Goal: Task Accomplishment & Management: Manage account settings

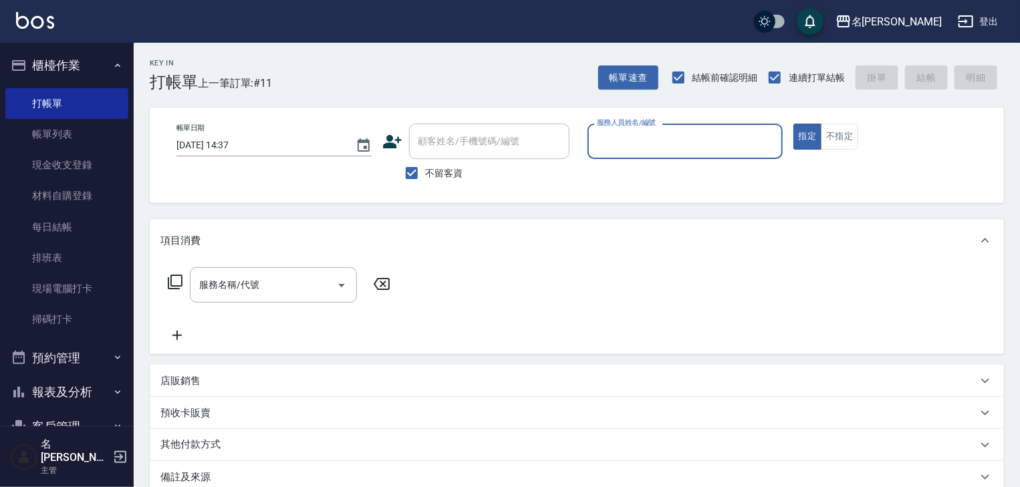
click at [663, 153] on div "服務人員姓名/編號" at bounding box center [685, 141] width 195 height 35
click at [655, 175] on div "[PERSON_NAME]" at bounding box center [685, 175] width 195 height 22
type input "[PERSON_NAME]"
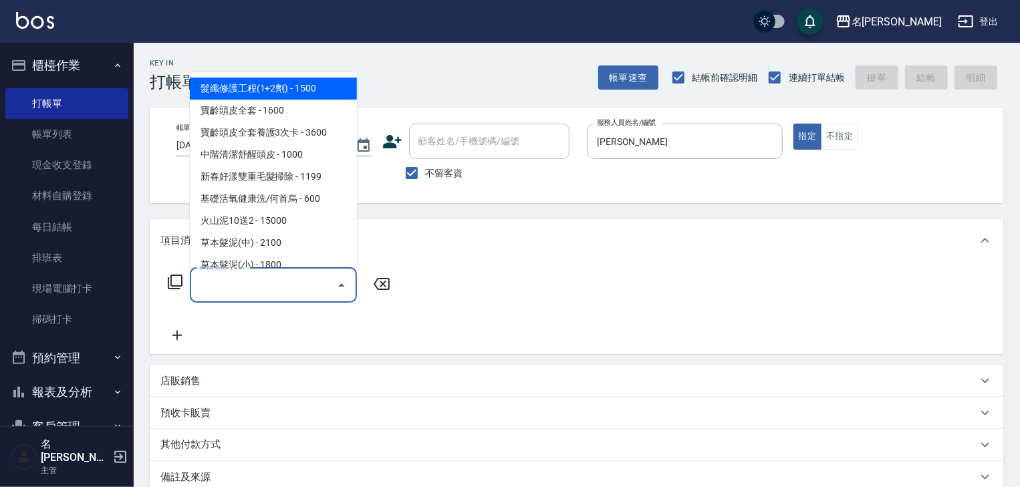
click at [272, 292] on input "服務名稱/代號" at bounding box center [263, 284] width 135 height 23
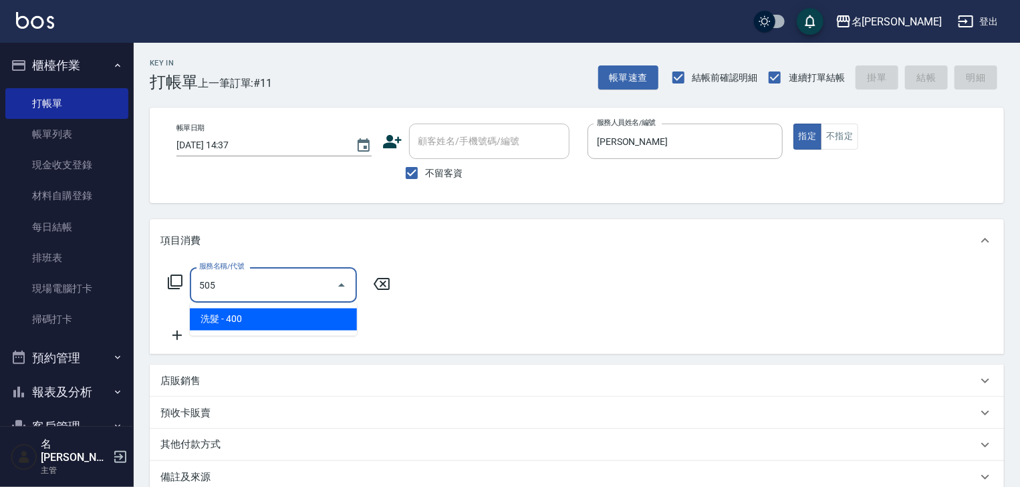
click at [291, 314] on span "洗髮 - 400" at bounding box center [273, 320] width 167 height 22
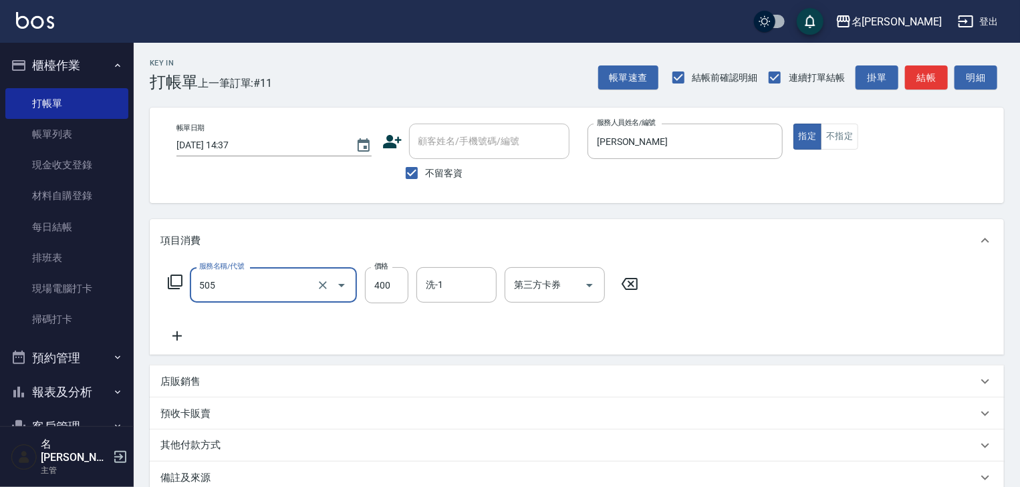
type input "洗髮(505)"
click at [179, 337] on icon at bounding box center [177, 336] width 9 height 9
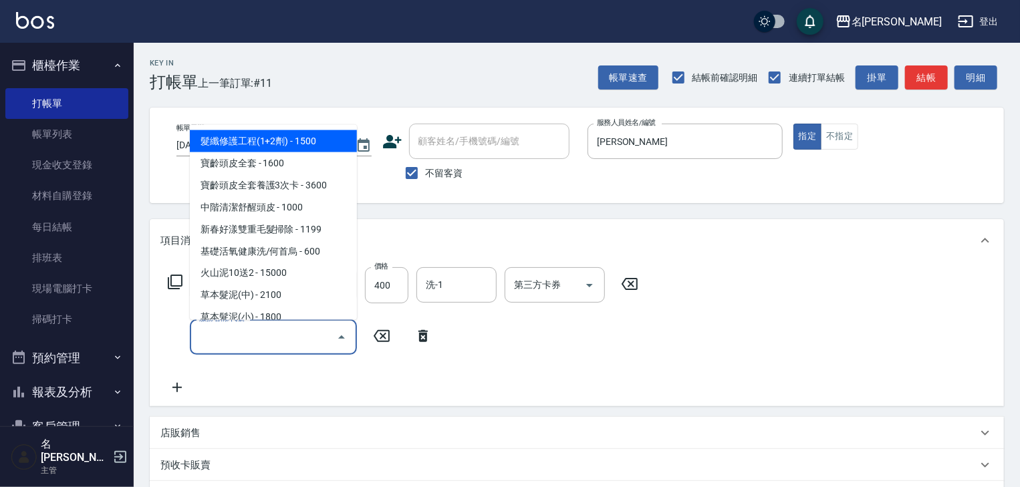
click at [250, 333] on input "服務名稱/代號" at bounding box center [263, 337] width 135 height 23
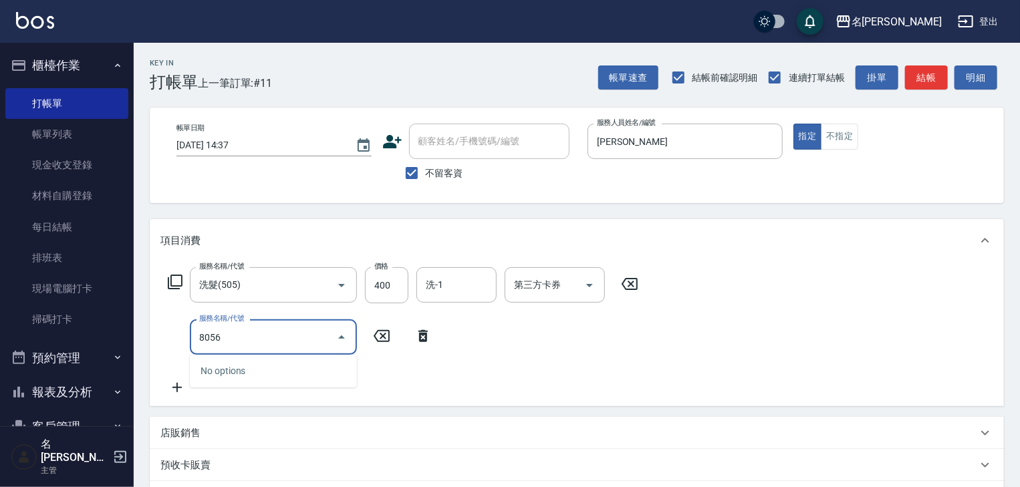
type input "8056"
click at [425, 336] on icon at bounding box center [423, 336] width 33 height 16
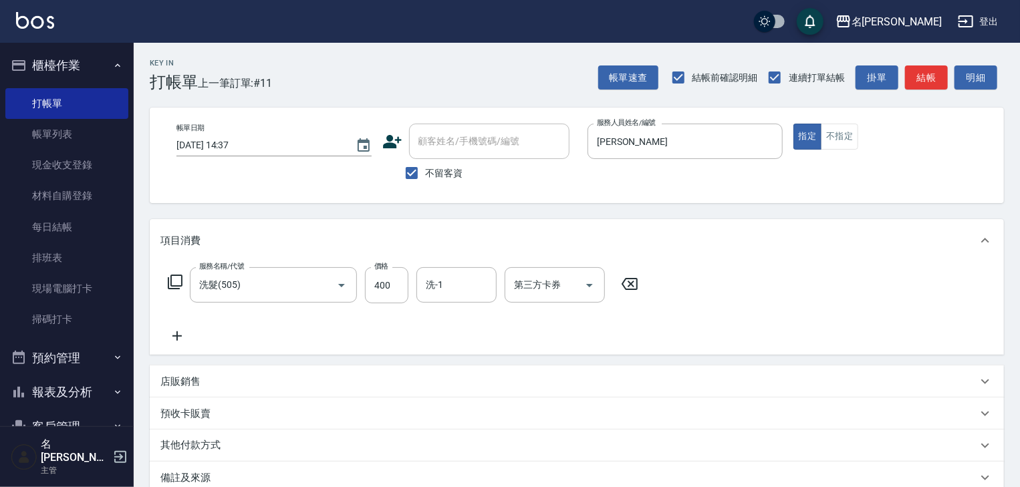
click at [181, 340] on icon at bounding box center [176, 336] width 33 height 16
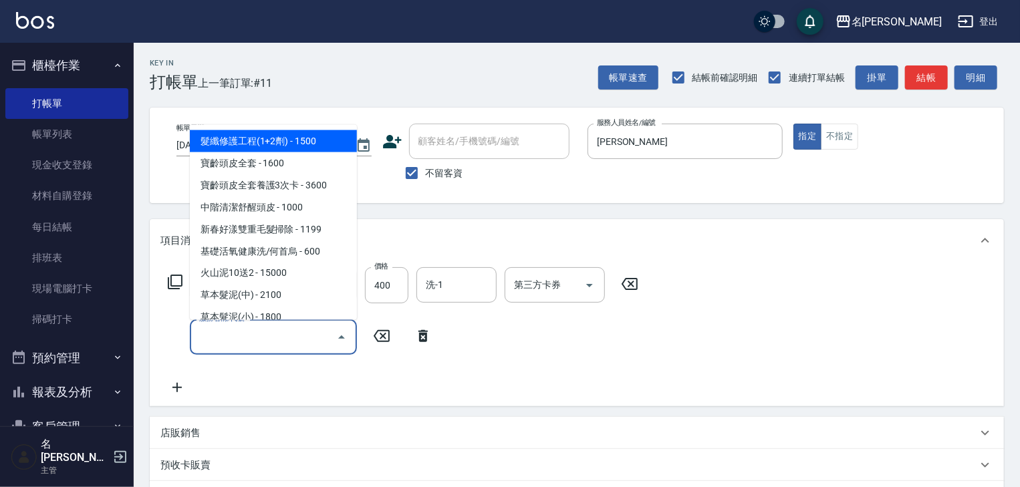
click at [202, 336] on input "服務名稱/代號" at bounding box center [263, 337] width 135 height 23
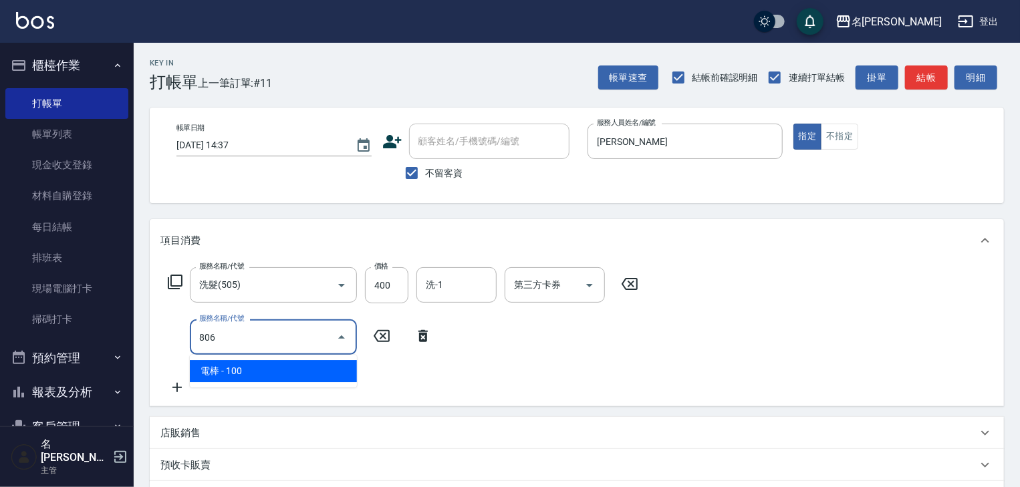
click at [234, 374] on span "電棒 - 100" at bounding box center [273, 371] width 167 height 22
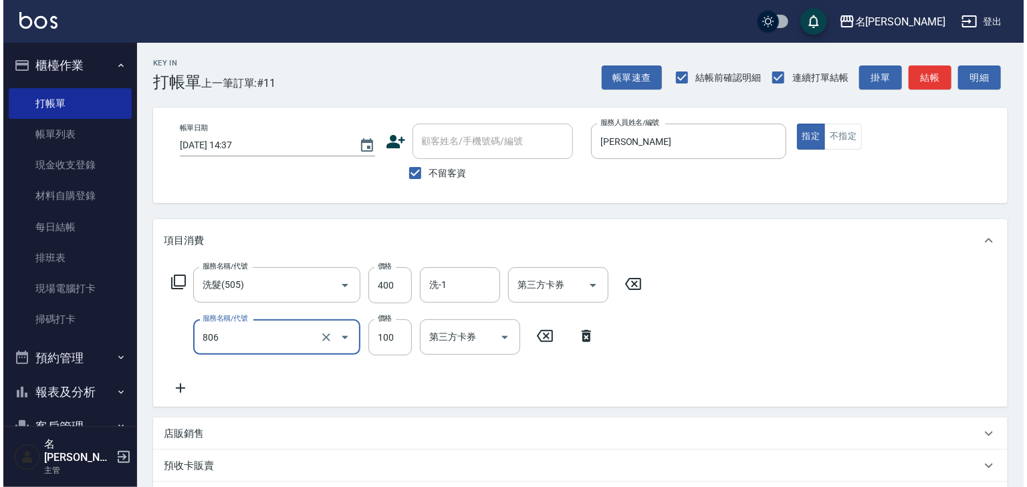
scroll to position [209, 0]
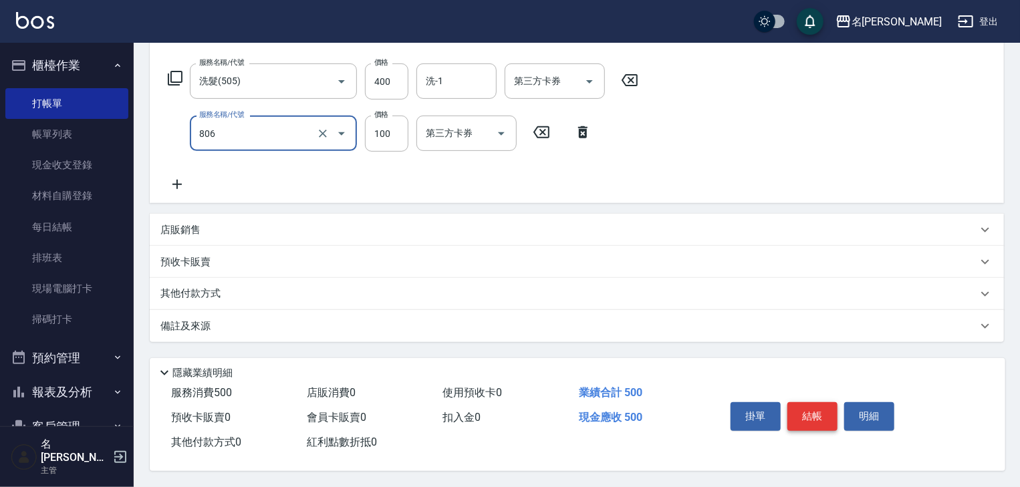
type input "電棒(806)"
click at [802, 411] on button "結帳" at bounding box center [813, 417] width 50 height 28
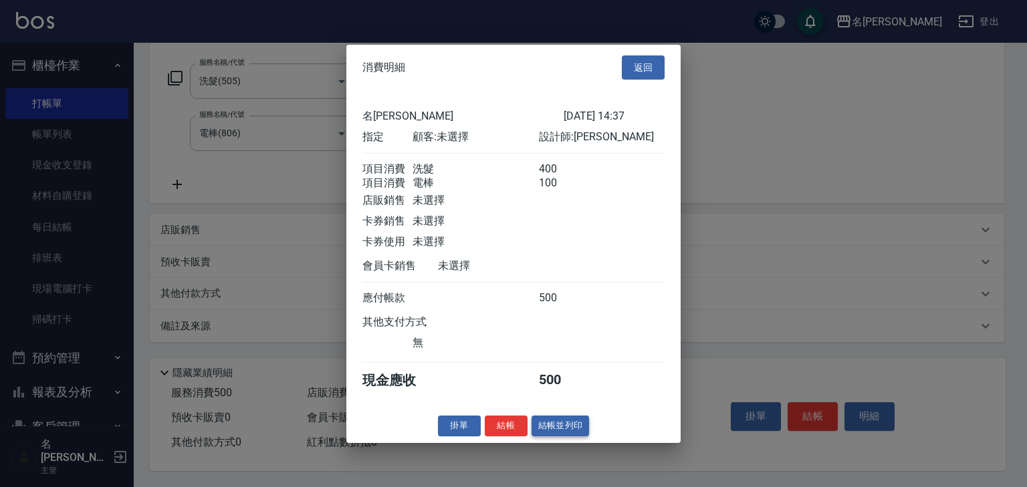
click at [559, 431] on button "結帳並列印" at bounding box center [561, 426] width 58 height 21
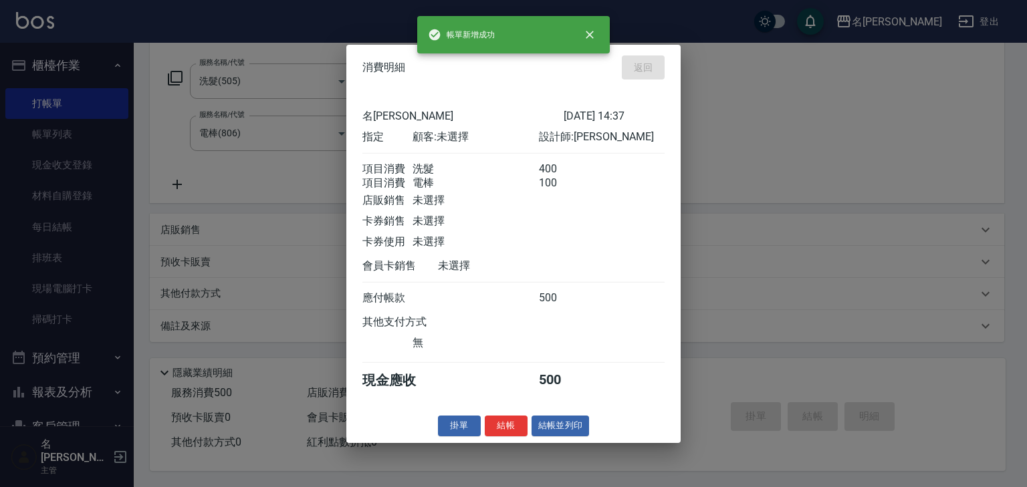
type input "2025/09/23 15:12"
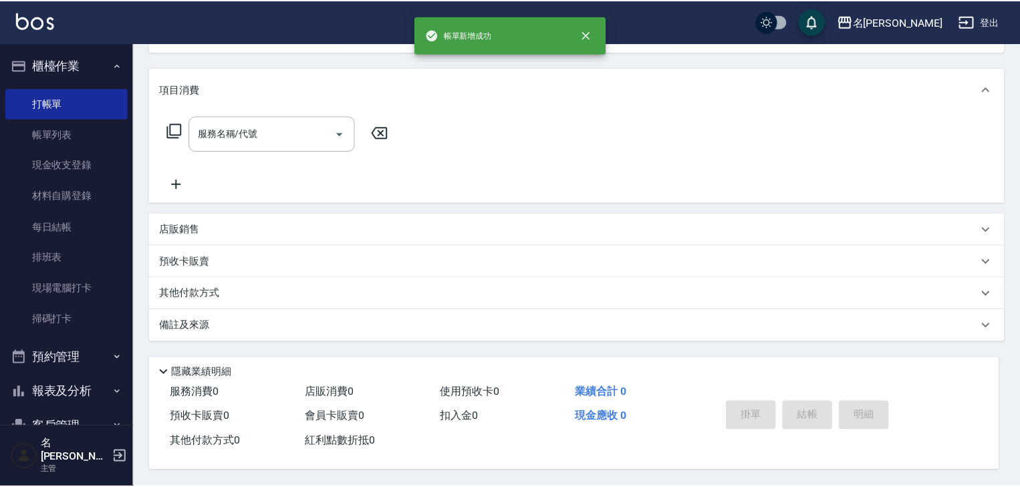
scroll to position [0, 0]
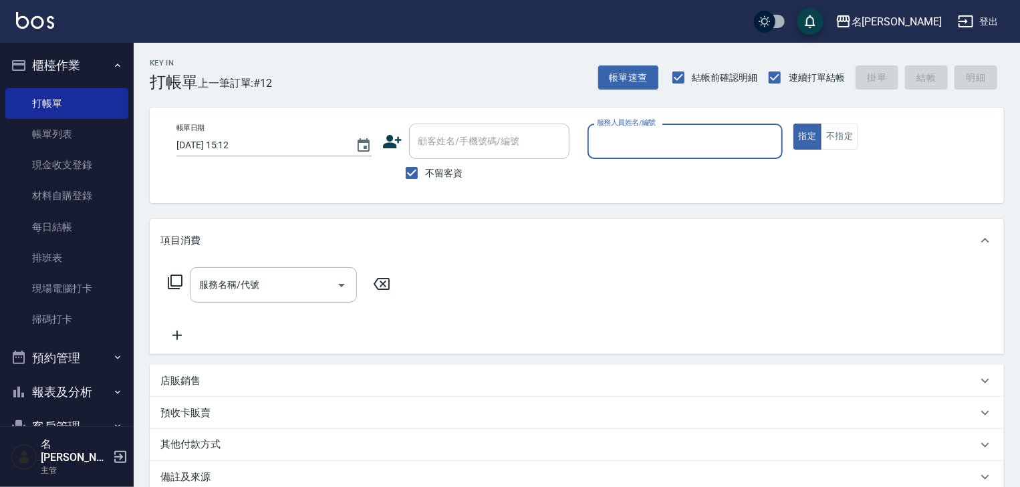
click at [727, 155] on div "服務人員姓名/編號" at bounding box center [685, 141] width 195 height 35
click at [626, 168] on span "許貴珍 -04" at bounding box center [640, 175] width 84 height 14
type input "許貴珍-04"
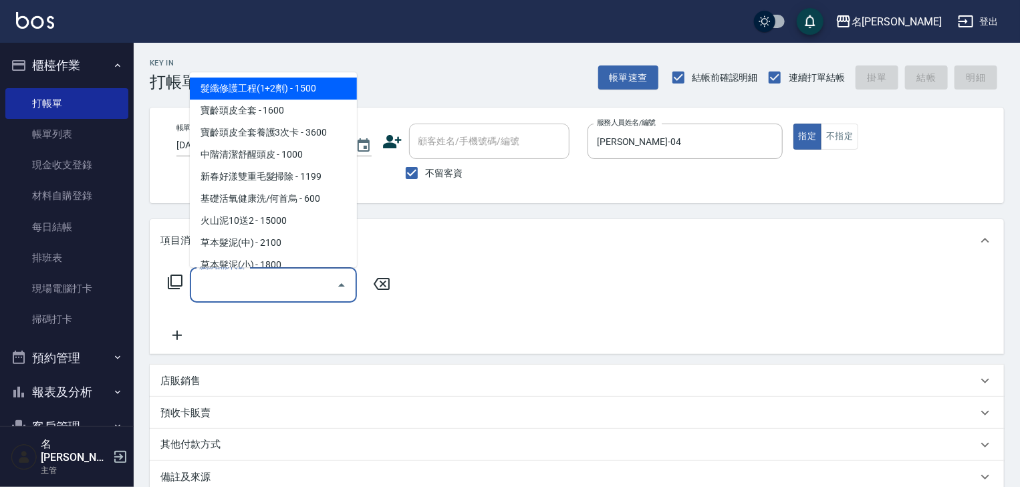
drag, startPoint x: 294, startPoint y: 283, endPoint x: 270, endPoint y: 286, distance: 23.6
click at [291, 285] on input "服務名稱/代號" at bounding box center [263, 284] width 135 height 23
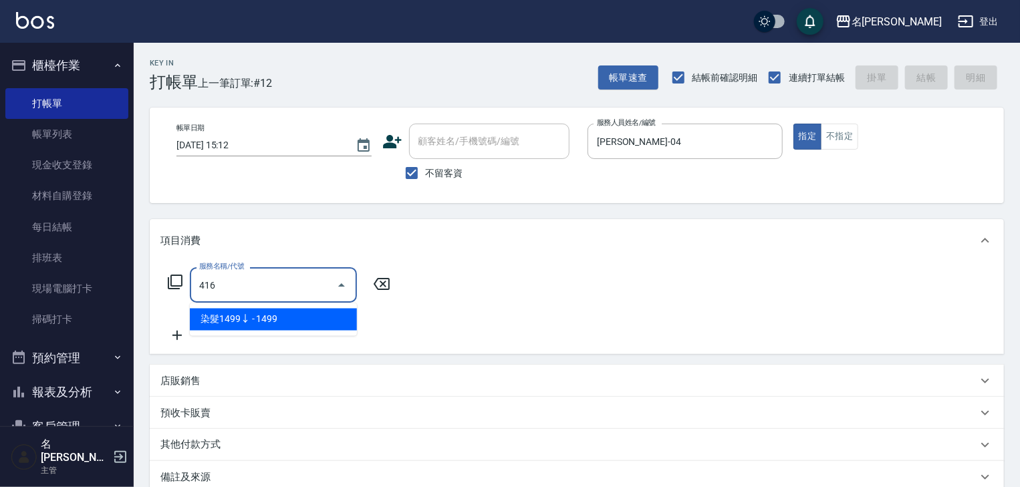
click at [308, 322] on span "染髮1499↓ - 1499" at bounding box center [273, 320] width 167 height 22
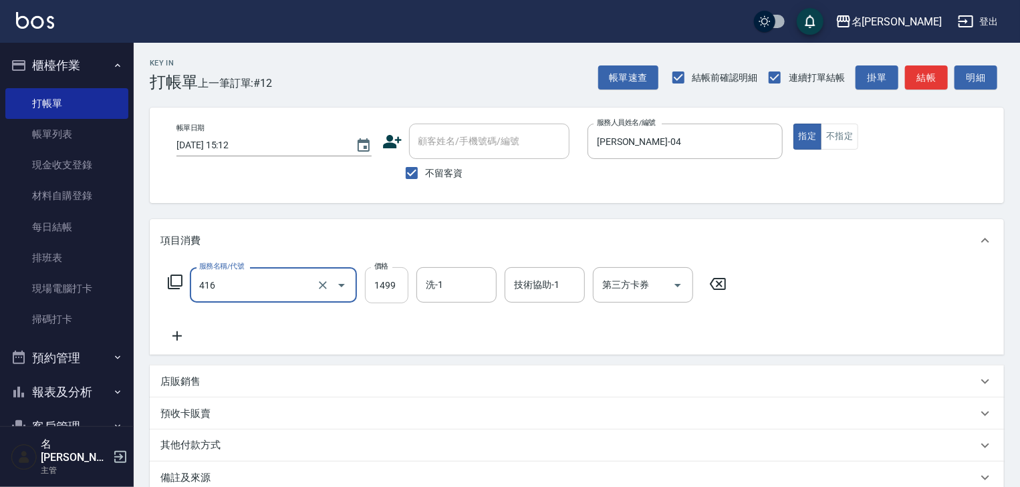
type input "染髮1499↓(416)"
click at [384, 282] on input "1499" at bounding box center [386, 285] width 43 height 36
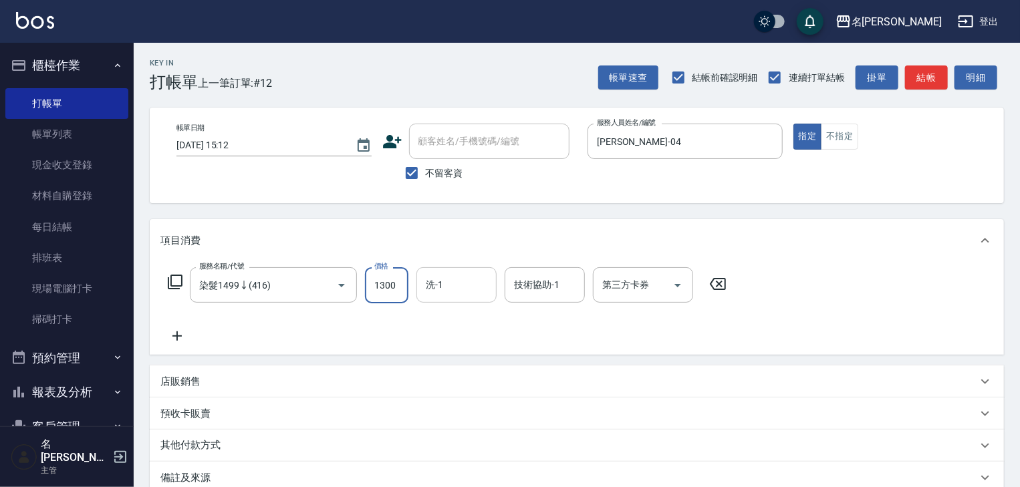
type input "1300"
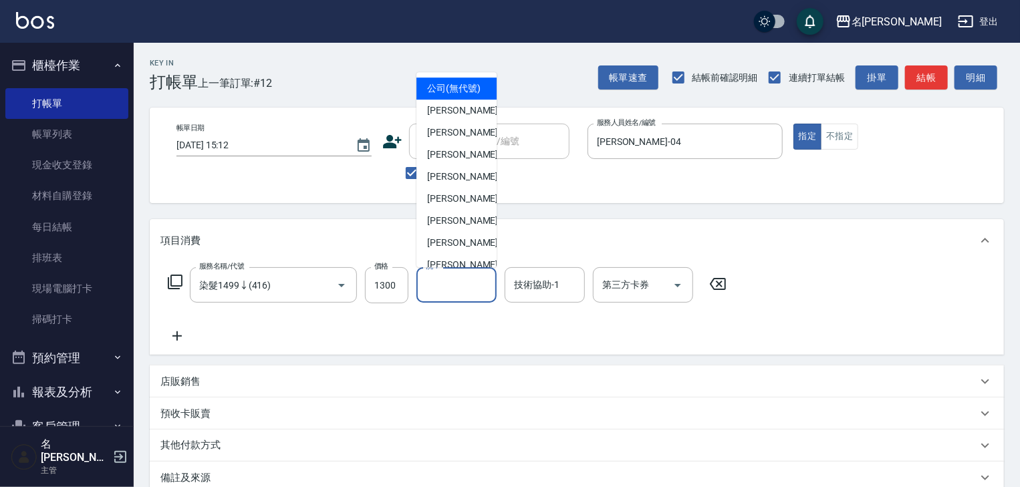
click at [449, 288] on input "洗-1" at bounding box center [457, 284] width 68 height 23
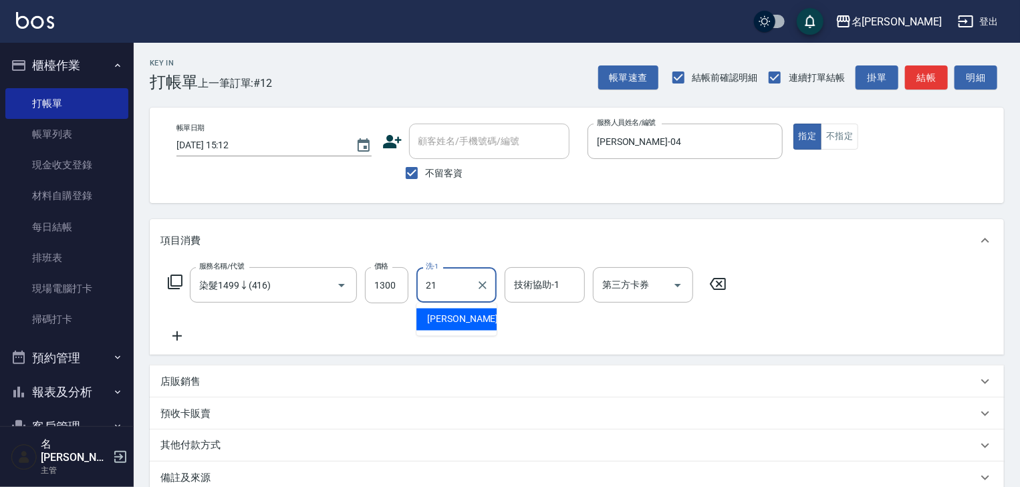
click at [456, 314] on span "[PERSON_NAME]-21" at bounding box center [469, 320] width 84 height 14
type input "[PERSON_NAME]-21"
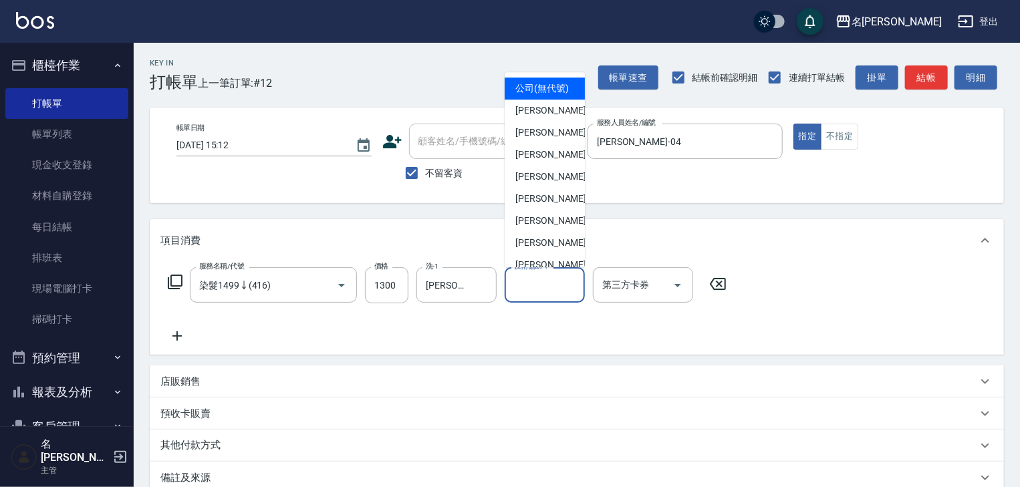
click at [546, 290] on input "技術協助-1" at bounding box center [545, 284] width 68 height 23
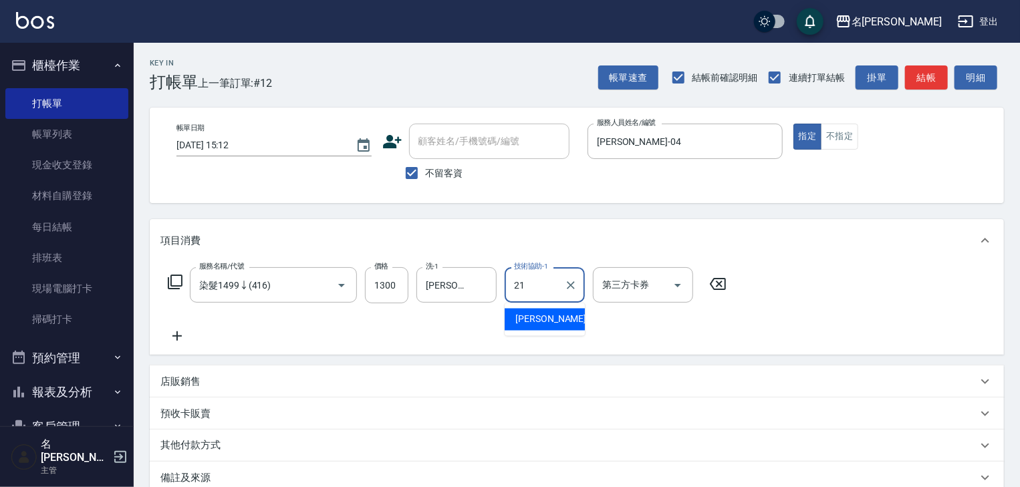
click at [534, 322] on span "[PERSON_NAME]-21" at bounding box center [558, 320] width 84 height 14
type input "[PERSON_NAME]-21"
click at [178, 334] on icon at bounding box center [176, 336] width 33 height 16
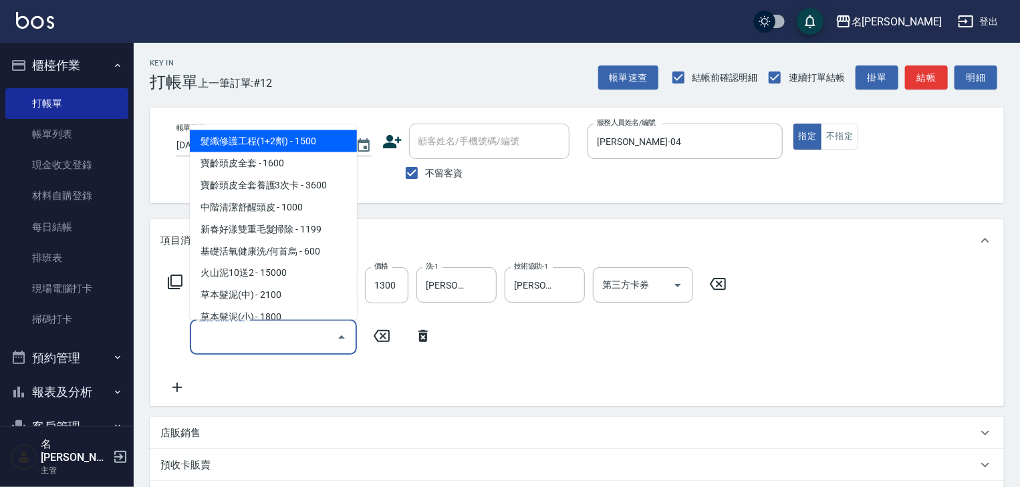
click at [230, 337] on input "服務名稱/代號" at bounding box center [263, 337] width 135 height 23
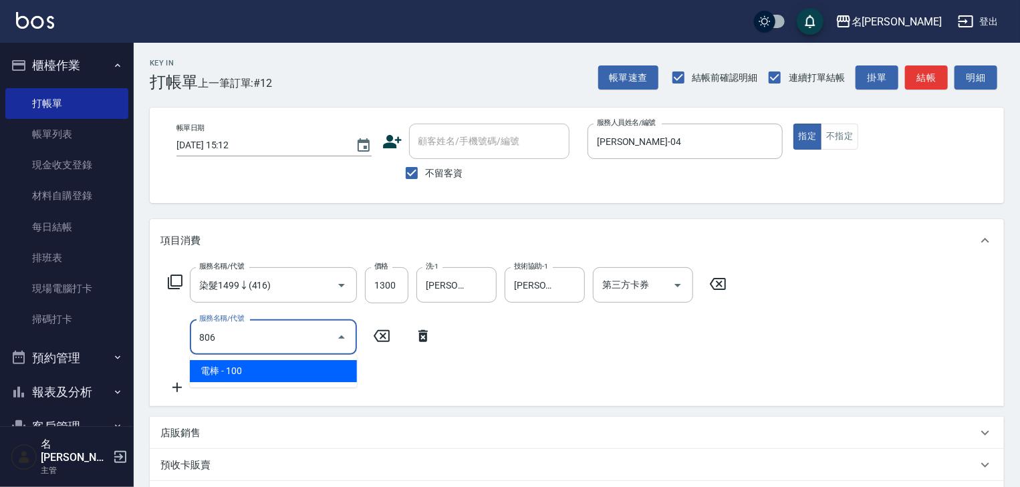
click at [300, 367] on span "電棒 - 100" at bounding box center [273, 371] width 167 height 22
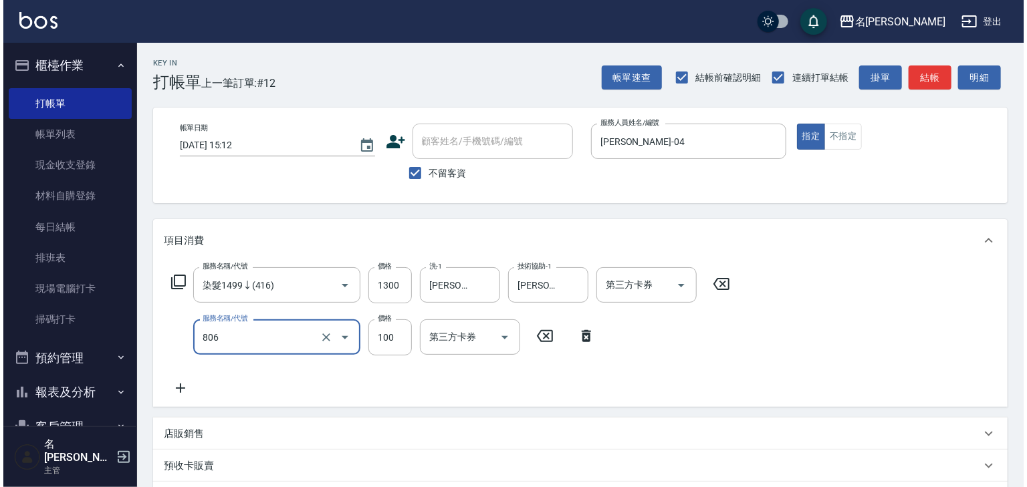
scroll to position [209, 0]
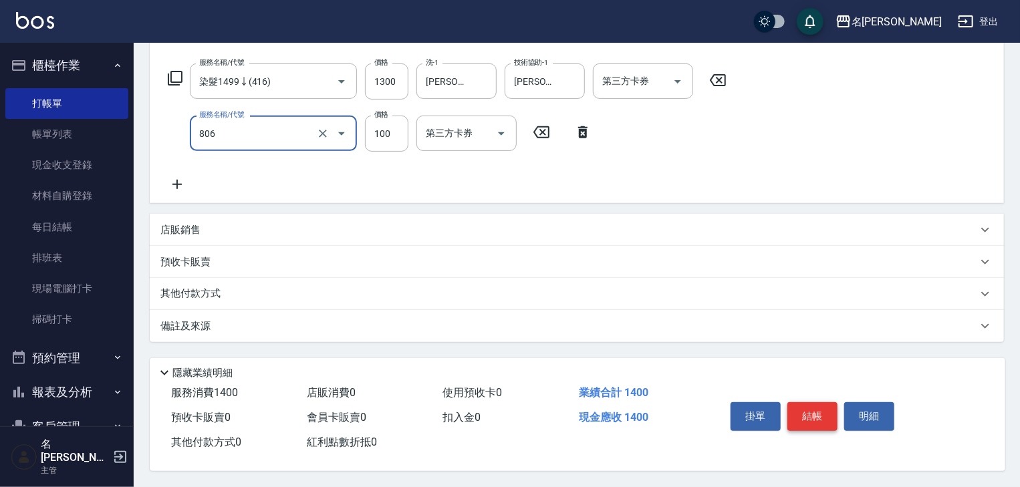
type input "電棒(806)"
click at [808, 413] on button "結帳" at bounding box center [813, 417] width 50 height 28
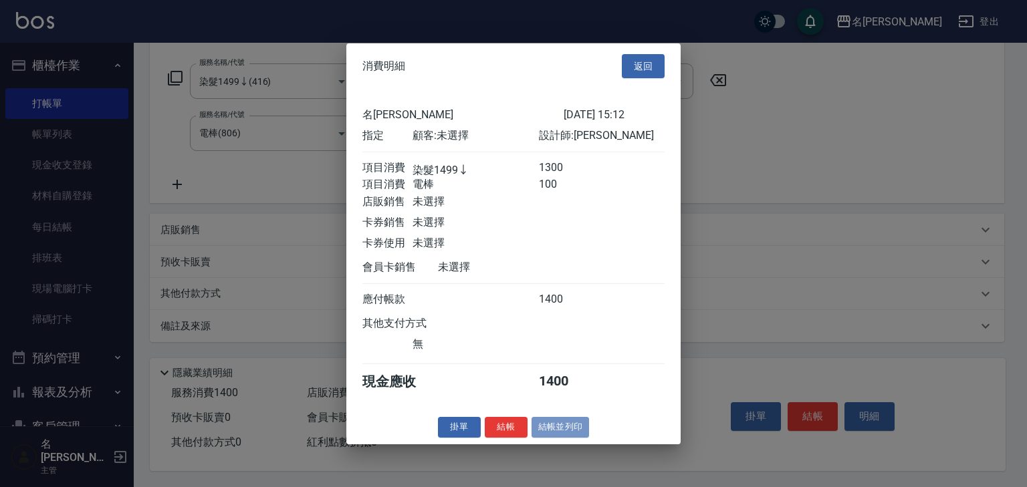
click at [562, 437] on button "結帳並列印" at bounding box center [561, 427] width 58 height 21
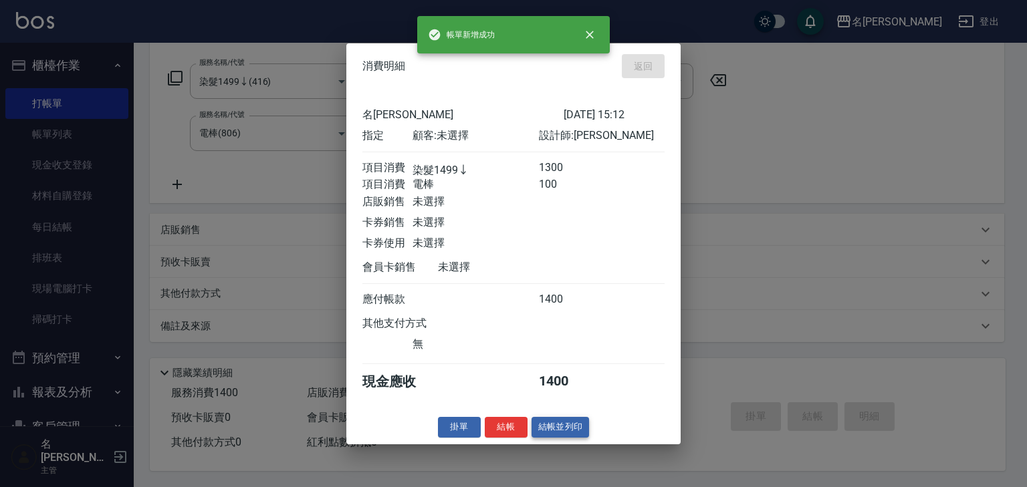
type input "2025/09/23 15:21"
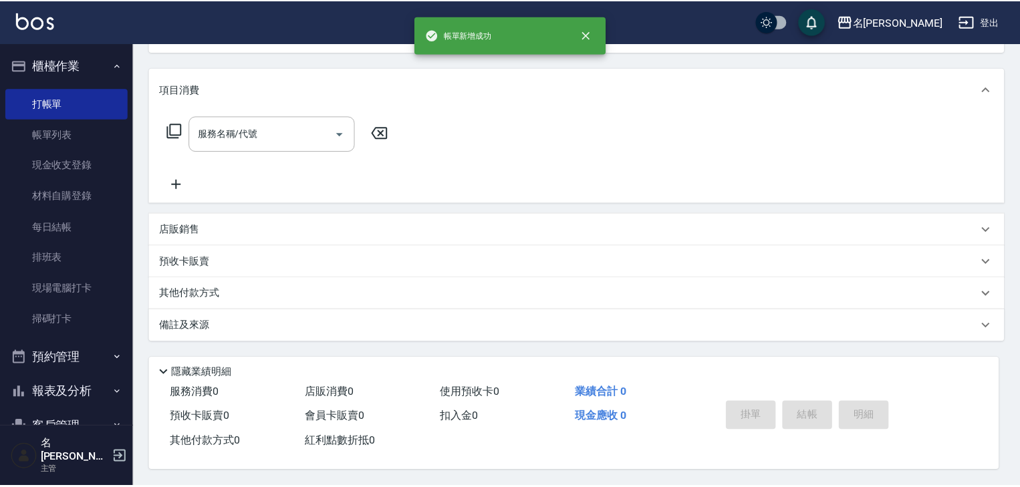
scroll to position [0, 0]
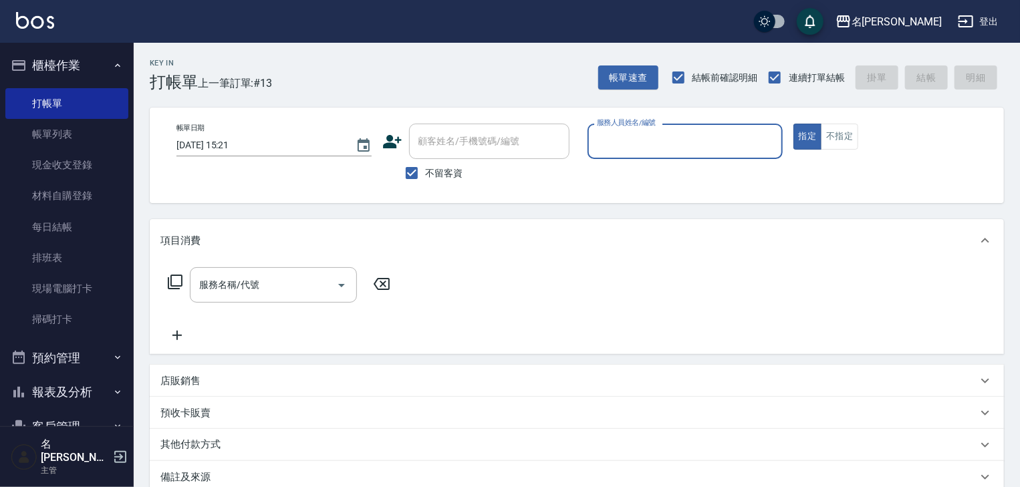
click at [645, 120] on label "服務人員姓名/編號" at bounding box center [626, 123] width 59 height 10
click at [645, 130] on input "服務人員姓名/編號" at bounding box center [685, 141] width 183 height 23
click at [645, 141] on input "服務人員姓名/編號" at bounding box center [685, 141] width 183 height 23
click at [643, 174] on div "皮皮 -P" at bounding box center [685, 175] width 195 height 22
type input "皮皮-P"
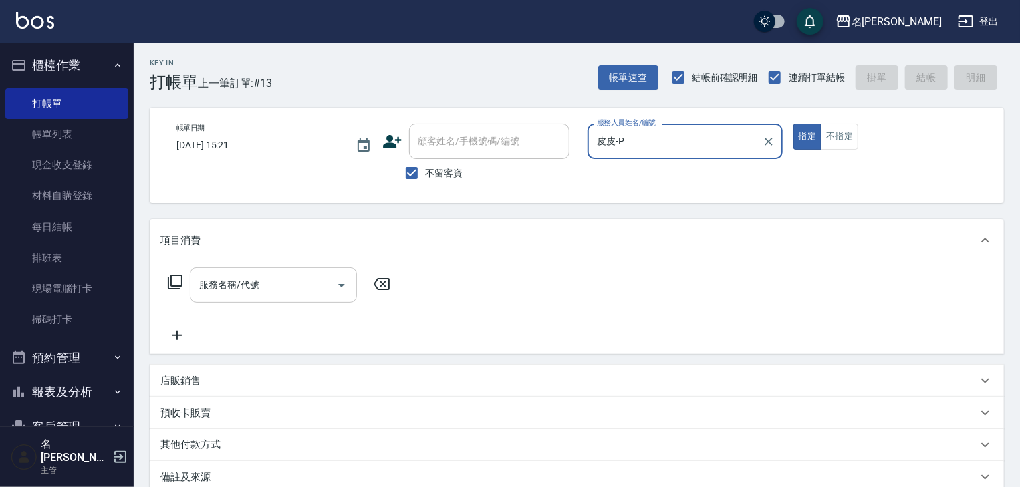
click at [316, 283] on input "服務名稱/代號" at bounding box center [263, 284] width 135 height 23
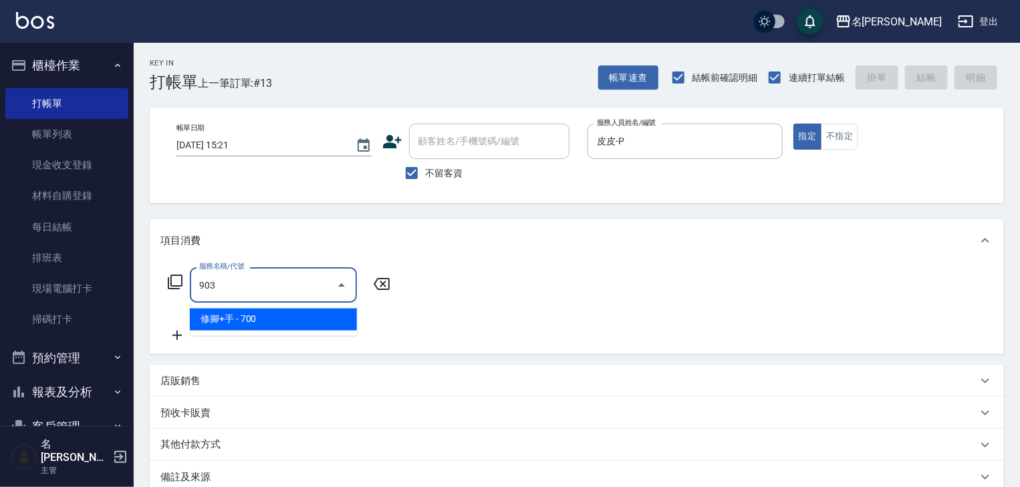
click at [311, 321] on span "修腳+手 - 700" at bounding box center [273, 320] width 167 height 22
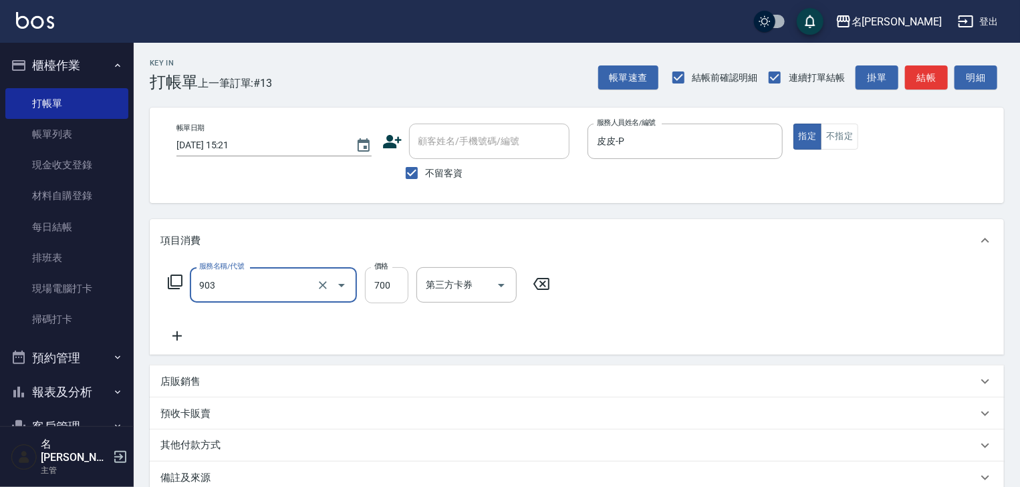
type input "修腳+手(903)"
click at [391, 286] on input "700" at bounding box center [386, 285] width 43 height 36
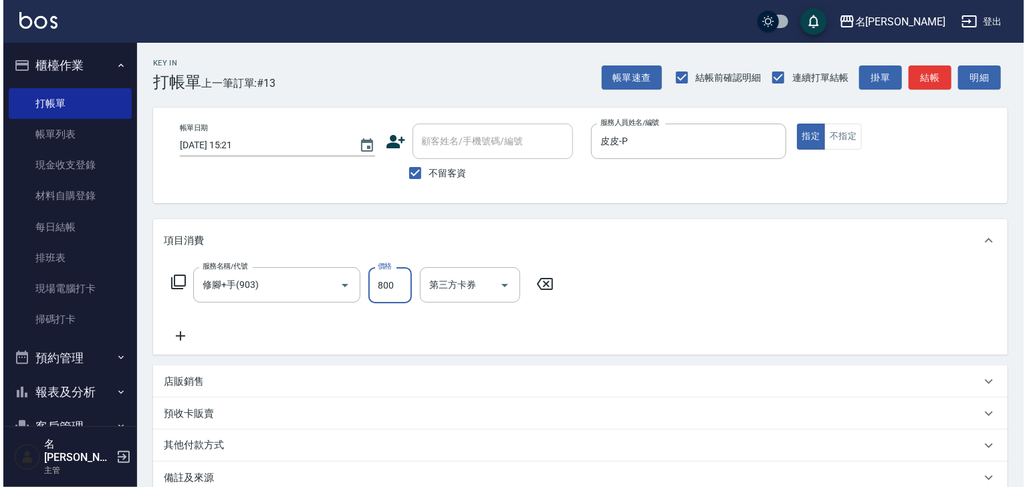
scroll to position [156, 0]
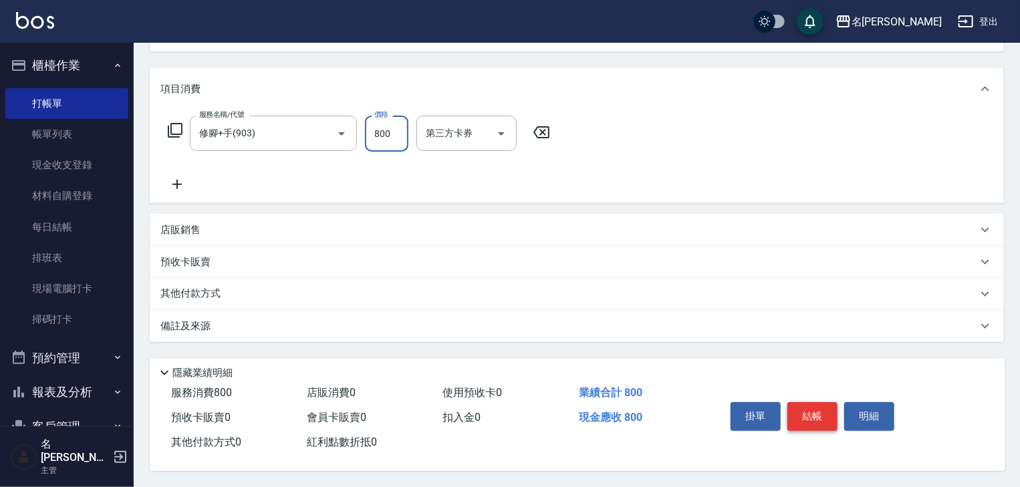
type input "800"
click at [812, 410] on button "結帳" at bounding box center [813, 417] width 50 height 28
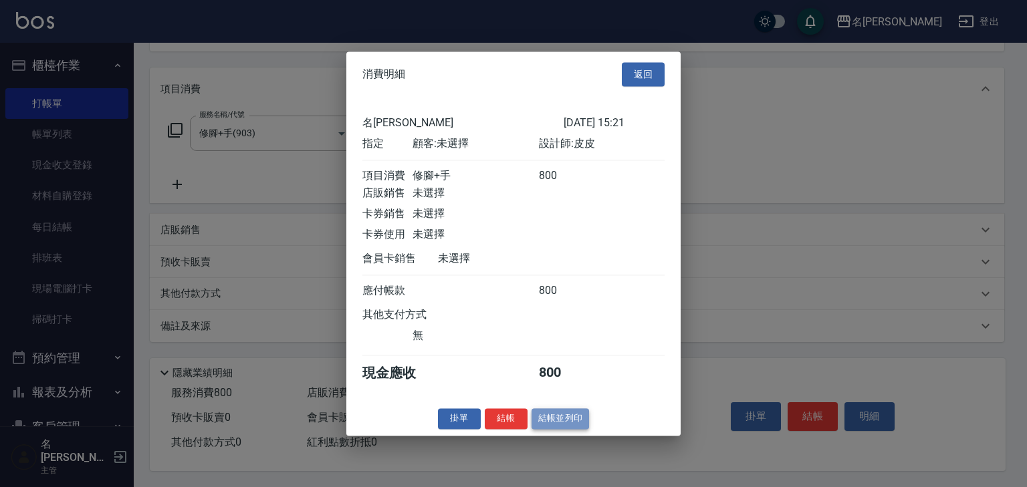
click at [546, 425] on button "結帳並列印" at bounding box center [561, 419] width 58 height 21
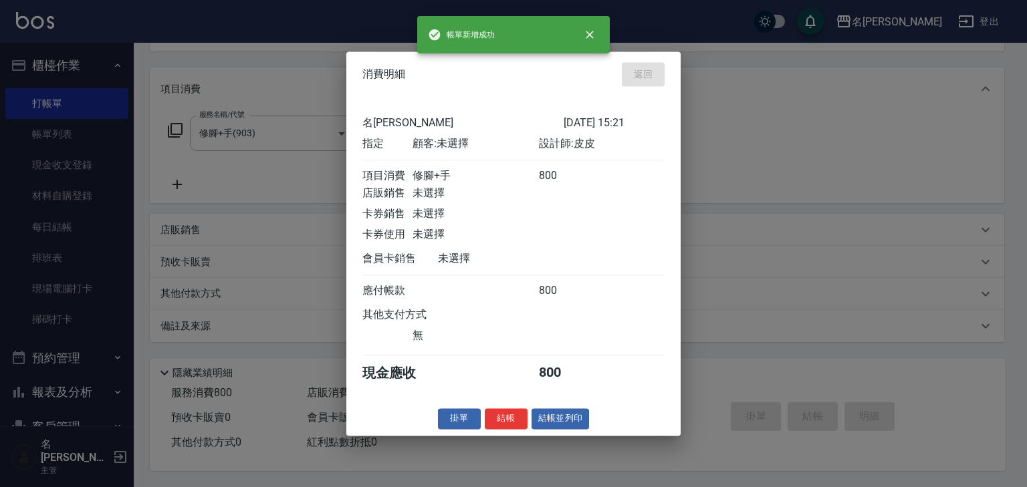
type input "2025/09/23 15:24"
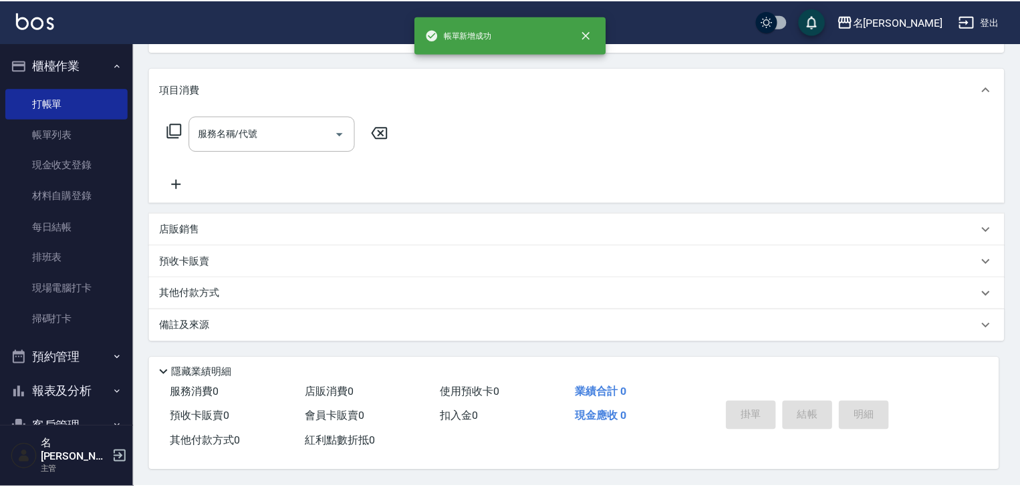
scroll to position [0, 0]
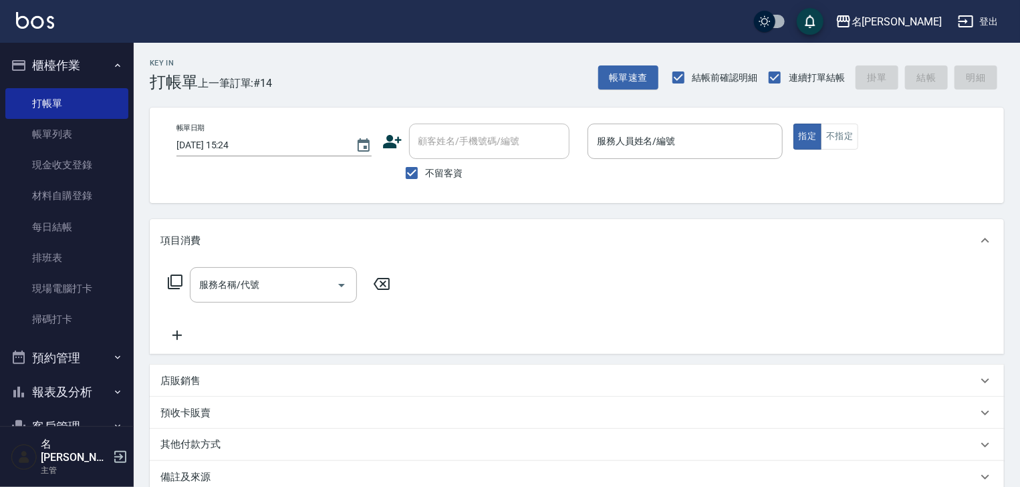
drag, startPoint x: 662, startPoint y: 254, endPoint x: 559, endPoint y: 175, distance: 130.1
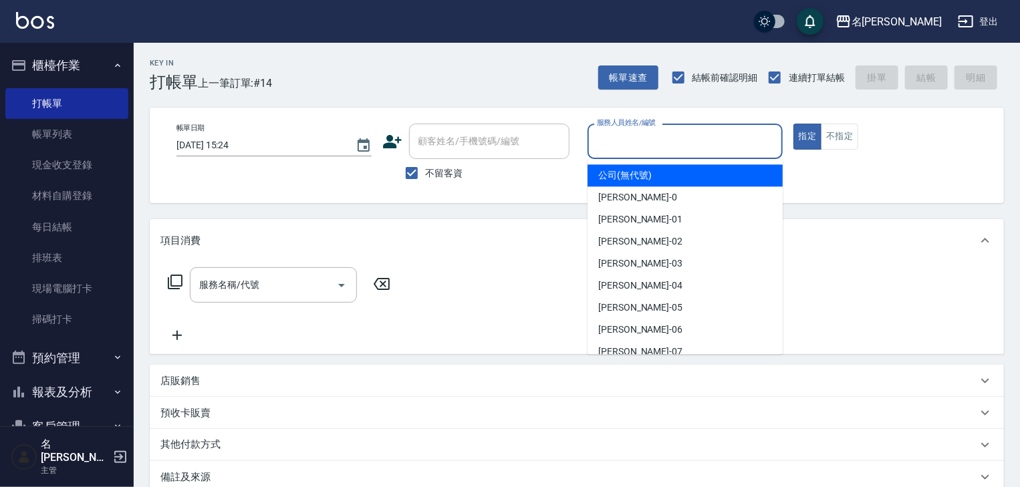
drag, startPoint x: 559, startPoint y: 175, endPoint x: 706, endPoint y: 136, distance: 152.0
click at [706, 136] on input "服務人員姓名/編號" at bounding box center [685, 141] width 183 height 23
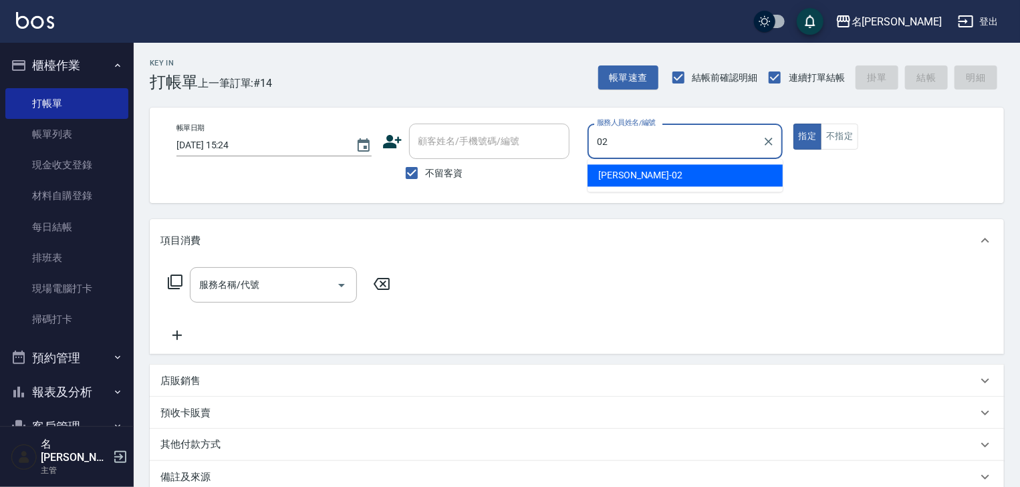
click at [651, 185] on div "[PERSON_NAME]-02" at bounding box center [685, 175] width 195 height 22
type input "[PERSON_NAME]-02"
click at [259, 281] on input "服務名稱/代號" at bounding box center [263, 284] width 135 height 23
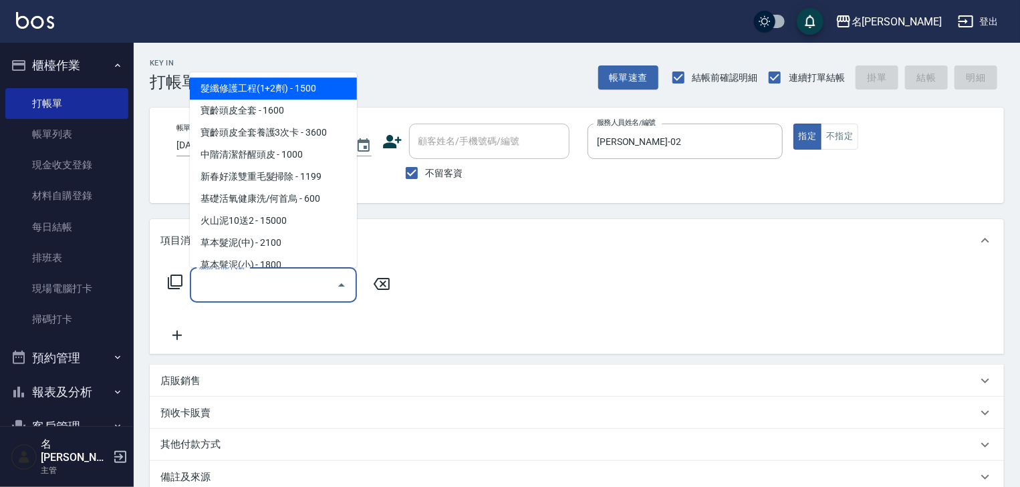
click at [176, 279] on icon at bounding box center [175, 282] width 16 height 16
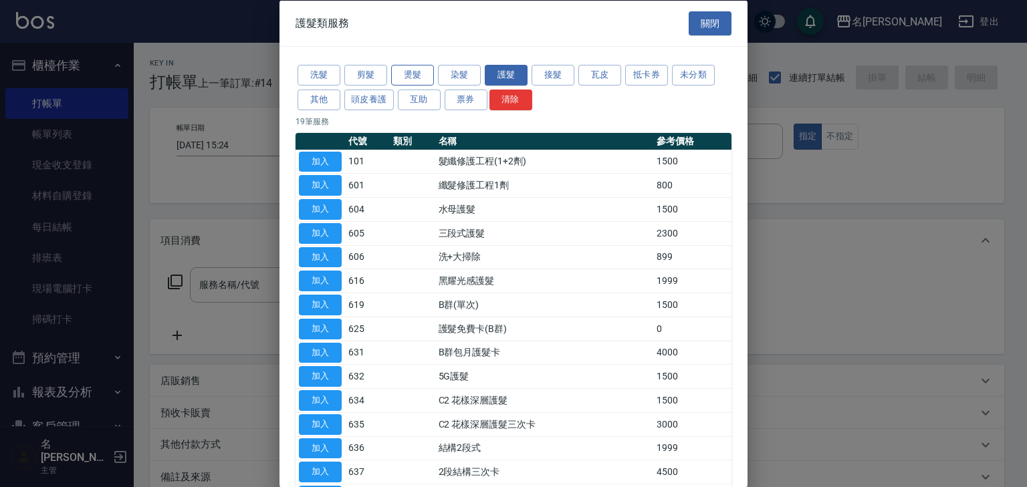
click at [401, 73] on button "燙髮" at bounding box center [412, 75] width 43 height 21
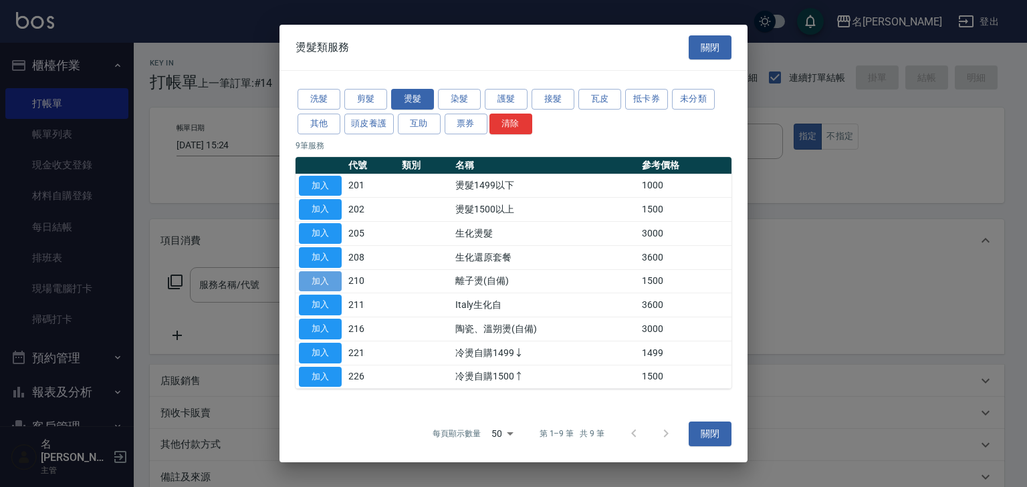
click at [317, 281] on button "加入" at bounding box center [320, 281] width 43 height 21
type input "離子燙(自備)(210)"
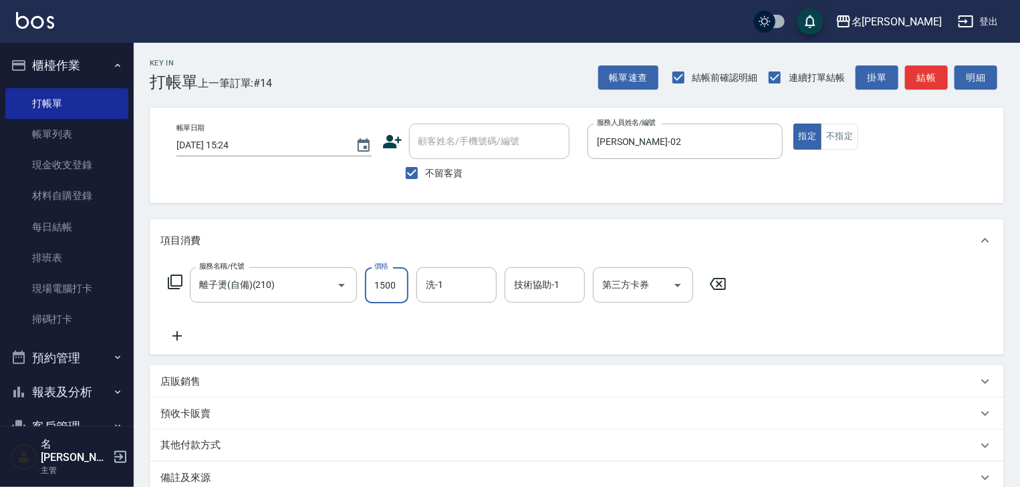
click at [387, 289] on input "1500" at bounding box center [386, 285] width 43 height 36
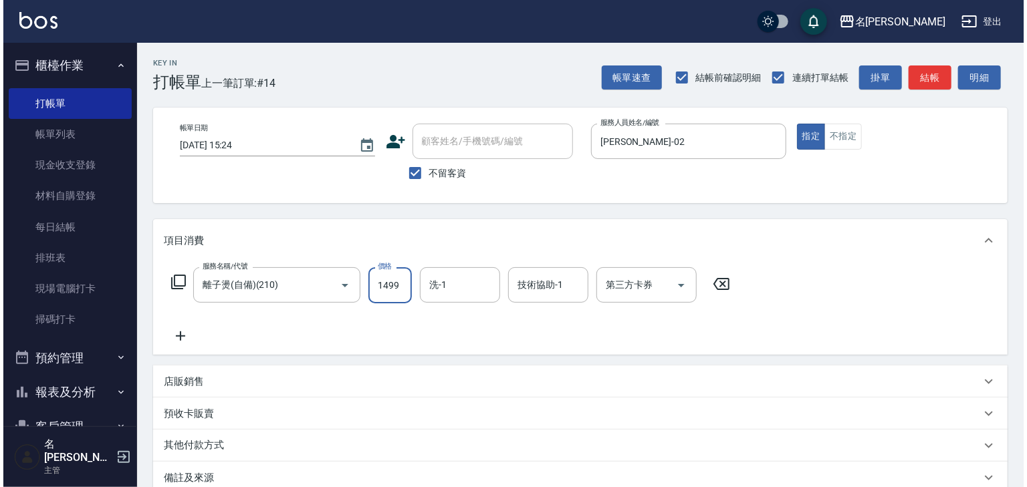
scroll to position [156, 0]
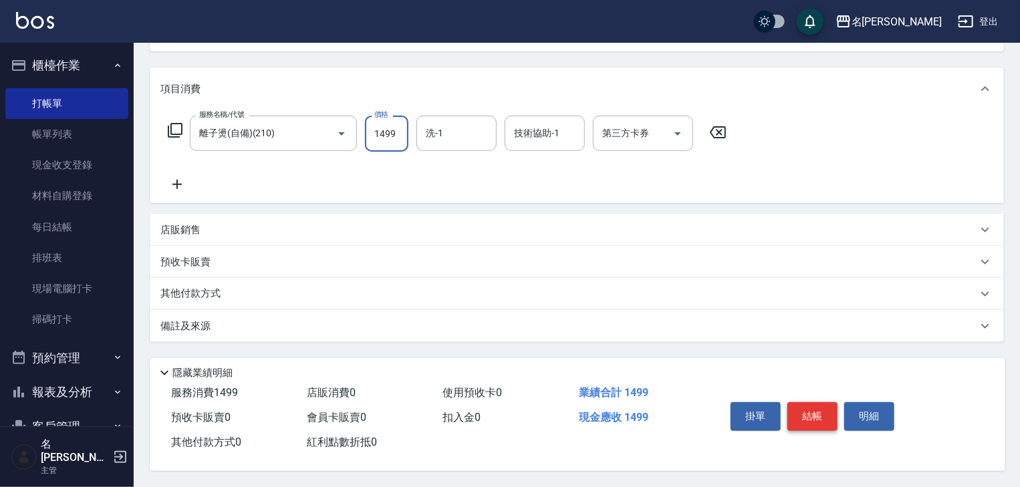
type input "1499"
click at [812, 409] on button "結帳" at bounding box center [813, 417] width 50 height 28
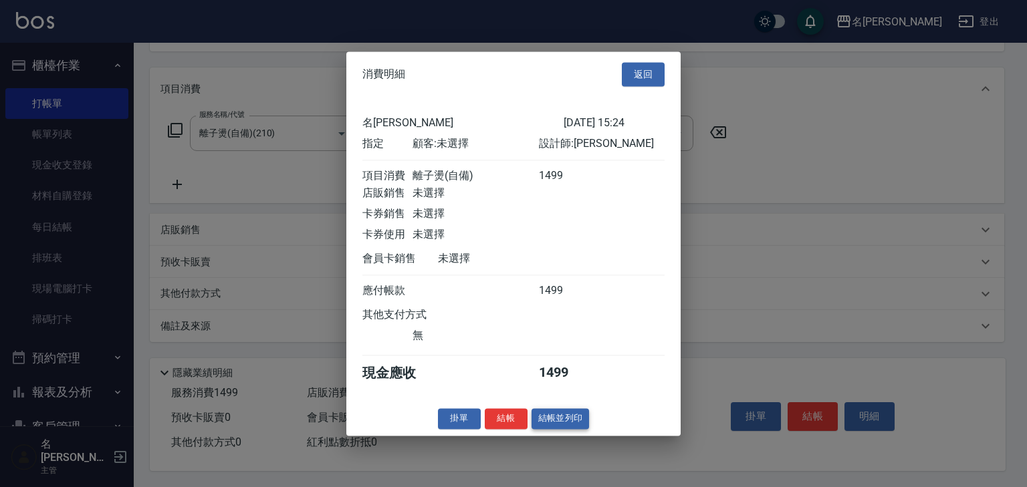
click at [568, 427] on button "結帳並列印" at bounding box center [561, 419] width 58 height 21
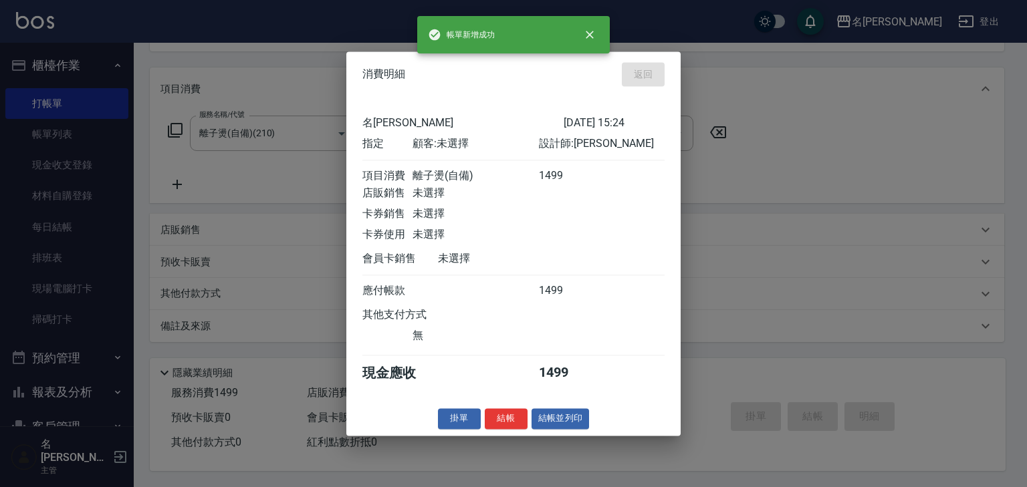
type input "2025/09/23 15:39"
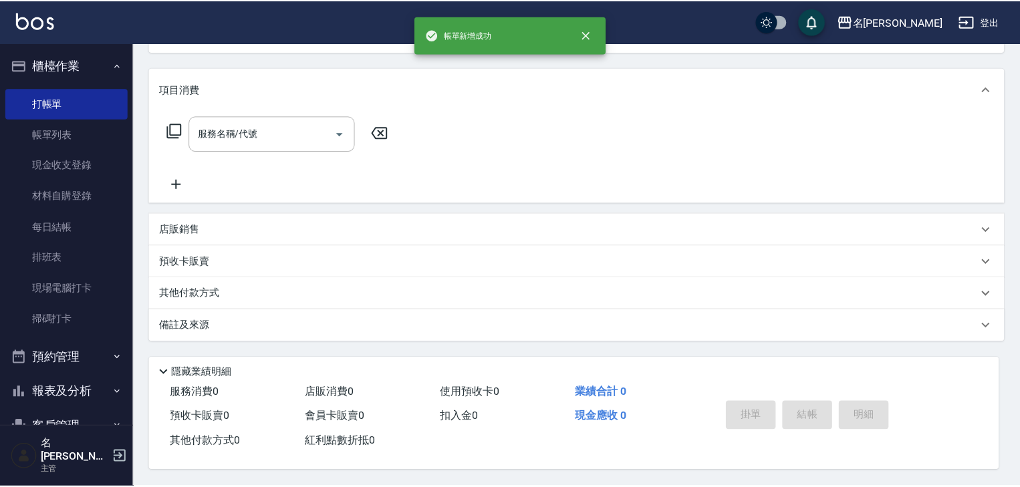
scroll to position [0, 0]
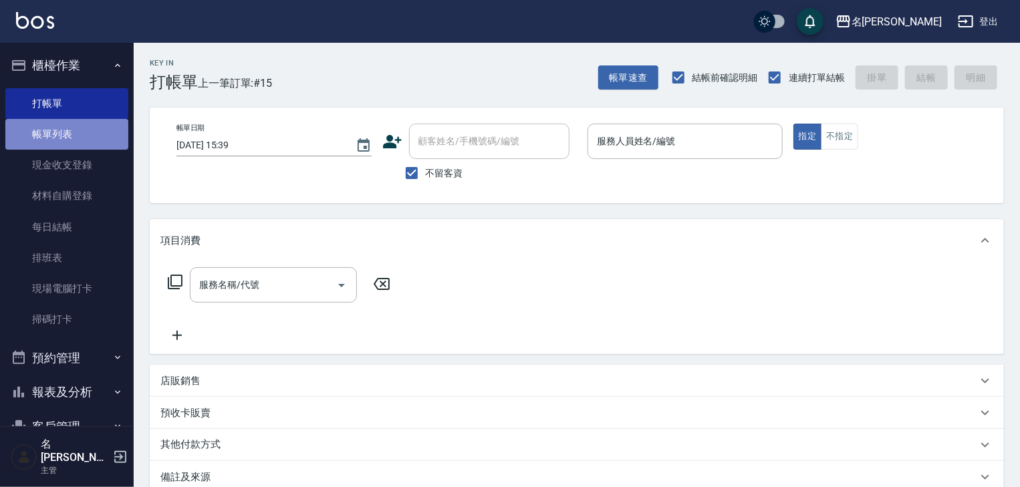
click at [102, 127] on link "帳單列表" at bounding box center [66, 134] width 123 height 31
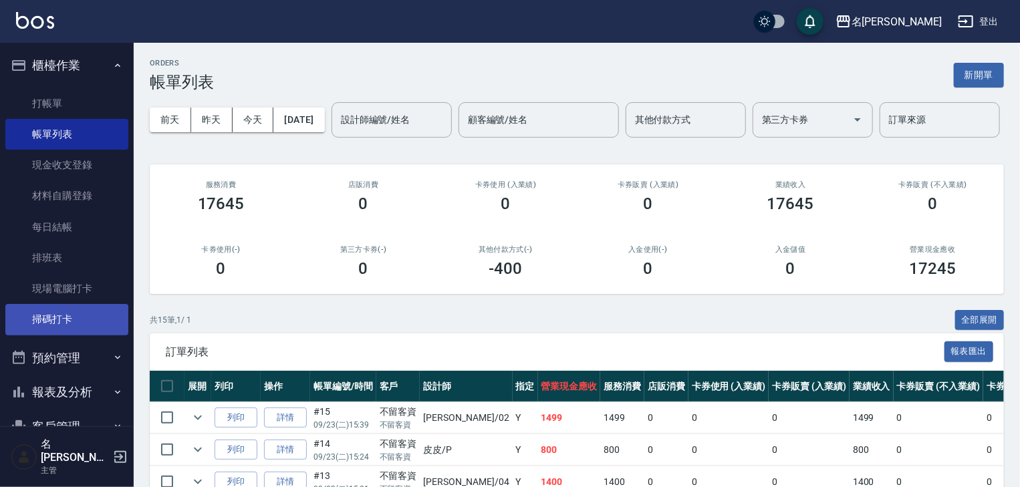
scroll to position [124, 0]
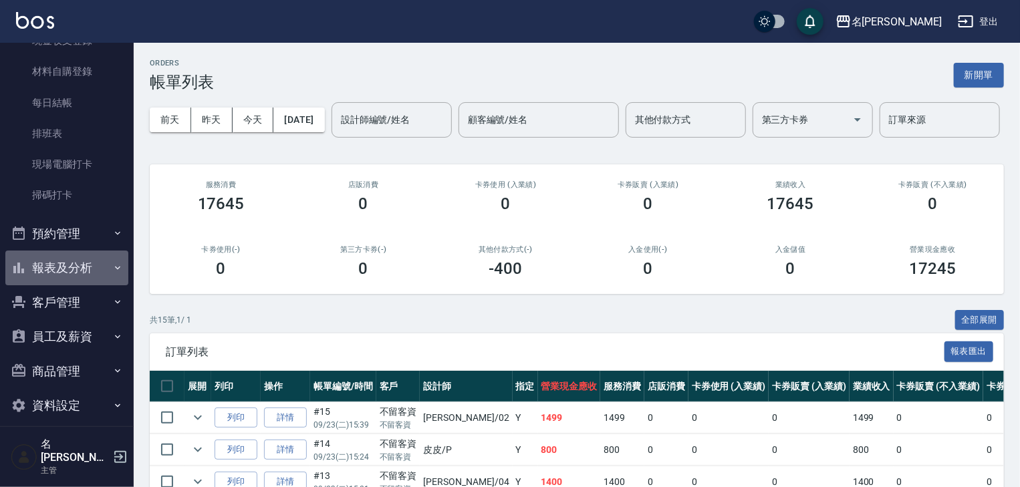
click at [89, 257] on button "報表及分析" at bounding box center [66, 268] width 123 height 35
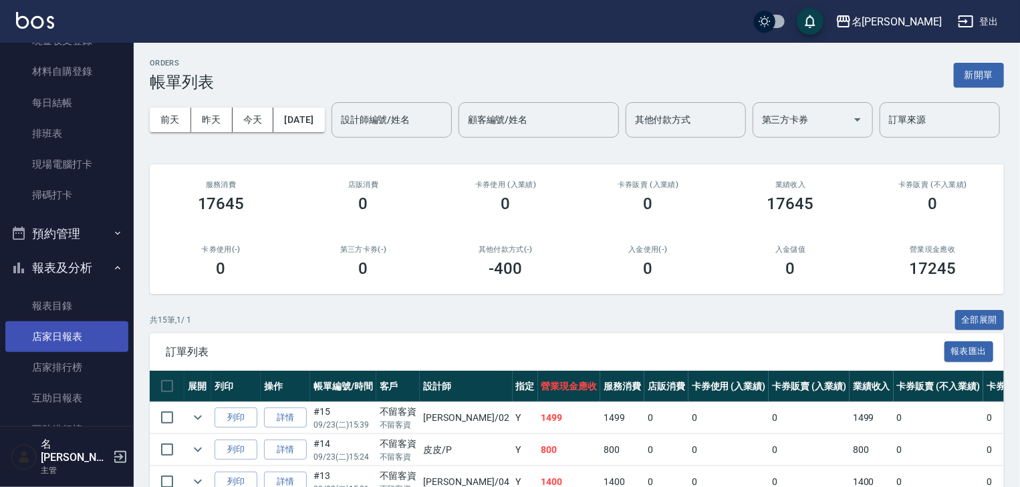
click at [88, 332] on link "店家日報表" at bounding box center [66, 337] width 123 height 31
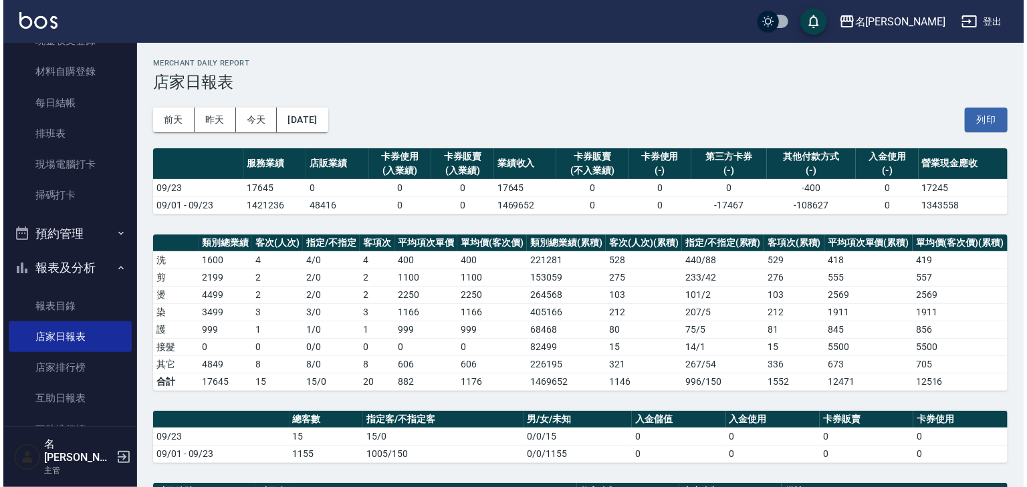
scroll to position [481, 0]
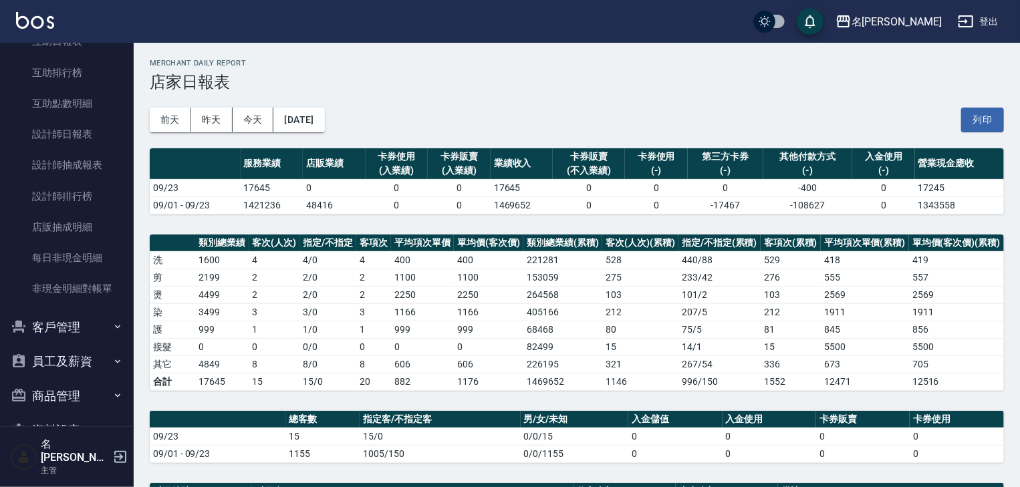
click at [986, 24] on button "登出" at bounding box center [978, 21] width 51 height 25
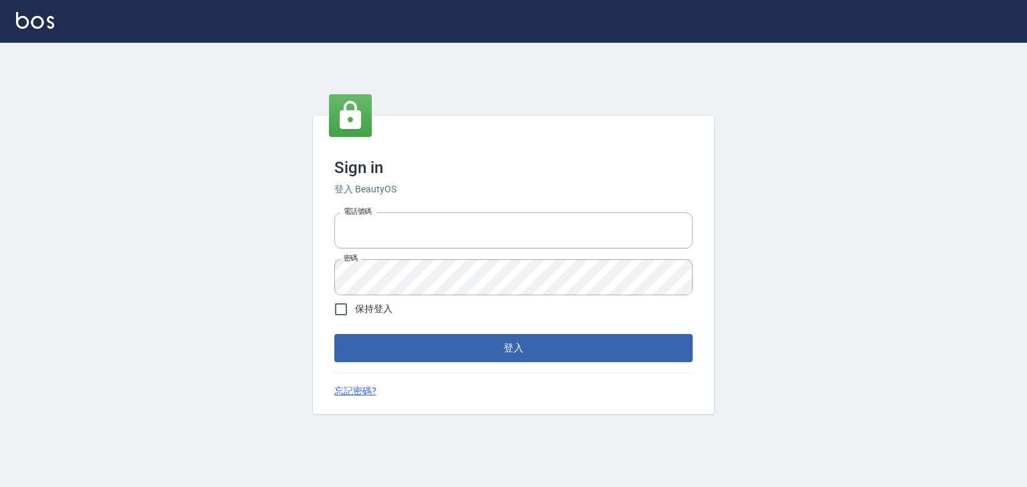
type input "0958045134"
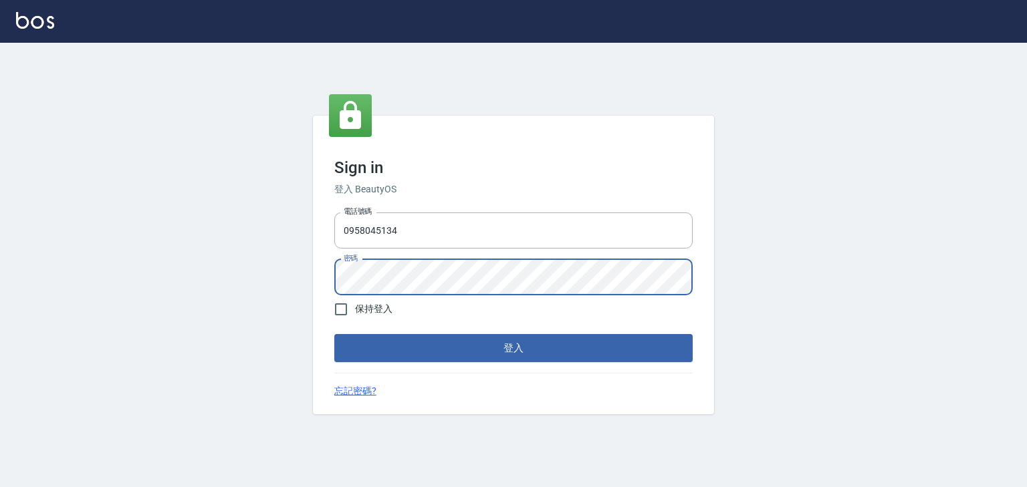
click at [327, 292] on div "Sign in 登入 BeautyOS 電話號碼 [PHONE_NUMBER] 電話號碼 密碼 密碼 保持登入 登入 忘記密碼?" at bounding box center [513, 265] width 401 height 299
click at [540, 351] on button "登入" at bounding box center [513, 348] width 358 height 28
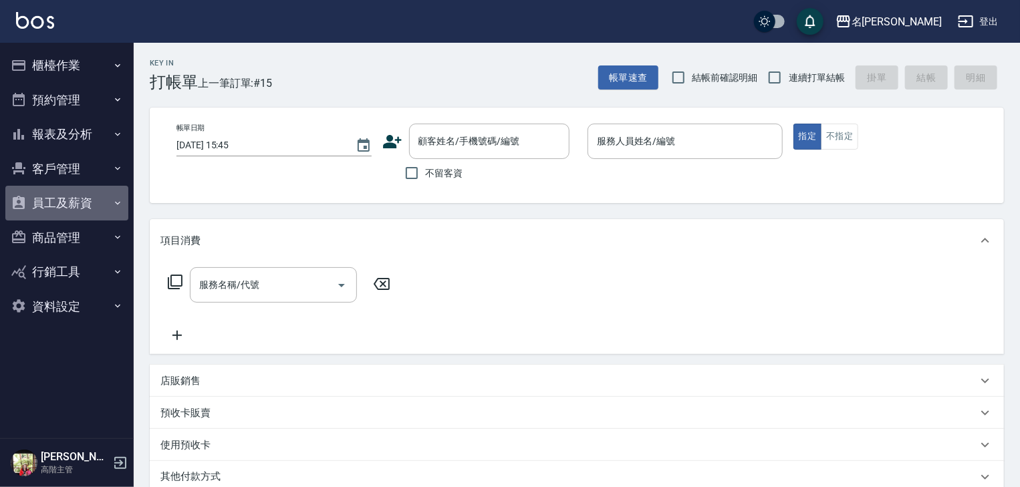
click at [74, 203] on button "員工及薪資" at bounding box center [66, 203] width 123 height 35
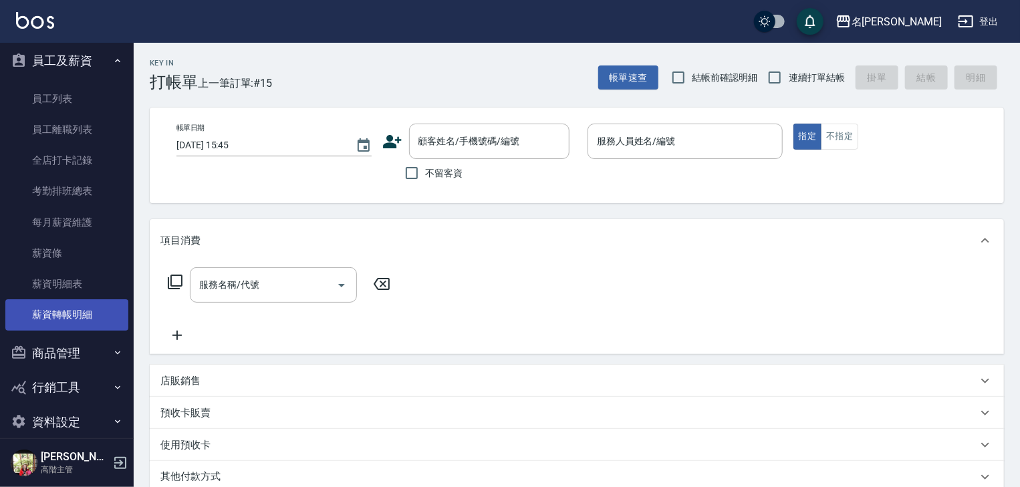
scroll to position [159, 0]
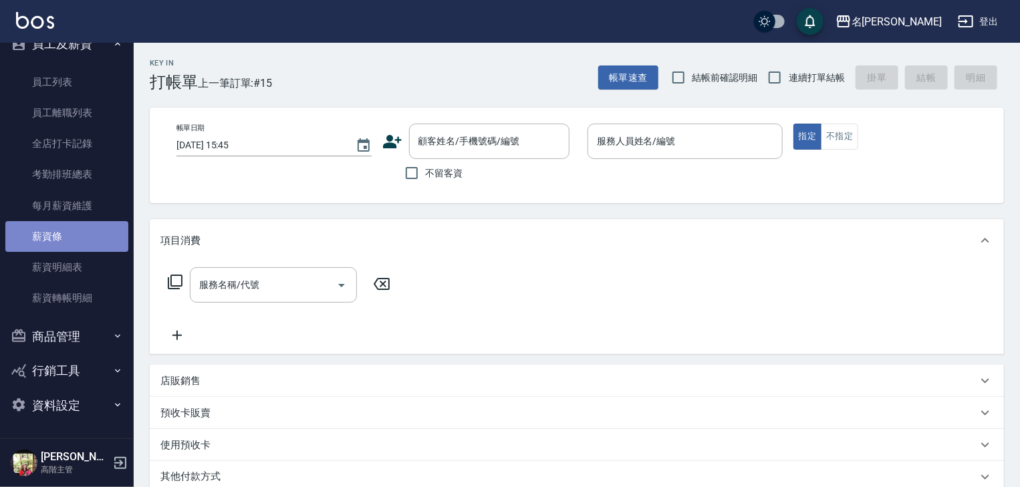
click at [75, 230] on link "薪資條" at bounding box center [66, 236] width 123 height 31
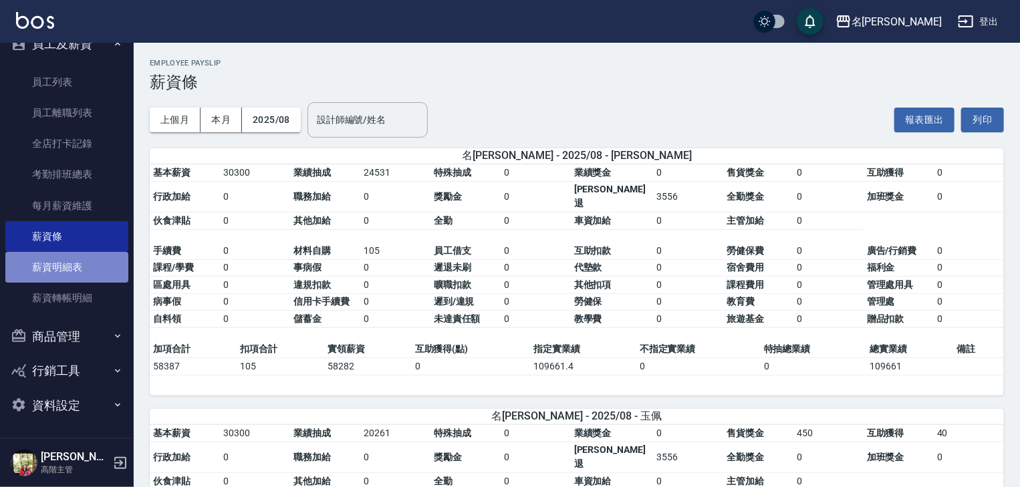
click at [98, 269] on link "薪資明細表" at bounding box center [66, 267] width 123 height 31
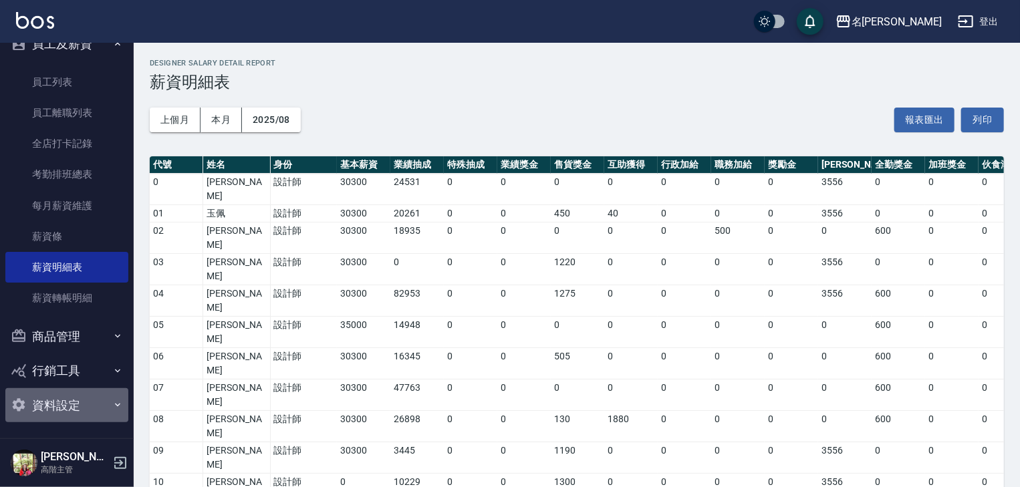
click at [75, 406] on button "資料設定" at bounding box center [66, 405] width 123 height 35
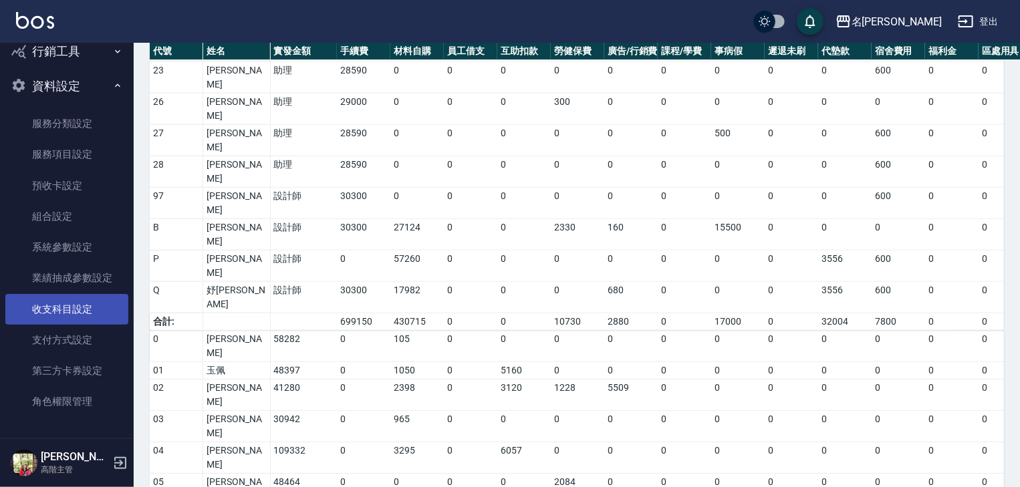
scroll to position [265, 0]
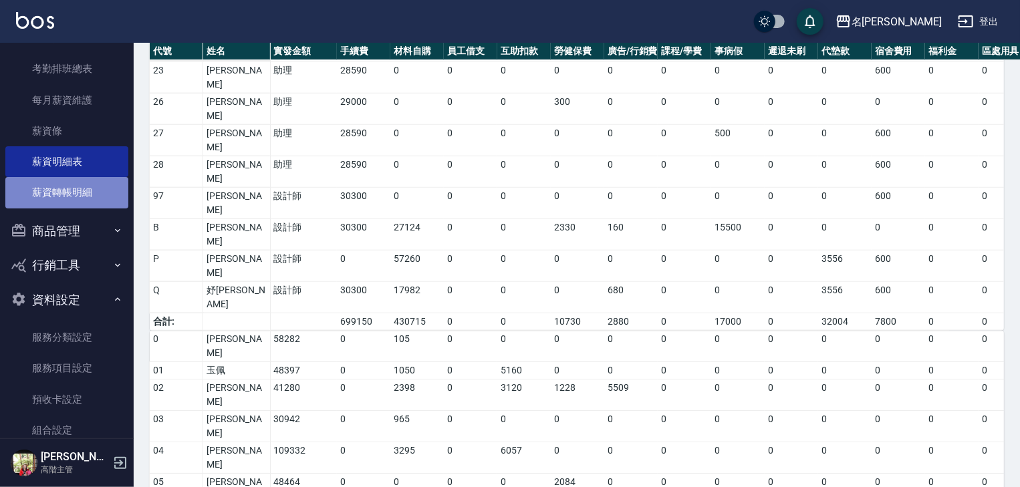
click at [87, 197] on link "薪資轉帳明細" at bounding box center [66, 192] width 123 height 31
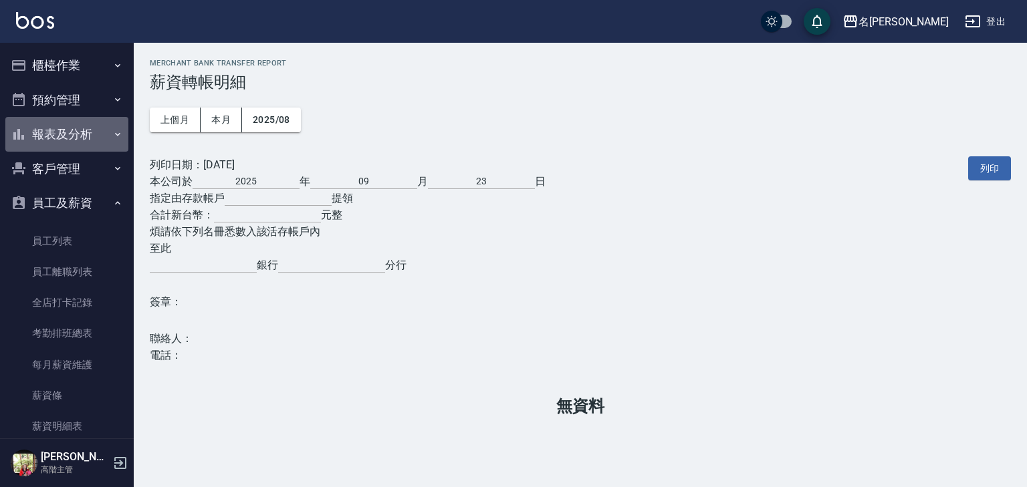
click at [68, 131] on button "報表及分析" at bounding box center [66, 134] width 123 height 35
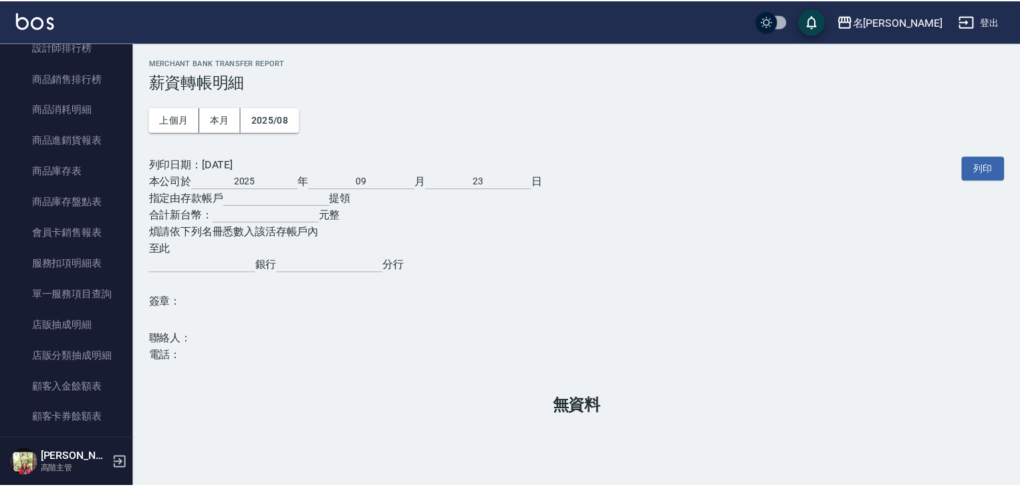
scroll to position [998, 0]
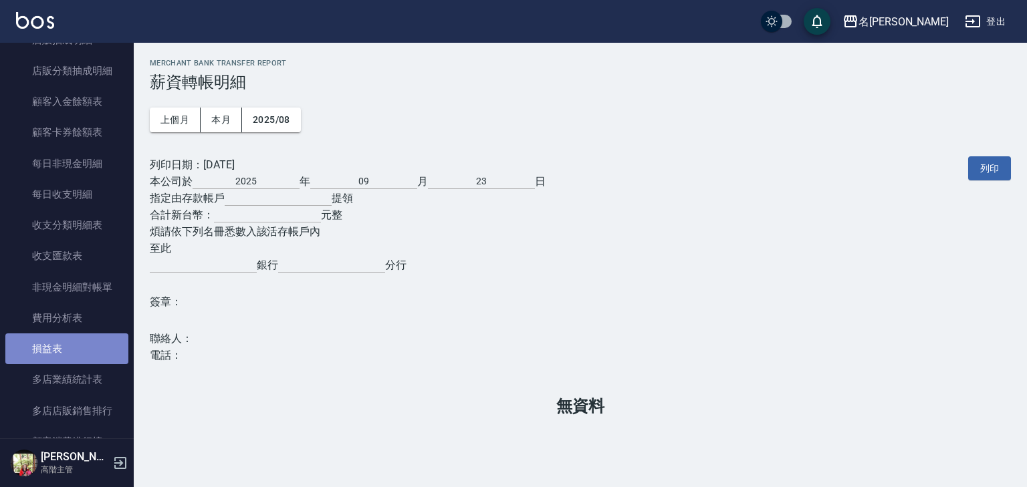
click at [72, 353] on link "損益表" at bounding box center [66, 349] width 123 height 31
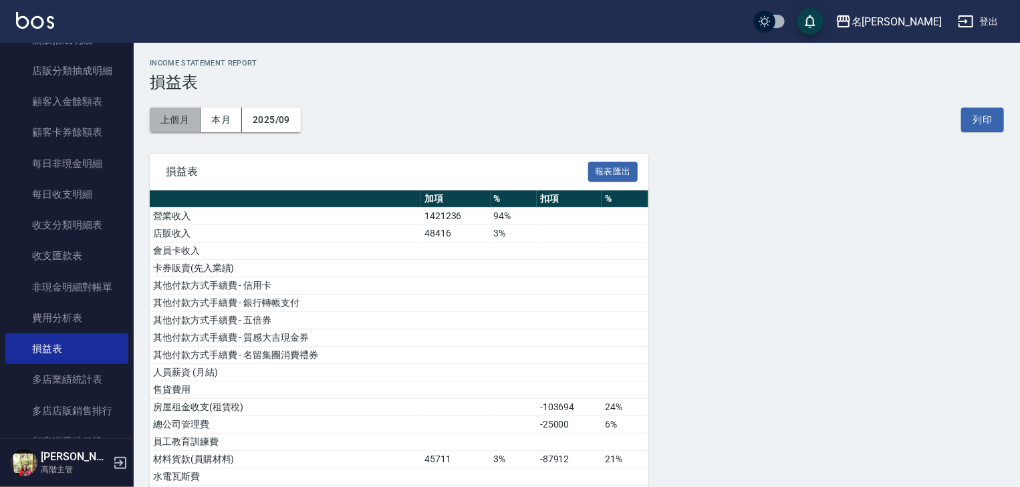
click at [194, 120] on button "上個月" at bounding box center [175, 120] width 51 height 25
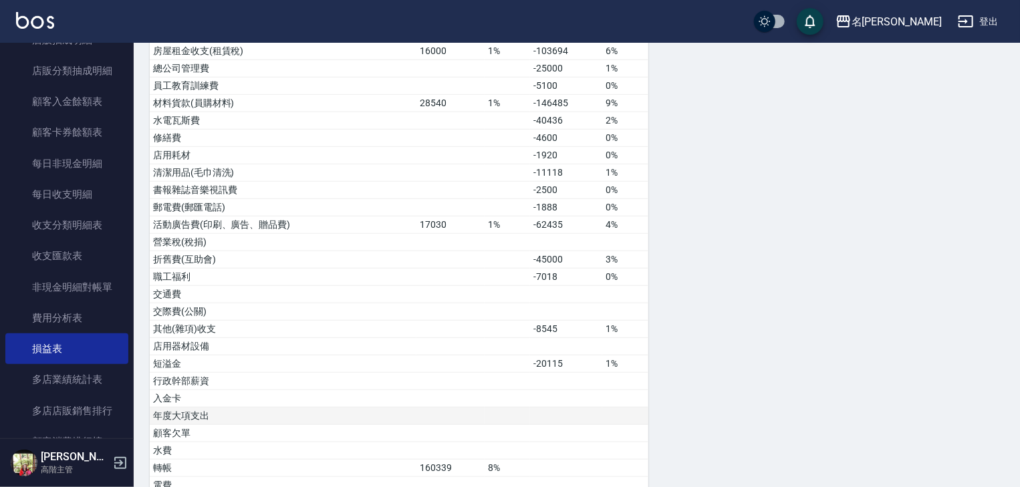
scroll to position [499, 0]
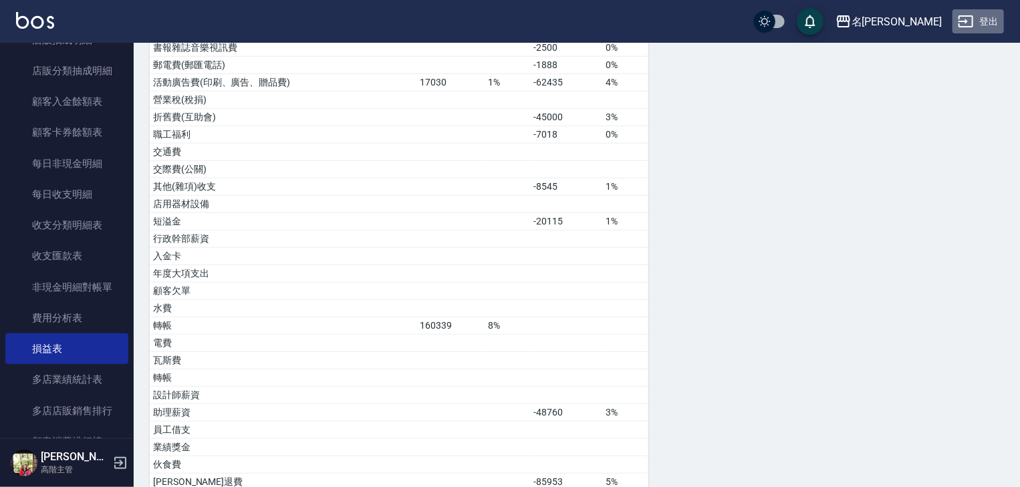
click at [985, 20] on button "登出" at bounding box center [978, 21] width 51 height 25
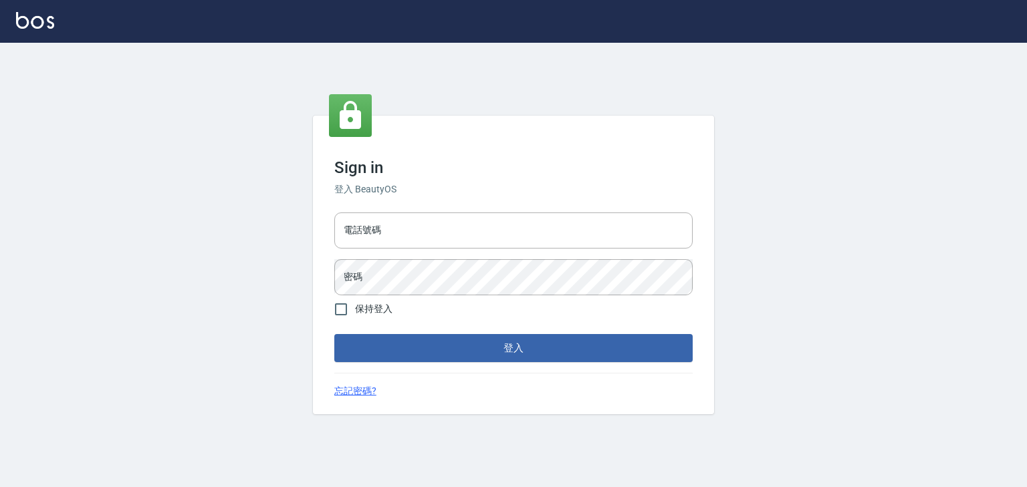
type input "0958045134"
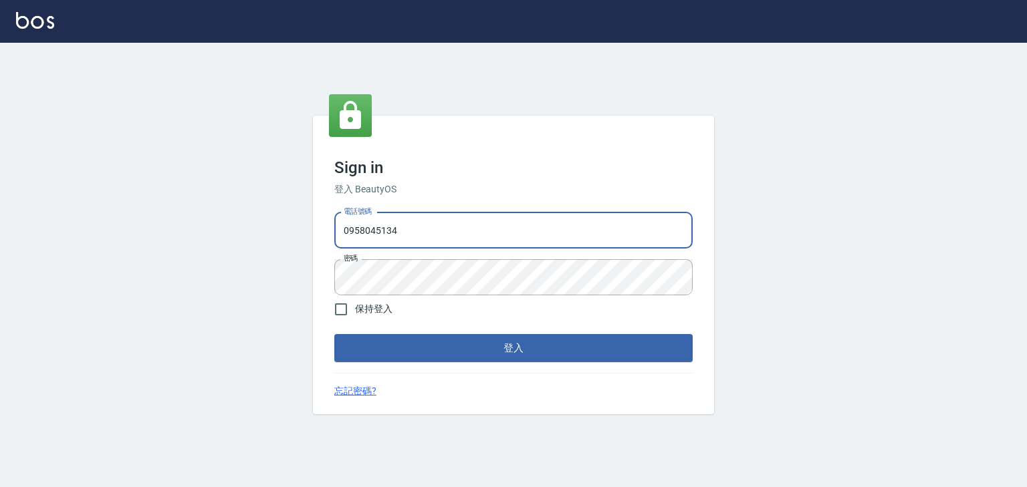
drag, startPoint x: 412, startPoint y: 238, endPoint x: 310, endPoint y: 254, distance: 102.9
click at [310, 254] on div "Sign in 登入 BeautyOS 電話號碼 [PHONE_NUMBER] 電話號碼 密碼 密碼 保持登入 登入 忘記密碼?" at bounding box center [513, 265] width 1027 height 445
type input "0225513682"
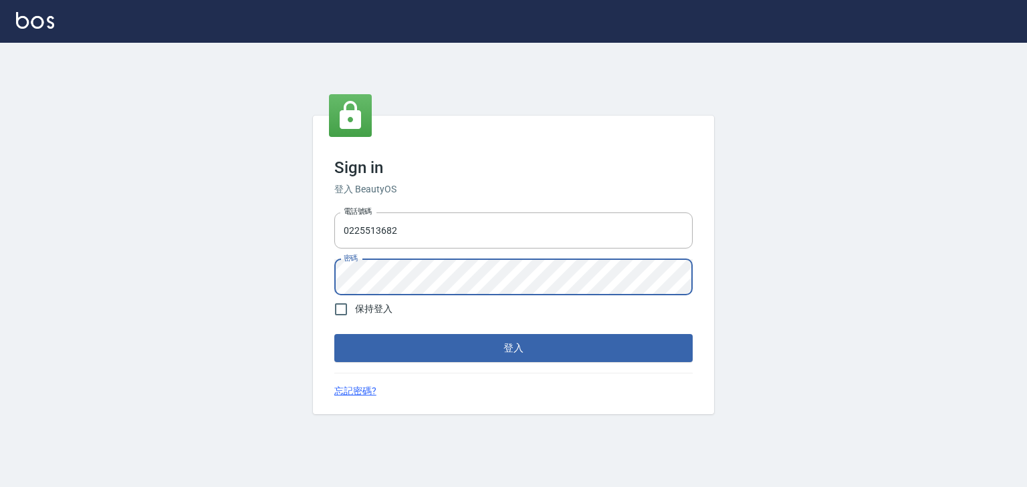
click at [332, 281] on div "電話號碼 [PHONE_NUMBER] 電話號碼 密碼 密碼" at bounding box center [513, 254] width 369 height 94
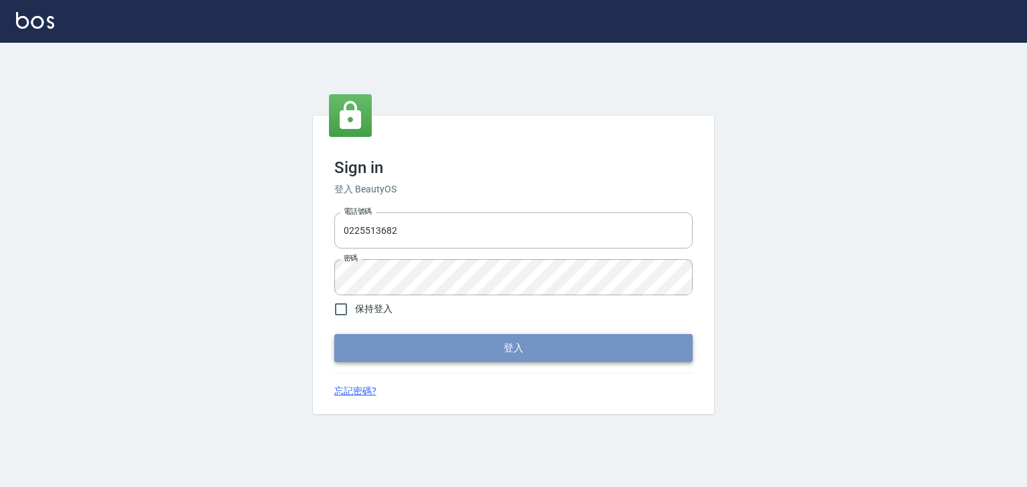
click at [364, 344] on button "登入" at bounding box center [513, 348] width 358 height 28
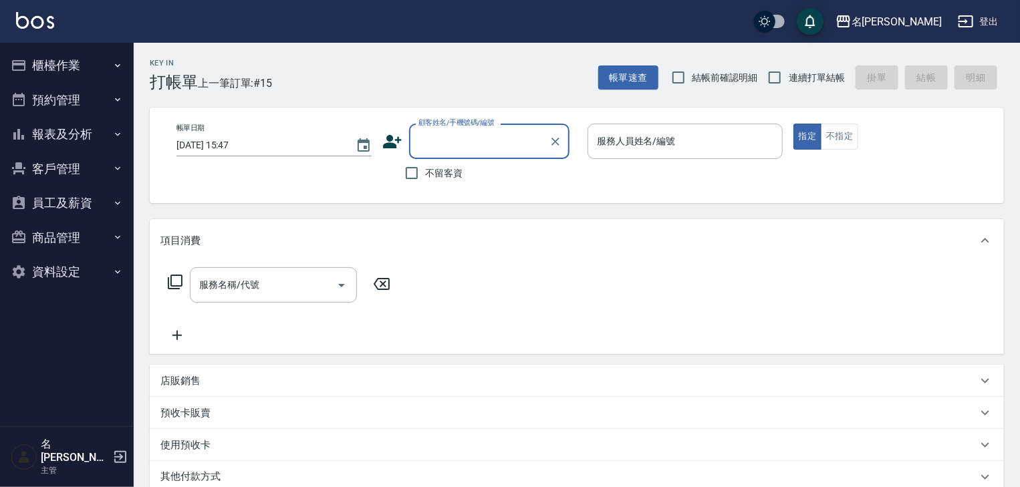
click at [83, 64] on button "櫃檯作業" at bounding box center [66, 65] width 123 height 35
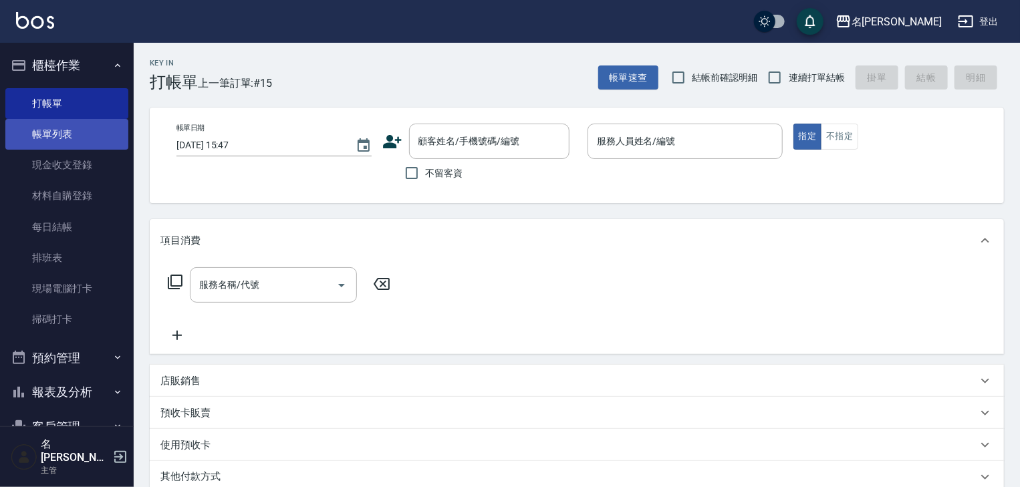
click at [82, 134] on link "帳單列表" at bounding box center [66, 134] width 123 height 31
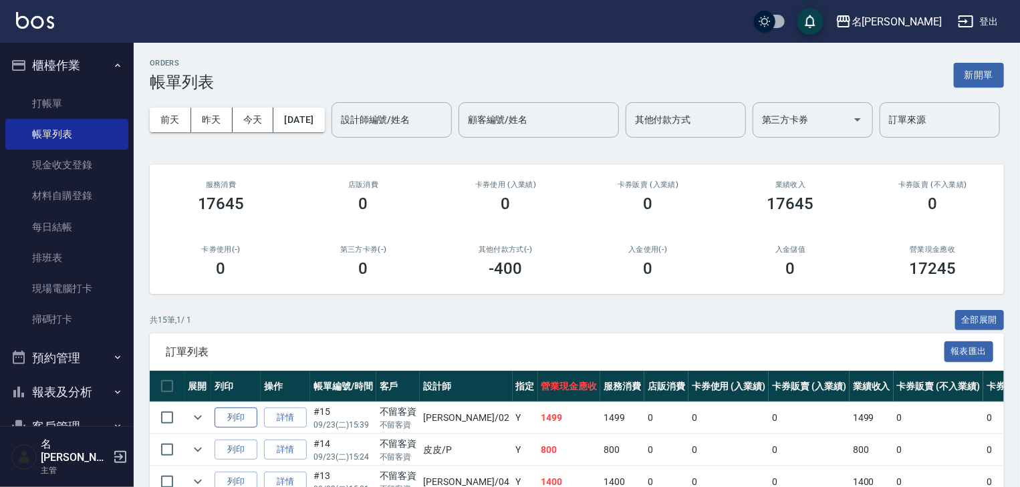
click at [222, 429] on button "列印" at bounding box center [236, 418] width 43 height 21
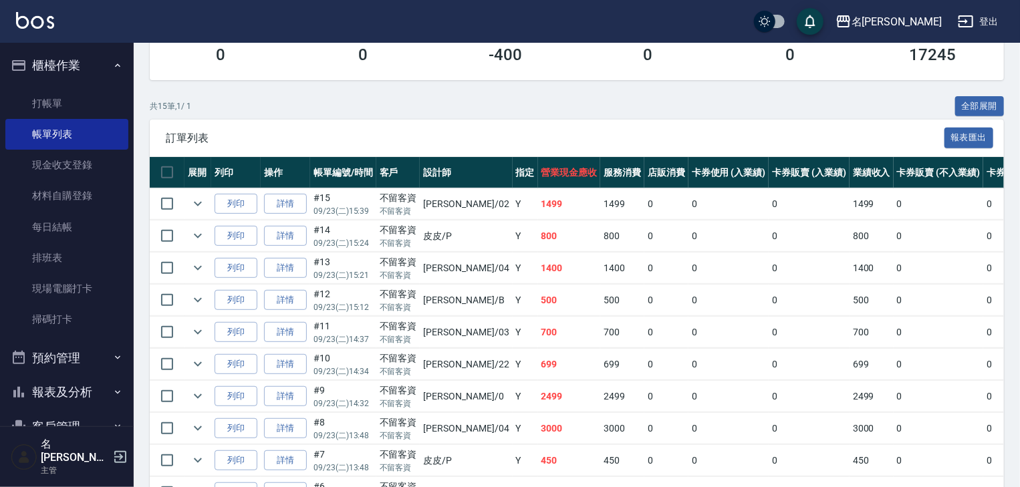
scroll to position [356, 0]
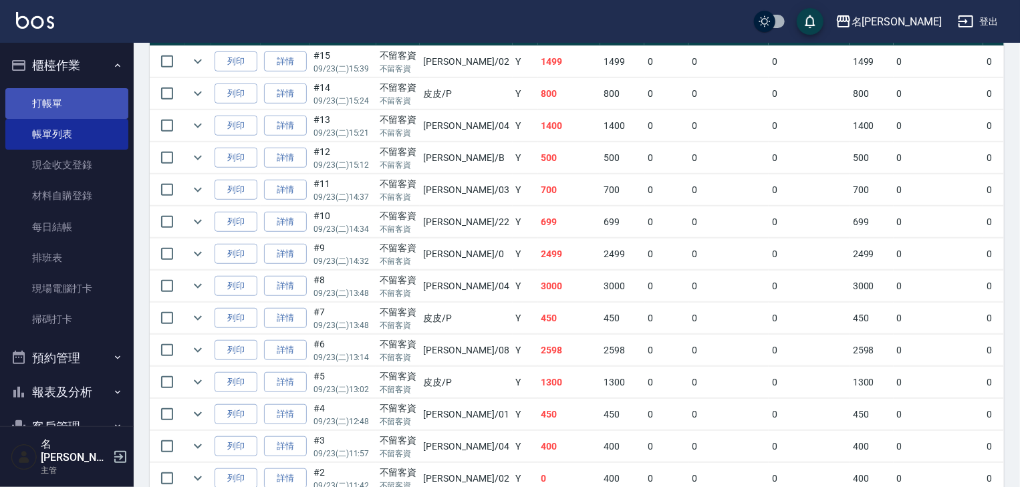
click at [68, 102] on link "打帳單" at bounding box center [66, 103] width 123 height 31
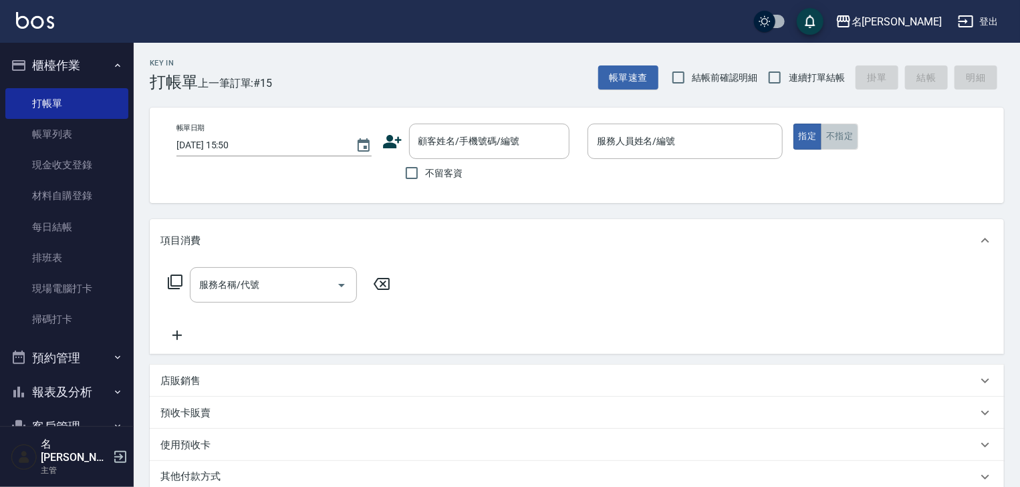
click at [838, 130] on button "不指定" at bounding box center [839, 137] width 37 height 26
click at [774, 72] on input "連續打單結帳" at bounding box center [775, 78] width 28 height 28
checkbox input "true"
click at [670, 80] on input "結帳前確認明細" at bounding box center [679, 78] width 28 height 28
checkbox input "true"
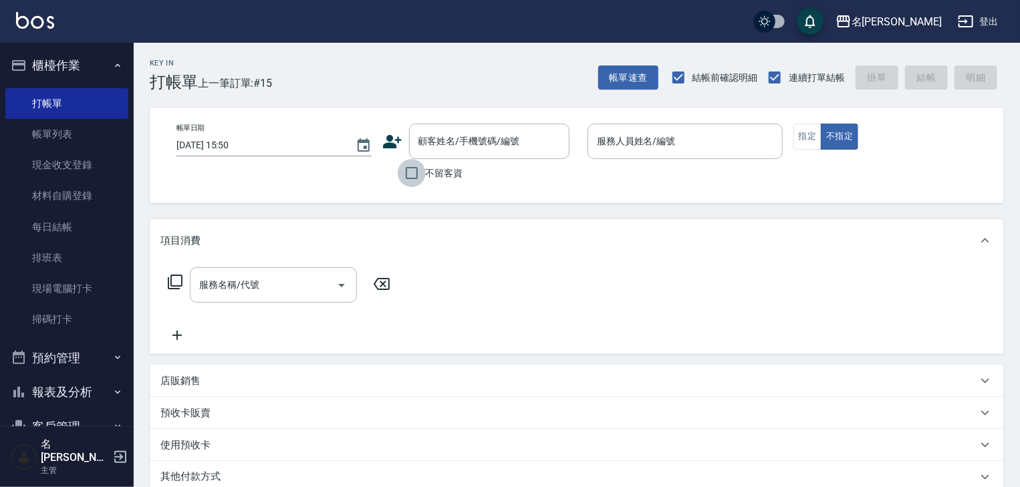
click at [409, 171] on input "不留客資" at bounding box center [412, 173] width 28 height 28
checkbox input "true"
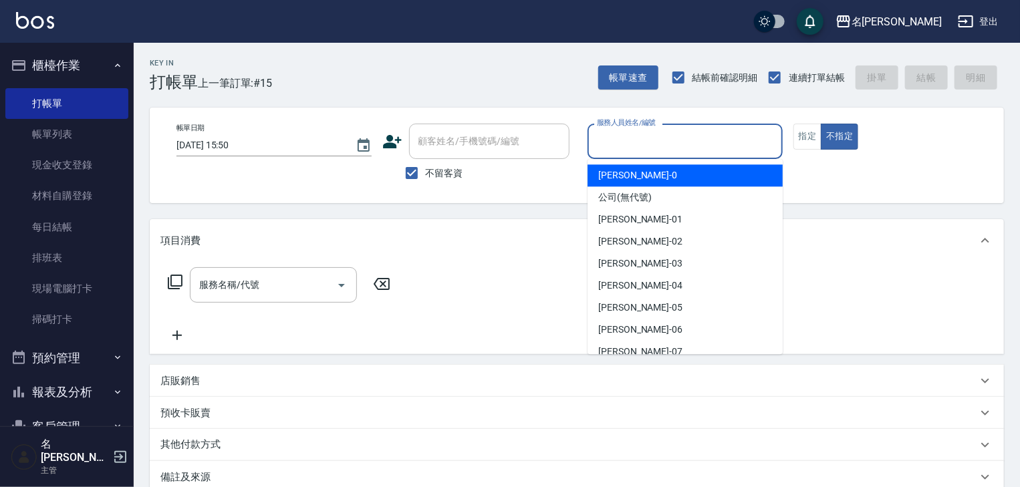
click at [609, 143] on input "服務人員姓名/編號" at bounding box center [685, 141] width 183 height 23
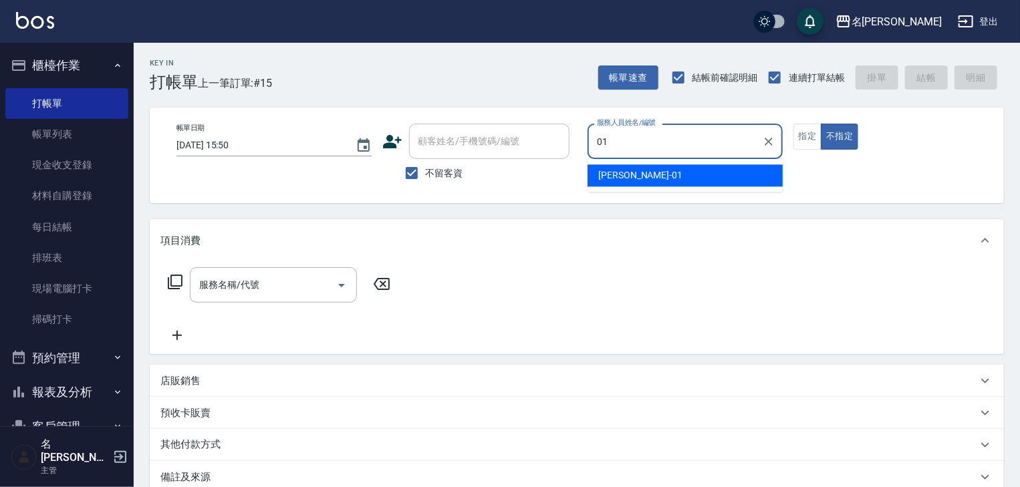
click at [608, 168] on span "Joyce -01" at bounding box center [640, 175] width 84 height 14
type input "Joyce-01"
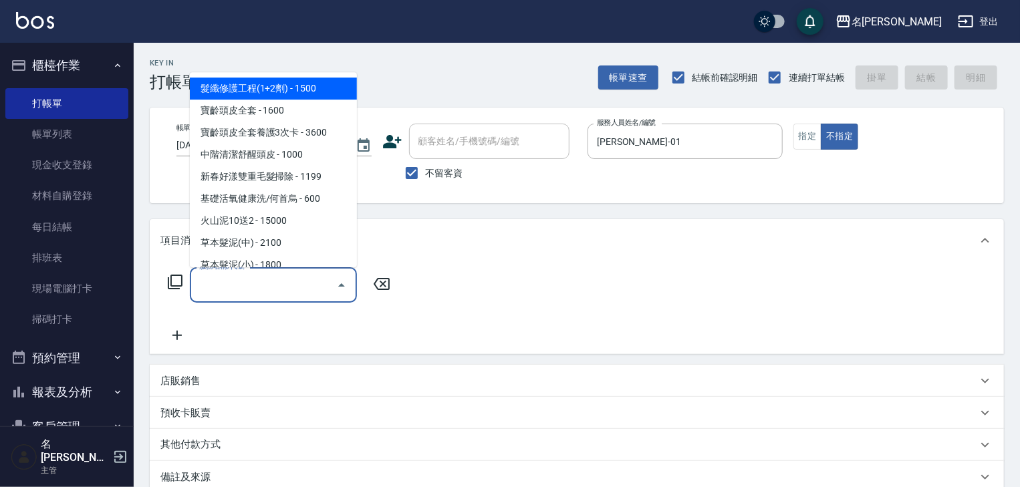
click at [304, 289] on input "服務名稱/代號" at bounding box center [263, 284] width 135 height 23
click at [183, 284] on div "服務名稱/代號 服務名稱/代號" at bounding box center [279, 284] width 238 height 35
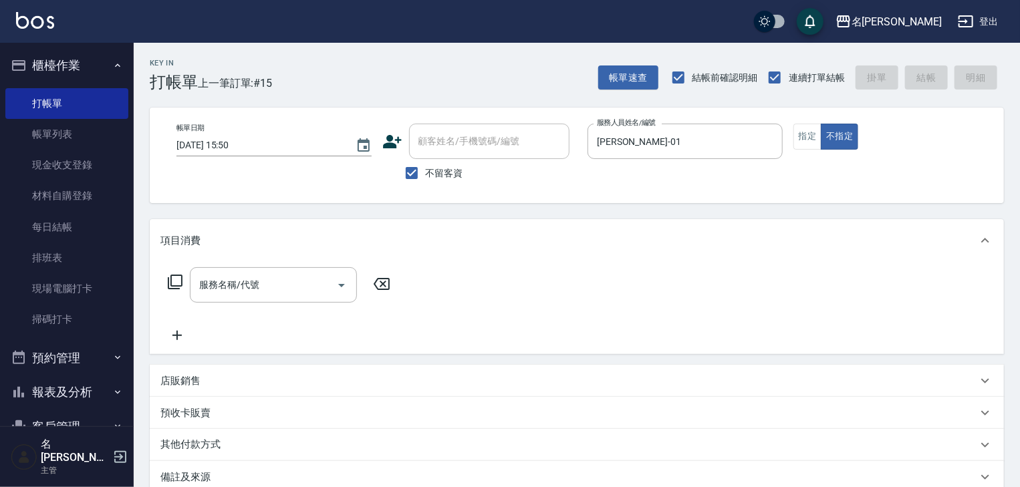
click at [177, 279] on icon at bounding box center [175, 282] width 16 height 16
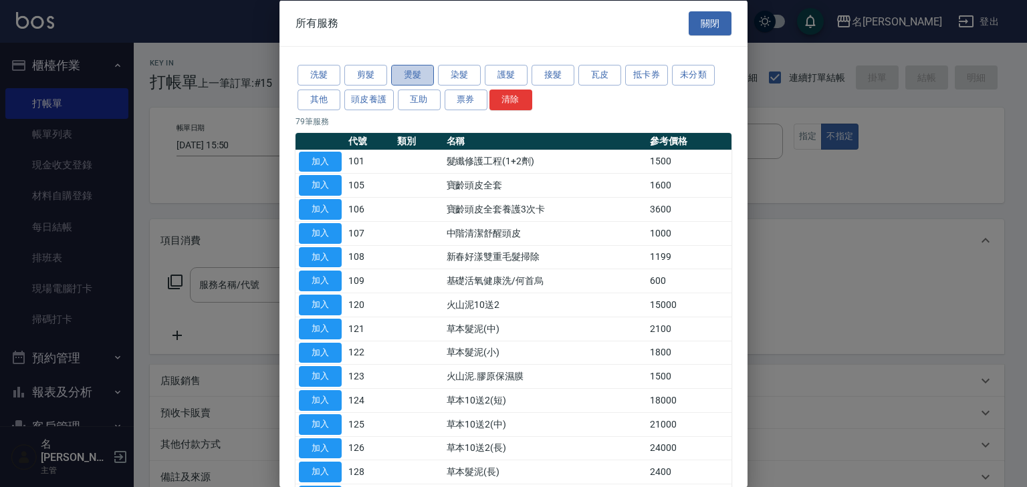
click at [419, 79] on button "燙髮" at bounding box center [412, 75] width 43 height 21
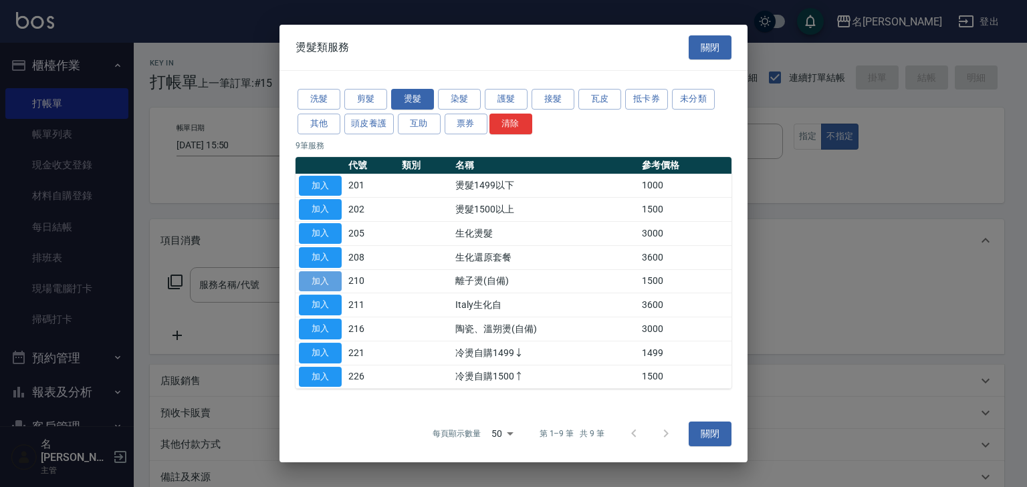
click at [325, 286] on button "加入" at bounding box center [320, 281] width 43 height 21
type input "離子燙(自備)(210)"
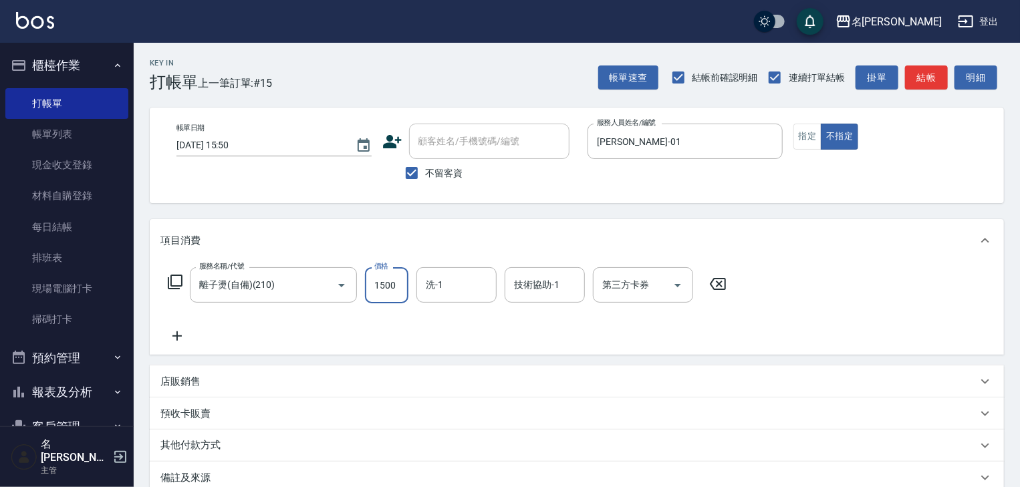
click at [374, 290] on input "1500" at bounding box center [386, 285] width 43 height 36
type input "4500"
click at [455, 291] on input "洗-1" at bounding box center [457, 284] width 68 height 23
drag, startPoint x: 463, startPoint y: 316, endPoint x: 475, endPoint y: 312, distance: 13.3
click at [468, 316] on span "王婕宇 -22" at bounding box center [469, 320] width 84 height 14
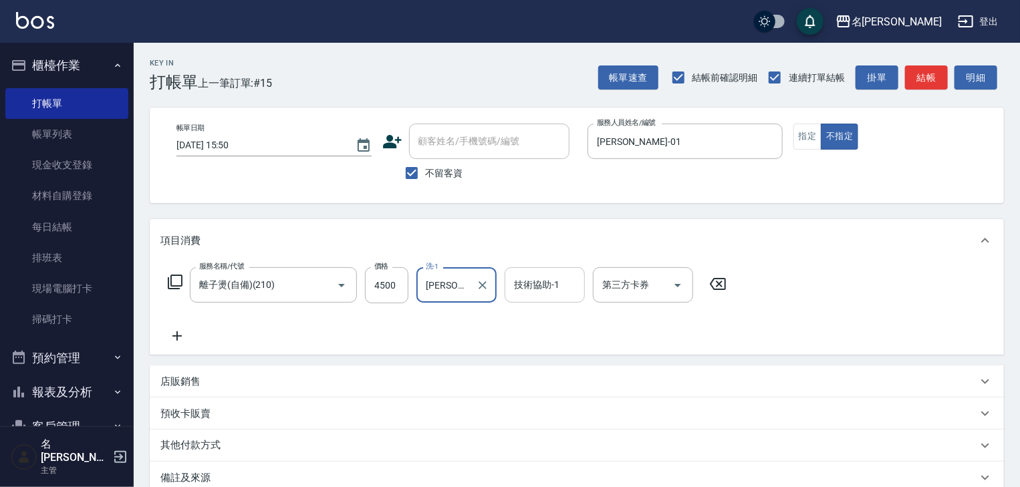
type input "王婕宇-22"
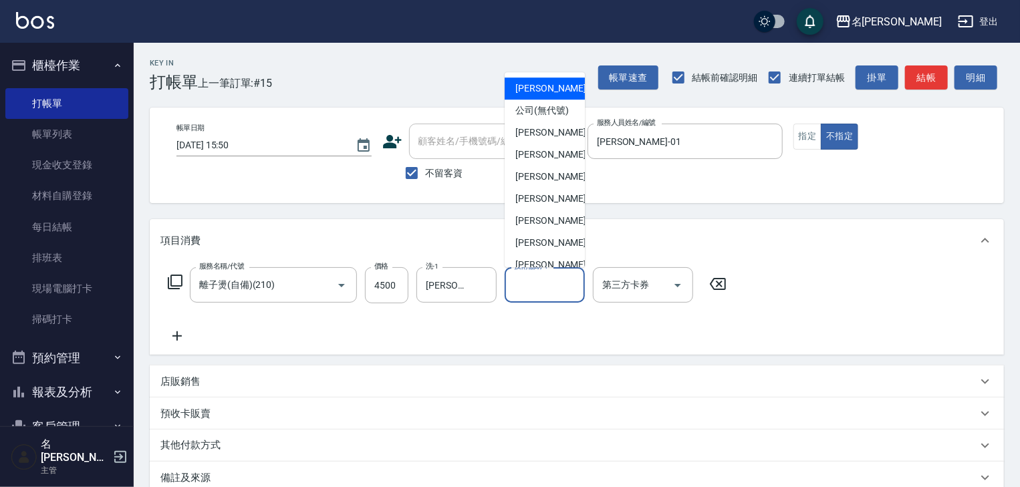
drag, startPoint x: 515, startPoint y: 292, endPoint x: 536, endPoint y: 288, distance: 21.8
click at [536, 288] on input "技術協助-1" at bounding box center [545, 284] width 68 height 23
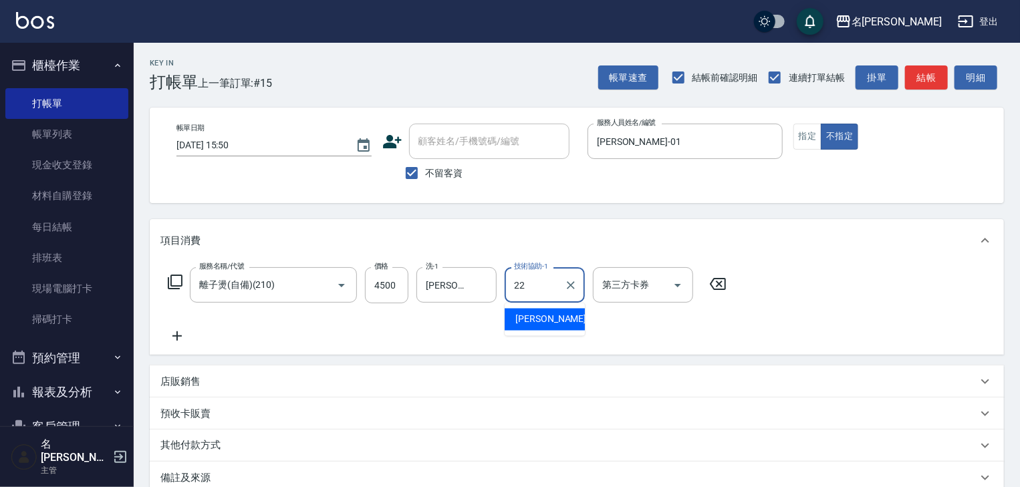
click at [550, 318] on span "王婕宇 -22" at bounding box center [558, 320] width 84 height 14
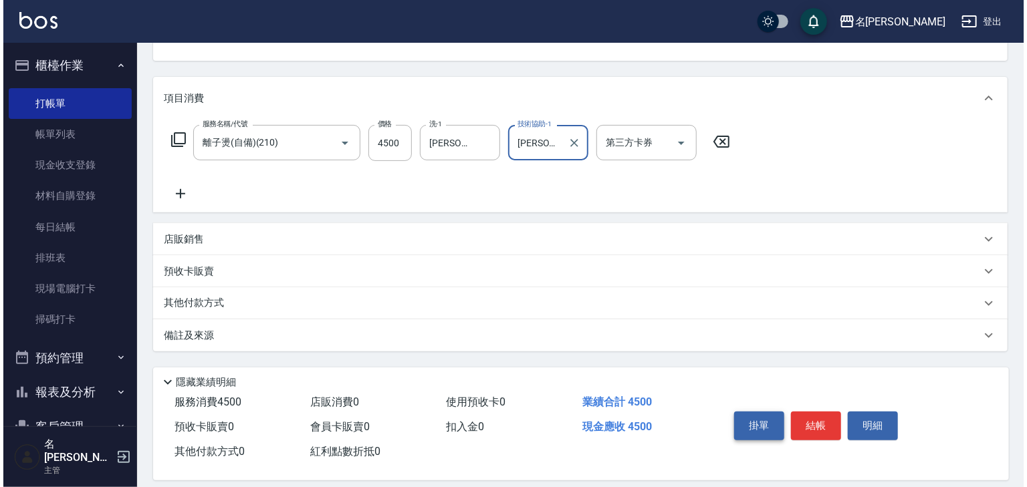
scroll to position [156, 0]
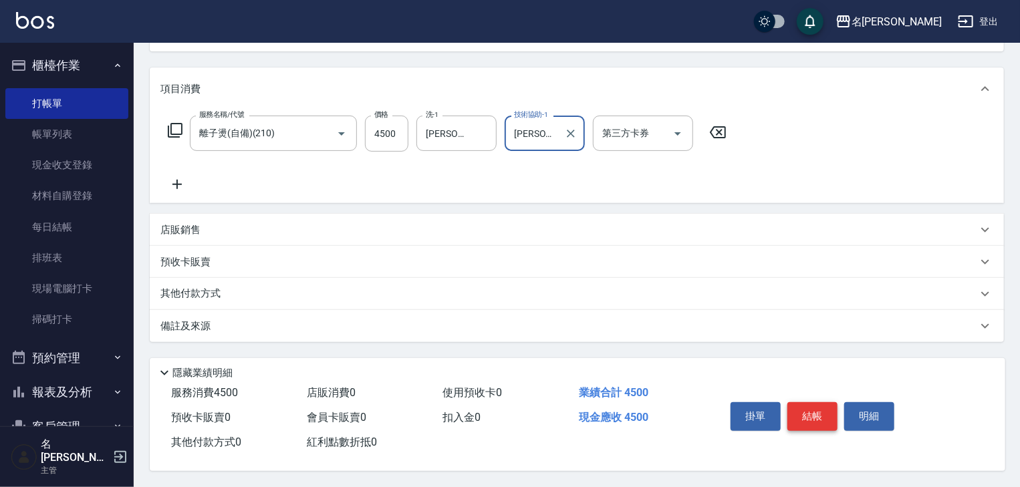
type input "王婕宇-22"
click at [813, 405] on button "結帳" at bounding box center [813, 417] width 50 height 28
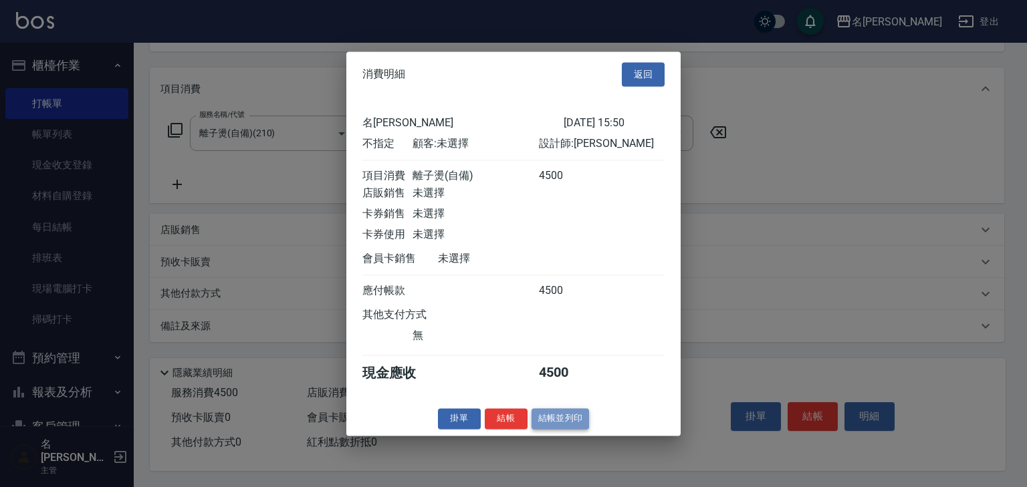
click at [557, 427] on button "結帳並列印" at bounding box center [561, 419] width 58 height 21
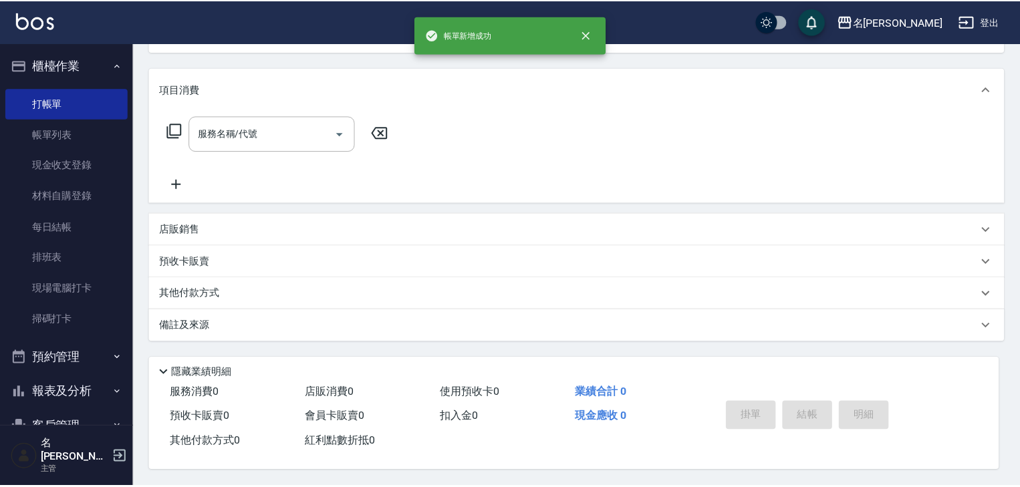
scroll to position [0, 0]
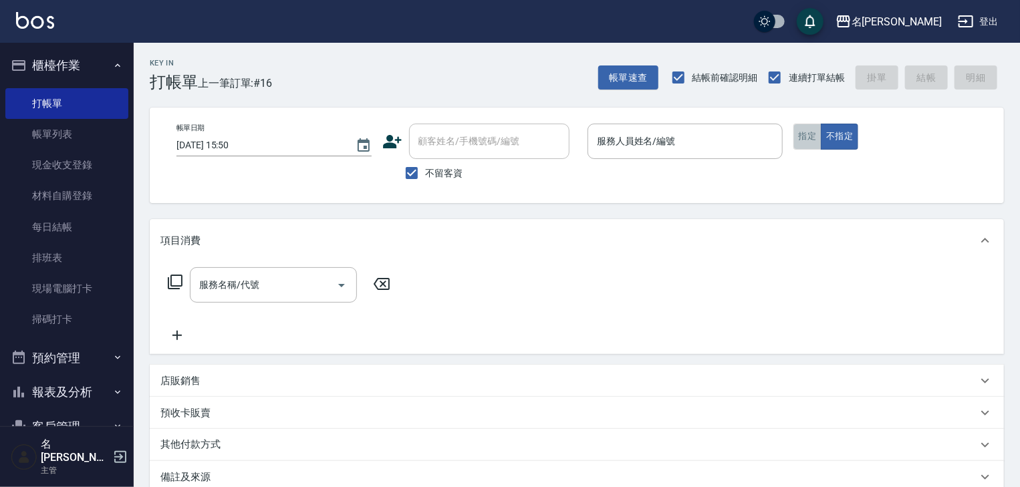
click at [808, 132] on button "指定" at bounding box center [808, 137] width 29 height 26
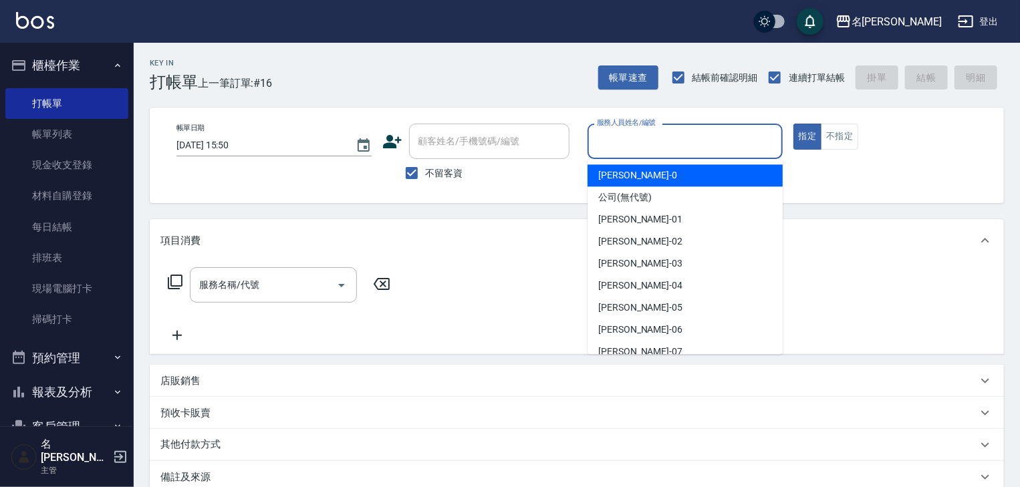
click at [647, 147] on input "服務人員姓名/編號" at bounding box center [685, 141] width 183 height 23
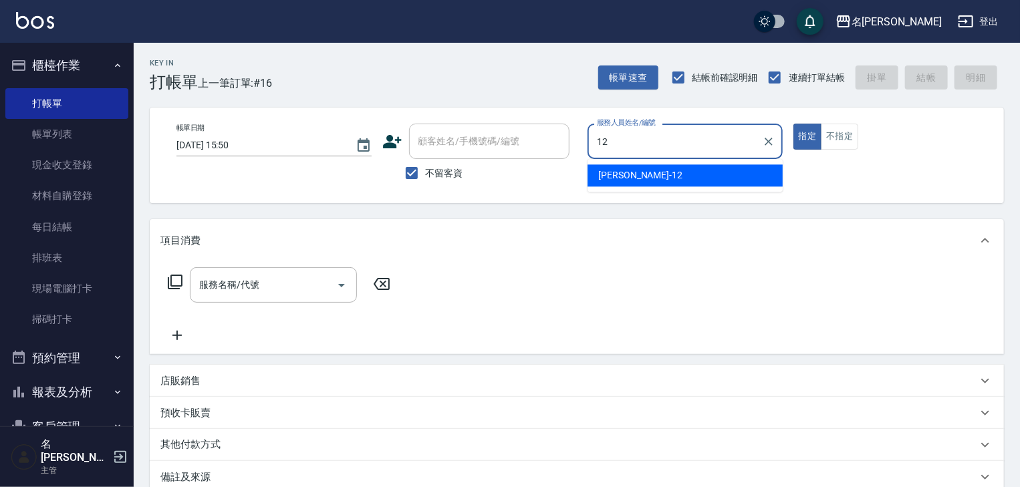
click at [619, 169] on span "林佳穎 -12" at bounding box center [640, 175] width 84 height 14
type input "林佳穎-12"
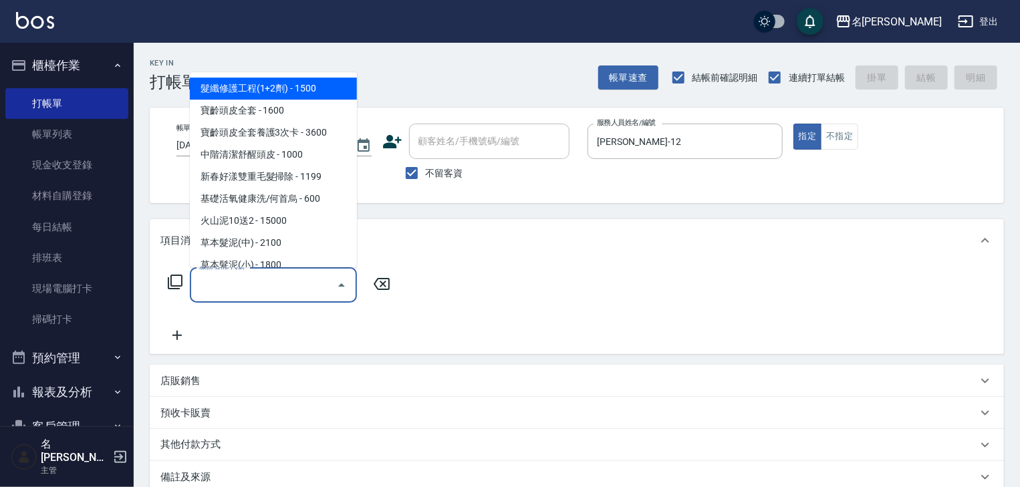
click at [265, 292] on input "服務名稱/代號" at bounding box center [263, 284] width 135 height 23
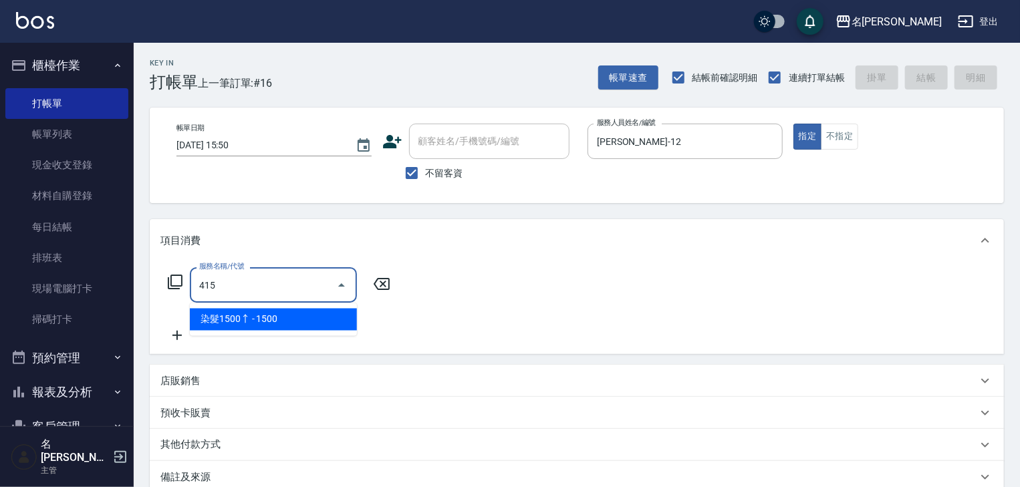
click at [290, 320] on span "染髮1500↑ - 1500" at bounding box center [273, 320] width 167 height 22
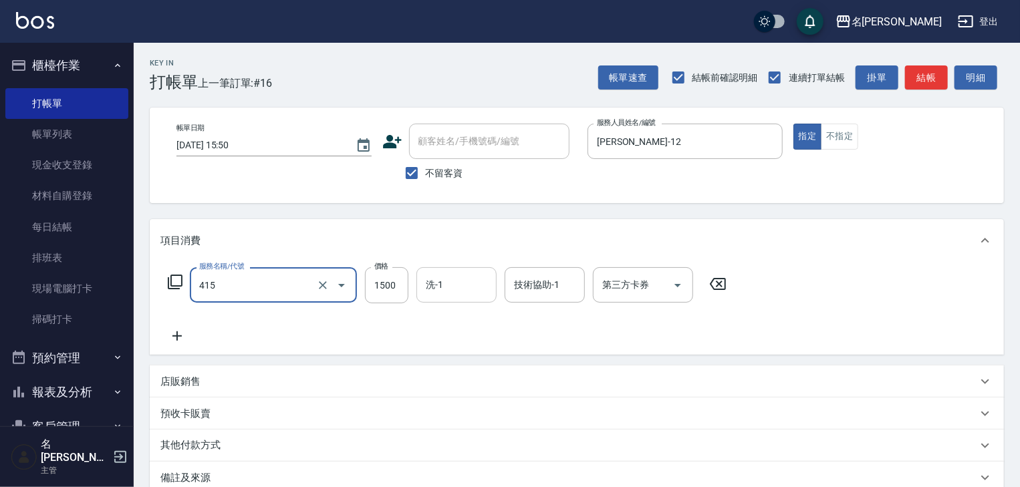
type input "染髮1500↑(415)"
click at [444, 283] on input "洗-1" at bounding box center [457, 284] width 68 height 23
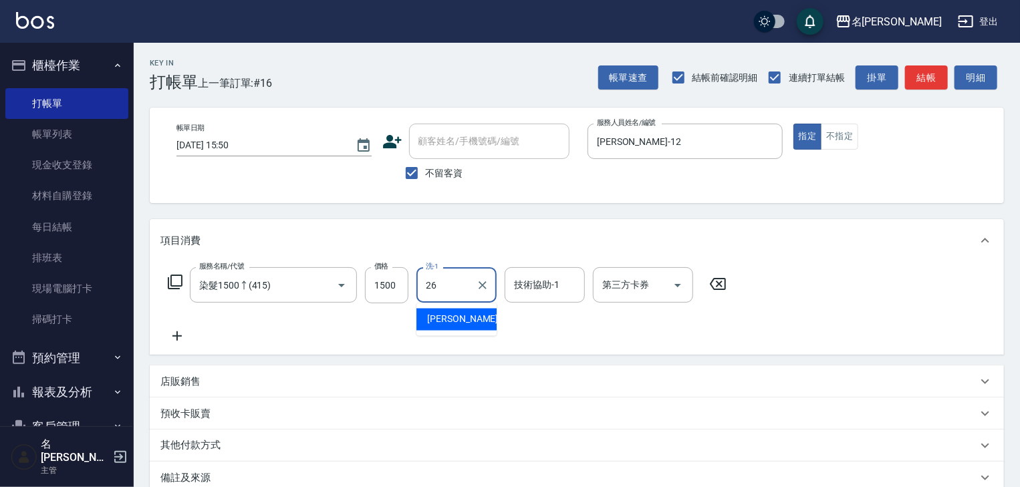
click at [435, 316] on span "[PERSON_NAME]筑 -26" at bounding box center [469, 320] width 84 height 14
type input "[PERSON_NAME]筑-26"
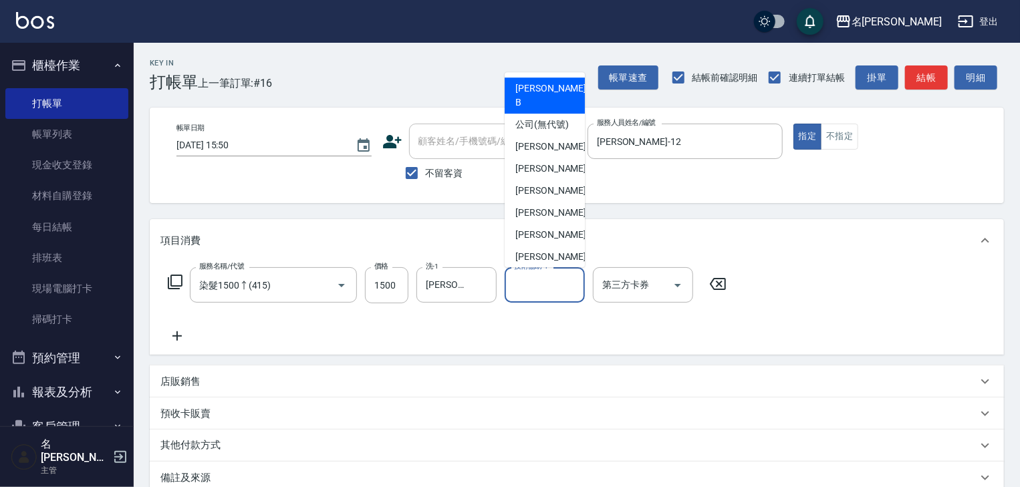
click at [530, 289] on input "技術協助-1" at bounding box center [545, 284] width 68 height 23
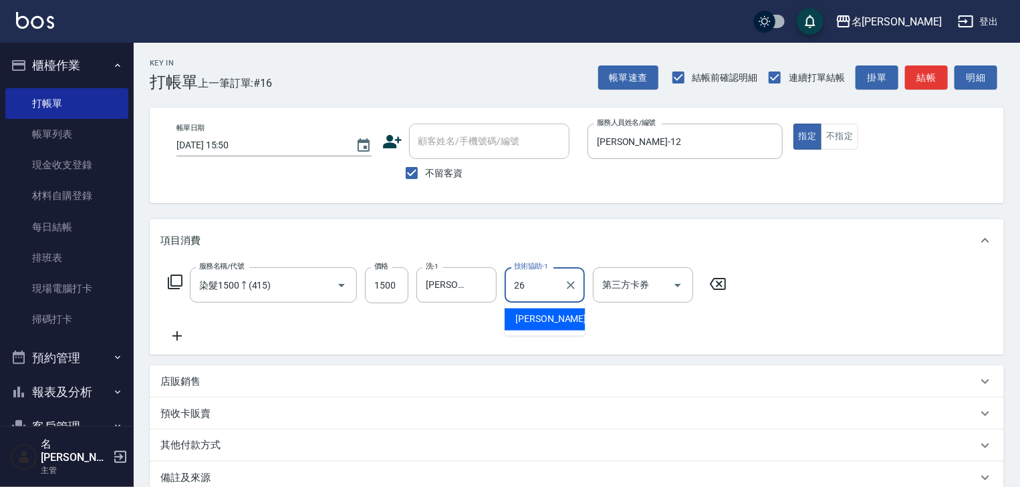
click at [525, 316] on span "[PERSON_NAME]筑 -26" at bounding box center [558, 320] width 84 height 14
type input "[PERSON_NAME]筑-26"
click at [161, 334] on icon at bounding box center [176, 336] width 33 height 16
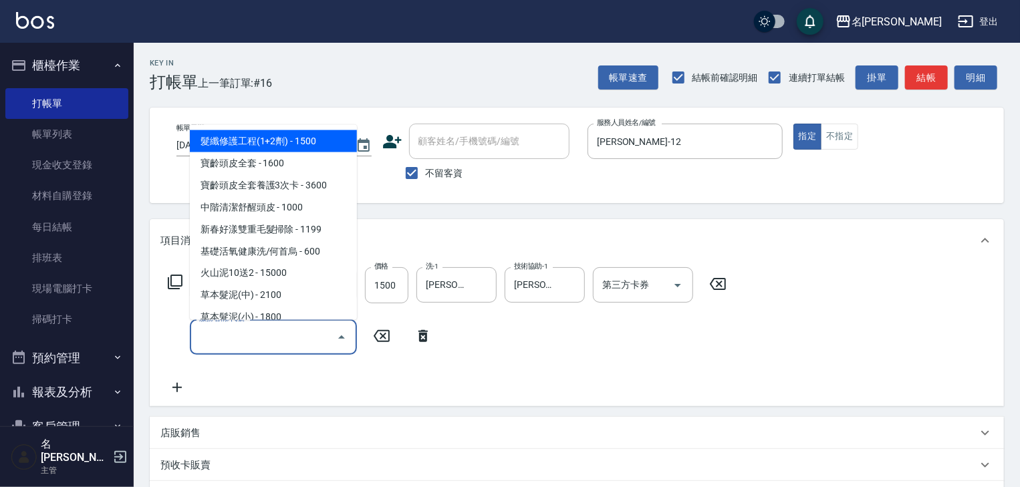
click at [253, 334] on input "服務名稱/代號" at bounding box center [263, 337] width 135 height 23
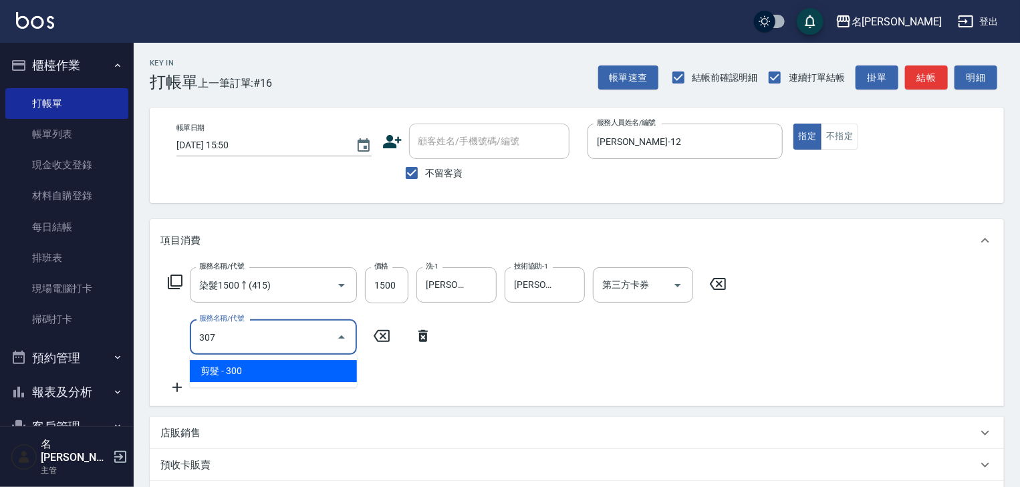
click at [281, 365] on span "剪髮 - 300" at bounding box center [273, 371] width 167 height 22
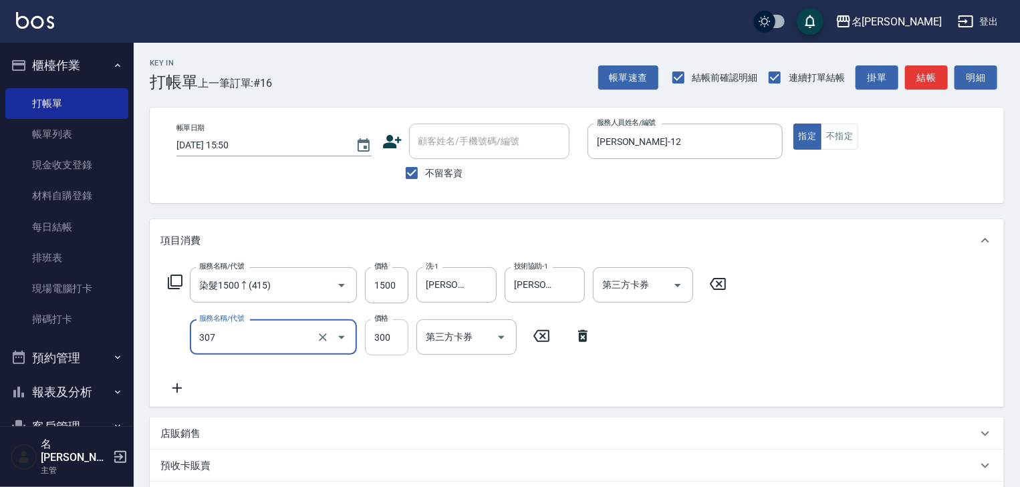
type input "剪髮(307)"
click at [382, 333] on input "300" at bounding box center [386, 338] width 43 height 36
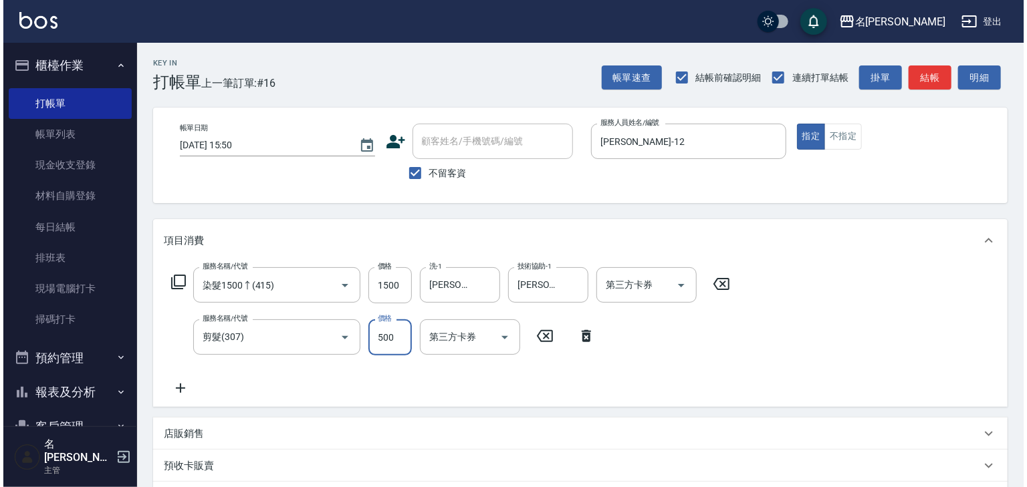
scroll to position [209, 0]
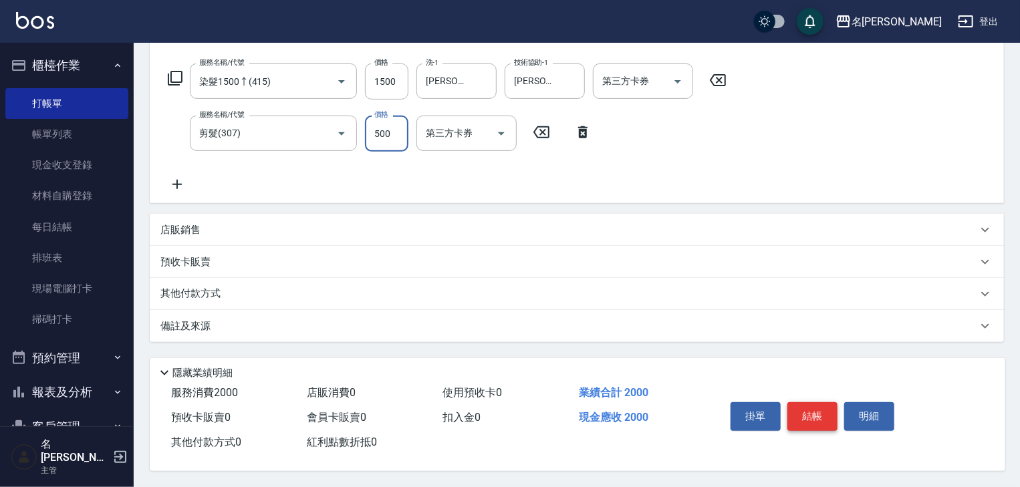
type input "500"
click at [818, 409] on button "結帳" at bounding box center [813, 417] width 50 height 28
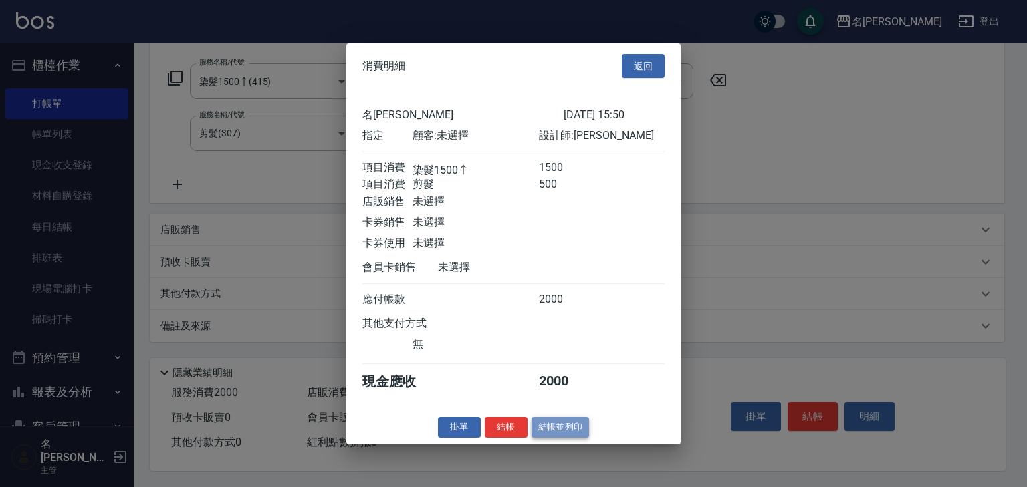
click at [570, 433] on button "結帳並列印" at bounding box center [561, 427] width 58 height 21
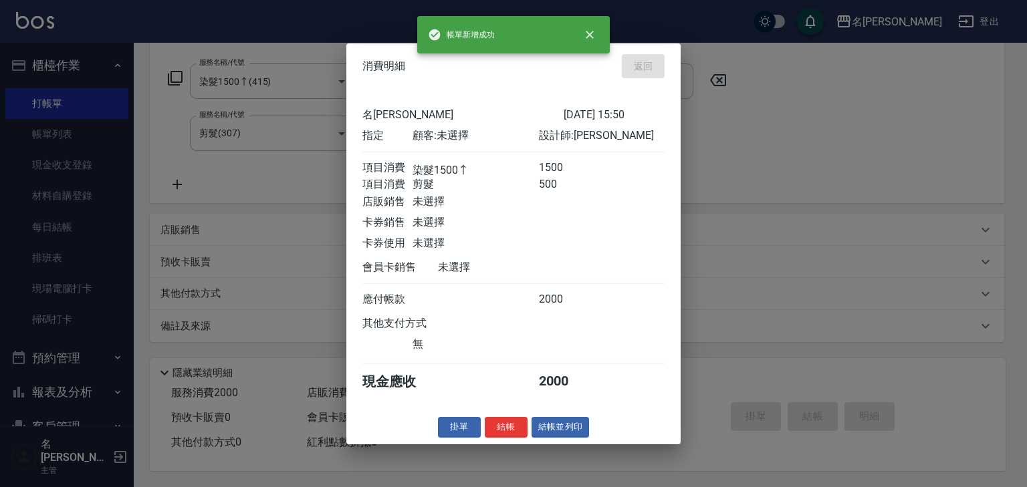
type input "2025/09/23 15:54"
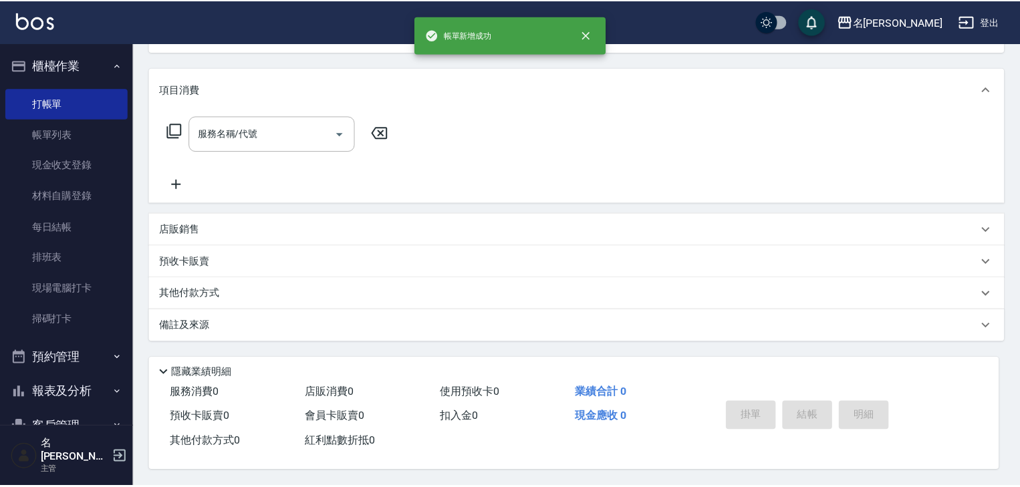
scroll to position [0, 0]
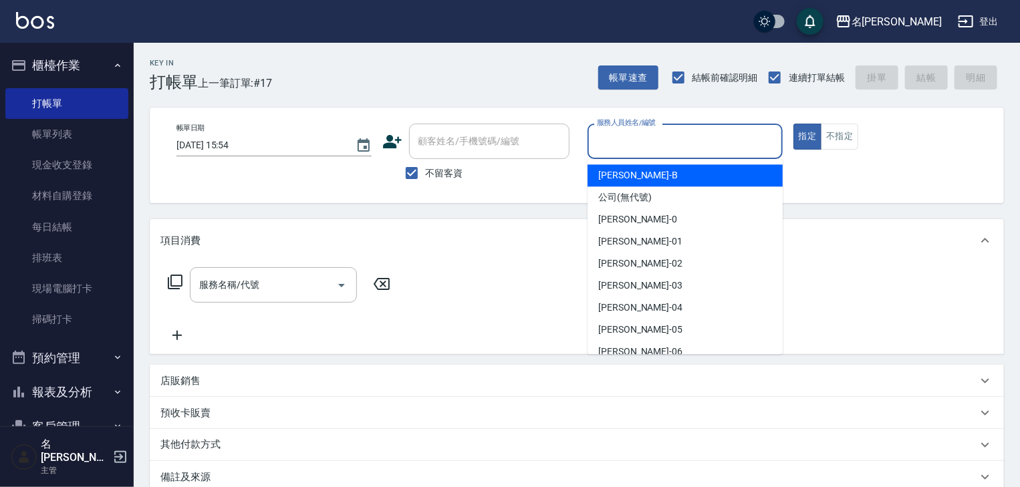
click at [659, 144] on input "服務人員姓名/編號" at bounding box center [685, 141] width 183 height 23
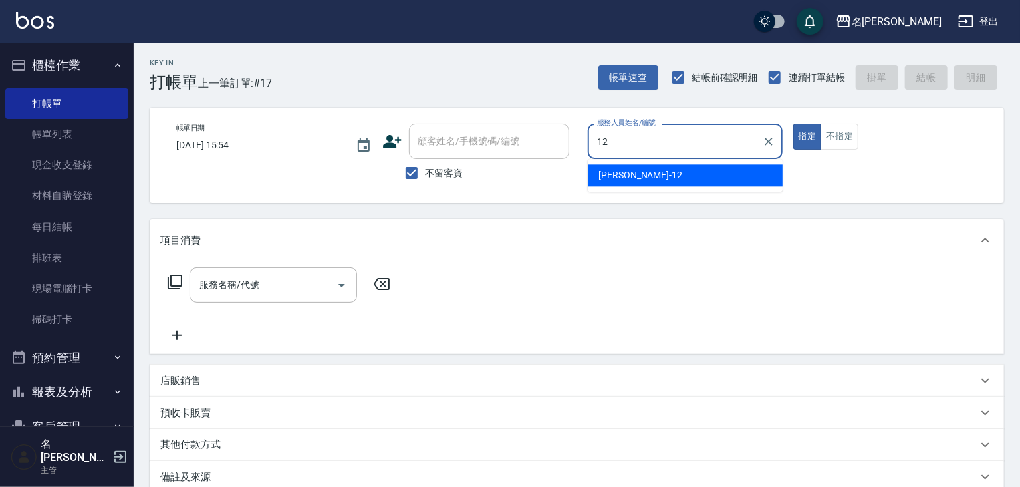
click at [655, 168] on div "林佳穎 -12" at bounding box center [685, 175] width 195 height 22
type input "[PERSON_NAME]-12"
click at [251, 292] on input "服務名稱/代號" at bounding box center [263, 284] width 135 height 23
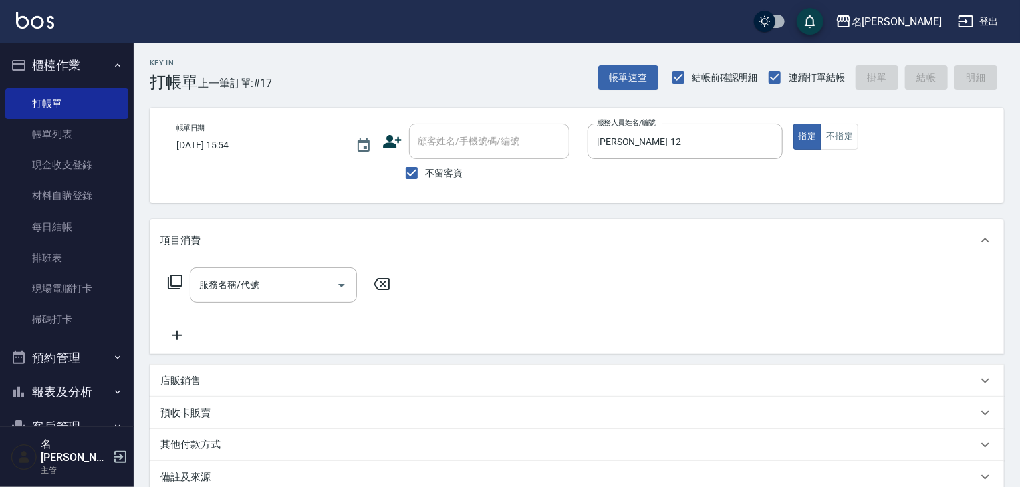
click at [173, 281] on icon at bounding box center [175, 282] width 16 height 16
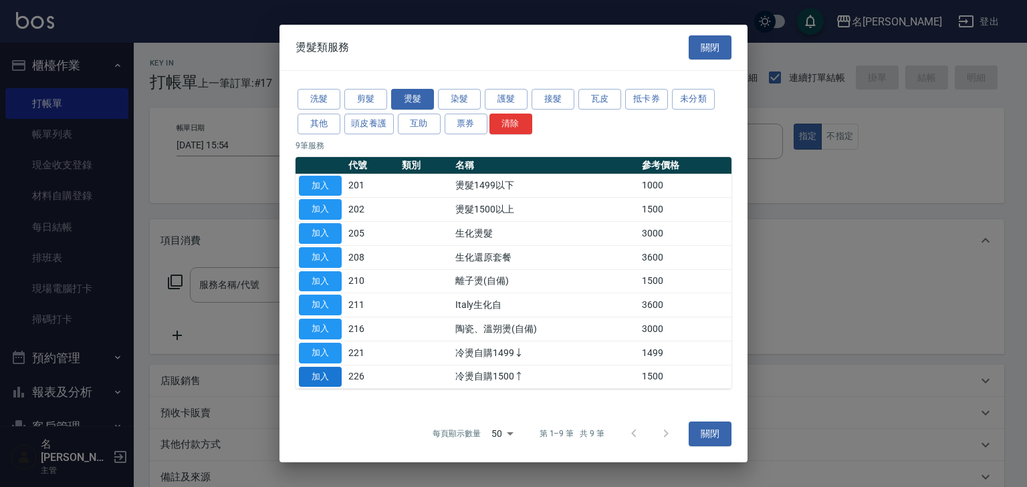
click at [330, 380] on button "加入" at bounding box center [320, 377] width 43 height 21
type input "冷燙自購1500↑(226)"
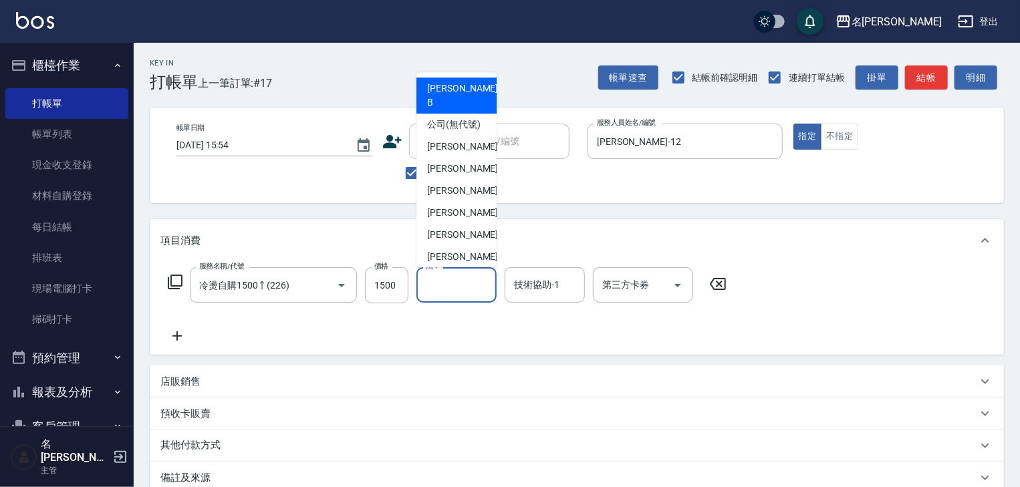
click at [444, 293] on input "洗-1" at bounding box center [457, 284] width 68 height 23
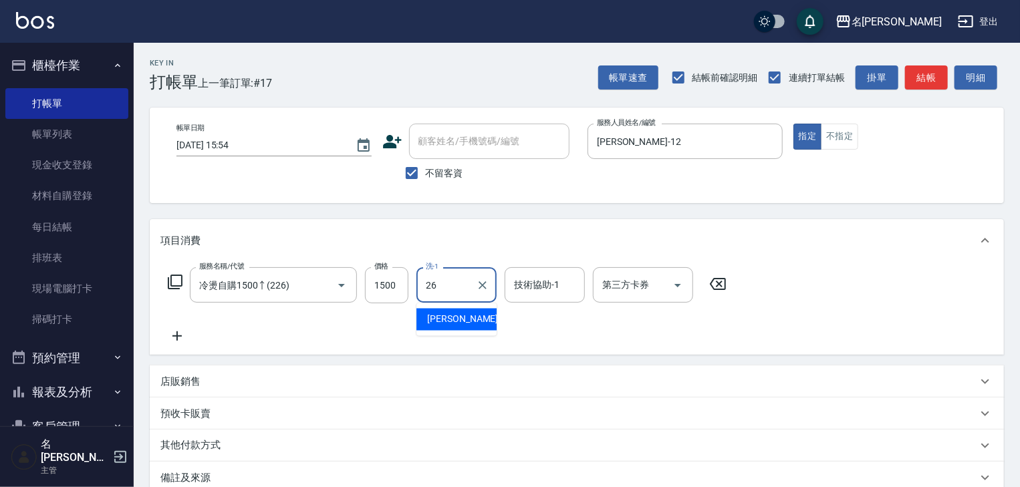
click at [433, 324] on span "[PERSON_NAME]筑 -26" at bounding box center [469, 320] width 84 height 14
type input "[PERSON_NAME]筑-26"
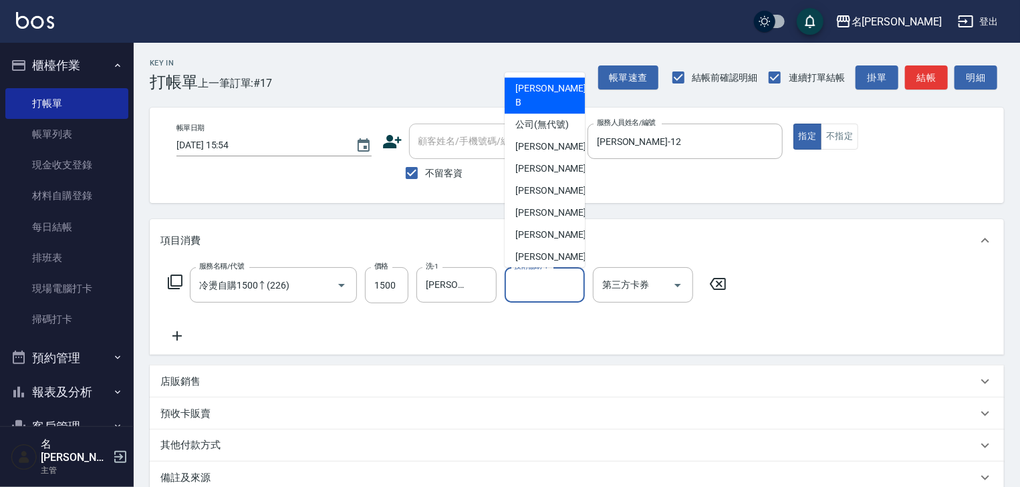
click at [531, 287] on input "技術協助-1" at bounding box center [545, 284] width 68 height 23
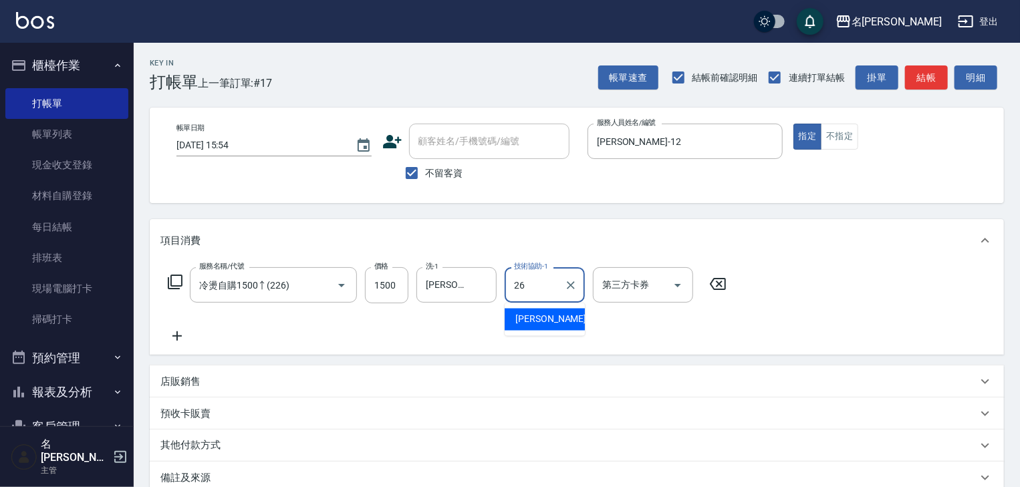
click at [550, 323] on span "[PERSON_NAME]筑 -26" at bounding box center [558, 320] width 84 height 14
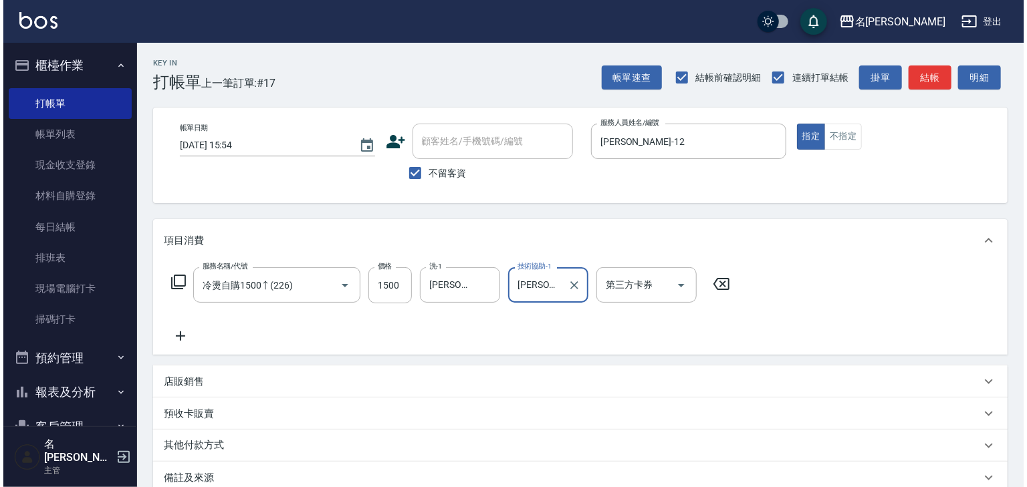
scroll to position [156, 0]
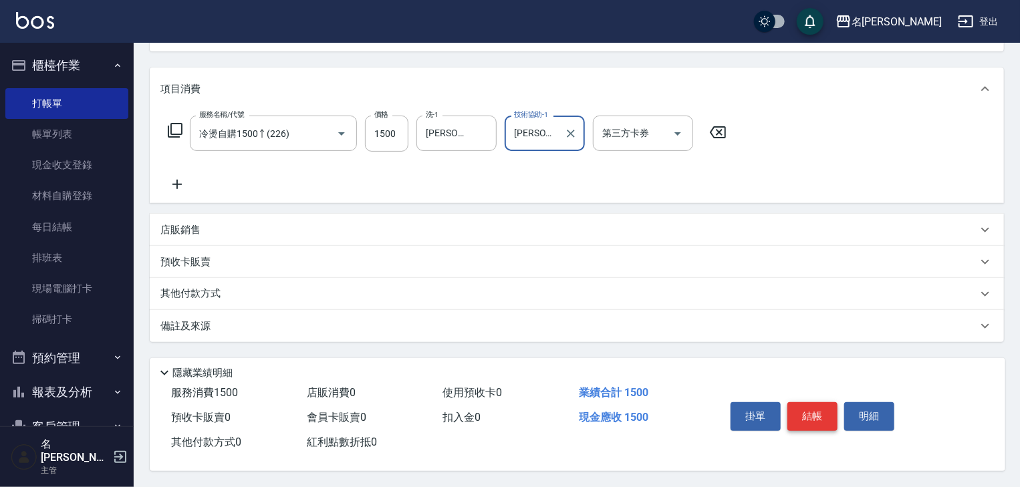
type input "[PERSON_NAME]筑-26"
click at [836, 413] on button "結帳" at bounding box center [813, 417] width 50 height 28
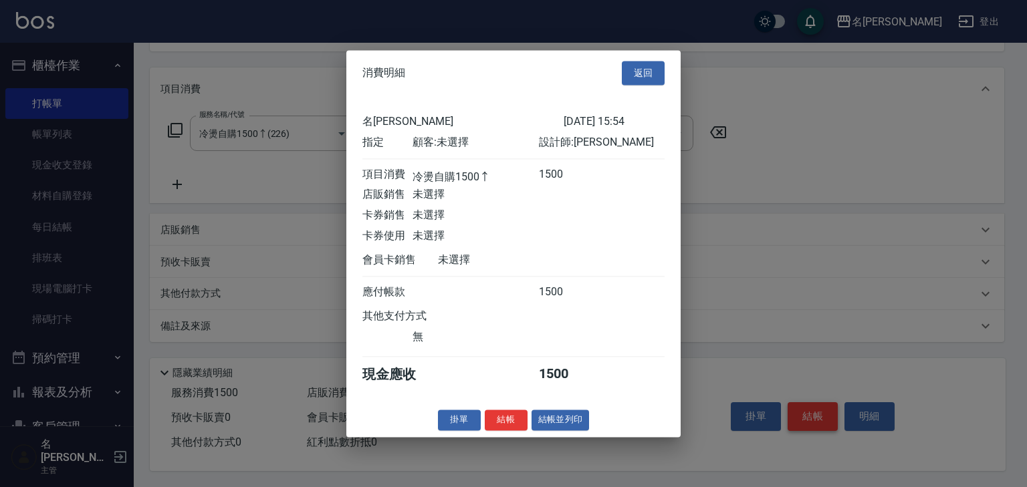
click at [821, 413] on div at bounding box center [513, 243] width 1027 height 487
click at [572, 431] on button "結帳並列印" at bounding box center [561, 420] width 58 height 21
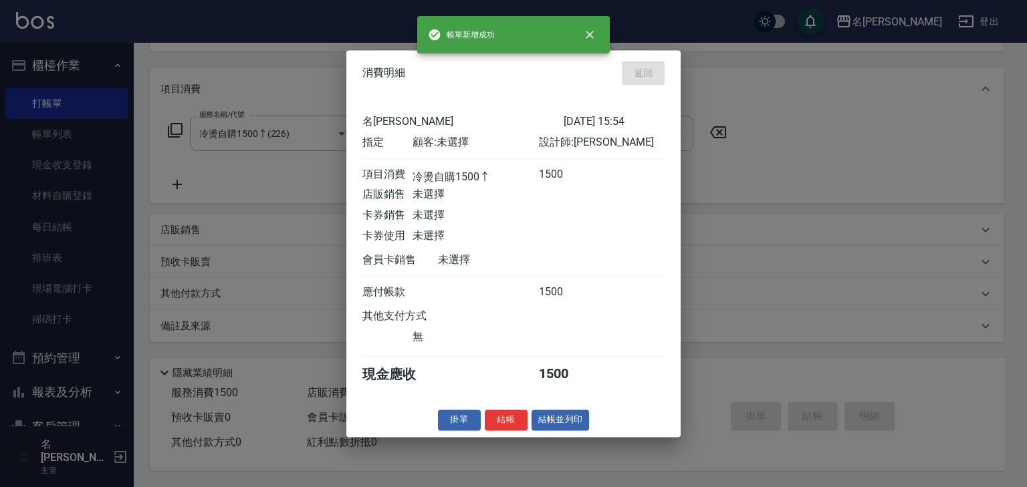
type input "2025/09/23 15:56"
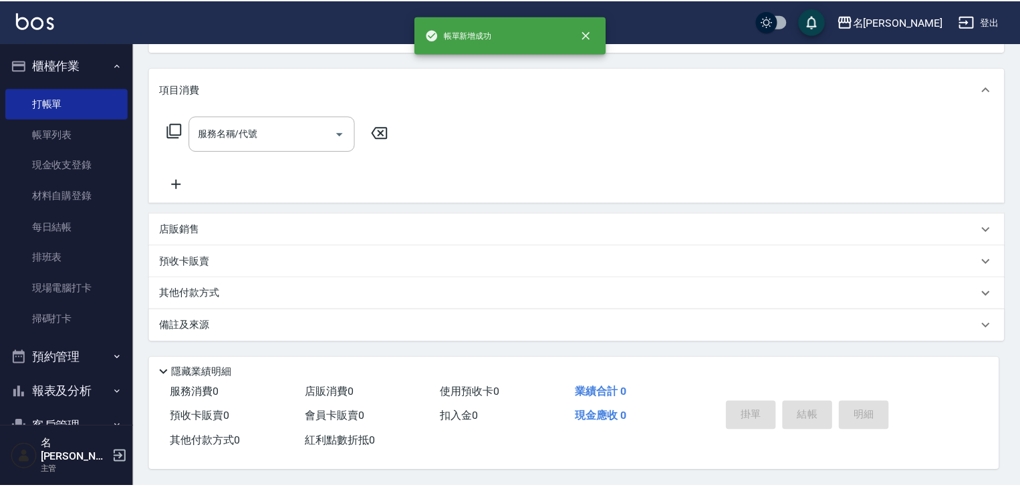
scroll to position [0, 0]
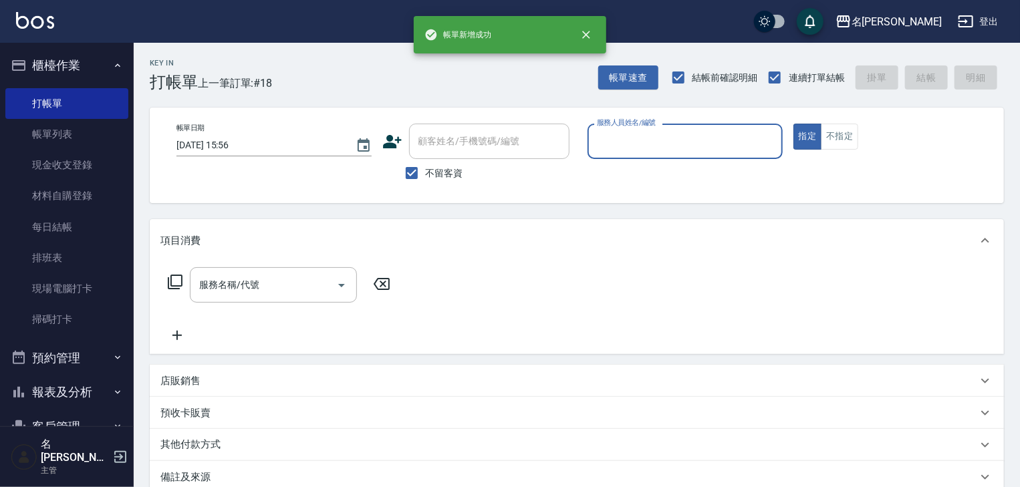
click at [680, 154] on div "服務人員姓名/編號" at bounding box center [685, 141] width 195 height 35
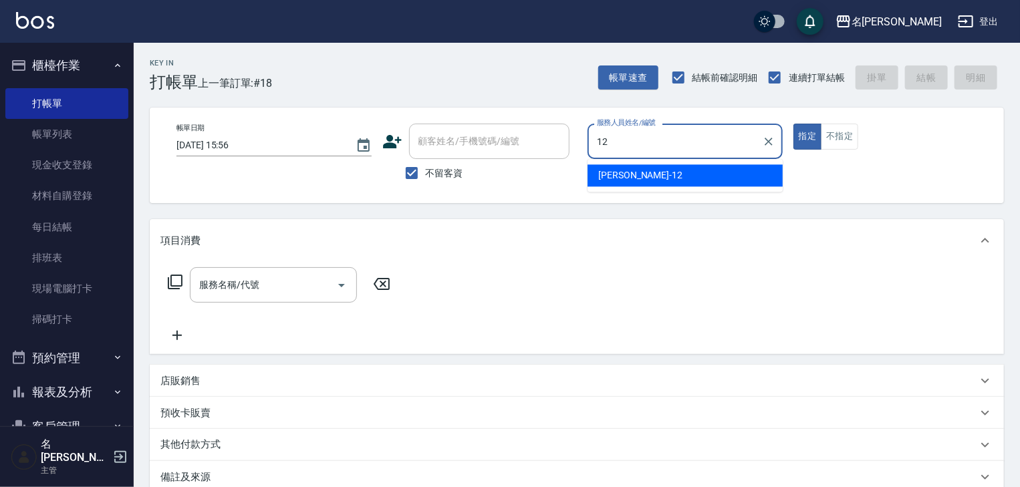
click at [658, 168] on div "林佳穎 -12" at bounding box center [685, 175] width 195 height 22
type input "[PERSON_NAME]-12"
click at [261, 281] on input "服務名稱/代號" at bounding box center [263, 284] width 135 height 23
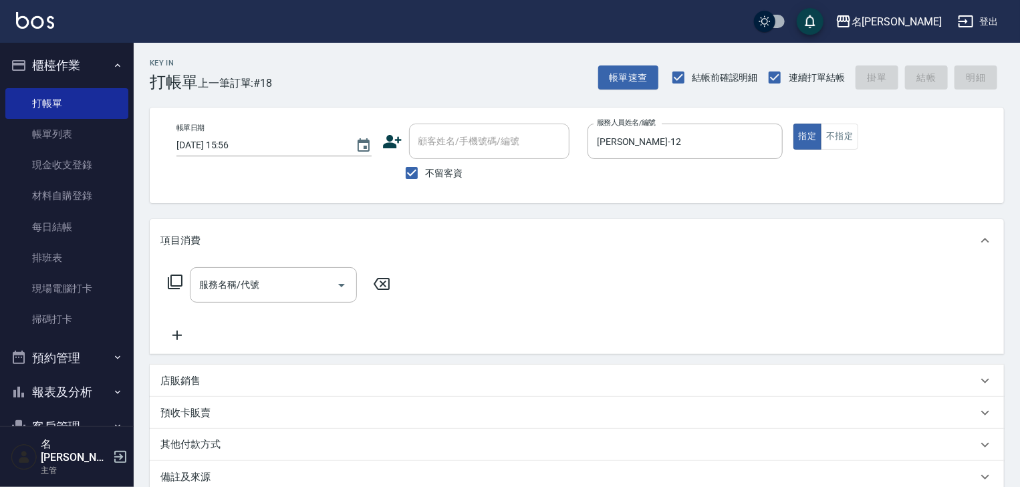
click at [182, 281] on icon at bounding box center [175, 282] width 15 height 15
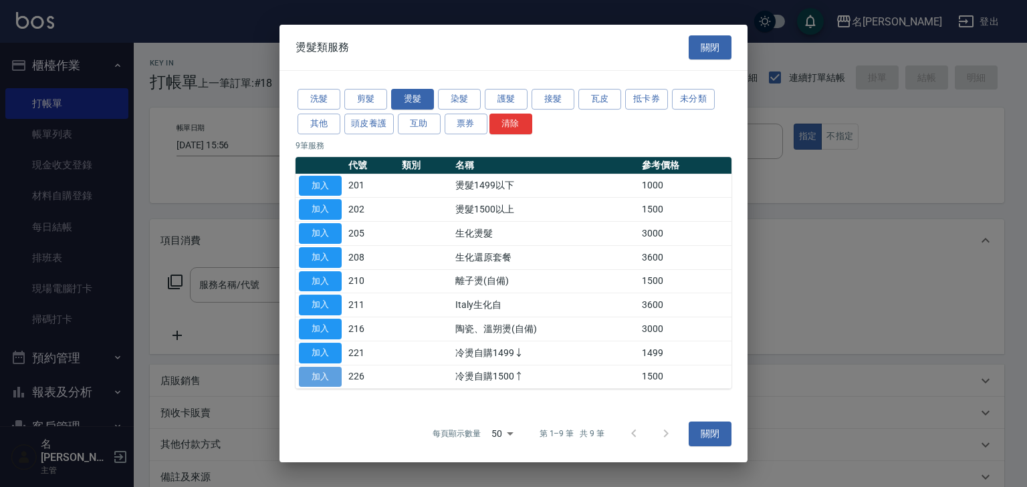
click at [320, 378] on button "加入" at bounding box center [320, 377] width 43 height 21
type input "冷燙自購1500↑(226)"
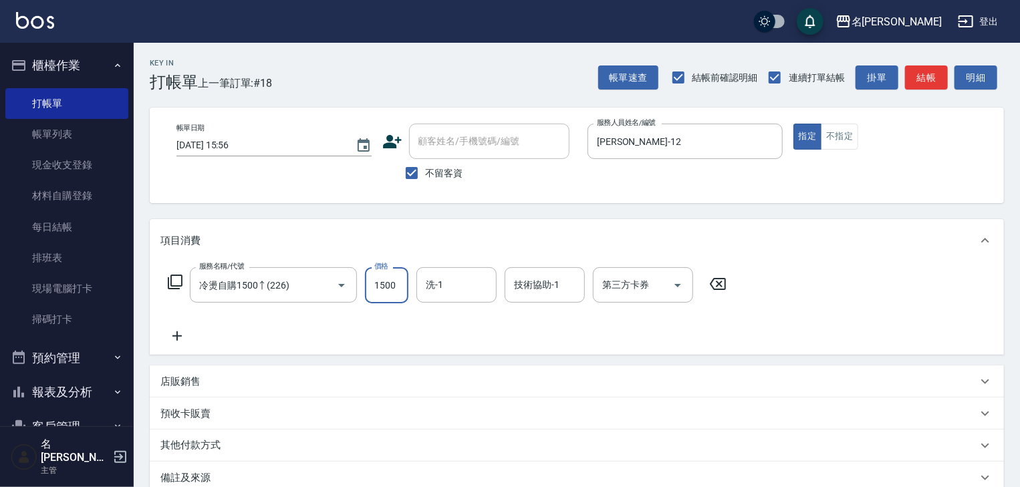
click at [392, 290] on input "1500" at bounding box center [386, 285] width 43 height 36
type input "3000"
click at [174, 335] on icon at bounding box center [176, 336] width 33 height 16
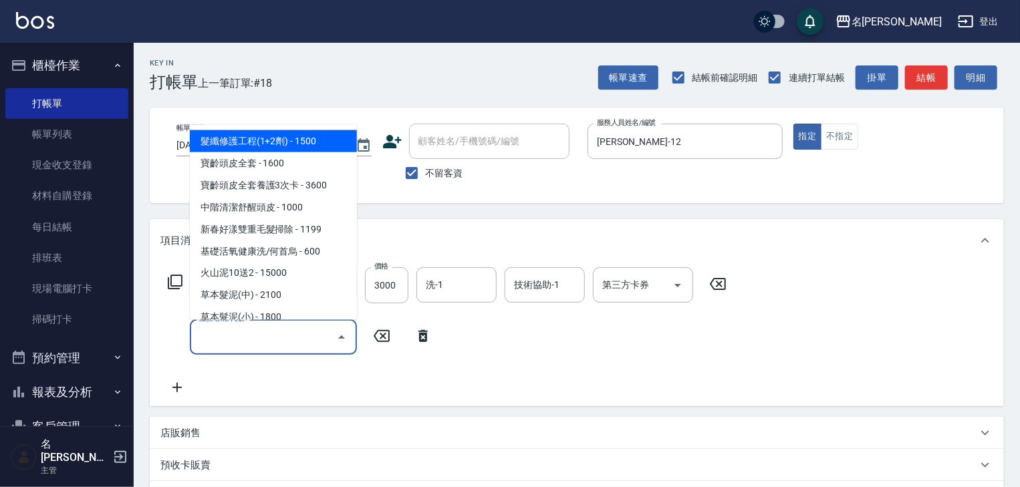
click at [246, 348] on input "服務名稱/代號" at bounding box center [263, 337] width 135 height 23
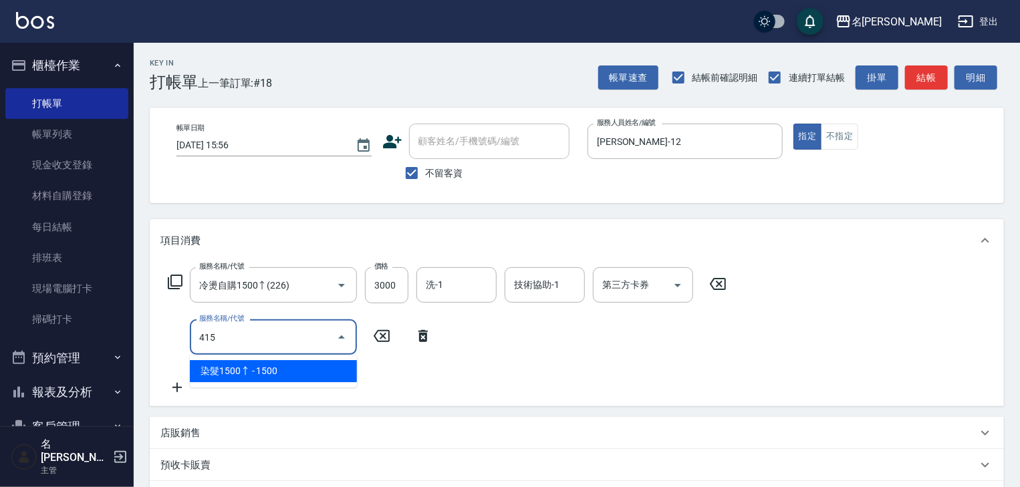
click at [281, 366] on span "染髮1500↑ - 1500" at bounding box center [273, 371] width 167 height 22
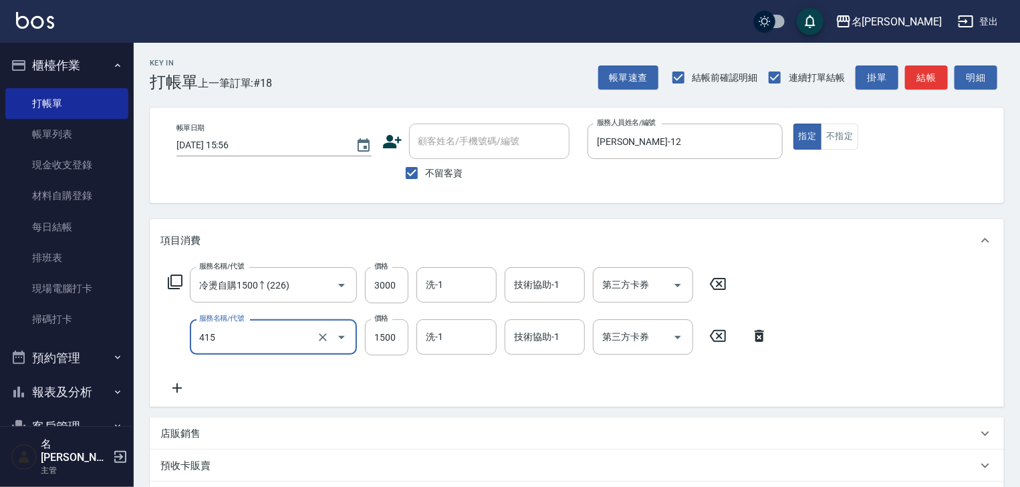
type input "染髮1500↑(415)"
click at [364, 339] on div "服務名稱/代號 染髮1500↑(415) 服務名稱/代號 價格 1500 價格 洗-1 洗-1 技術協助-1 技術協助-1 第三方卡券 第三方卡券" at bounding box center [468, 338] width 616 height 36
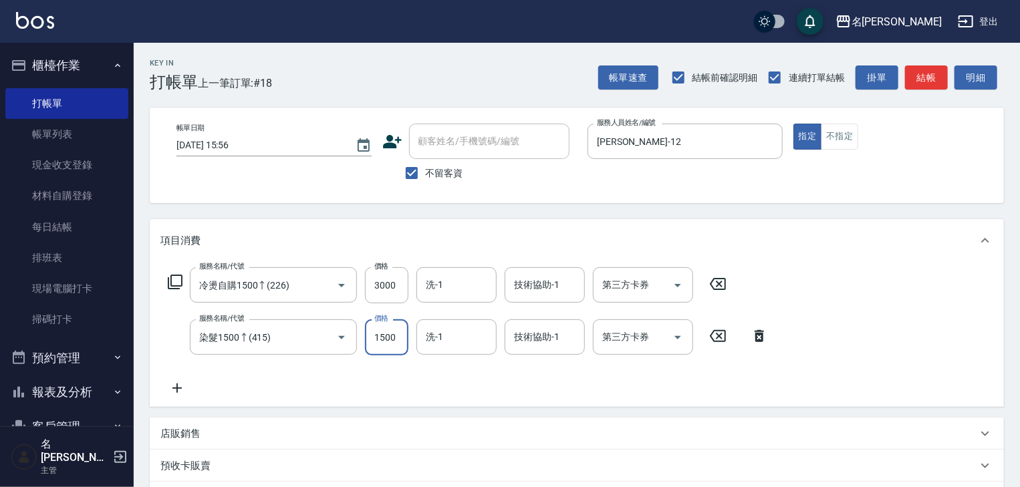
click at [398, 338] on input "1500" at bounding box center [386, 338] width 43 height 36
type input "2000"
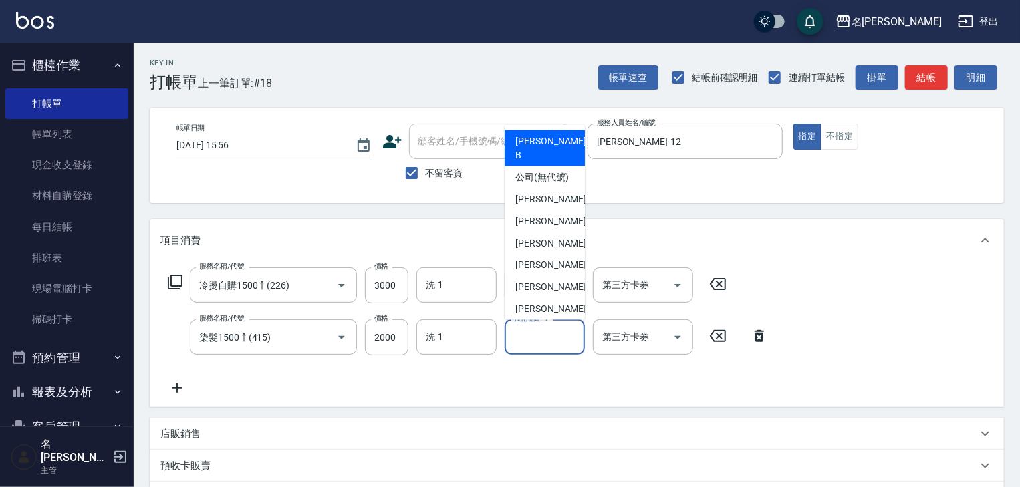
click at [538, 342] on input "技術協助-1" at bounding box center [545, 337] width 68 height 23
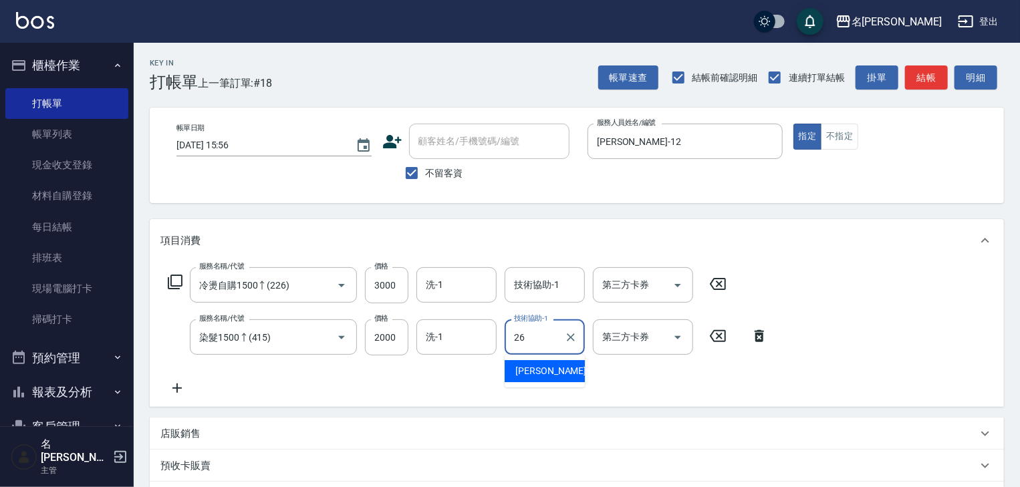
drag, startPoint x: 541, startPoint y: 368, endPoint x: 548, endPoint y: 357, distance: 13.5
click at [543, 368] on span "[PERSON_NAME]筑 -26" at bounding box center [558, 371] width 84 height 14
type input "[PERSON_NAME]筑-26"
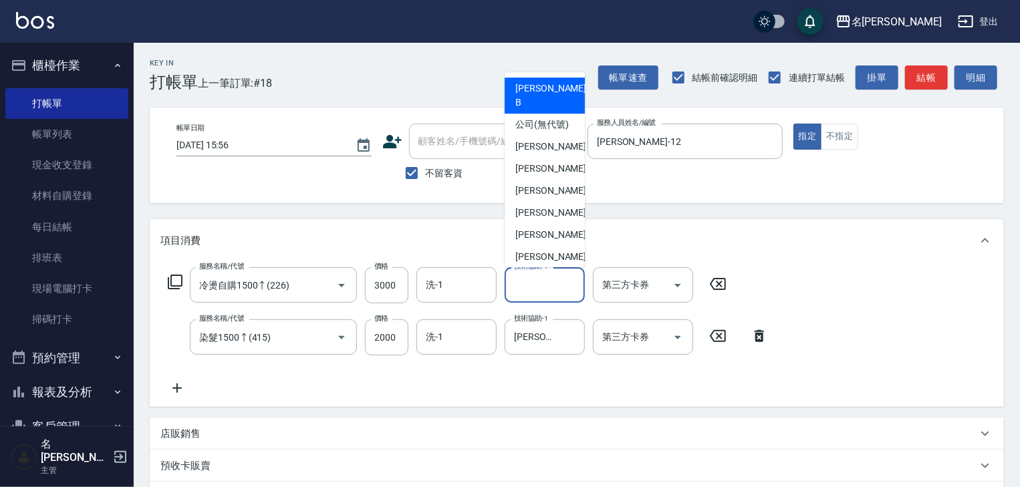
click at [526, 281] on input "技術協助-1" at bounding box center [545, 284] width 68 height 23
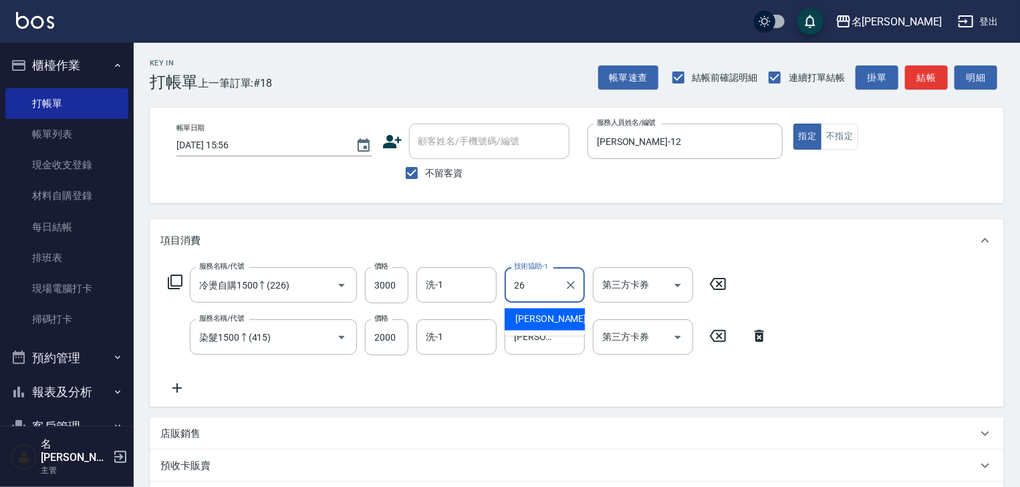
click at [556, 314] on span "[PERSON_NAME]筑 -26" at bounding box center [558, 320] width 84 height 14
type input "[PERSON_NAME]筑-26"
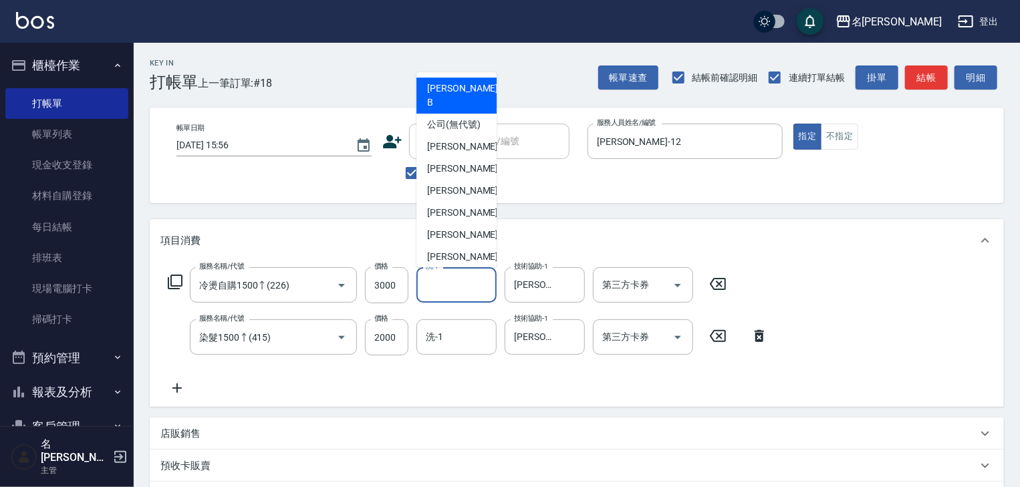
click at [463, 289] on input "洗-1" at bounding box center [457, 284] width 68 height 23
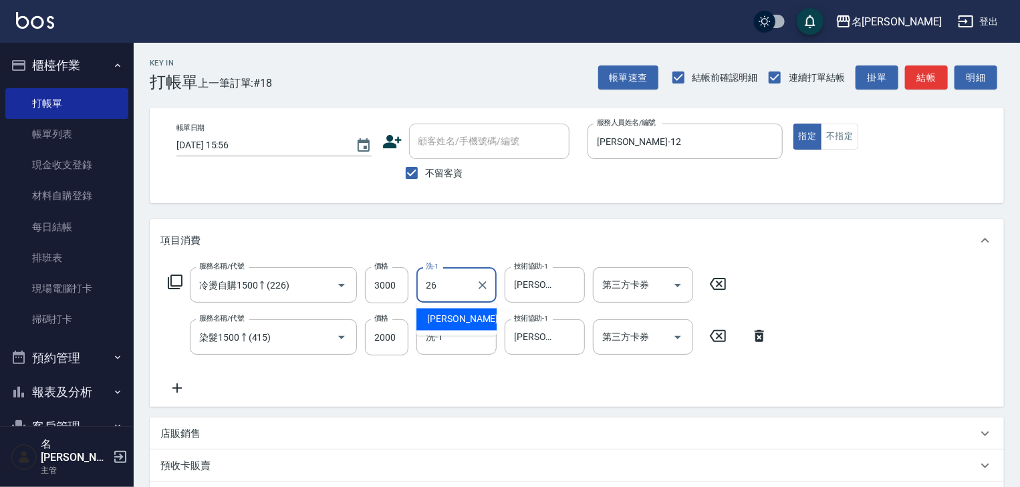
click at [492, 318] on div "[PERSON_NAME]筑 -26" at bounding box center [457, 320] width 80 height 22
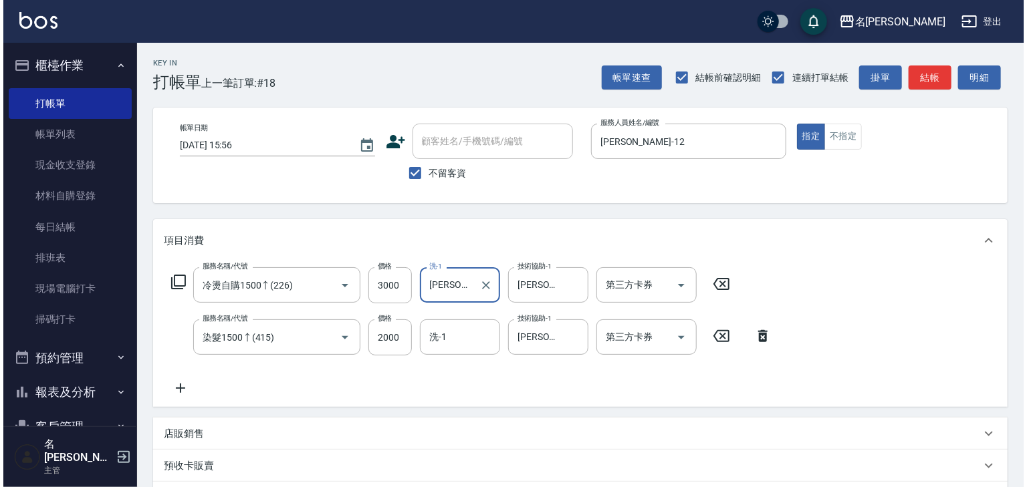
scroll to position [209, 0]
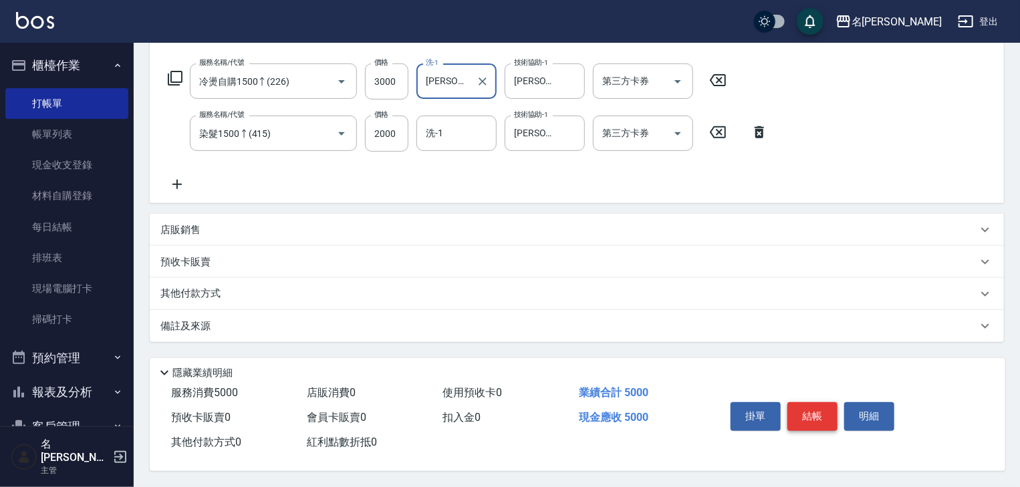
type input "[PERSON_NAME]筑-26"
click at [800, 411] on button "結帳" at bounding box center [813, 417] width 50 height 28
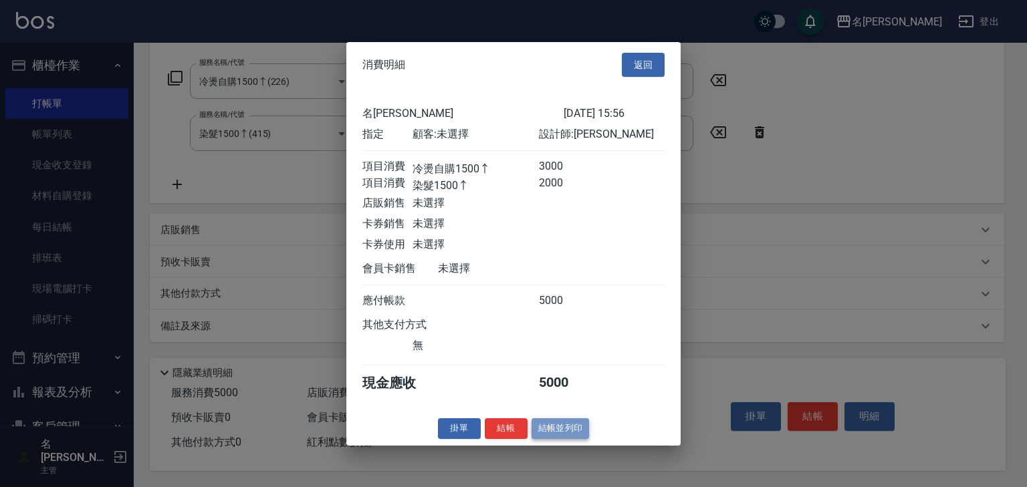
click at [564, 429] on button "結帳並列印" at bounding box center [561, 429] width 58 height 21
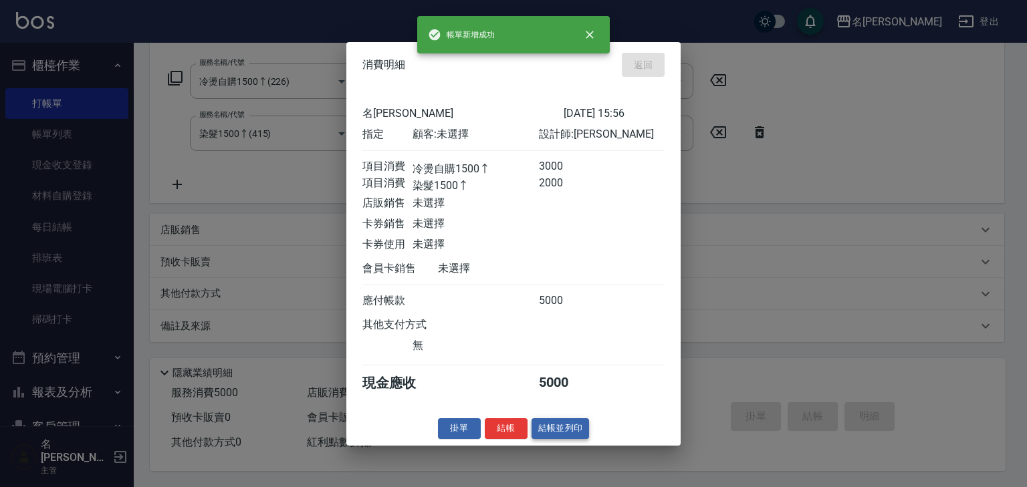
type input "2025/09/23 15:57"
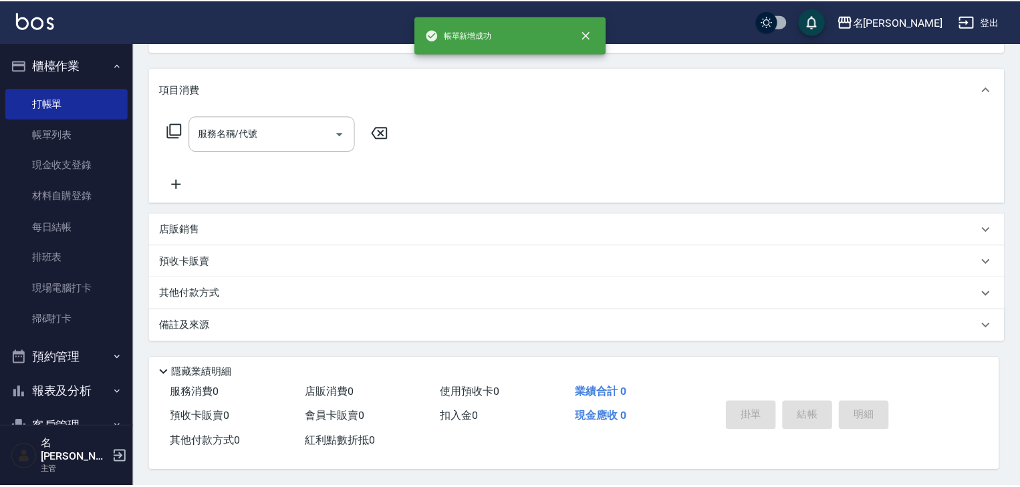
scroll to position [0, 0]
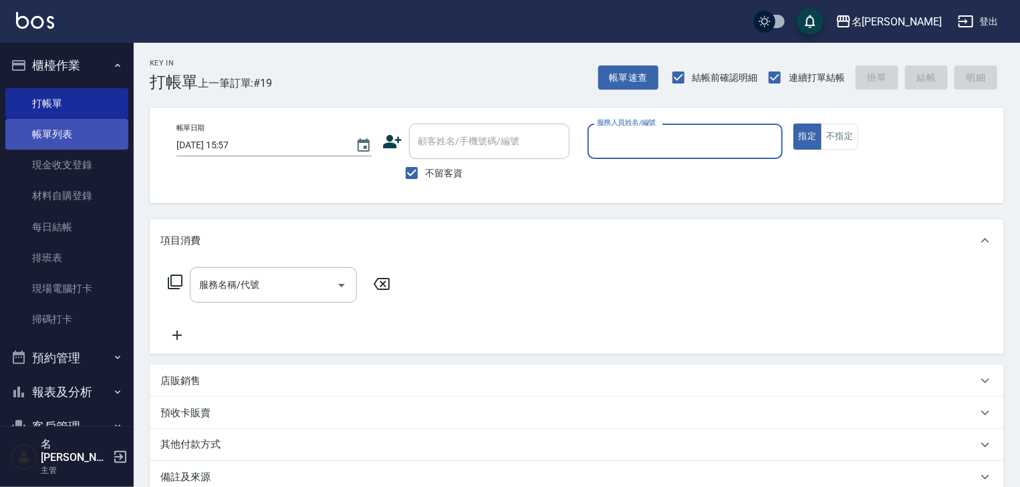
click at [66, 138] on link "帳單列表" at bounding box center [66, 134] width 123 height 31
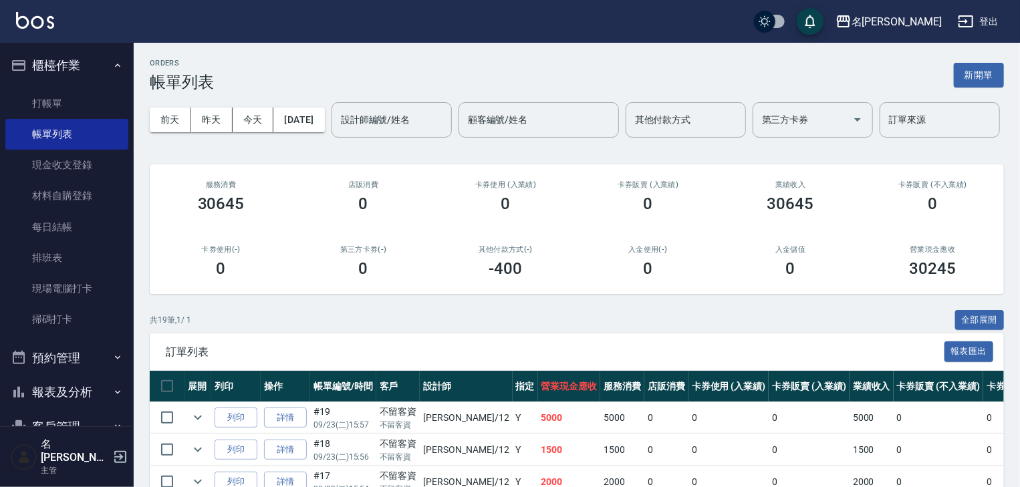
scroll to position [142, 0]
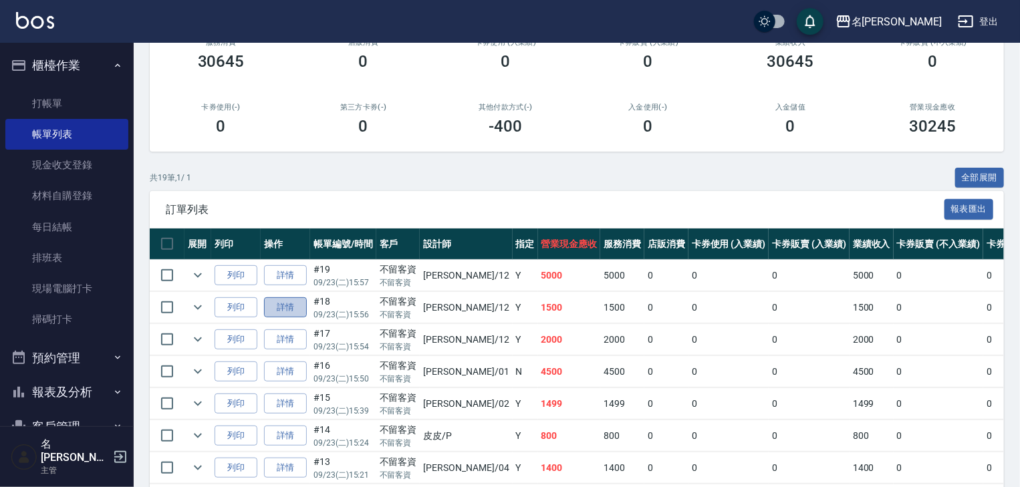
click at [281, 318] on link "詳情" at bounding box center [285, 308] width 43 height 21
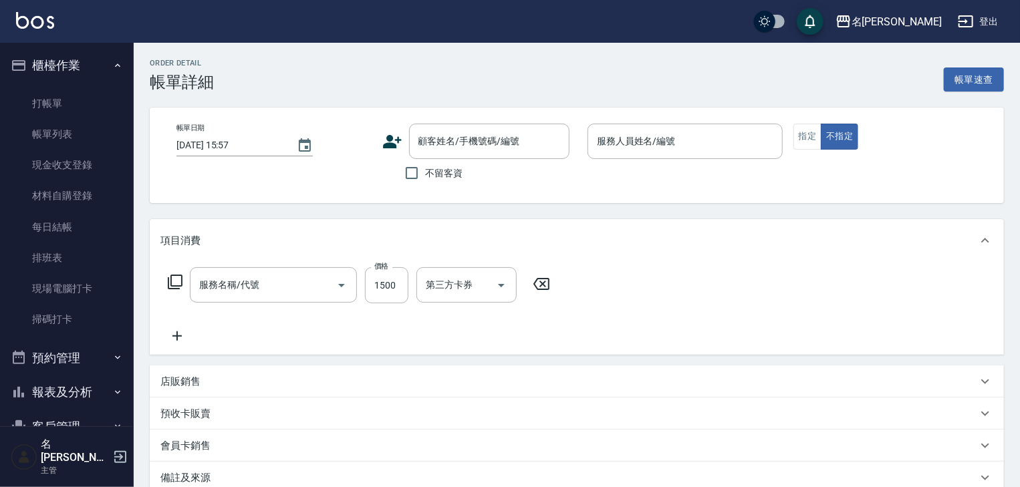
type input "冷燙自購1500↑(226)"
type input "2025/09/23 15:56"
checkbox input "true"
type input "[PERSON_NAME]-12"
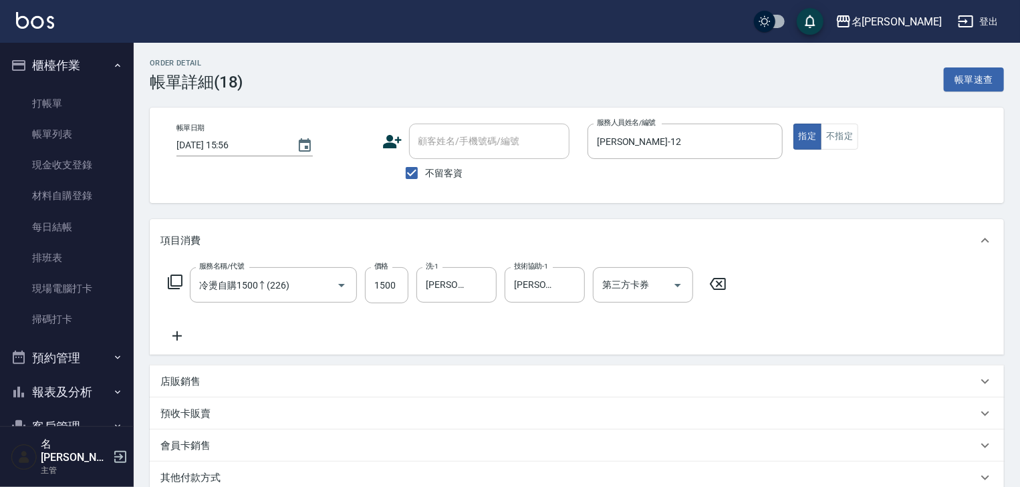
scroll to position [182, 0]
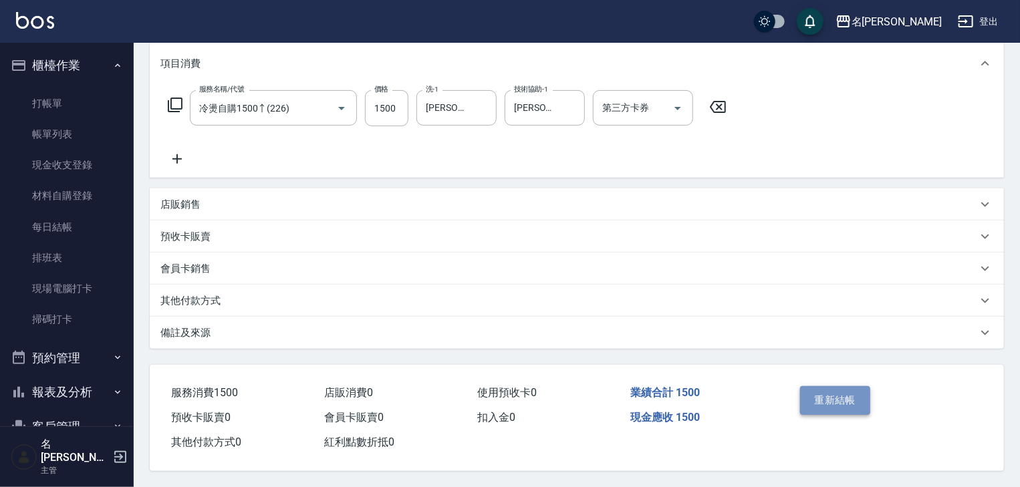
click at [806, 387] on button "重新結帳" at bounding box center [835, 400] width 71 height 28
click at [80, 133] on link "帳單列表" at bounding box center [66, 134] width 123 height 31
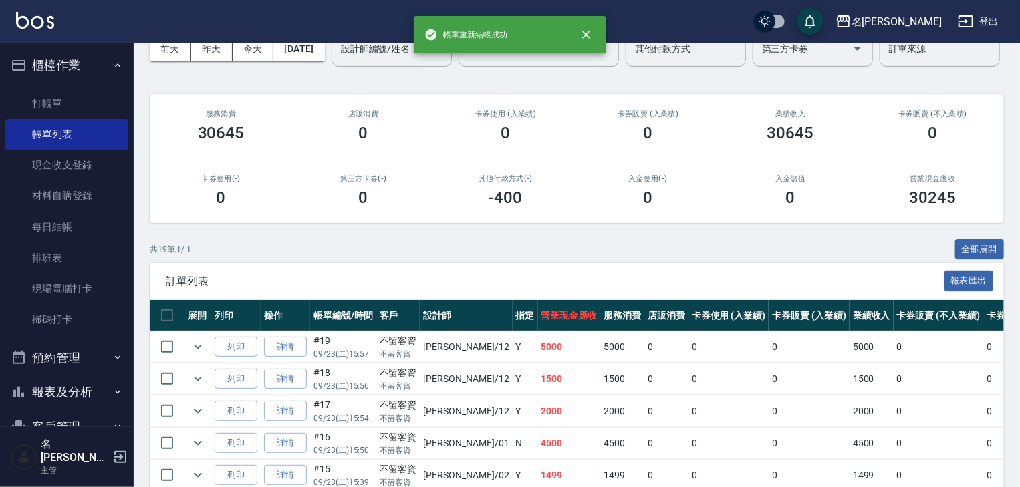
scroll to position [214, 0]
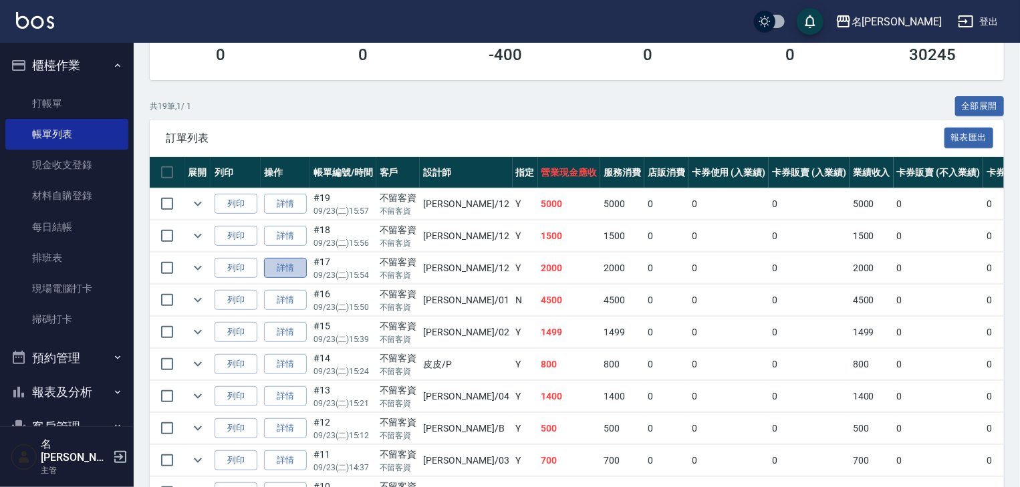
click at [295, 279] on link "詳情" at bounding box center [285, 268] width 43 height 21
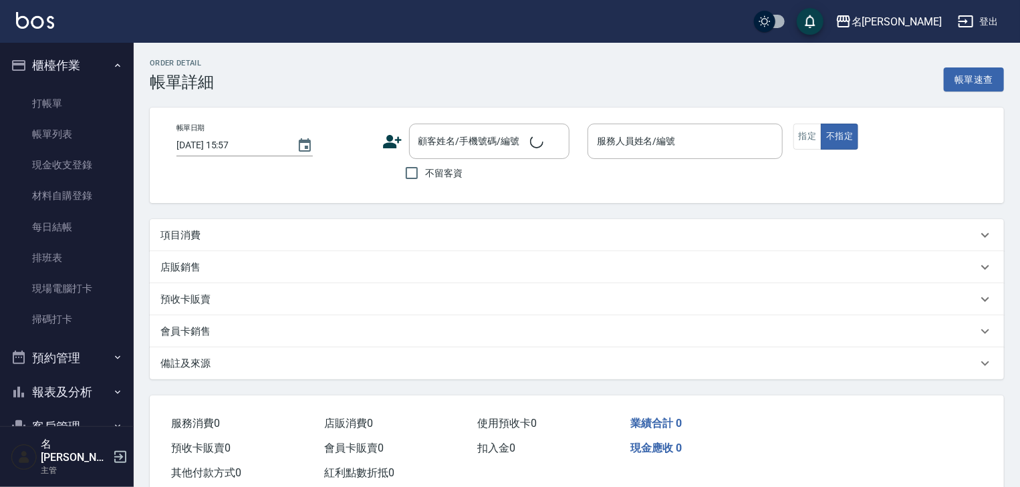
type input "2025/09/23 15:54"
checkbox input "true"
type input "[PERSON_NAME]-12"
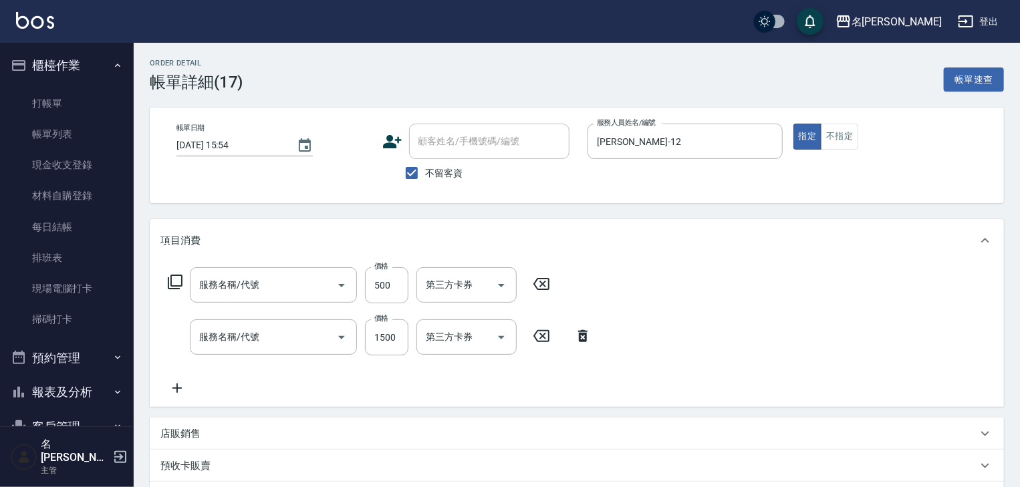
type input "剪髮(307)"
type input "染髮1500↑(415)"
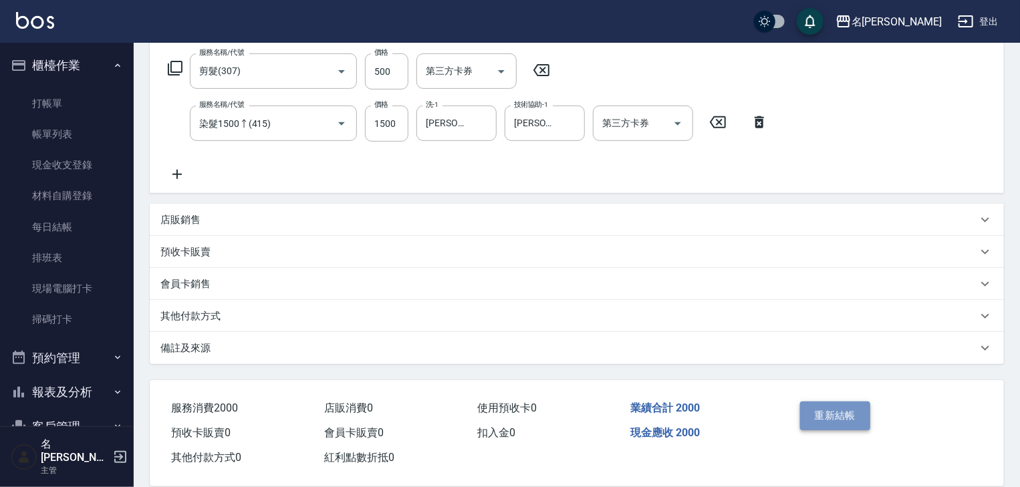
click at [826, 417] on button "重新結帳" at bounding box center [835, 416] width 71 height 28
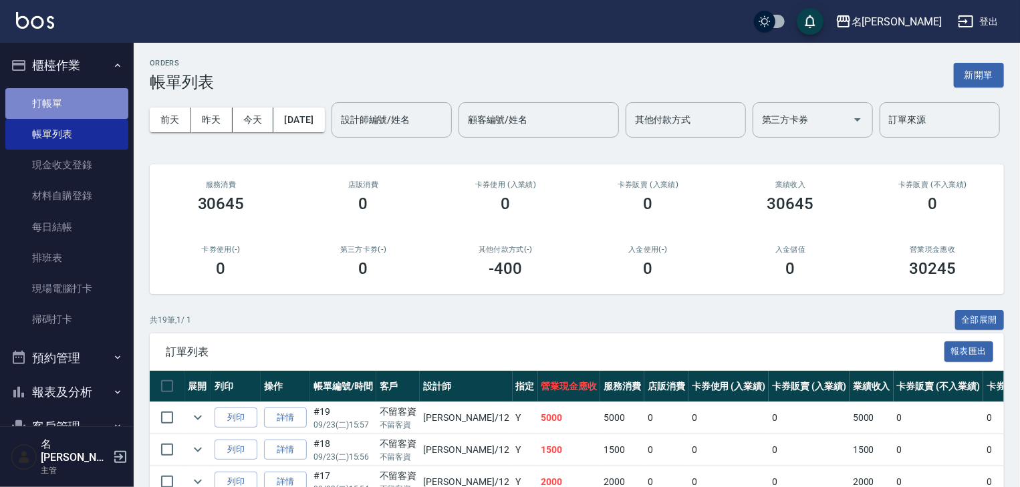
click at [98, 98] on link "打帳單" at bounding box center [66, 103] width 123 height 31
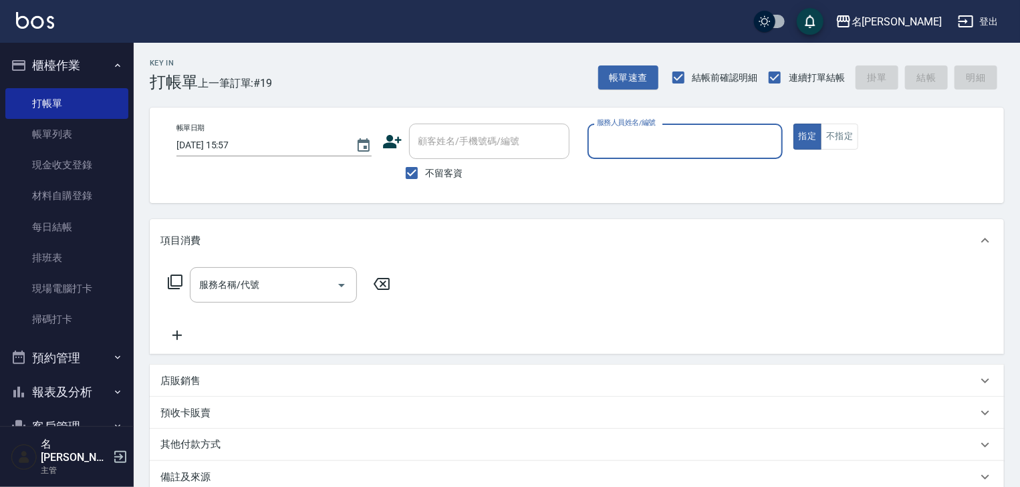
click at [730, 137] on input "服務人員姓名/編號" at bounding box center [685, 141] width 183 height 23
click at [634, 179] on span "賴妤韓 -Q" at bounding box center [616, 175] width 37 height 14
type input "賴妤韓-Q"
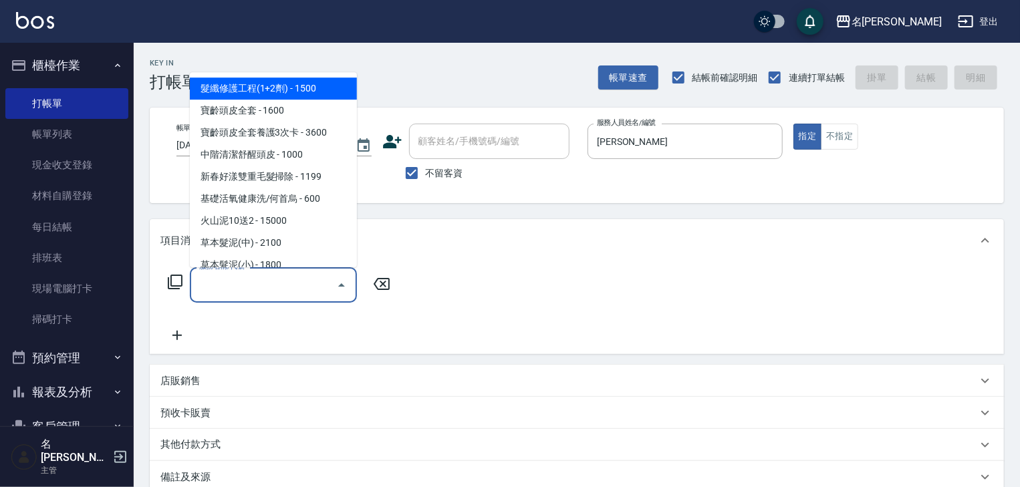
click at [278, 286] on input "服務名稱/代號" at bounding box center [263, 284] width 135 height 23
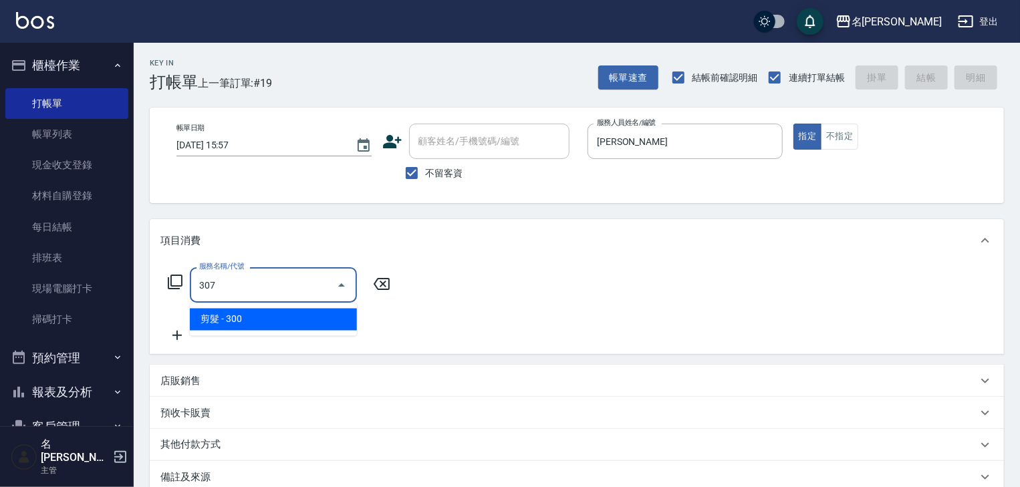
click at [309, 318] on span "剪髮 - 300" at bounding box center [273, 320] width 167 height 22
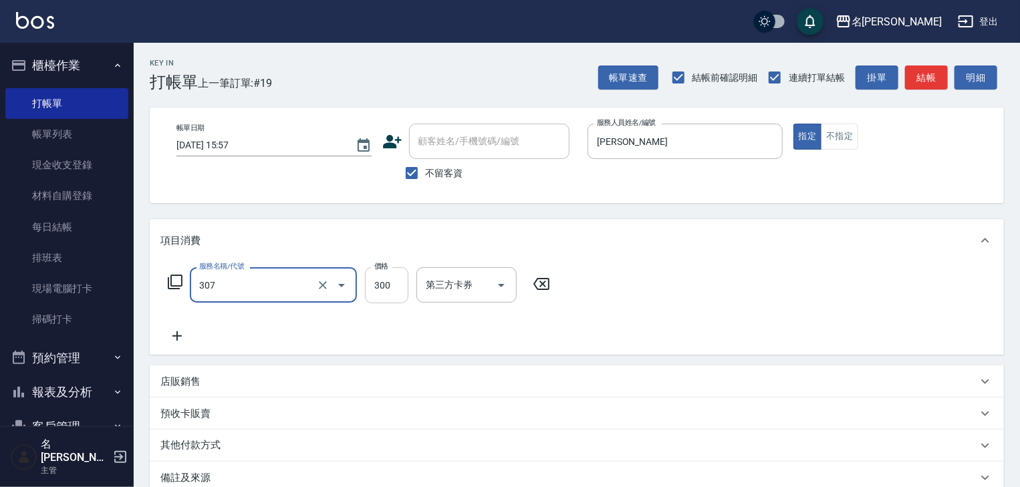
type input "剪髮(307)"
click at [398, 296] on input "300" at bounding box center [386, 285] width 43 height 36
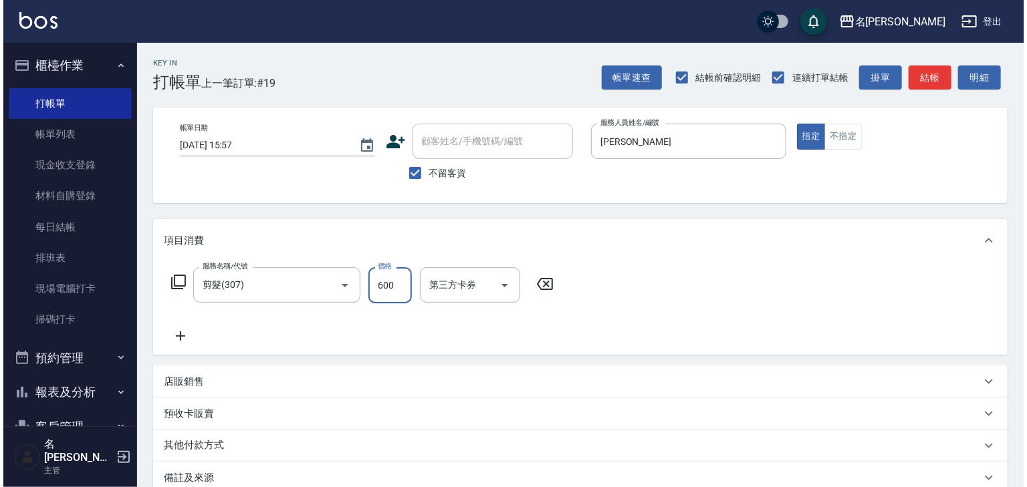
scroll to position [156, 0]
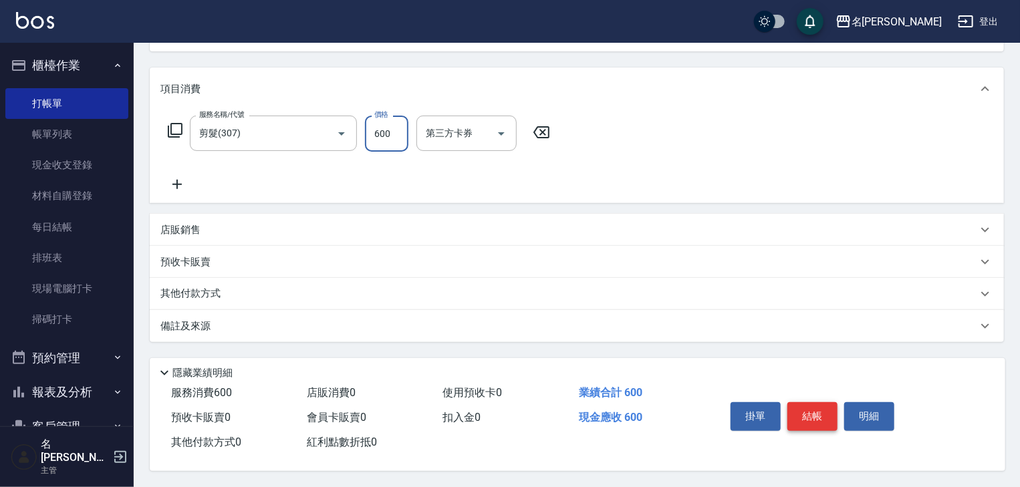
type input "600"
click at [808, 413] on button "結帳" at bounding box center [813, 417] width 50 height 28
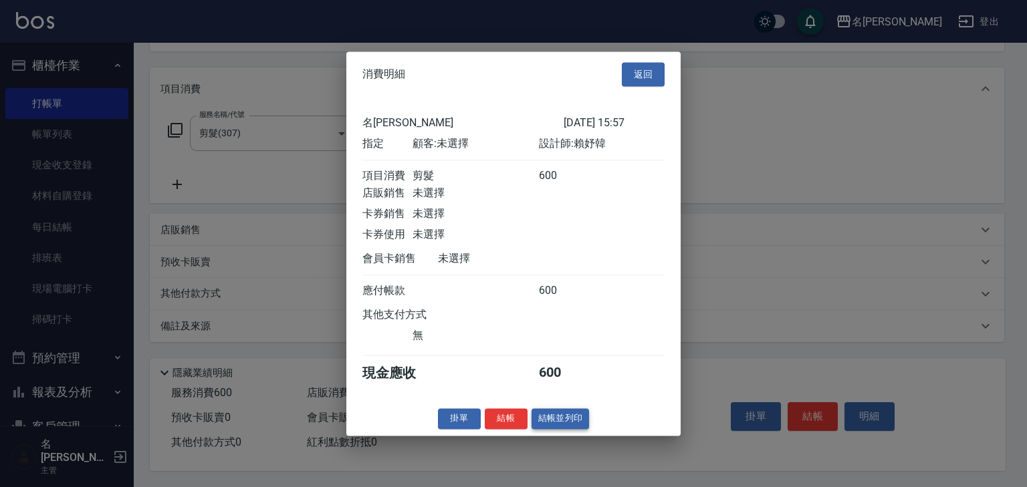
click at [556, 429] on button "結帳並列印" at bounding box center [561, 419] width 58 height 21
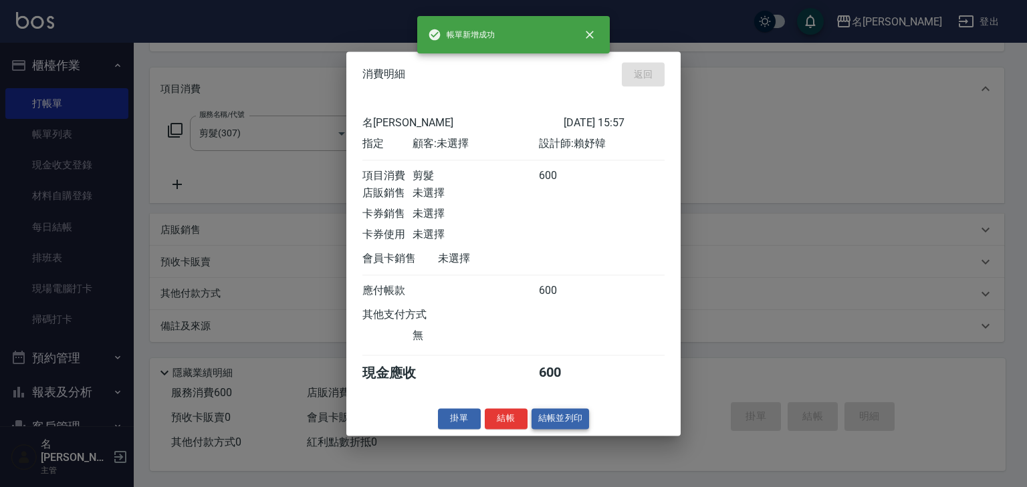
type input "2025/09/23 16:12"
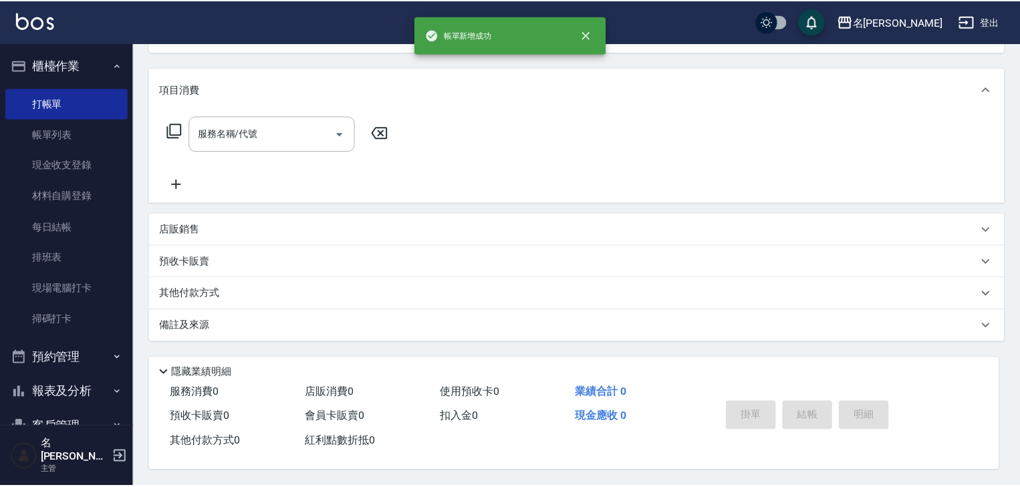
scroll to position [0, 0]
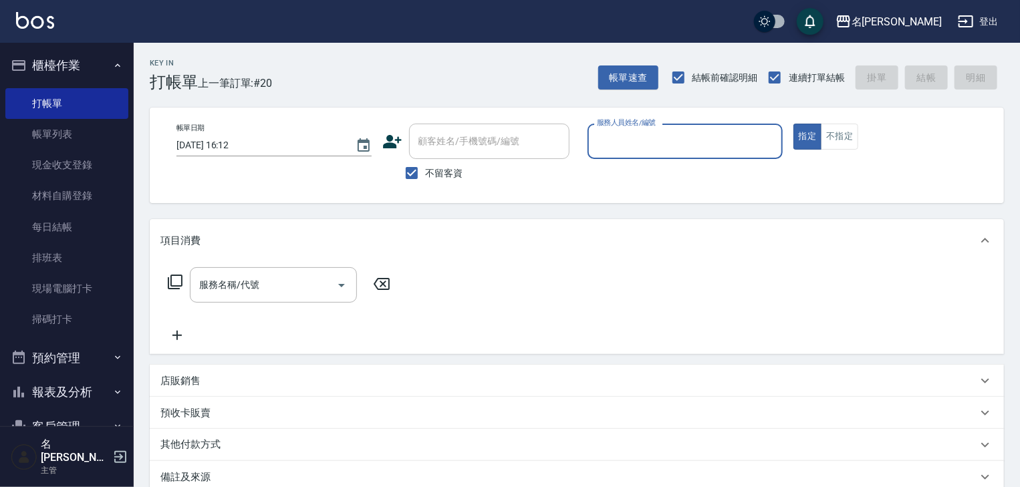
click at [717, 152] on input "服務人員姓名/編號" at bounding box center [685, 141] width 183 height 23
click at [671, 175] on div "許貴珍 -04" at bounding box center [685, 175] width 195 height 22
type input "許貴珍-04"
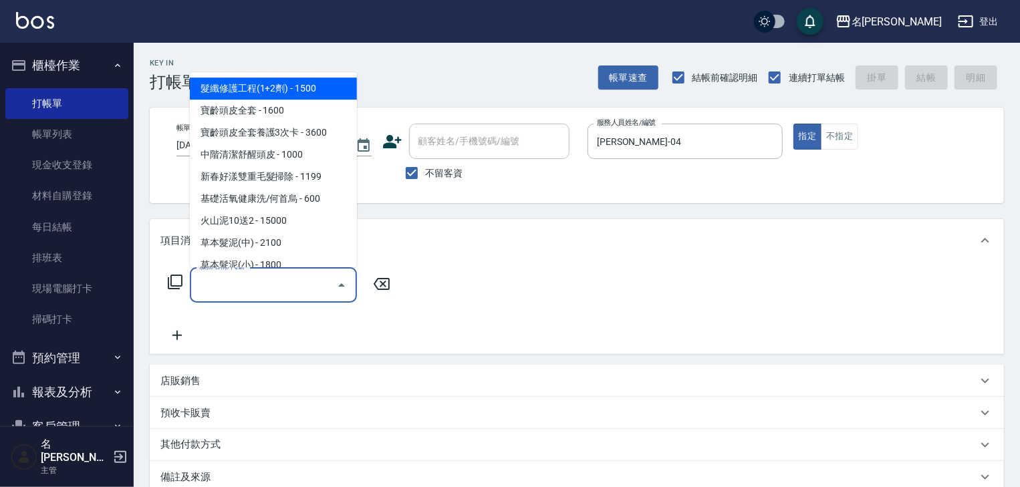
click at [285, 281] on input "服務名稱/代號" at bounding box center [263, 284] width 135 height 23
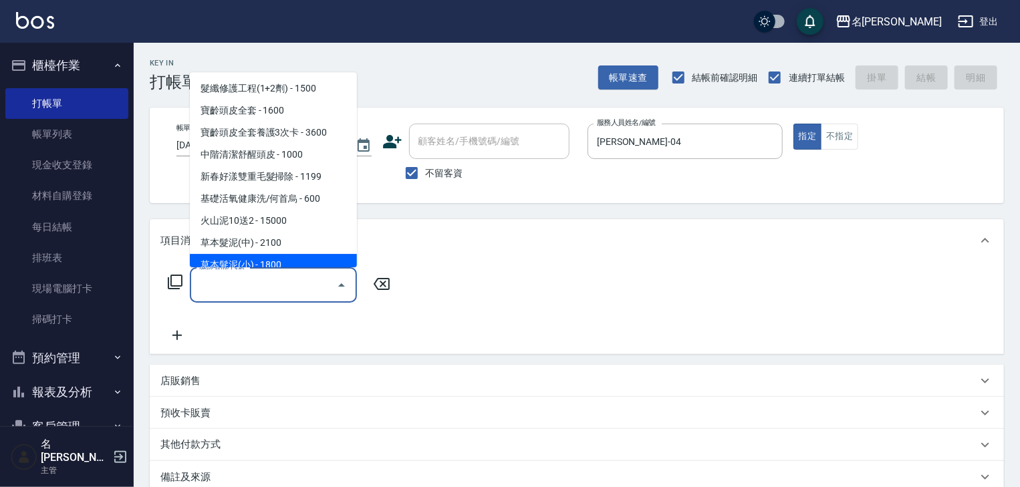
click at [290, 260] on span "草本髮泥(小) - 1800" at bounding box center [273, 266] width 167 height 22
type input "草本髮泥(小)(122)"
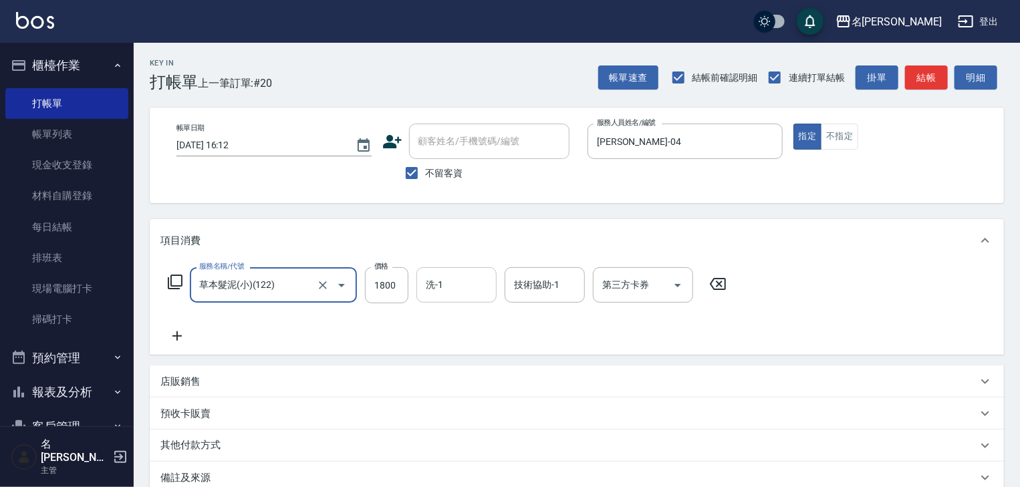
click at [427, 283] on input "洗-1" at bounding box center [457, 284] width 68 height 23
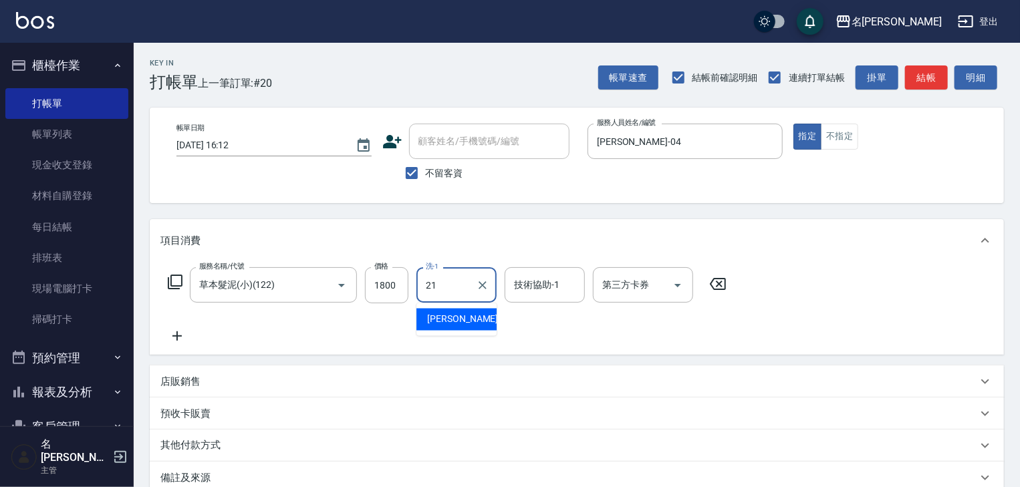
click at [447, 319] on span "[PERSON_NAME]-21" at bounding box center [469, 320] width 84 height 14
type input "[PERSON_NAME]-21"
click at [524, 283] on input "技術協助-1" at bounding box center [545, 284] width 68 height 23
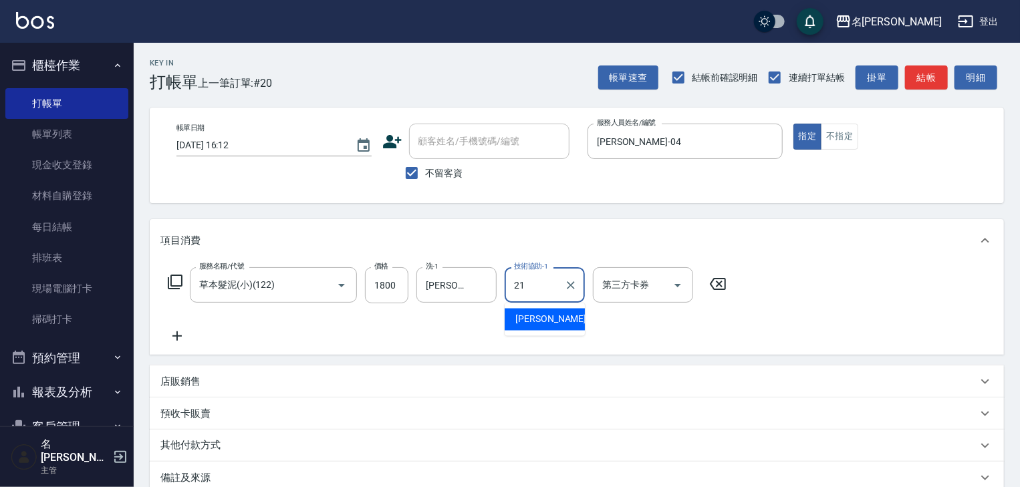
click at [526, 316] on span "[PERSON_NAME]-21" at bounding box center [558, 320] width 84 height 14
type input "[PERSON_NAME]-21"
click at [183, 337] on icon at bounding box center [176, 336] width 33 height 16
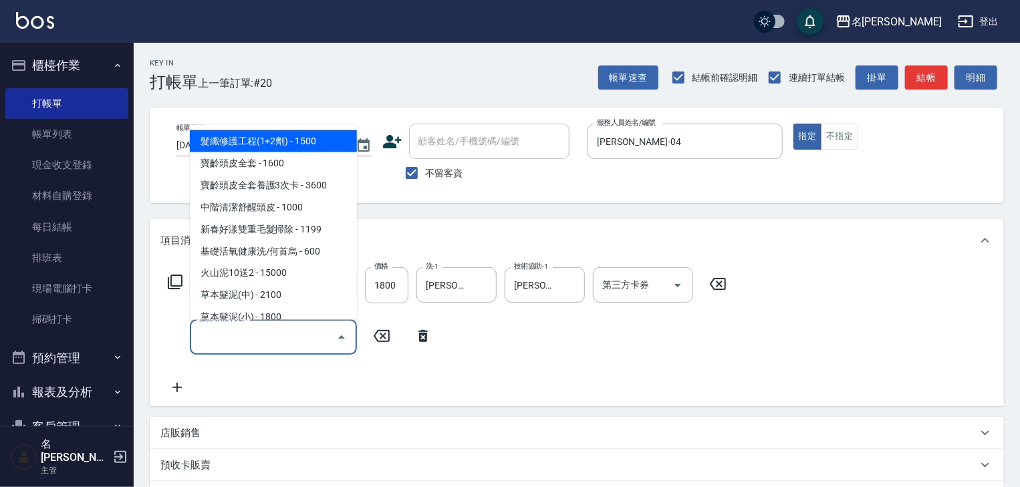
click at [211, 336] on input "服務名稱/代號" at bounding box center [263, 337] width 135 height 23
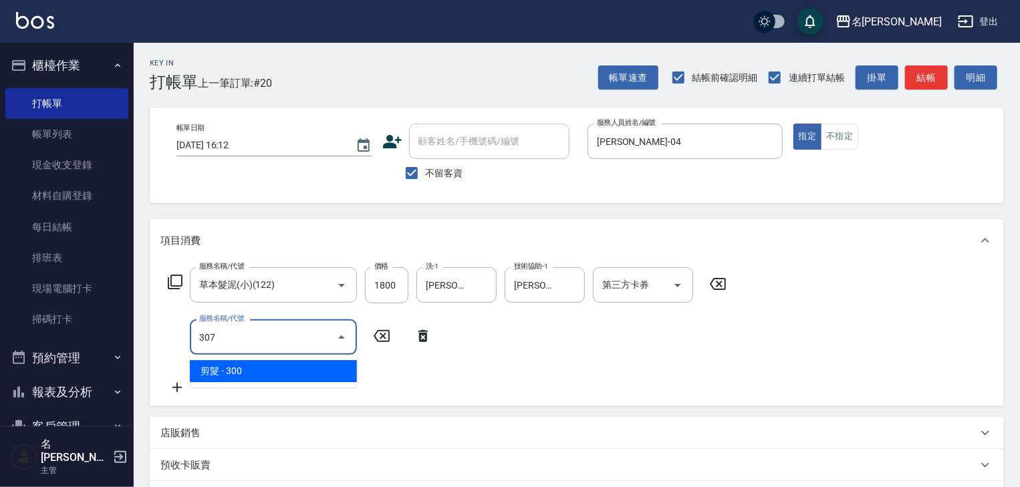
click at [251, 377] on span "剪髮 - 300" at bounding box center [273, 371] width 167 height 22
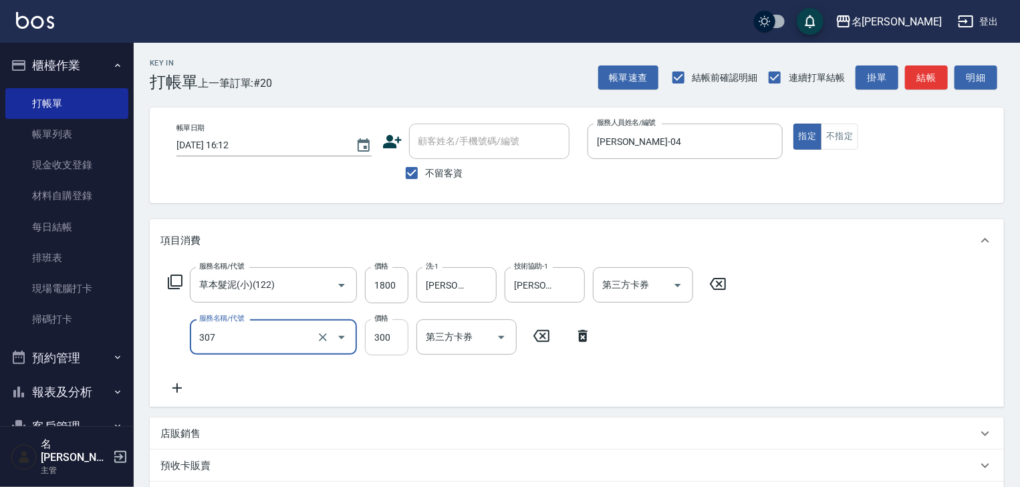
type input "剪髮(307)"
click at [384, 344] on input "300" at bounding box center [386, 338] width 43 height 36
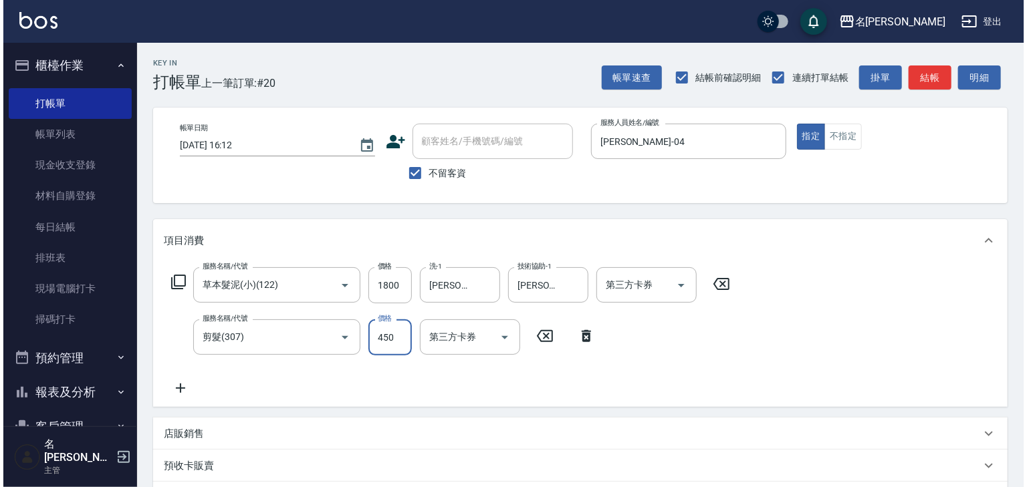
scroll to position [209, 0]
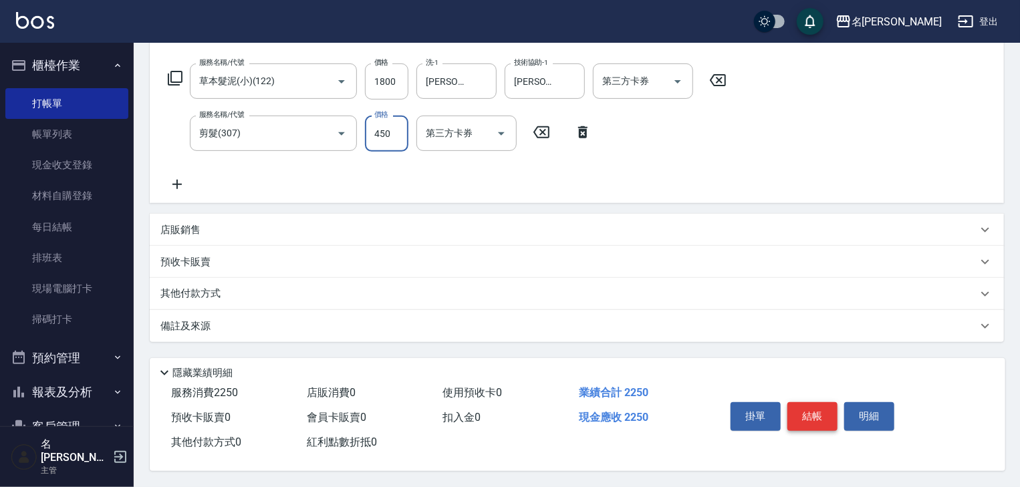
type input "450"
click at [808, 404] on button "結帳" at bounding box center [813, 417] width 50 height 28
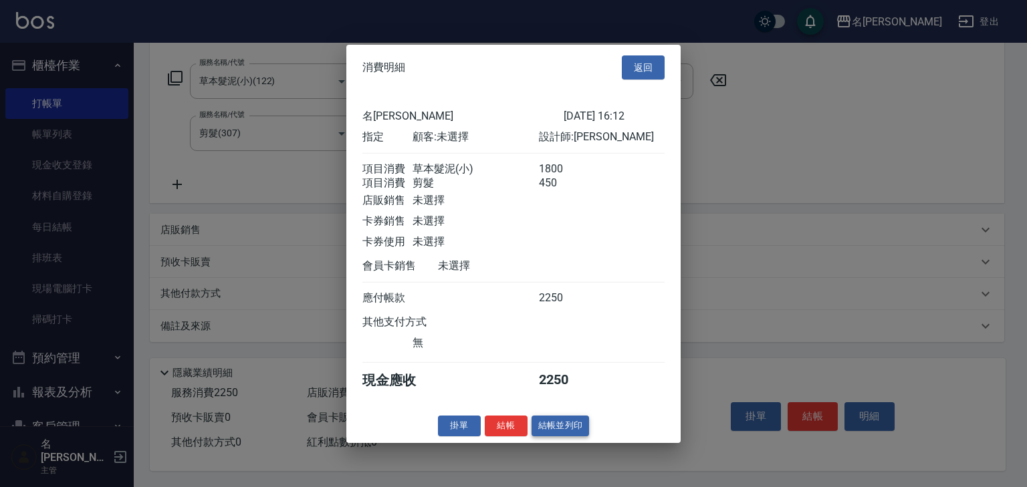
click at [560, 432] on button "結帳並列印" at bounding box center [561, 426] width 58 height 21
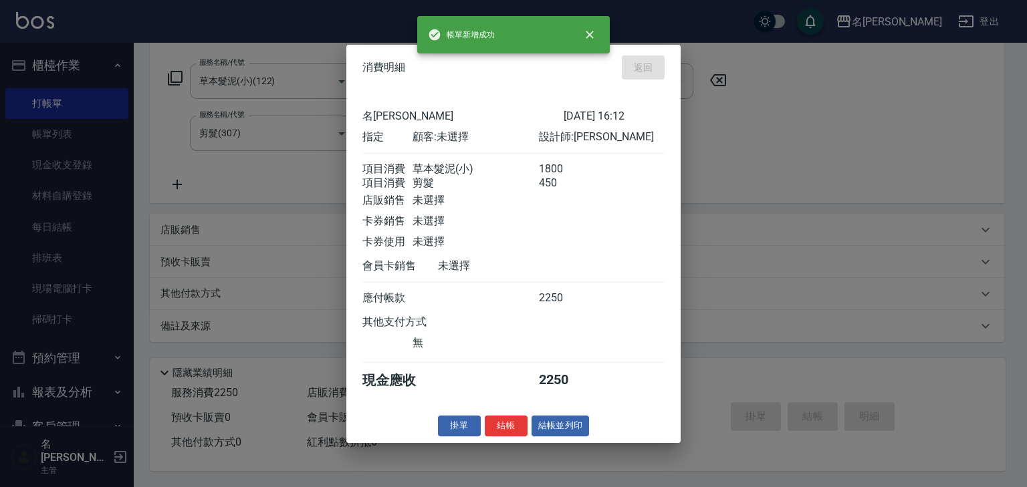
type input "2025/09/23 16:23"
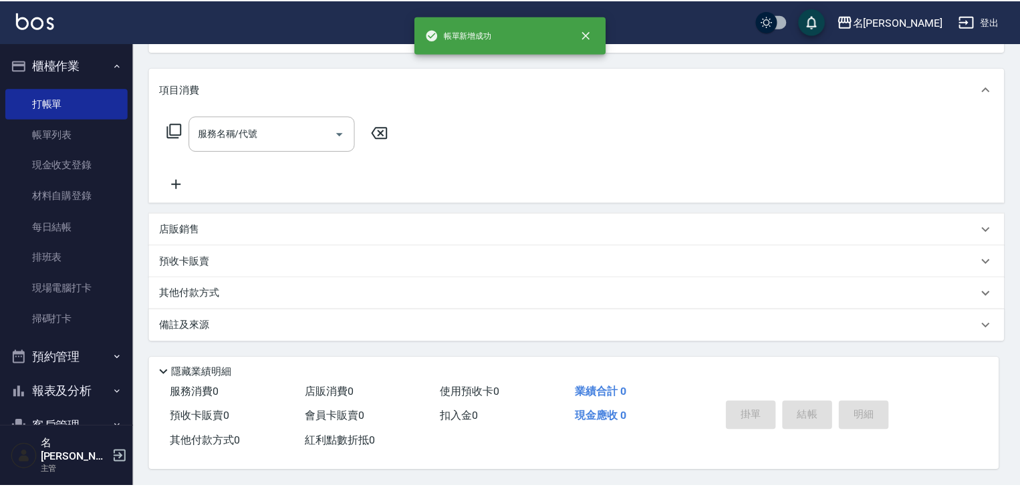
scroll to position [0, 0]
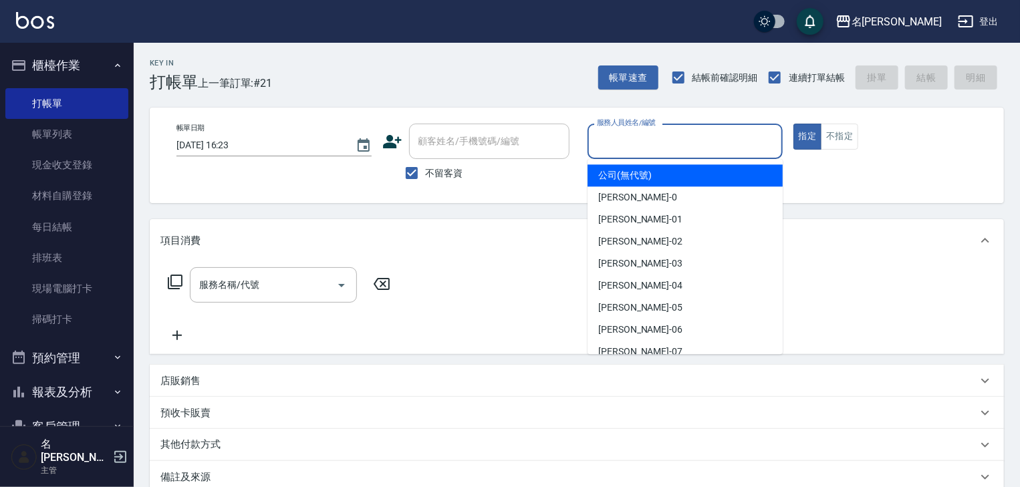
click at [695, 150] on input "服務人員姓名/編號" at bounding box center [685, 141] width 183 height 23
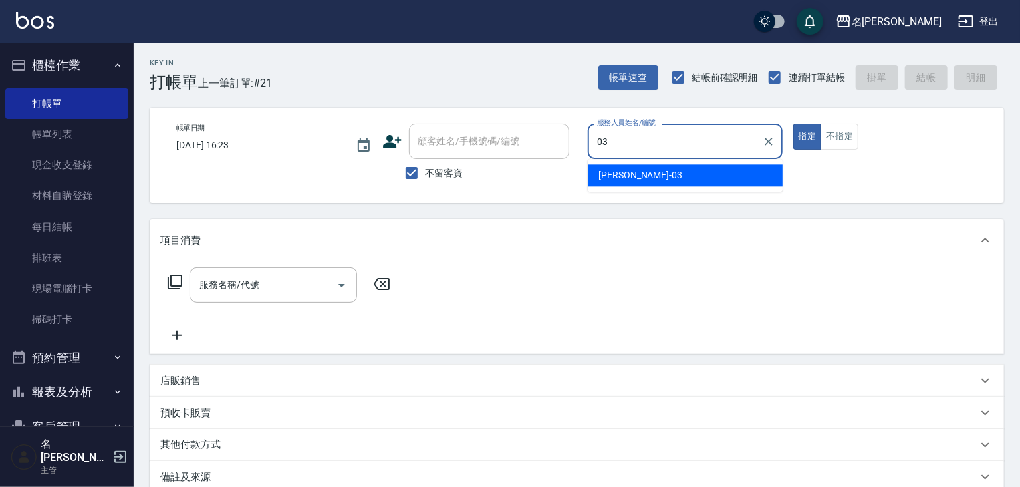
click at [651, 183] on div "曹如妘 -03" at bounding box center [685, 175] width 195 height 22
type input "[PERSON_NAME]-03"
click at [281, 278] on input "服務名稱/代號" at bounding box center [263, 284] width 135 height 23
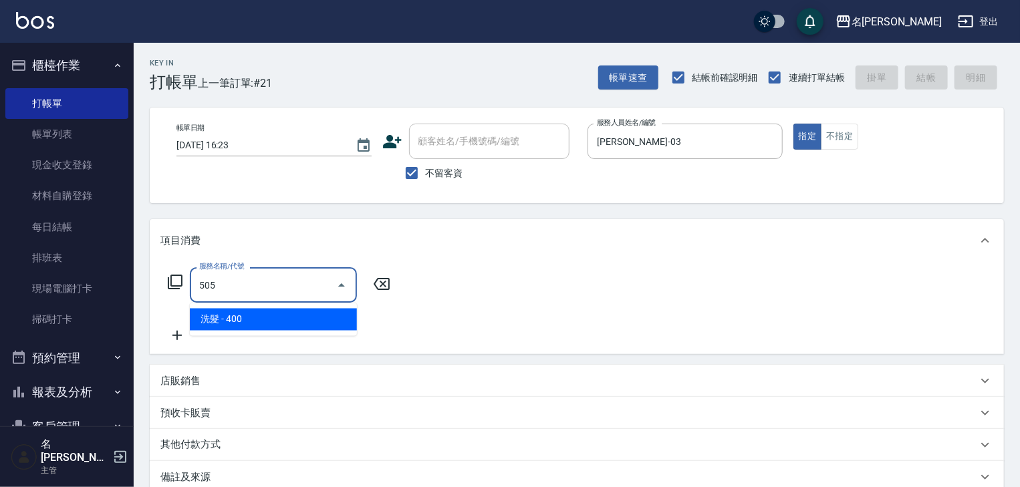
click at [284, 314] on span "洗髮 - 400" at bounding box center [273, 320] width 167 height 22
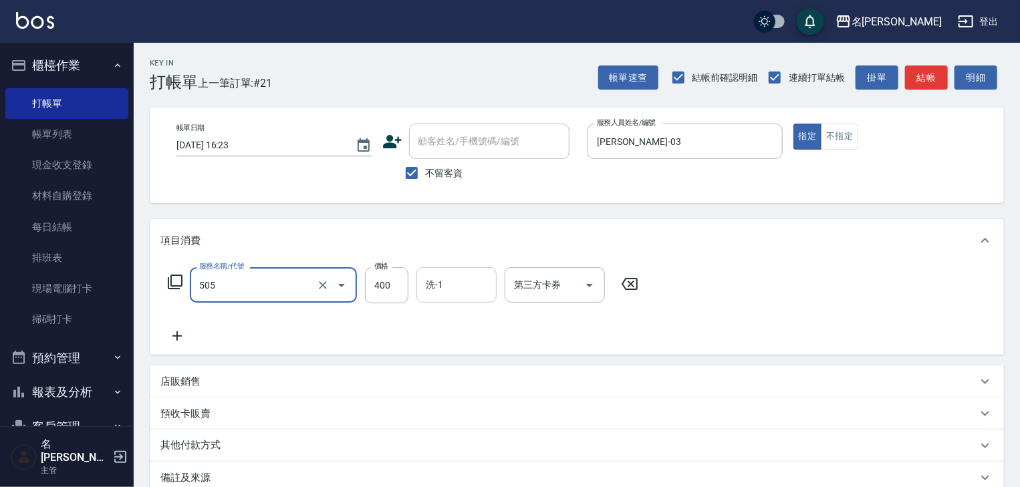
type input "洗髮(505)"
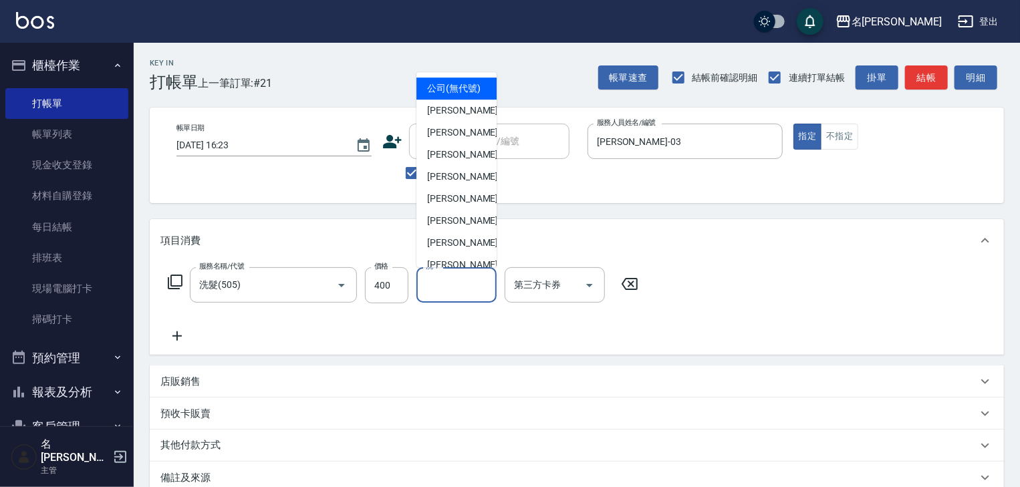
click at [455, 295] on input "洗-1" at bounding box center [457, 284] width 68 height 23
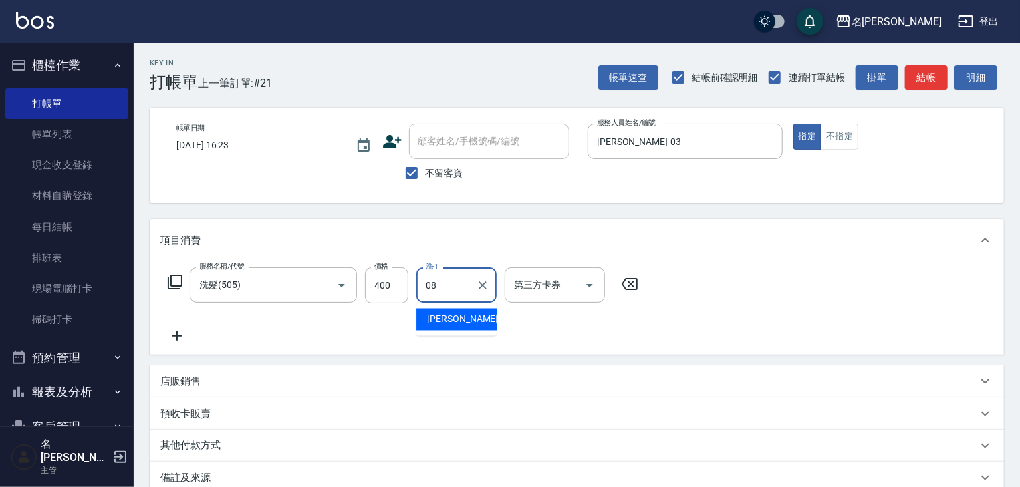
click at [447, 323] on span "蔡慈恩 -08" at bounding box center [469, 320] width 84 height 14
type input "[PERSON_NAME]-08"
click at [161, 332] on icon at bounding box center [176, 336] width 33 height 16
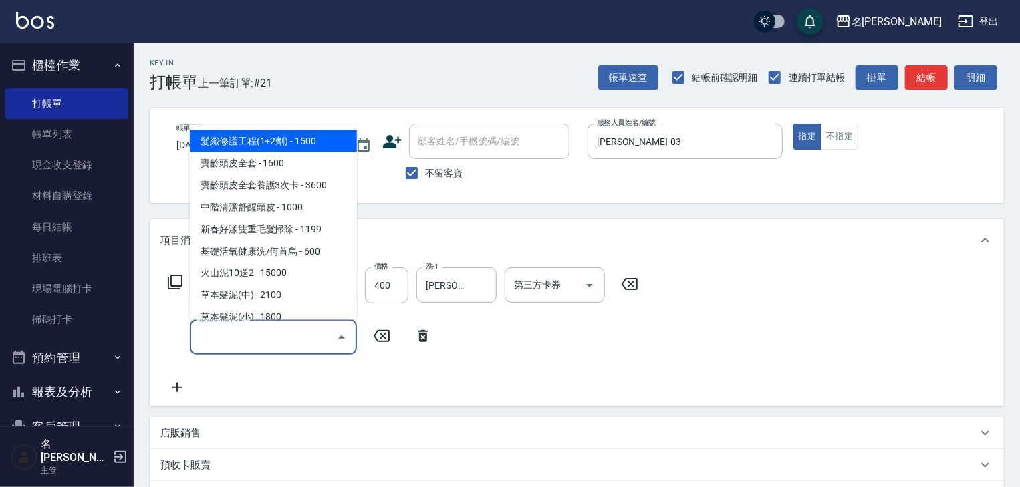
click at [262, 333] on input "服務名稱/代號" at bounding box center [263, 337] width 135 height 23
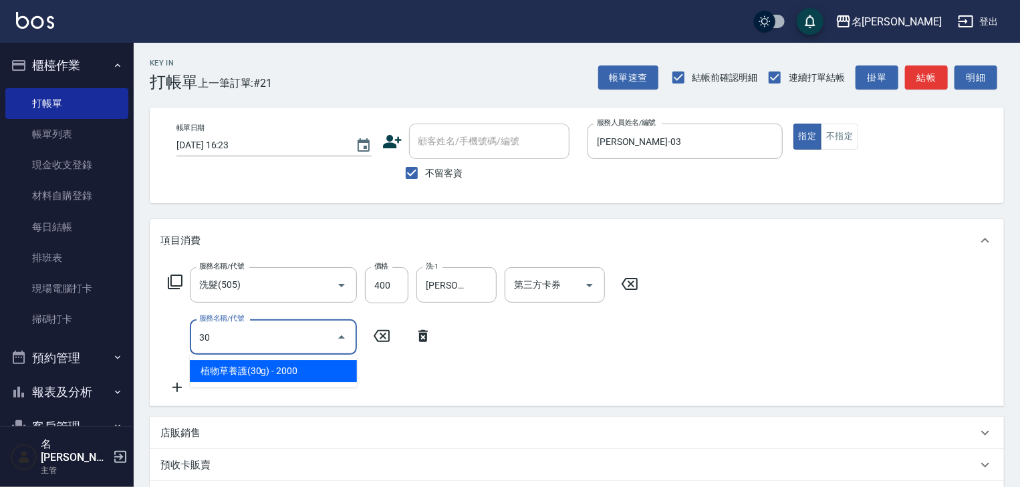
type input "307"
click at [255, 375] on span "剪髮 - 300" at bounding box center [273, 371] width 167 height 22
type input "00"
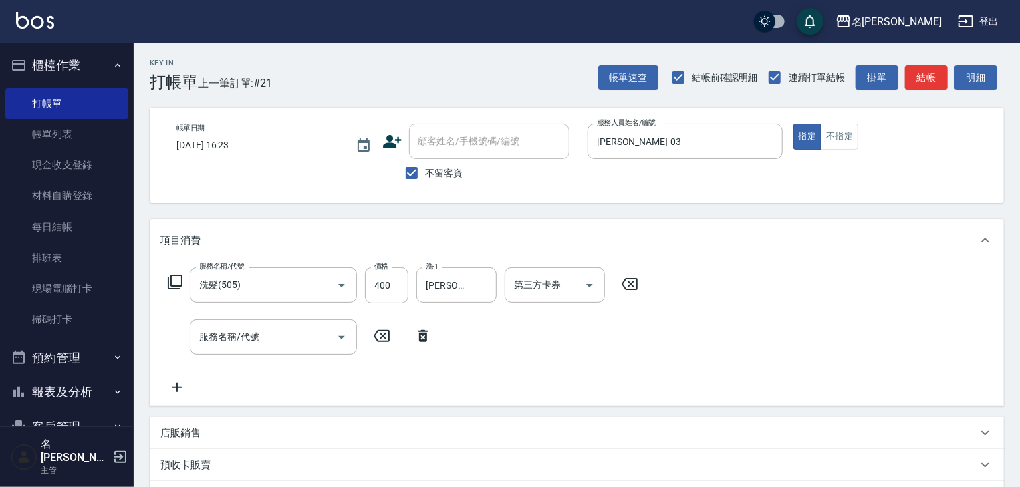
click at [423, 340] on icon at bounding box center [423, 336] width 9 height 12
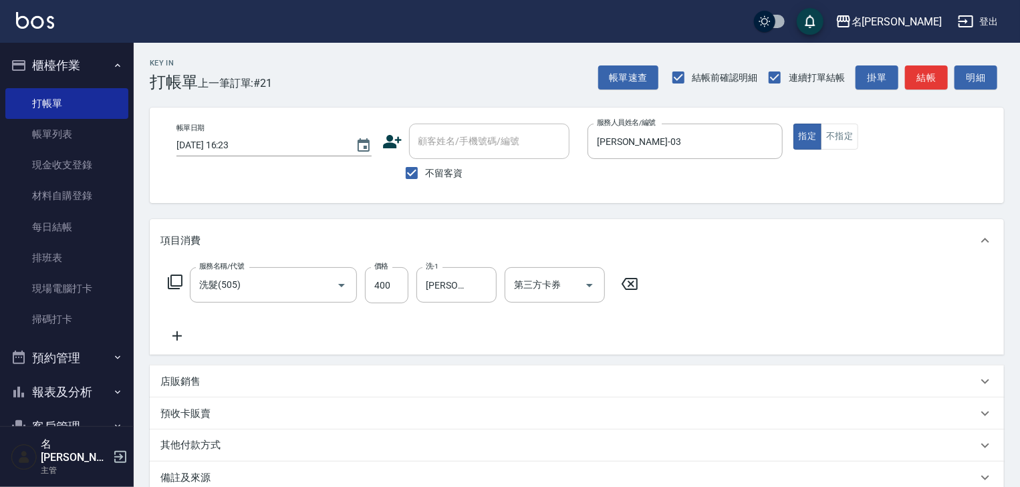
click at [172, 336] on icon at bounding box center [176, 336] width 33 height 16
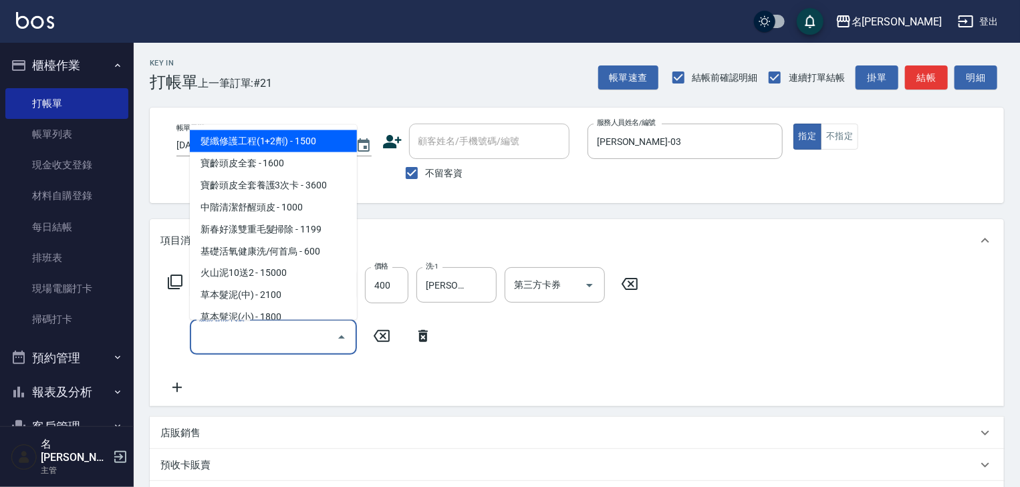
click at [222, 342] on input "服務名稱/代號" at bounding box center [263, 337] width 135 height 23
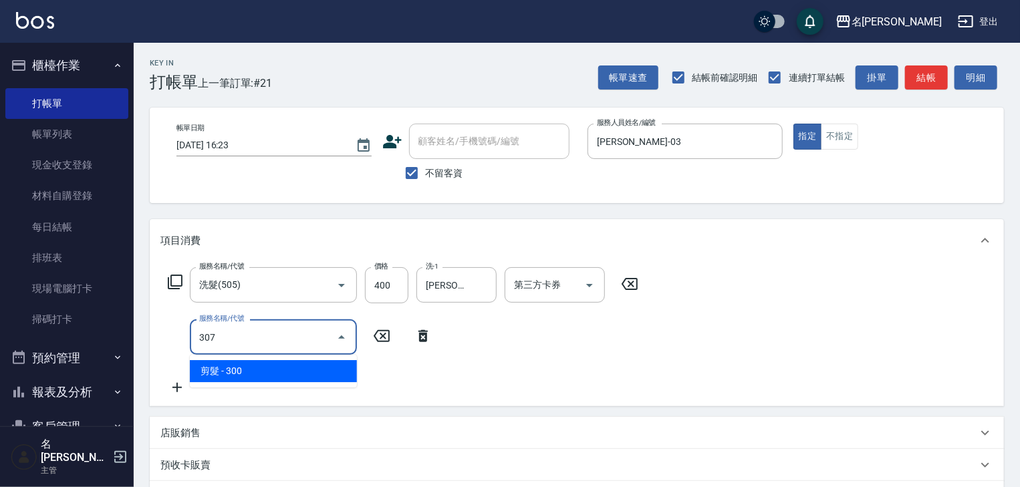
click at [267, 369] on span "剪髮 - 300" at bounding box center [273, 371] width 167 height 22
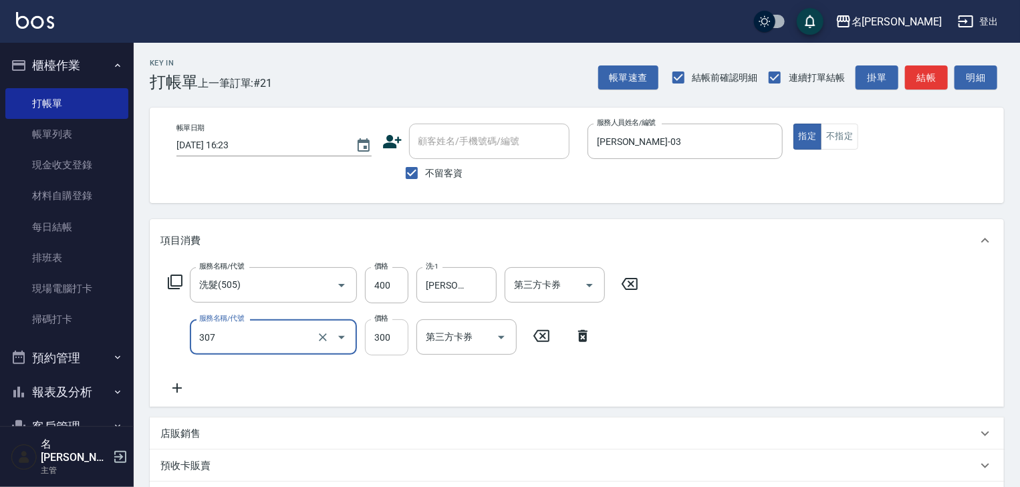
type input "剪髮(307)"
click at [380, 338] on input "300" at bounding box center [386, 338] width 43 height 36
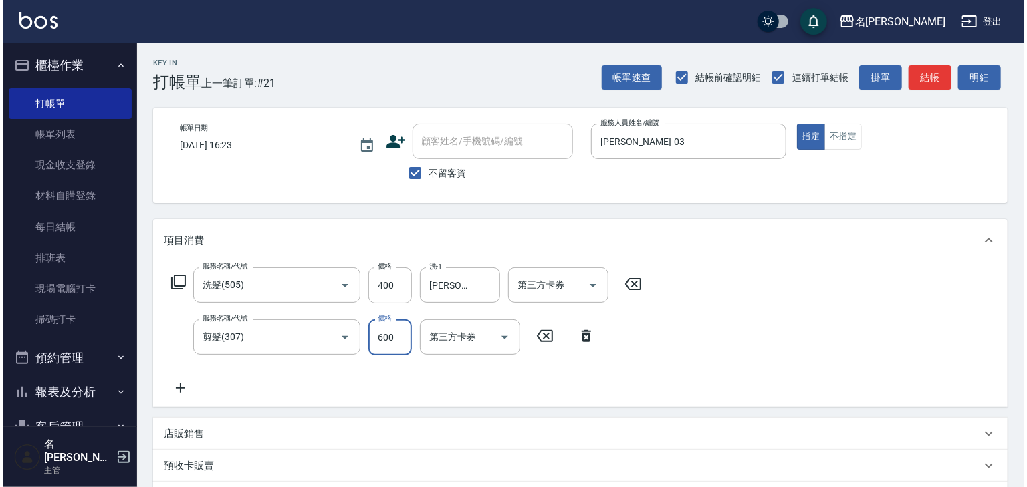
scroll to position [209, 0]
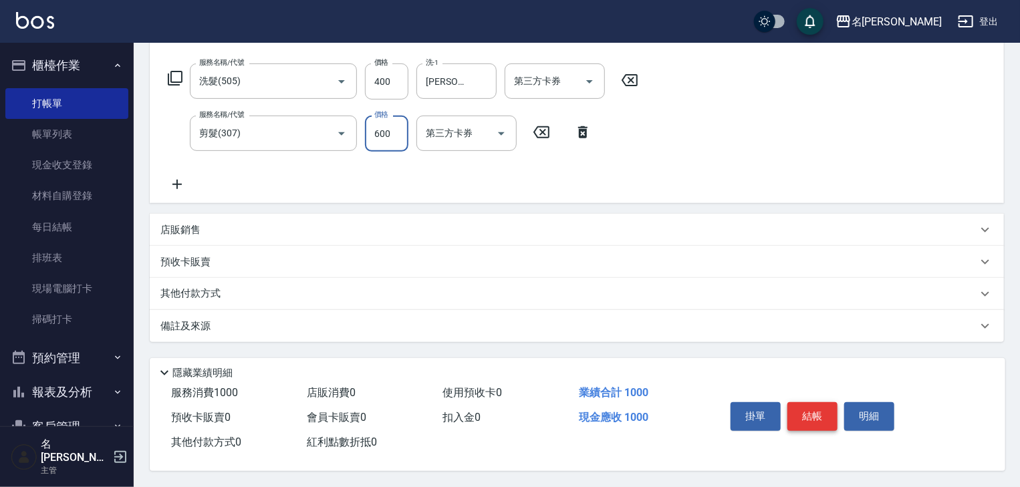
type input "600"
click at [813, 403] on button "結帳" at bounding box center [813, 417] width 50 height 28
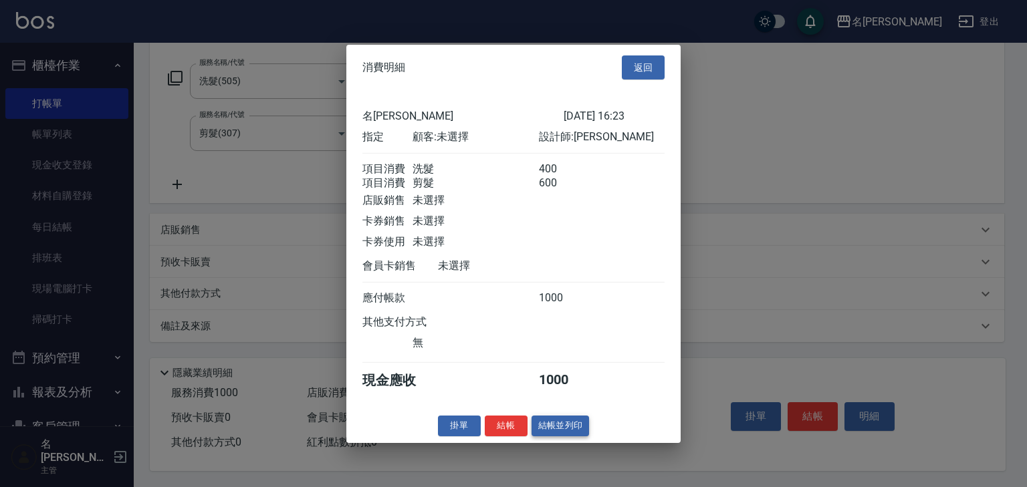
click at [562, 432] on button "結帳並列印" at bounding box center [561, 426] width 58 height 21
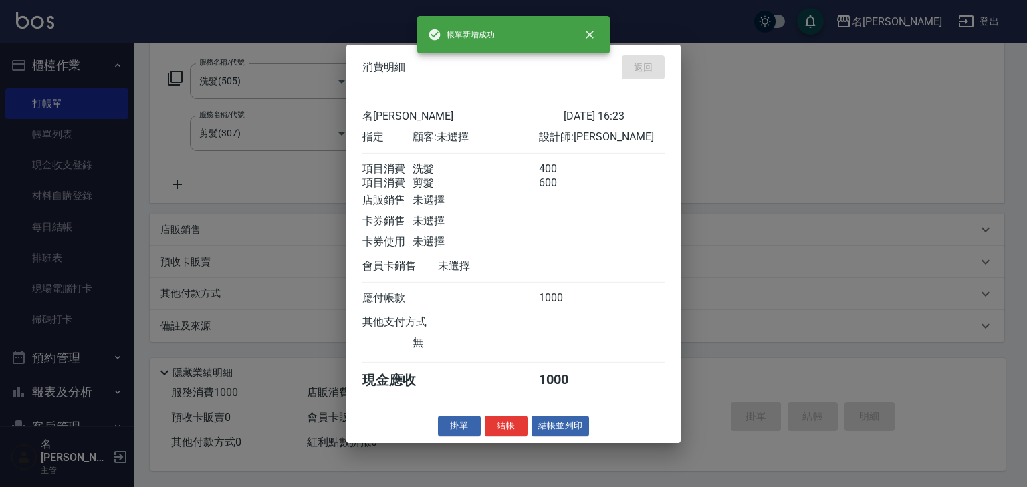
type input "2025/09/23 16:30"
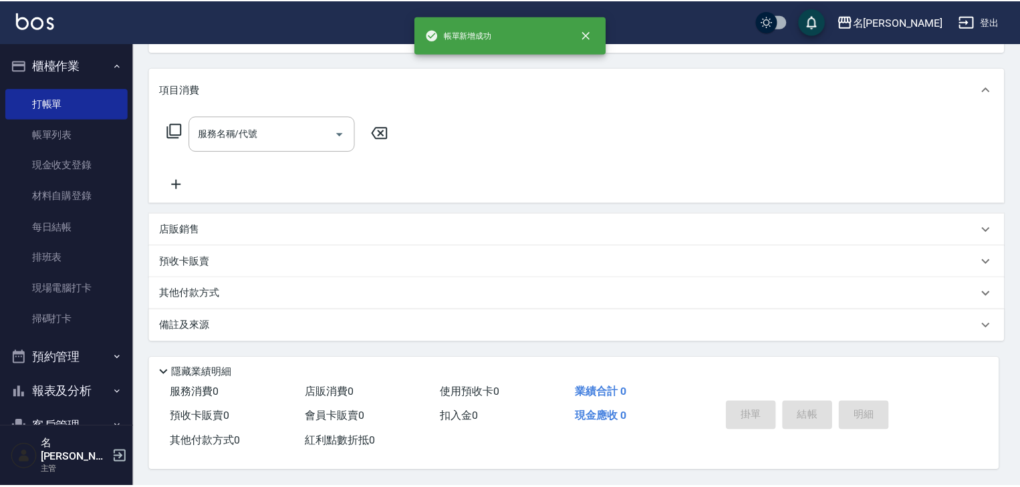
scroll to position [0, 0]
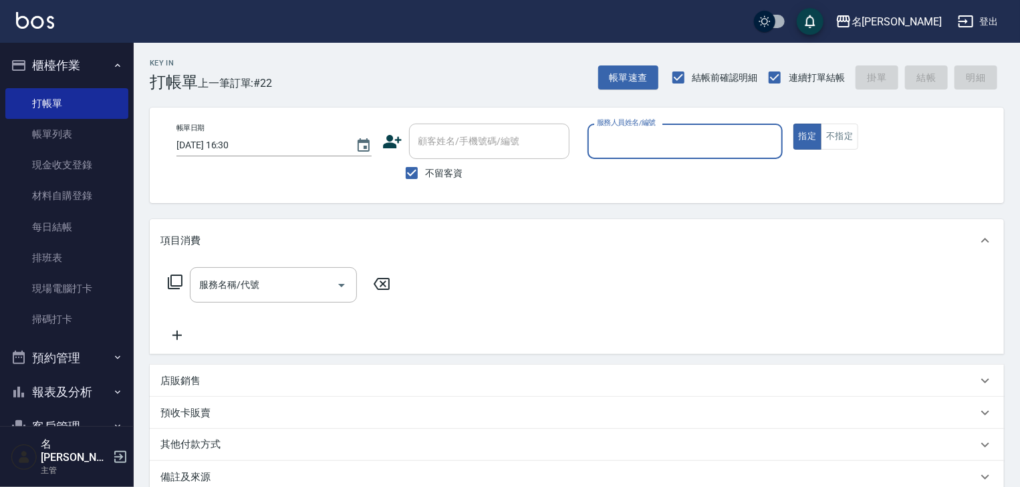
click at [685, 138] on input "服務人員姓名/編號" at bounding box center [685, 141] width 183 height 23
click at [650, 174] on div "曹如妘 -03" at bounding box center [685, 175] width 195 height 22
type input "[PERSON_NAME]-03"
click at [305, 289] on input "服務名稱/代號" at bounding box center [263, 284] width 135 height 23
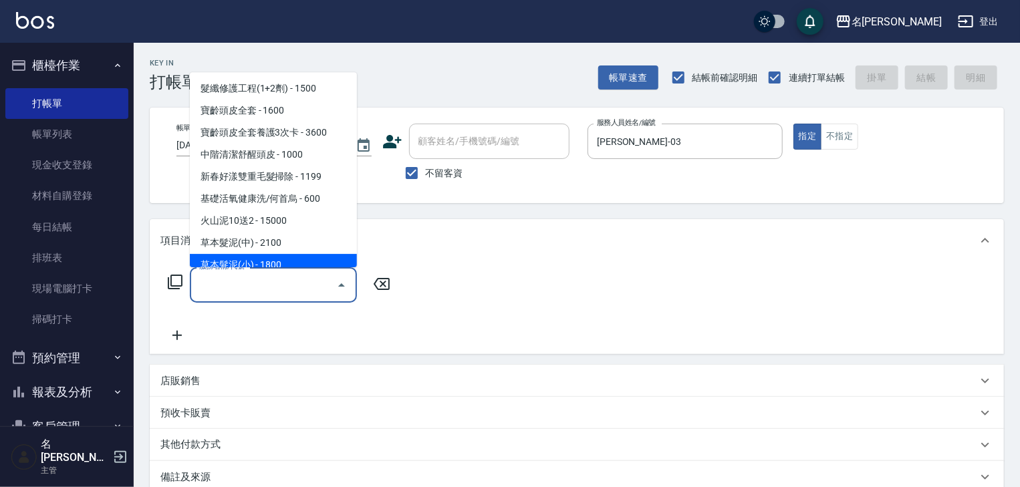
click at [179, 283] on icon at bounding box center [175, 282] width 16 height 16
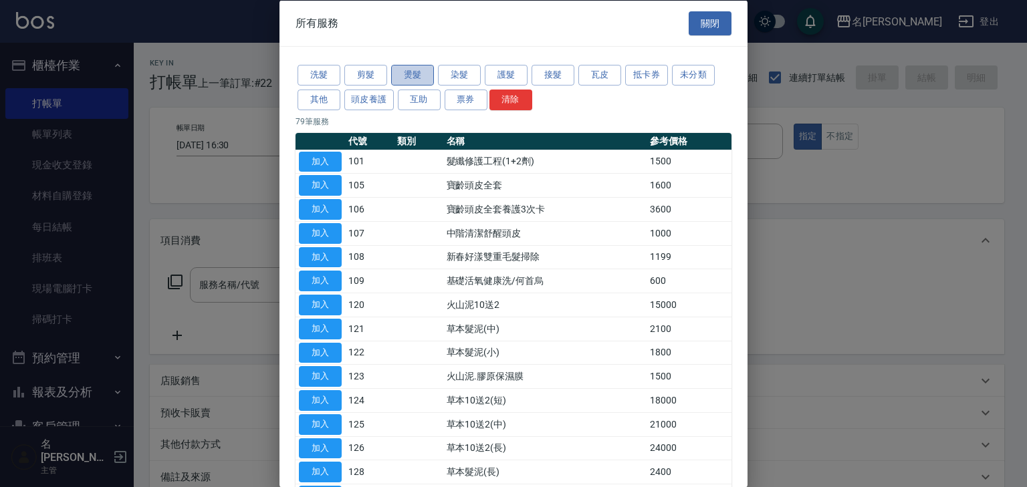
click at [409, 79] on button "燙髮" at bounding box center [412, 75] width 43 height 21
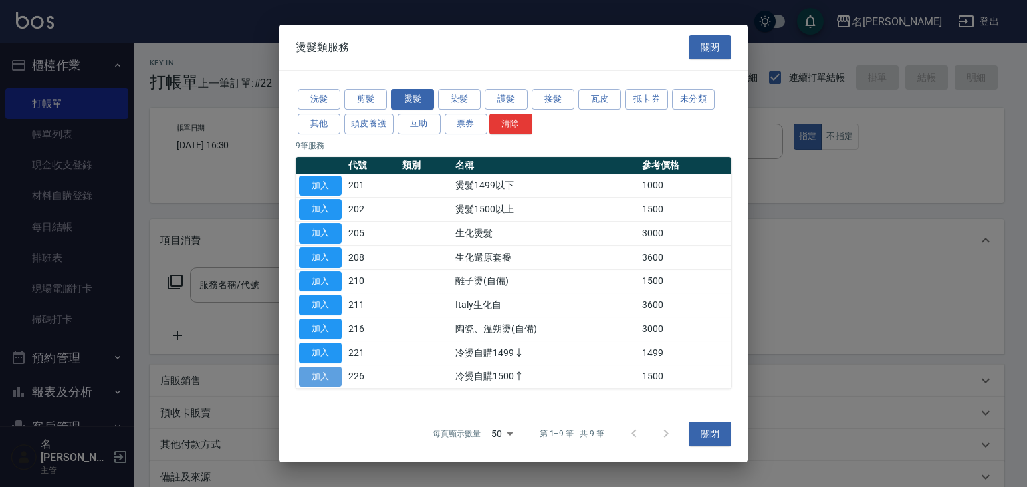
click at [311, 377] on button "加入" at bounding box center [320, 377] width 43 height 21
type input "冷燙自購1500↑(226)"
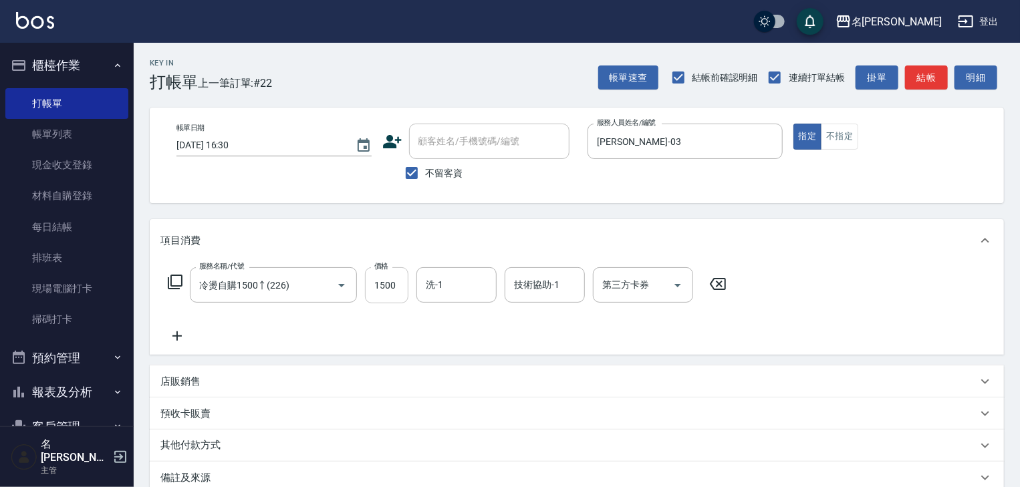
click at [390, 294] on input "1500" at bounding box center [386, 285] width 43 height 36
type input "2800"
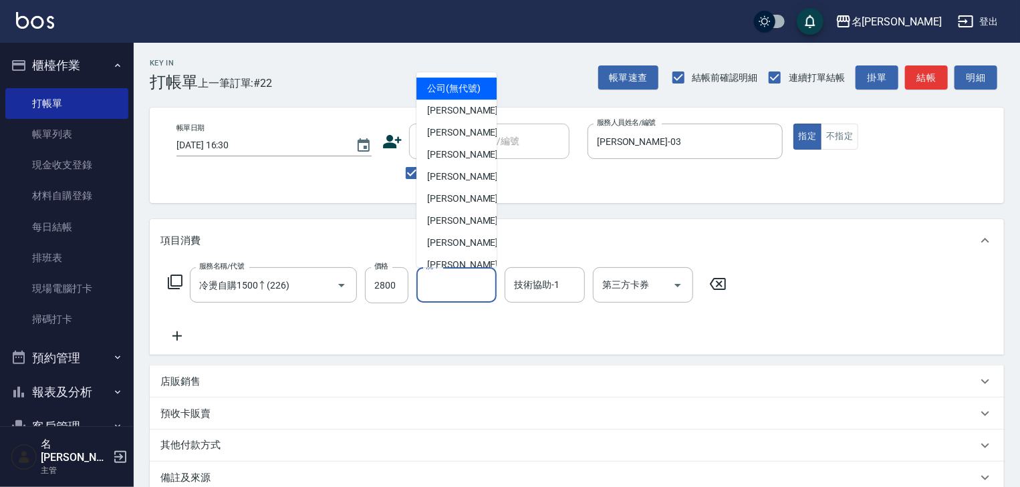
click at [481, 283] on input "洗-1" at bounding box center [457, 284] width 68 height 23
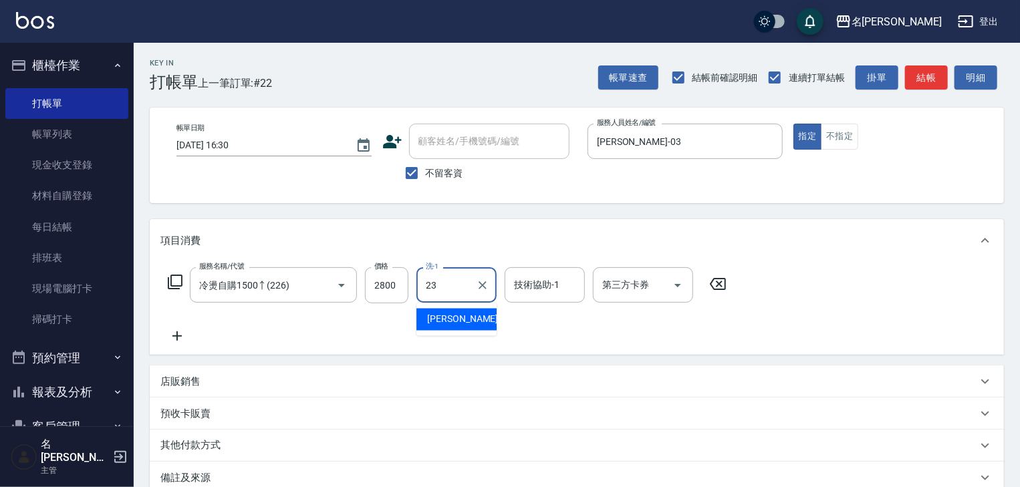
drag, startPoint x: 463, startPoint y: 326, endPoint x: 473, endPoint y: 322, distance: 10.8
click at [464, 324] on span "[PERSON_NAME]-23" at bounding box center [469, 320] width 84 height 14
type input "[PERSON_NAME]-23"
click at [532, 283] on input "技術協助-1" at bounding box center [545, 284] width 68 height 23
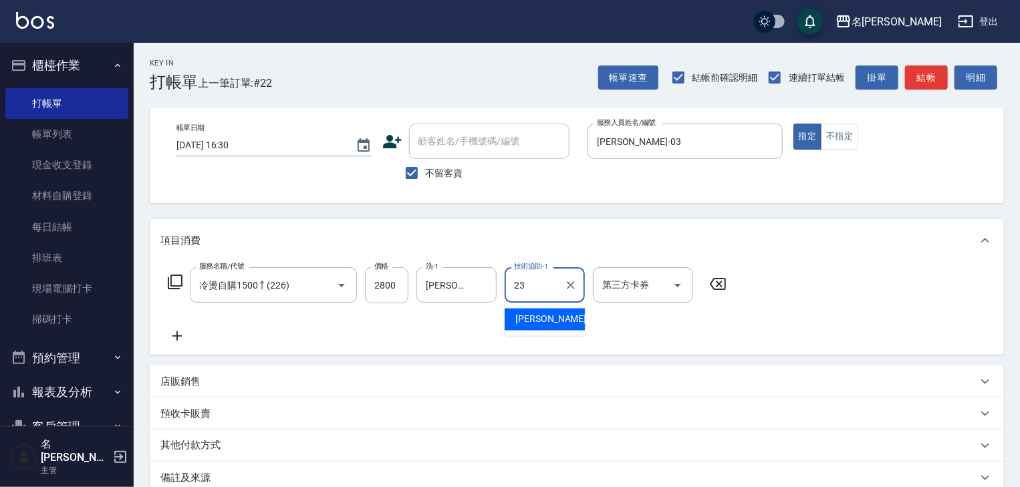
click at [535, 316] on span "[PERSON_NAME]-23" at bounding box center [558, 320] width 84 height 14
type input "[PERSON_NAME]-23"
click at [178, 336] on icon at bounding box center [177, 336] width 9 height 9
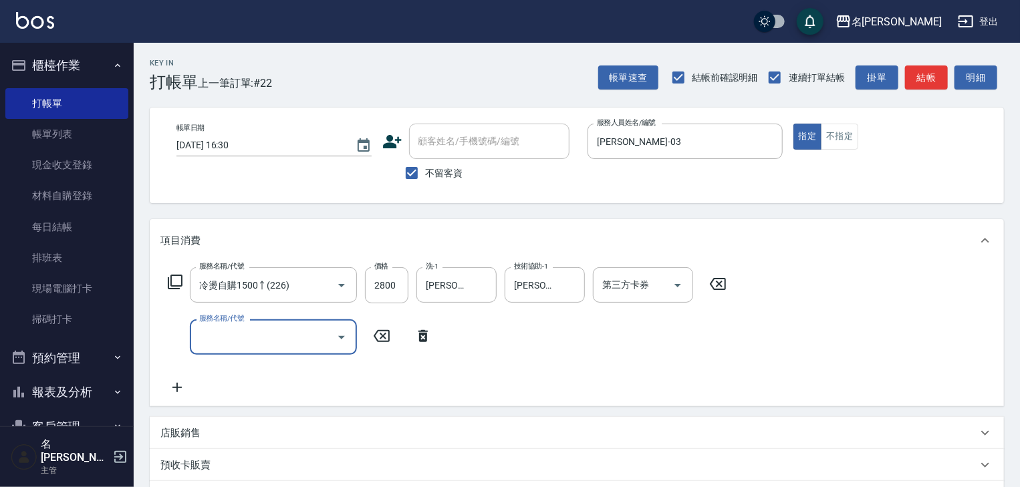
click at [247, 354] on div "服務名稱/代號" at bounding box center [273, 337] width 167 height 35
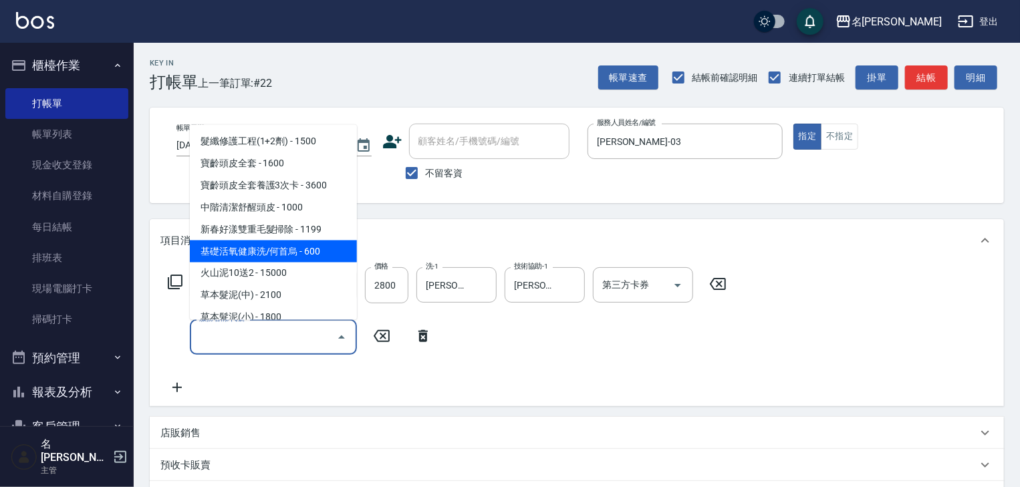
click at [328, 257] on span "基礎活氧健康洗/何首烏 - 600" at bounding box center [273, 252] width 167 height 22
type input "基礎活氧健康洗/何首烏(109)"
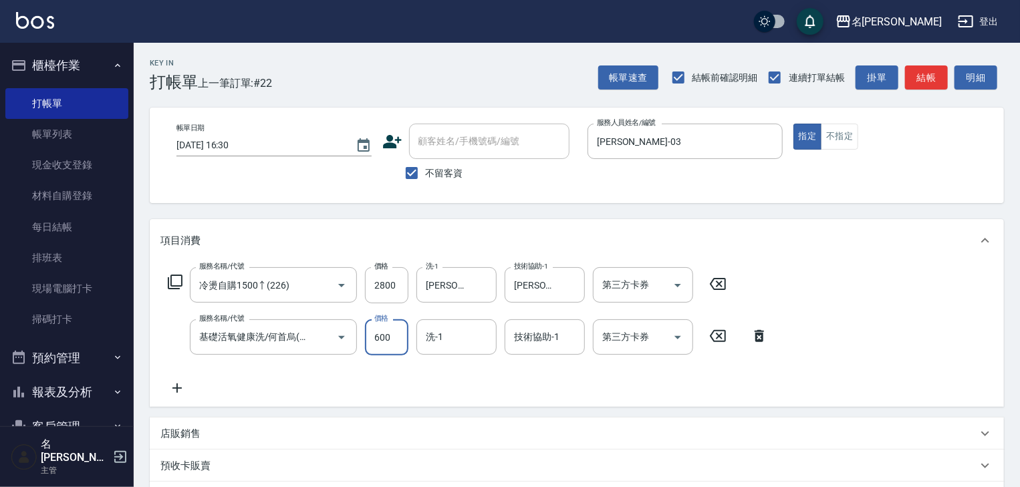
click at [396, 348] on input "600" at bounding box center [386, 338] width 43 height 36
type input "300"
click at [174, 388] on icon at bounding box center [177, 388] width 9 height 9
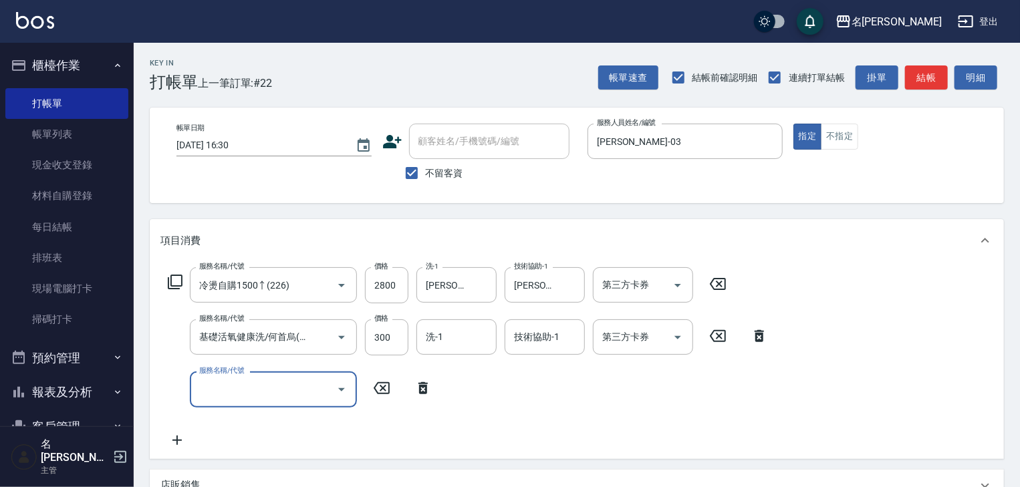
click at [222, 382] on input "服務名稱/代號" at bounding box center [263, 389] width 135 height 23
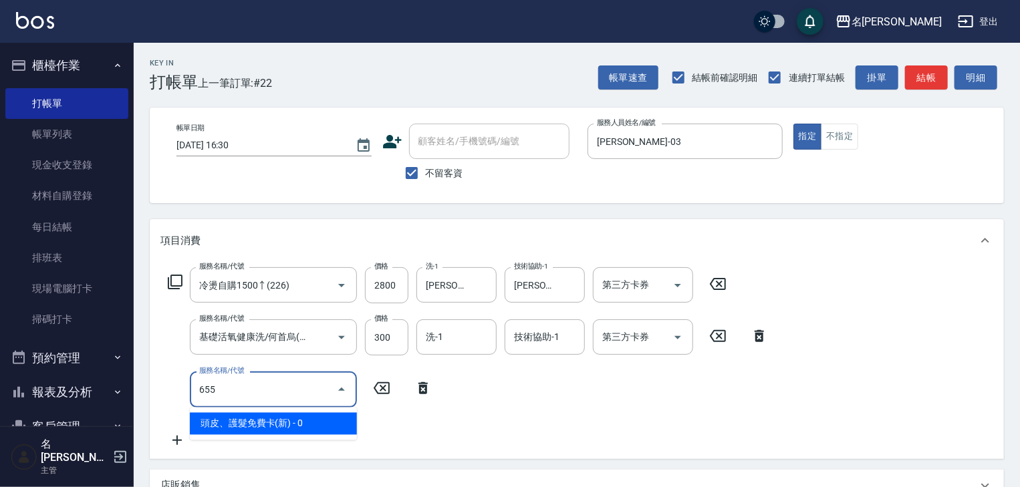
click at [275, 425] on span "頭皮、護髮免費卡(新) - 0" at bounding box center [273, 424] width 167 height 22
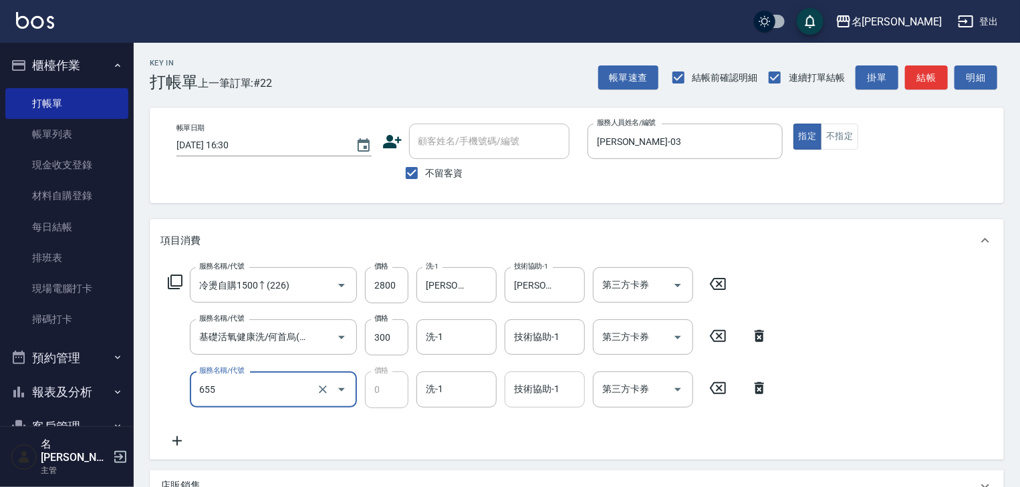
type input "頭皮、護髮免費卡(新)(655)"
click at [540, 391] on input "技術協助-1" at bounding box center [545, 389] width 68 height 23
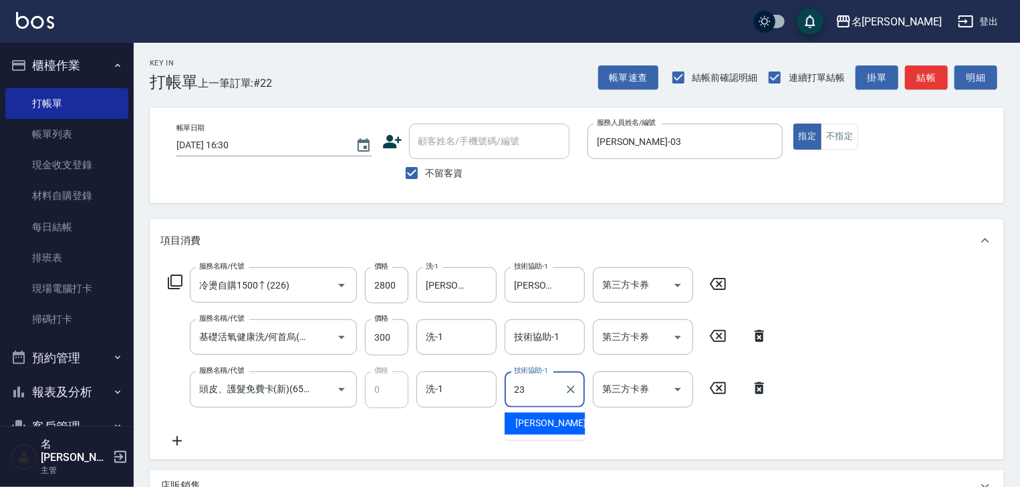
click at [543, 423] on span "[PERSON_NAME]-23" at bounding box center [558, 424] width 84 height 14
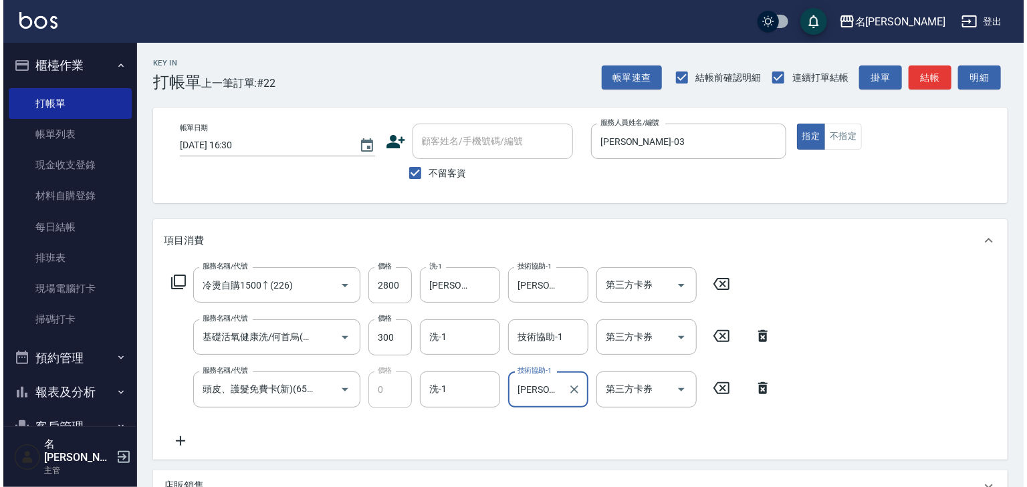
scroll to position [261, 0]
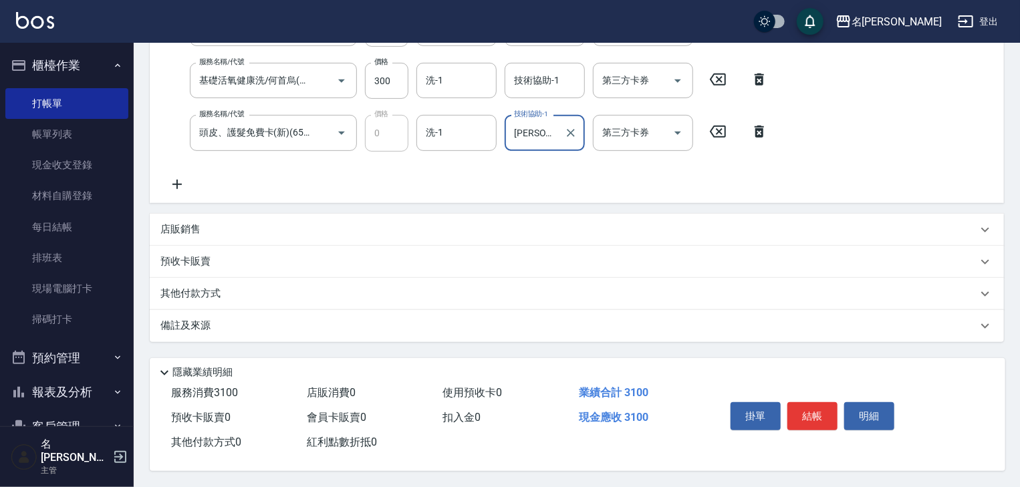
type input "[PERSON_NAME]-23"
drag, startPoint x: 788, startPoint y: 474, endPoint x: 770, endPoint y: 468, distance: 19.7
drag, startPoint x: 770, startPoint y: 468, endPoint x: 627, endPoint y: 193, distance: 310.1
click at [627, 193] on div "服務名稱/代號 冷燙自購1500↑(226) 服務名稱/代號 價格 2800 價格 洗-1 葉敏辰-23 洗-1 技術協助-1 葉敏辰-23 技術協助-1 第…" at bounding box center [577, 103] width 854 height 197
click at [806, 412] on button "結帳" at bounding box center [813, 417] width 50 height 28
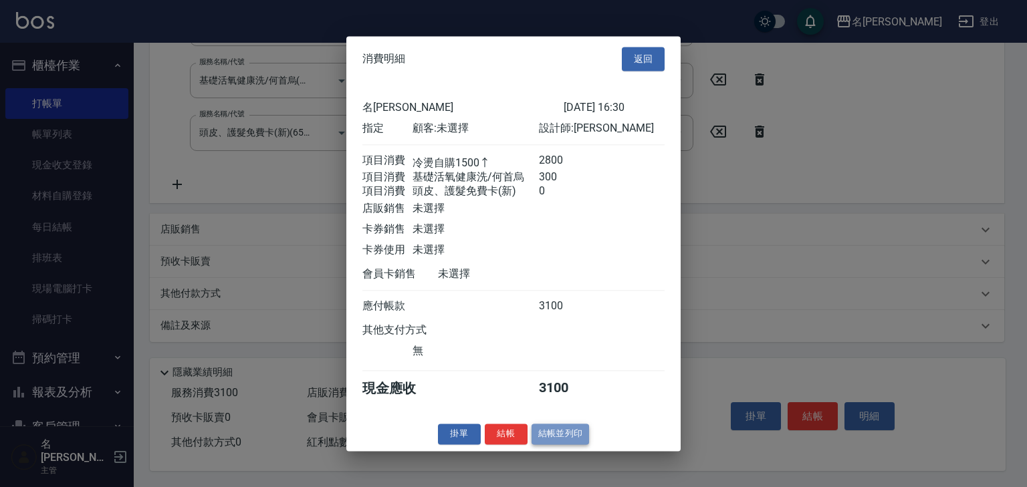
click at [562, 436] on button "結帳並列印" at bounding box center [561, 434] width 58 height 21
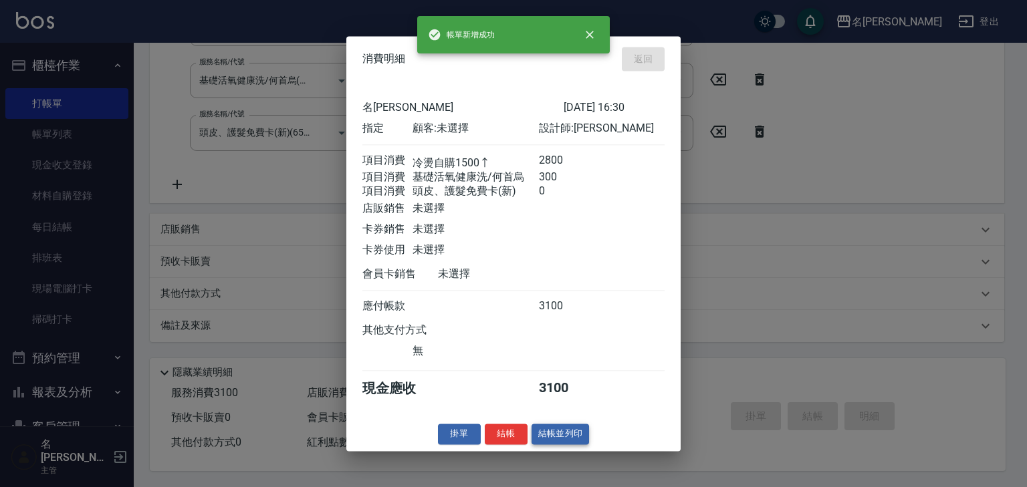
type input "2025/09/23 16:31"
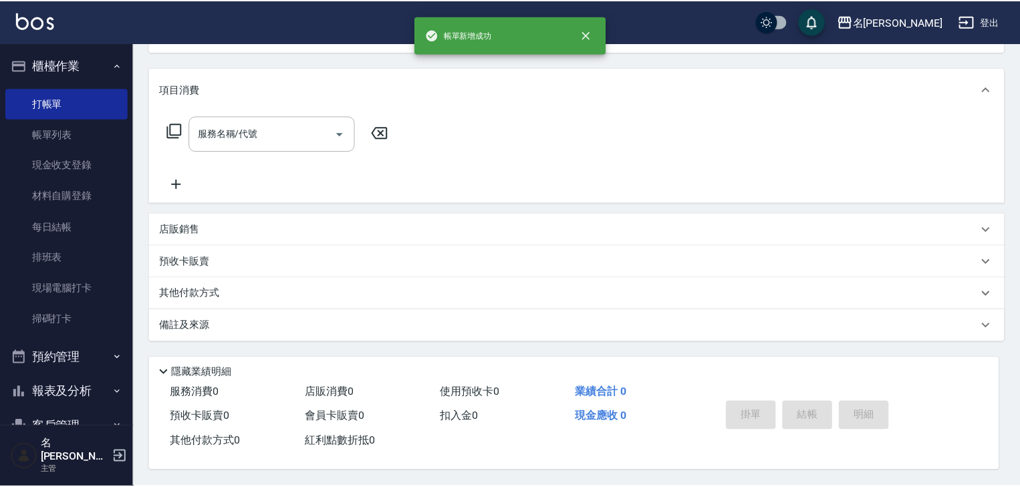
scroll to position [0, 0]
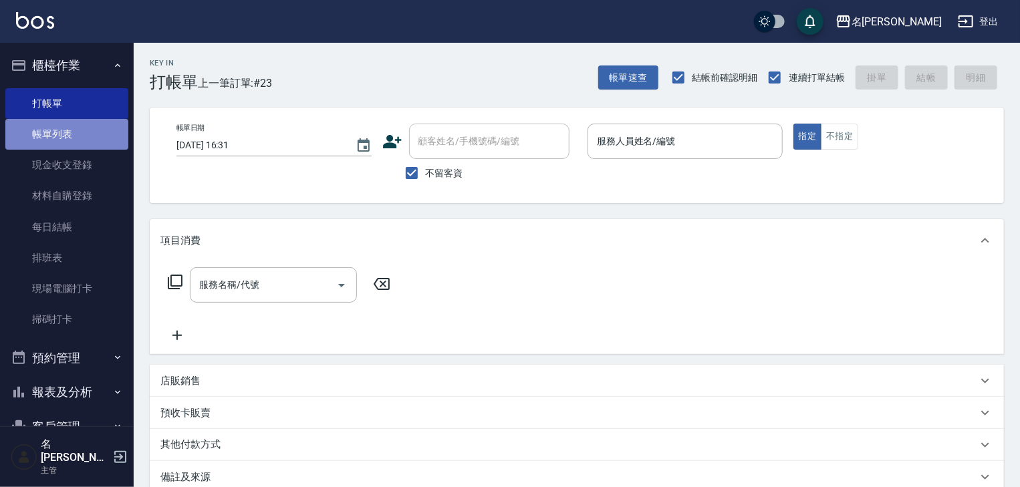
click at [80, 134] on link "帳單列表" at bounding box center [66, 134] width 123 height 31
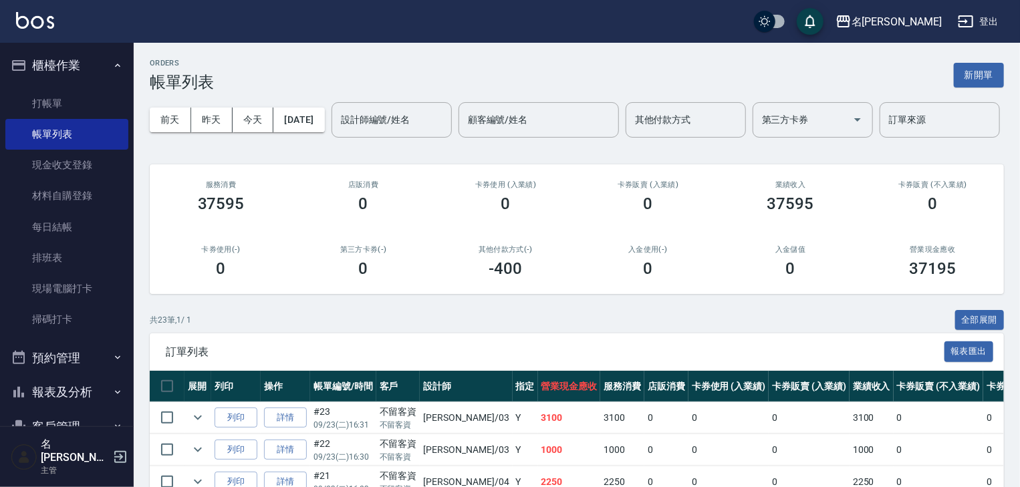
scroll to position [356, 0]
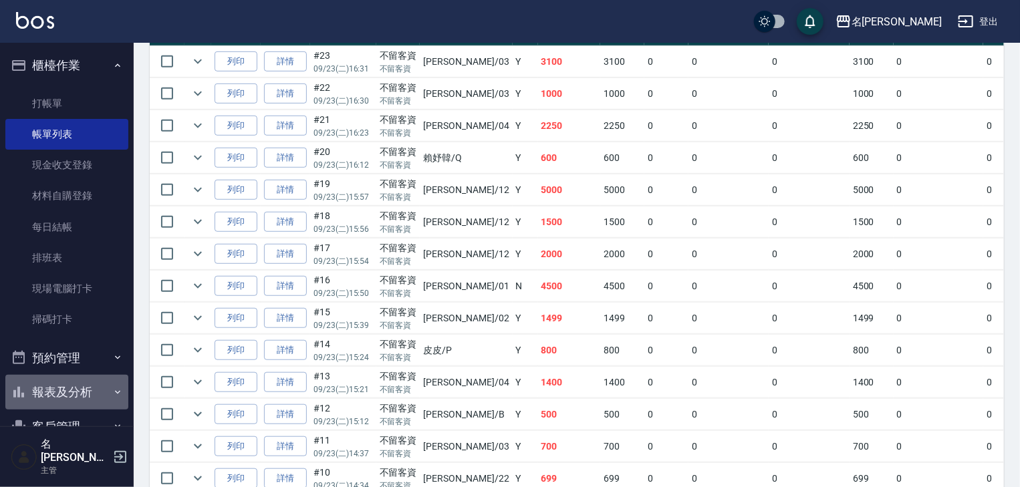
click at [86, 382] on button "報表及分析" at bounding box center [66, 392] width 123 height 35
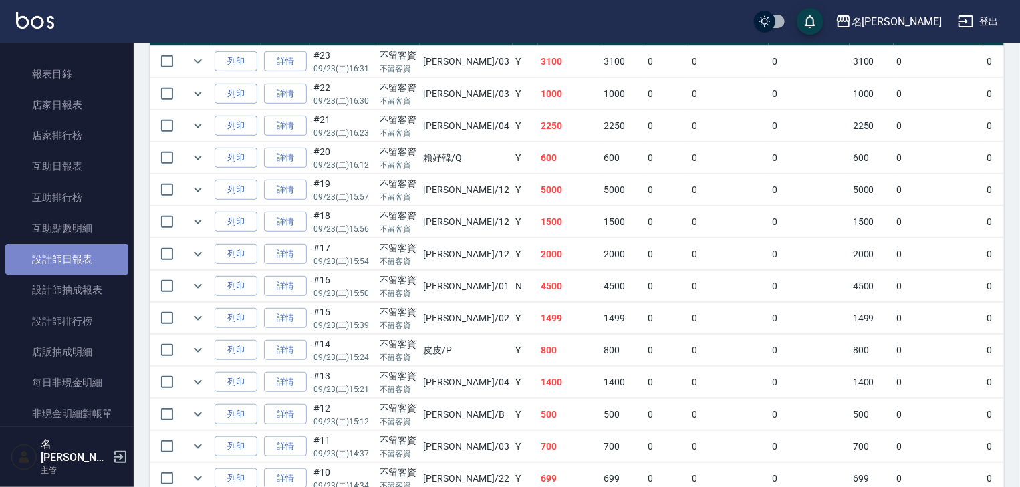
click at [104, 262] on link "設計師日報表" at bounding box center [66, 259] width 123 height 31
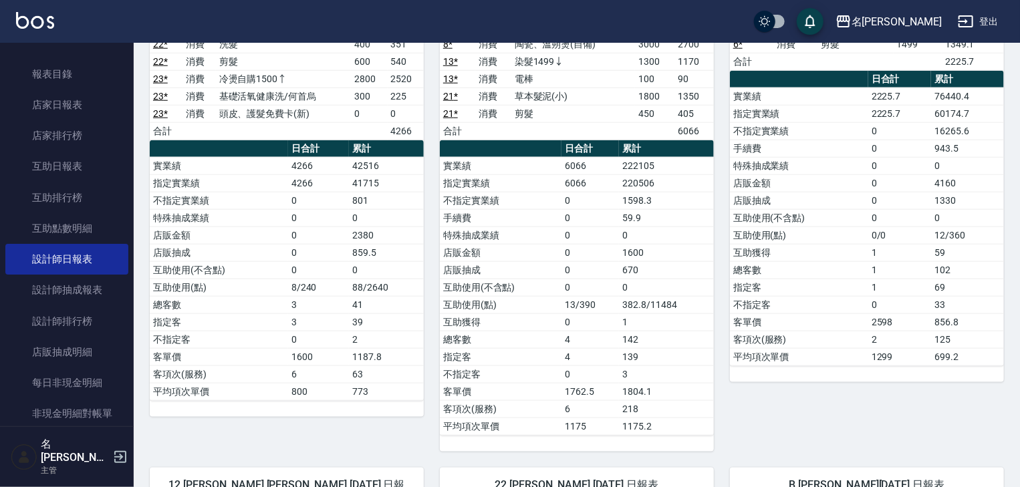
scroll to position [784, 0]
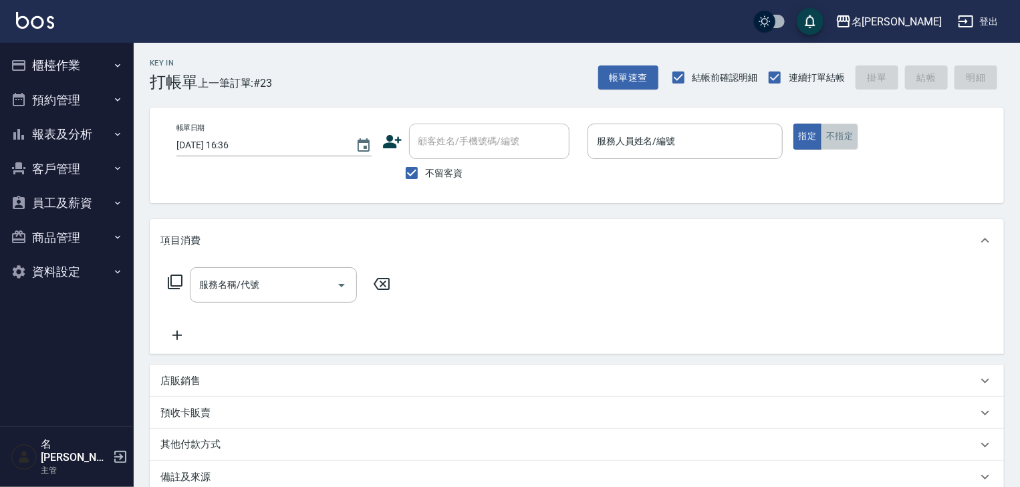
click at [844, 139] on button "不指定" at bounding box center [839, 137] width 37 height 26
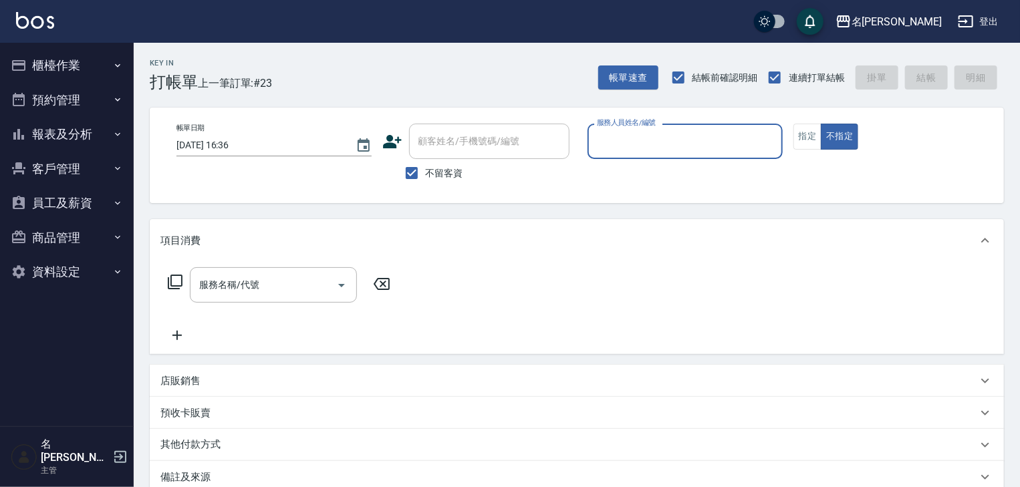
click at [679, 151] on input "服務人員姓名/編號" at bounding box center [685, 141] width 183 height 23
click at [645, 171] on div "[PERSON_NAME] -08" at bounding box center [685, 175] width 195 height 22
type input "[PERSON_NAME]-08"
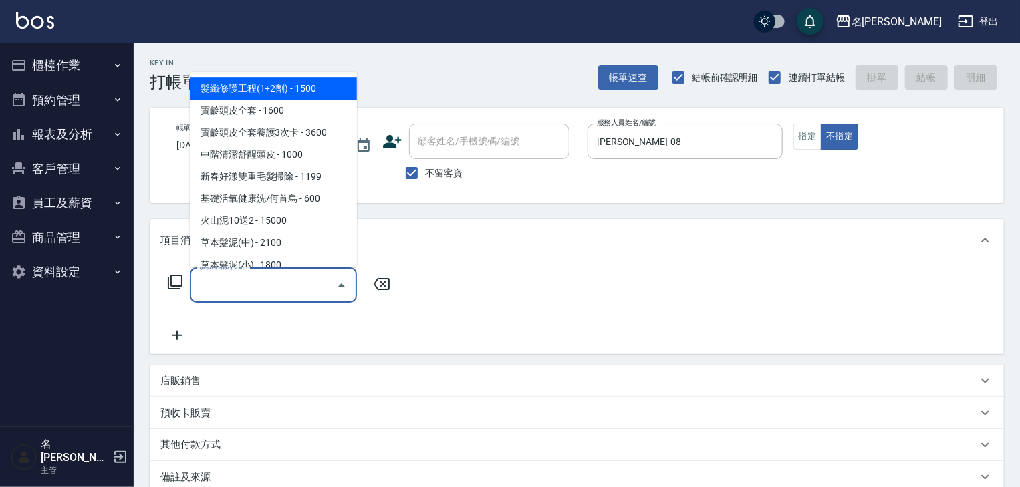
click at [290, 292] on input "服務名稱/代號" at bounding box center [263, 284] width 135 height 23
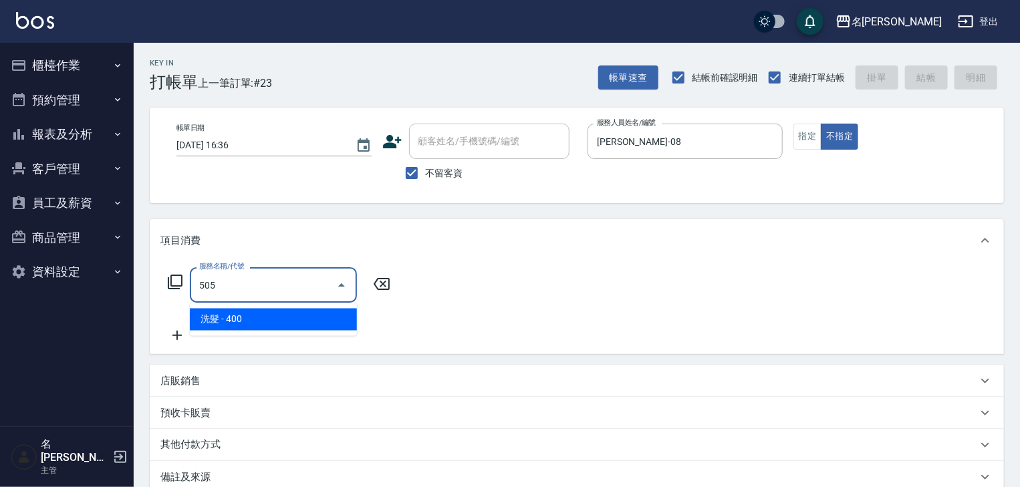
click at [315, 316] on span "洗髮 - 400" at bounding box center [273, 320] width 167 height 22
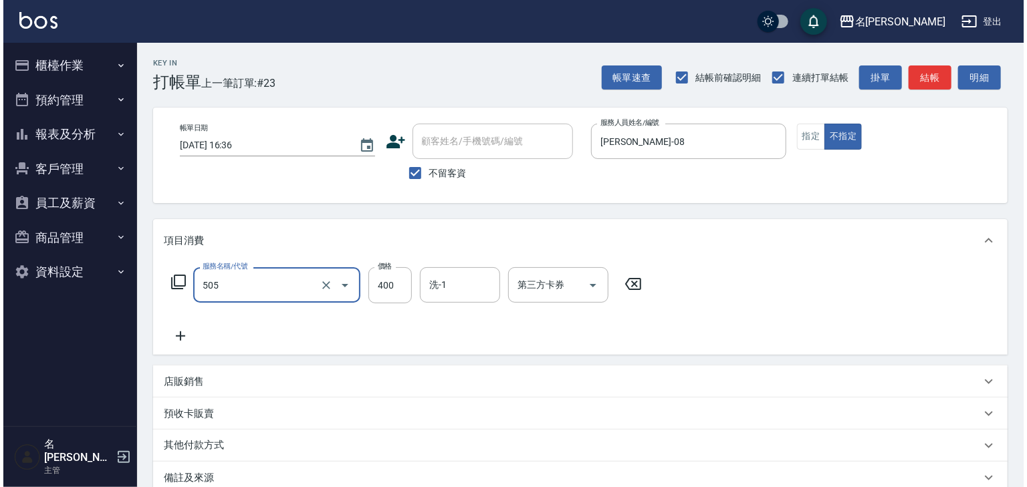
scroll to position [156, 0]
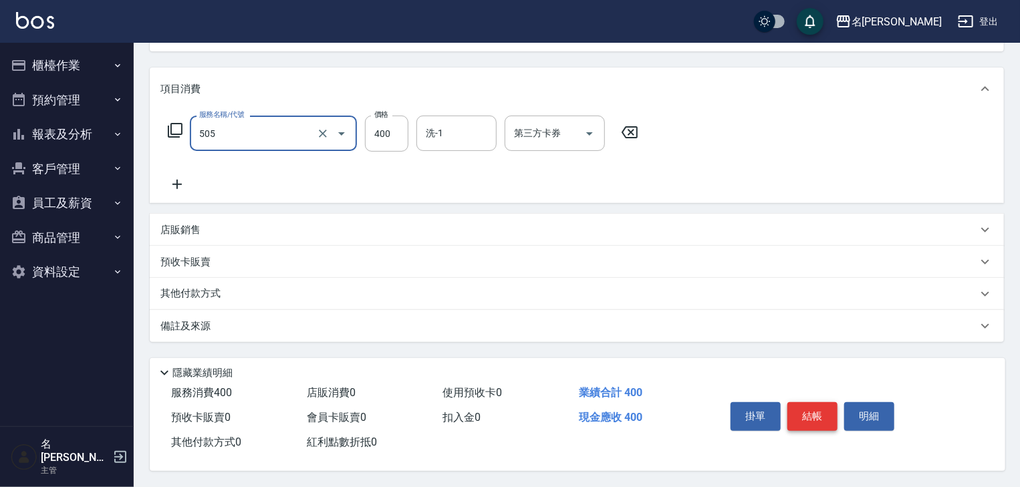
type input "洗髮(505)"
click at [809, 412] on button "結帳" at bounding box center [813, 417] width 50 height 28
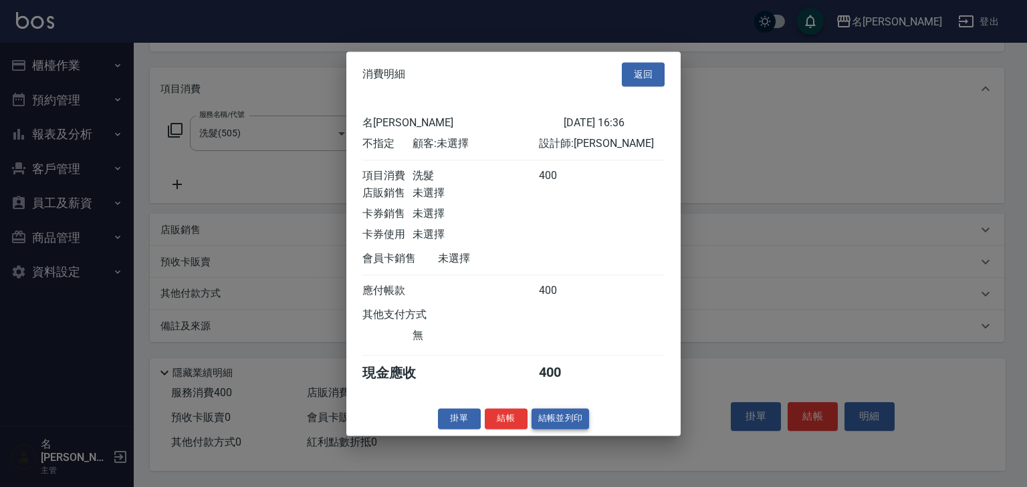
click at [554, 422] on button "結帳並列印" at bounding box center [561, 419] width 58 height 21
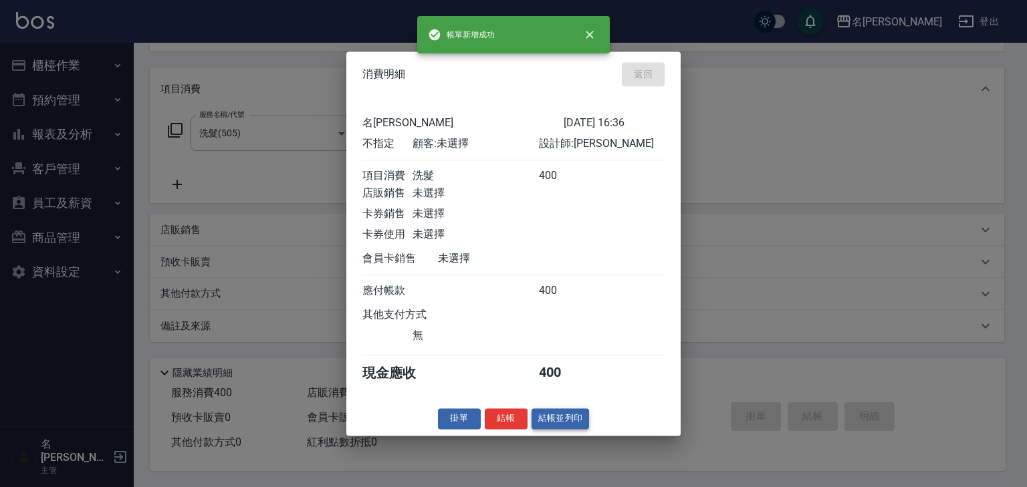
type input "[DATE] 16:51"
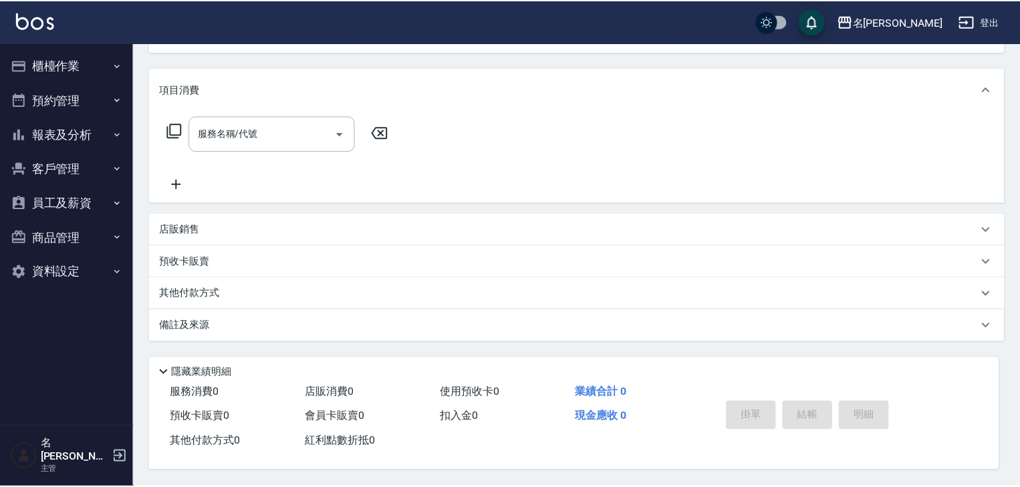
scroll to position [0, 0]
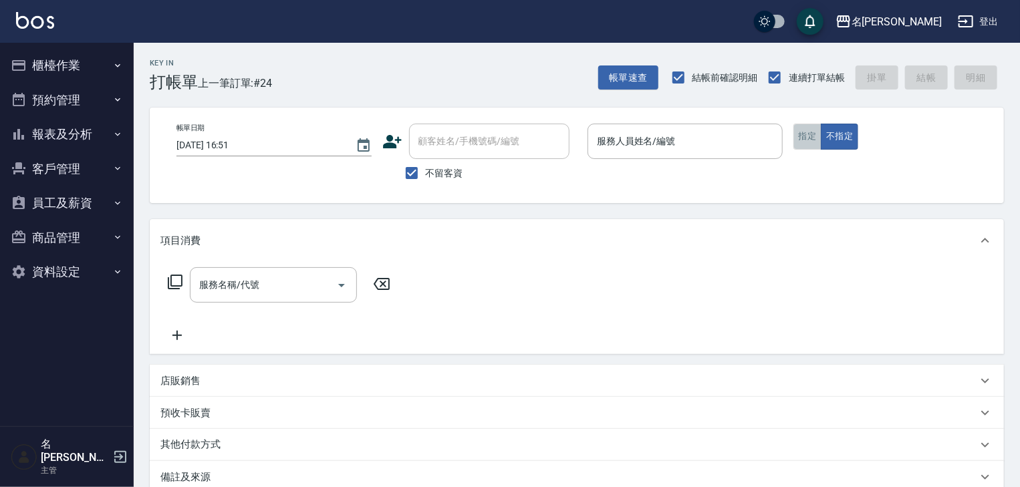
drag, startPoint x: 1026, startPoint y: 345, endPoint x: 809, endPoint y: 143, distance: 296.6
click at [809, 143] on button "指定" at bounding box center [808, 137] width 29 height 26
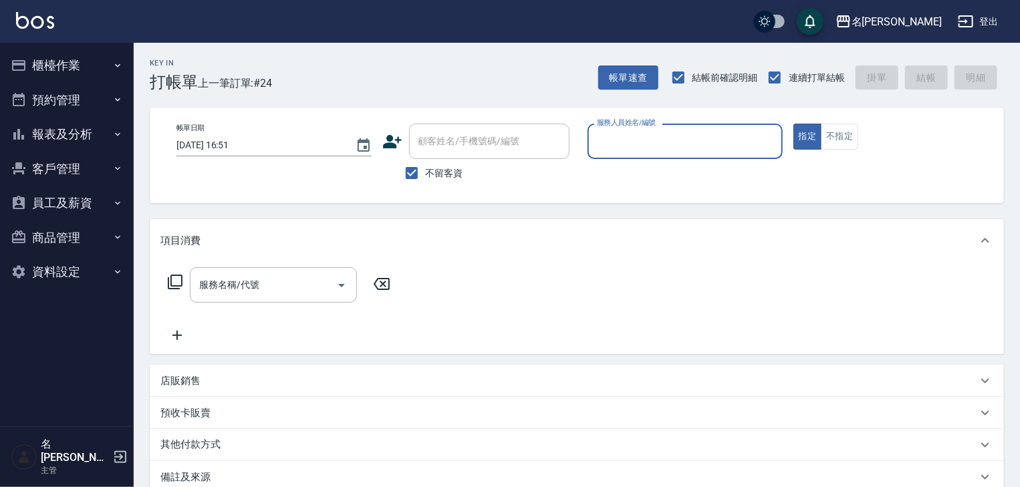
click at [668, 139] on input "服務人員姓名/編號" at bounding box center [685, 141] width 183 height 23
click at [622, 183] on div "歐麥 -10" at bounding box center [685, 175] width 195 height 22
type input "歐麥-10"
click at [283, 273] on input "服務名稱/代號" at bounding box center [263, 284] width 135 height 23
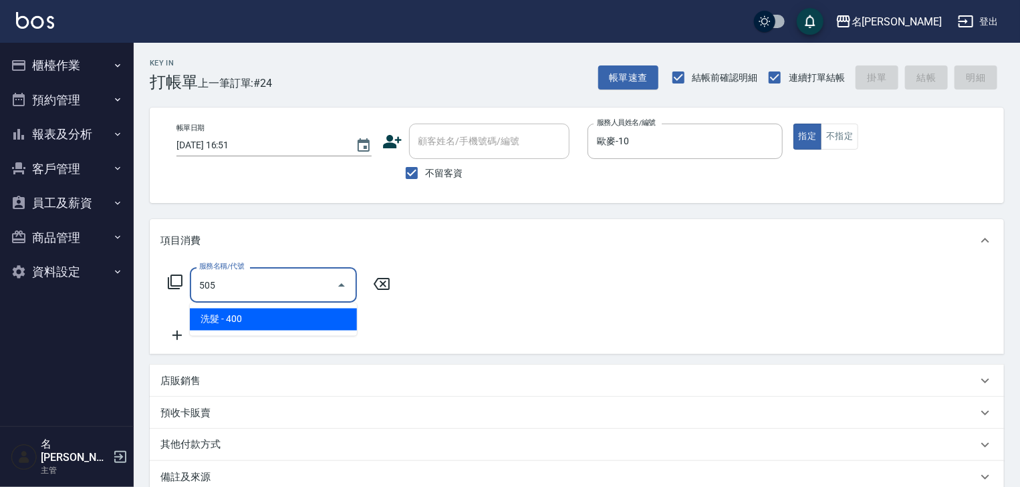
click at [304, 313] on span "洗髮 - 400" at bounding box center [273, 320] width 167 height 22
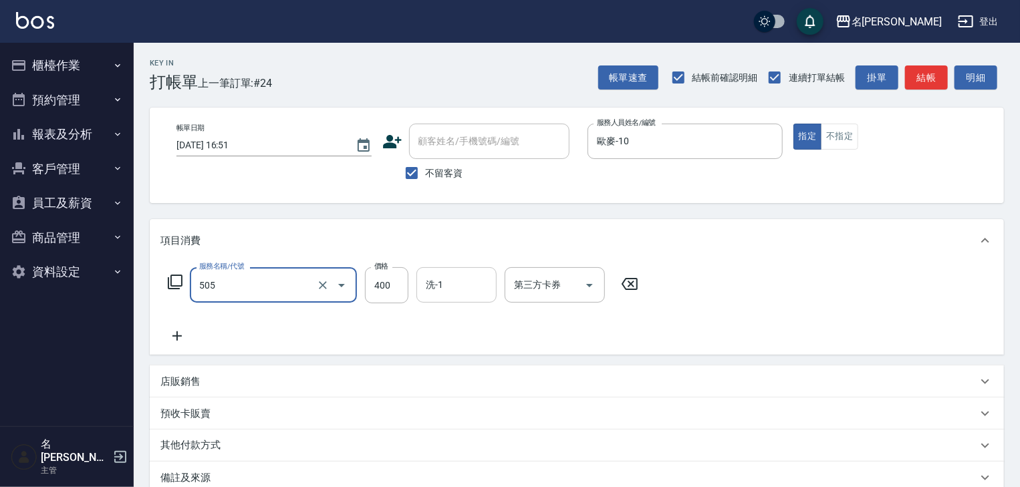
type input "洗髮(505)"
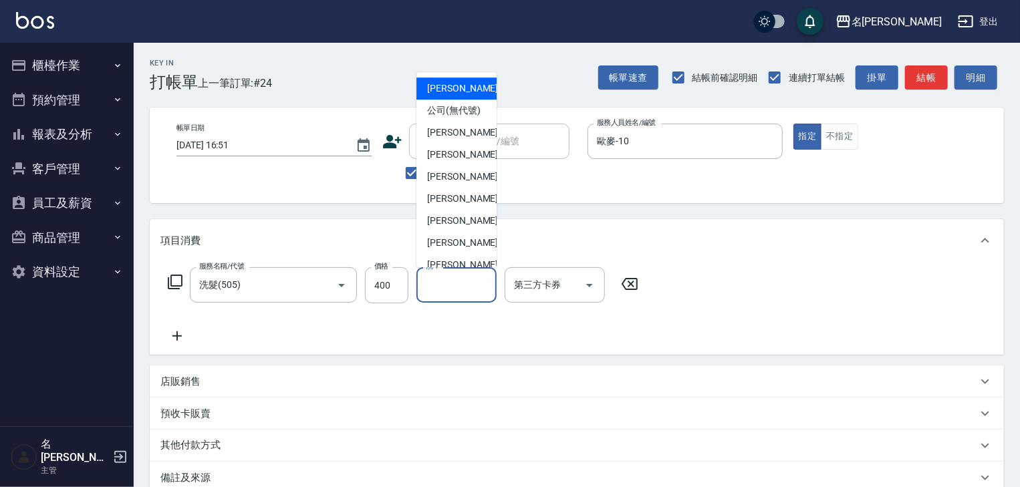
click at [457, 292] on input "洗-1" at bounding box center [457, 284] width 68 height 23
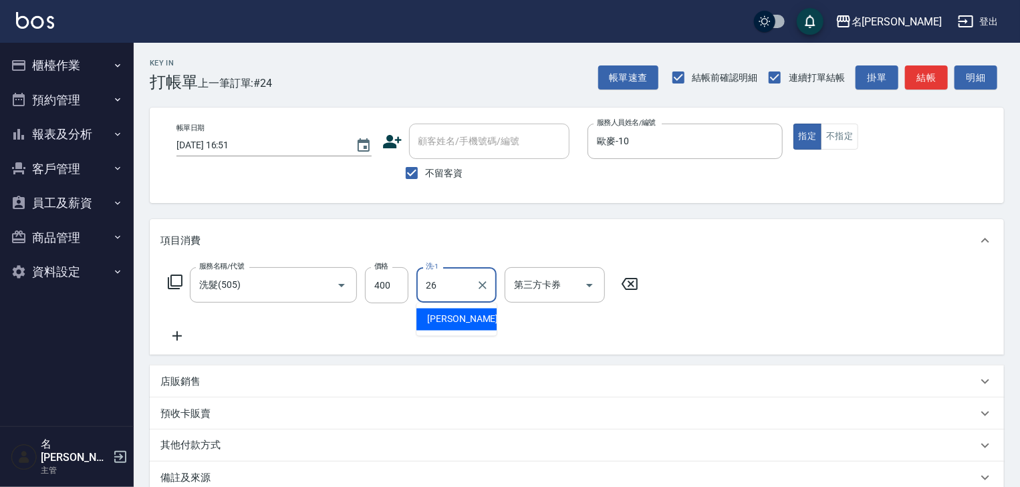
click at [456, 329] on div "[PERSON_NAME]筑 -26" at bounding box center [457, 320] width 80 height 22
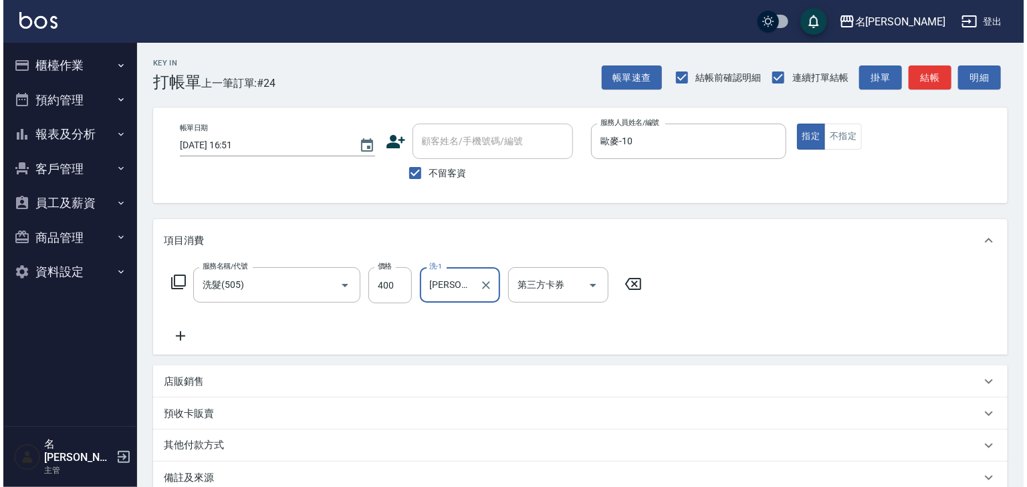
scroll to position [156, 0]
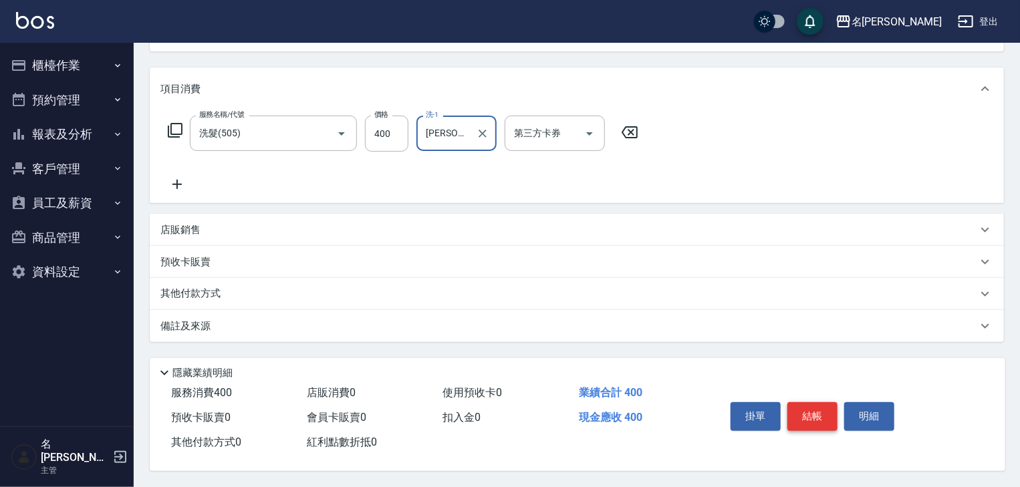
type input "[PERSON_NAME]筑-26"
click at [816, 409] on button "結帳" at bounding box center [813, 417] width 50 height 28
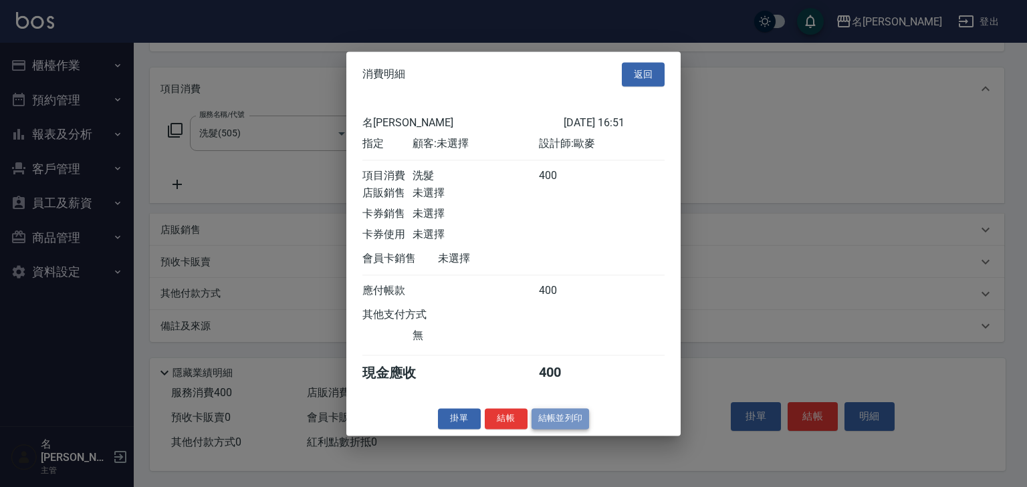
click at [564, 426] on button "結帳並列印" at bounding box center [561, 419] width 58 height 21
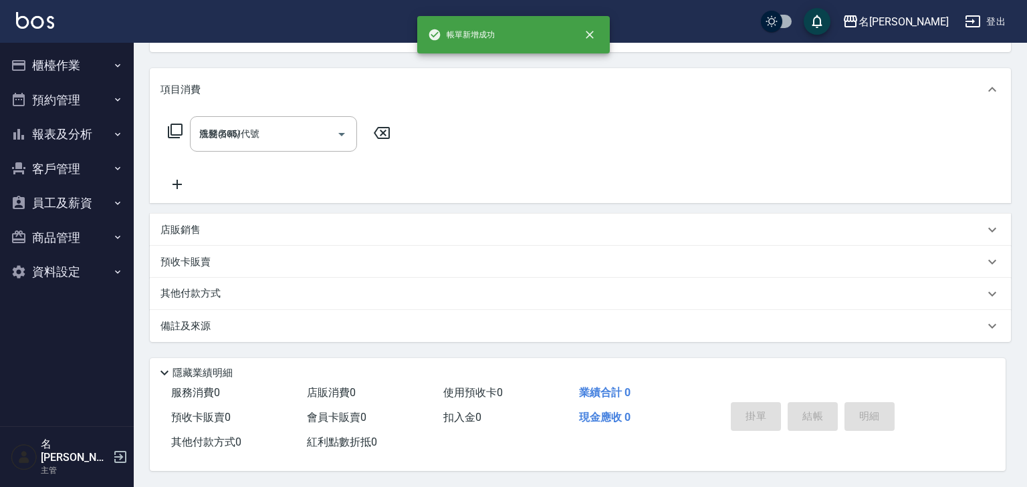
type input "[DATE] 16:57"
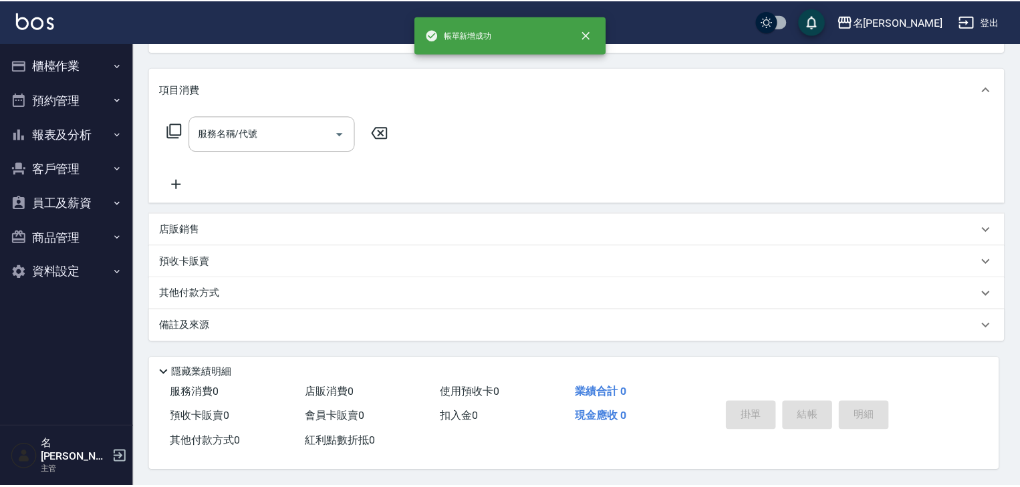
scroll to position [0, 0]
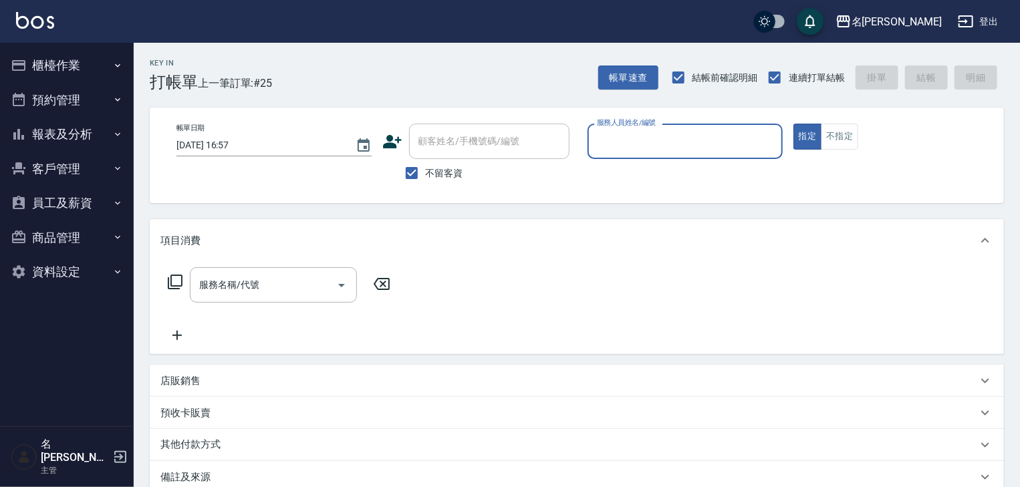
click at [45, 53] on button "櫃檯作業" at bounding box center [66, 65] width 123 height 35
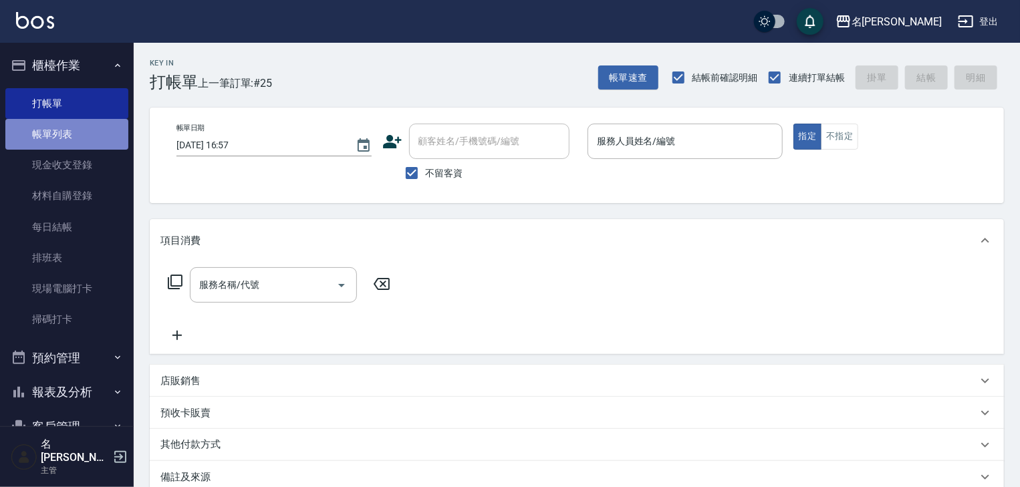
click at [84, 126] on link "帳單列表" at bounding box center [66, 134] width 123 height 31
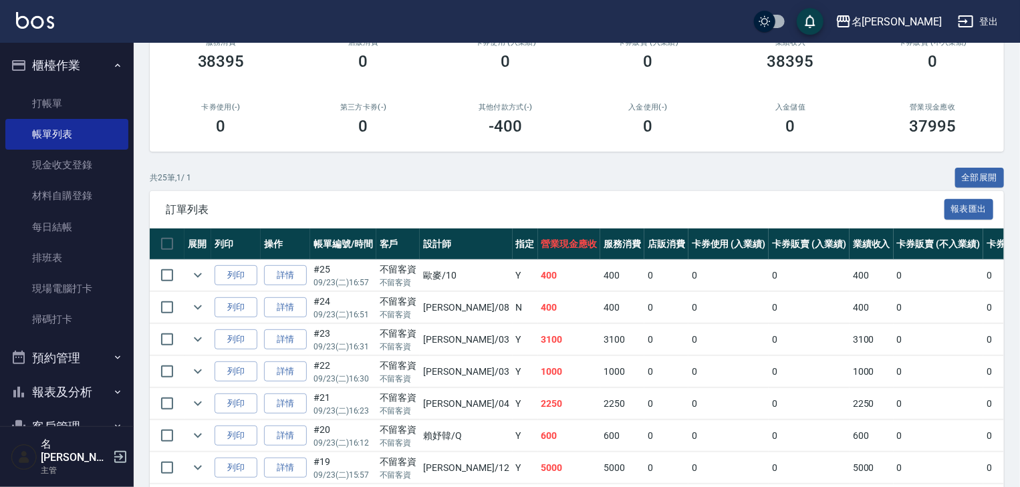
scroll to position [214, 0]
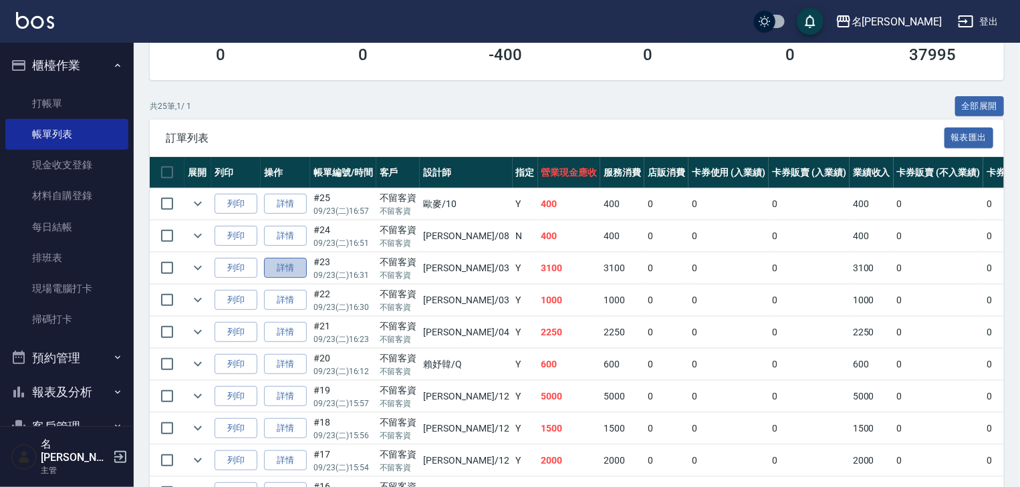
click at [293, 279] on link "詳情" at bounding box center [285, 268] width 43 height 21
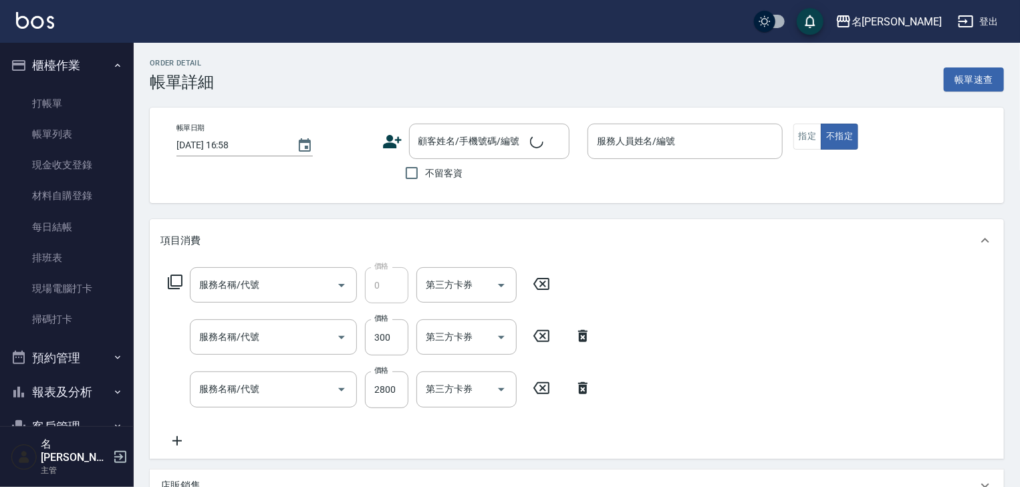
type input "2025/09/23 16:31"
checkbox input "true"
type input "[PERSON_NAME]-03"
type input "頭皮、護髮免費卡(新)(655)"
type input "基礎活氧健康洗/何首烏(109)"
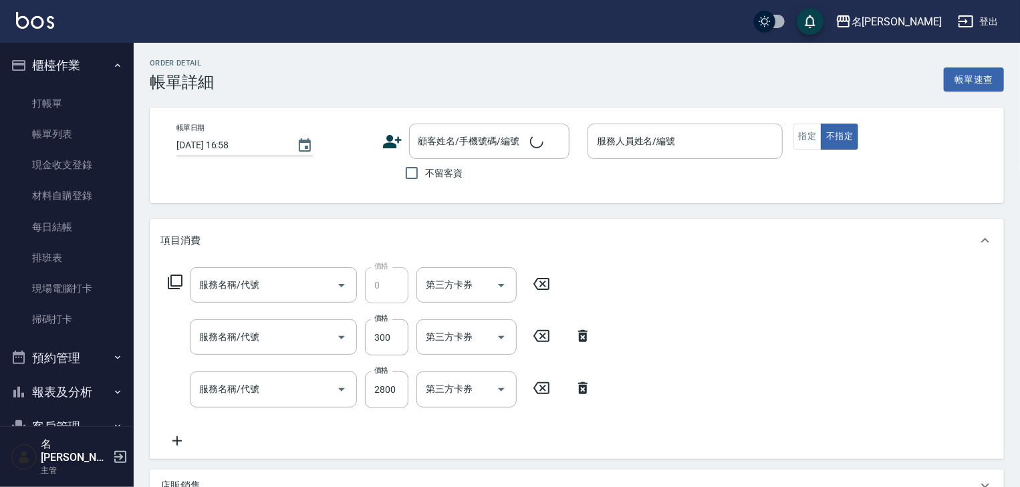
type input "冷燙自購1500↑(226)"
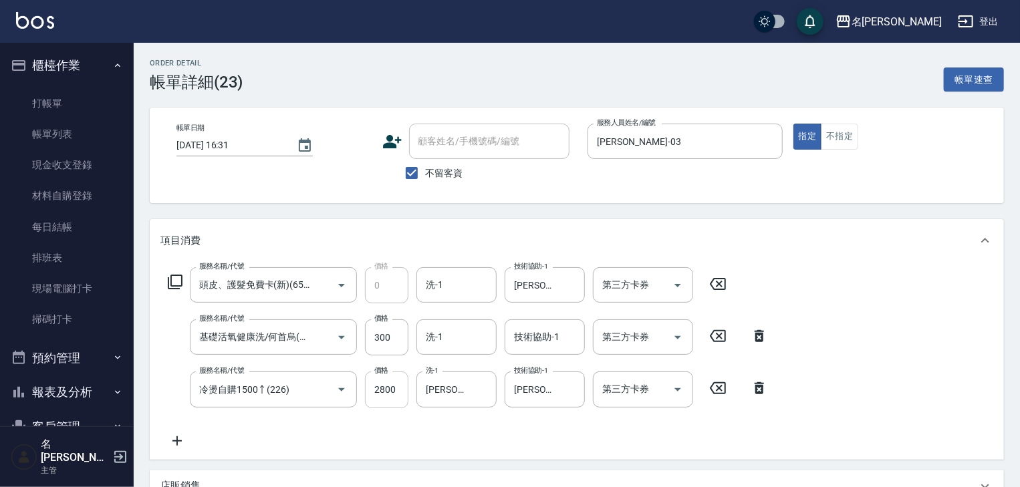
click at [381, 391] on input "2800" at bounding box center [386, 390] width 43 height 36
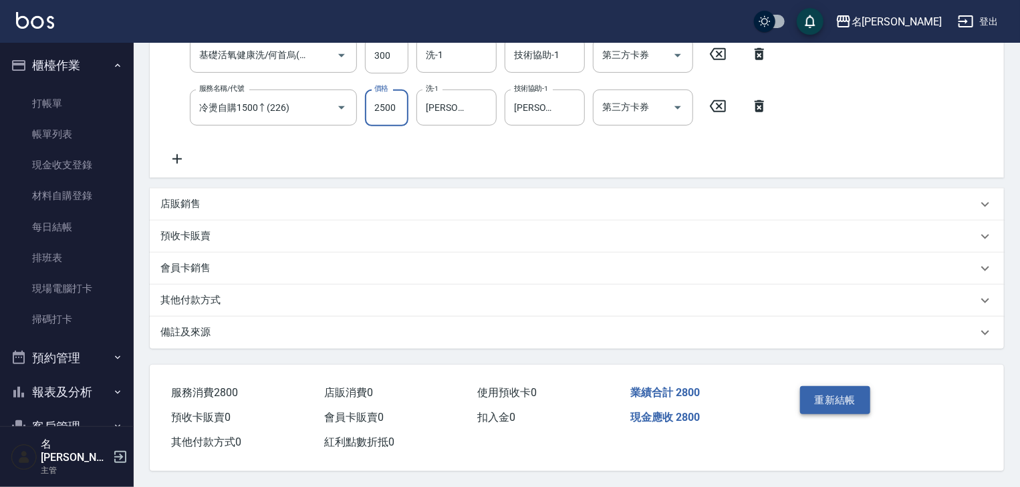
type input "2500"
click at [840, 400] on button "重新結帳" at bounding box center [835, 400] width 71 height 28
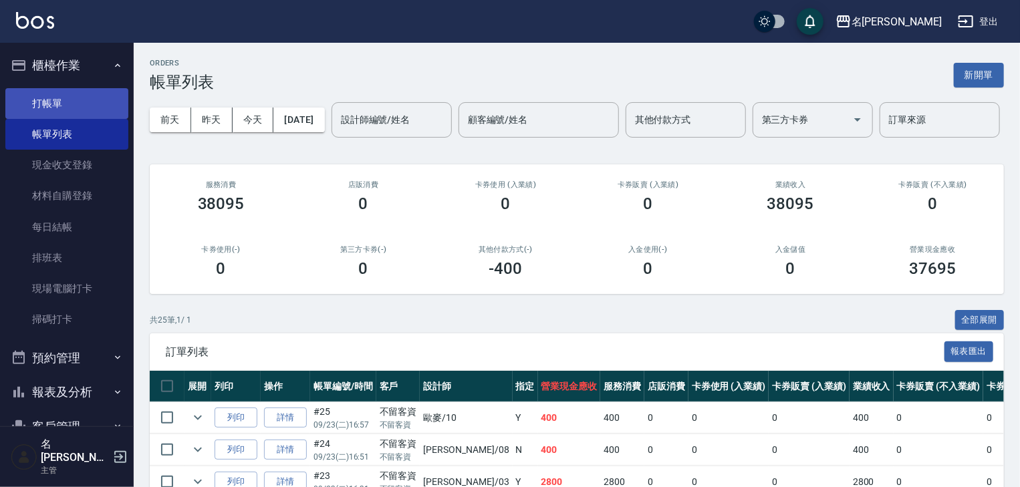
click at [90, 90] on link "打帳單" at bounding box center [66, 103] width 123 height 31
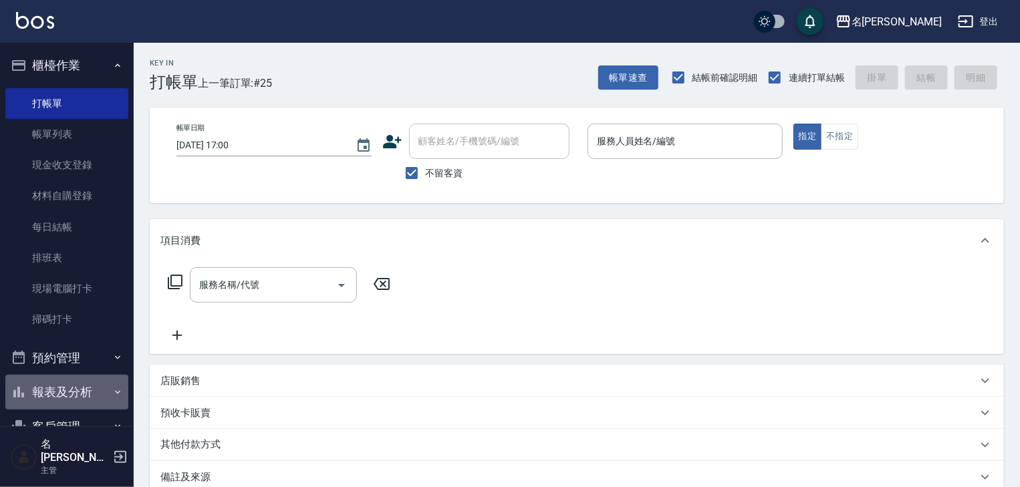
click at [86, 398] on button "報表及分析" at bounding box center [66, 392] width 123 height 35
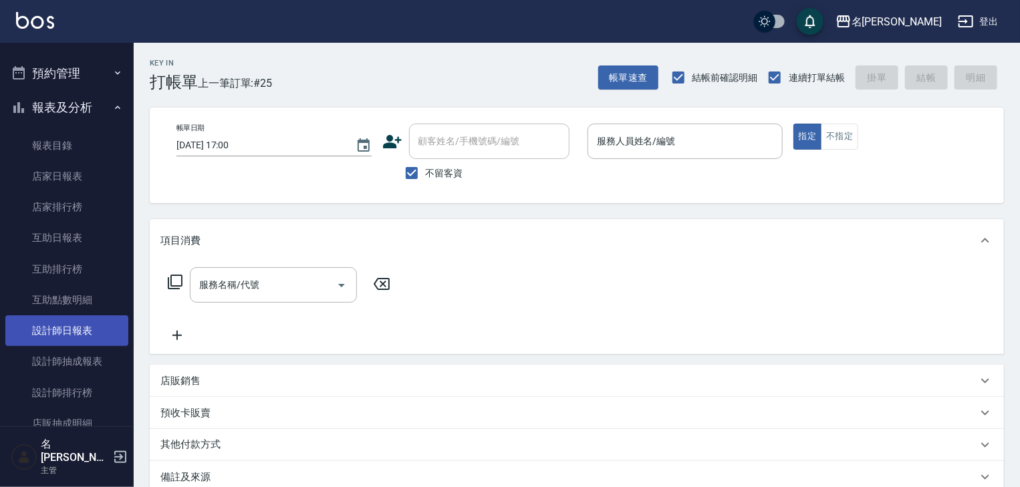
click at [94, 328] on link "設計師日報表" at bounding box center [66, 331] width 123 height 31
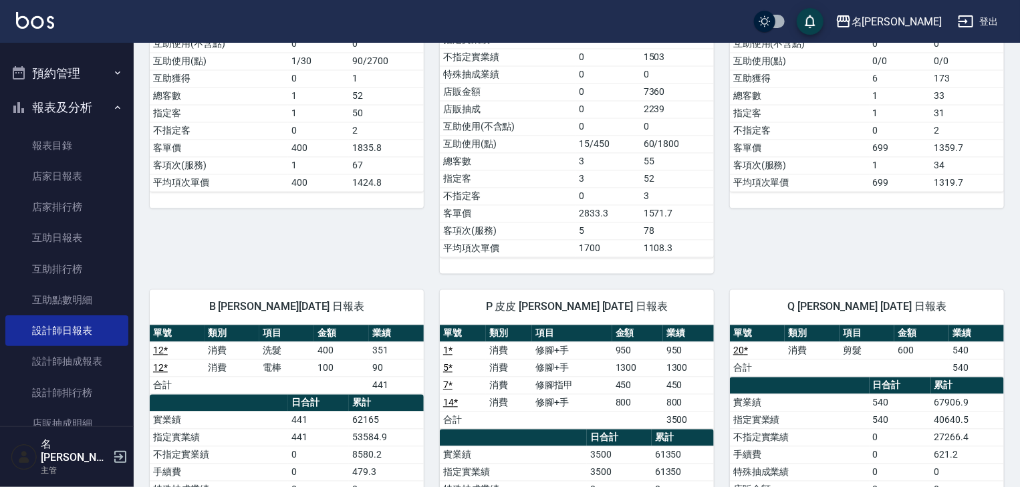
scroll to position [998, 0]
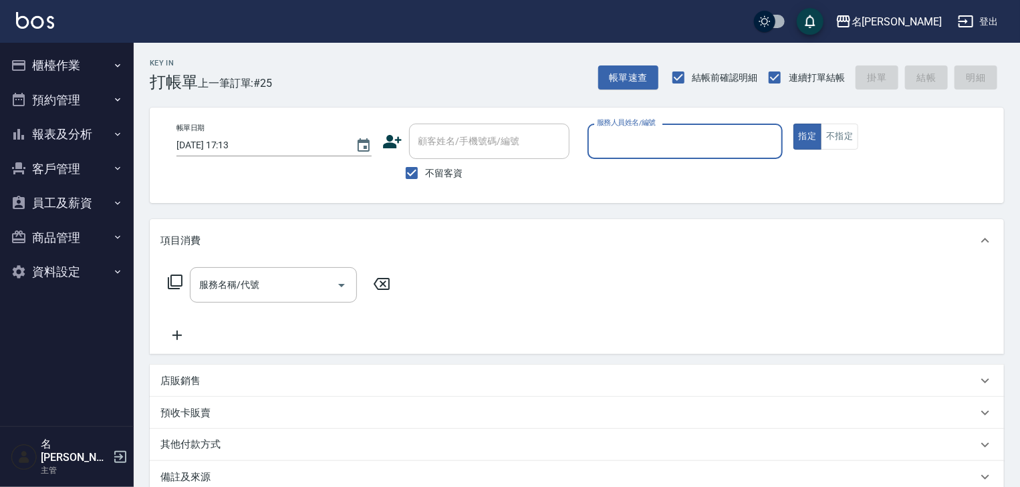
click at [732, 146] on input "服務人員姓名/編號" at bounding box center [685, 141] width 183 height 23
click at [639, 171] on div "皮皮 -P" at bounding box center [685, 175] width 195 height 22
type input "皮皮-P"
click at [310, 287] on input "服務名稱/代號" at bounding box center [263, 284] width 135 height 23
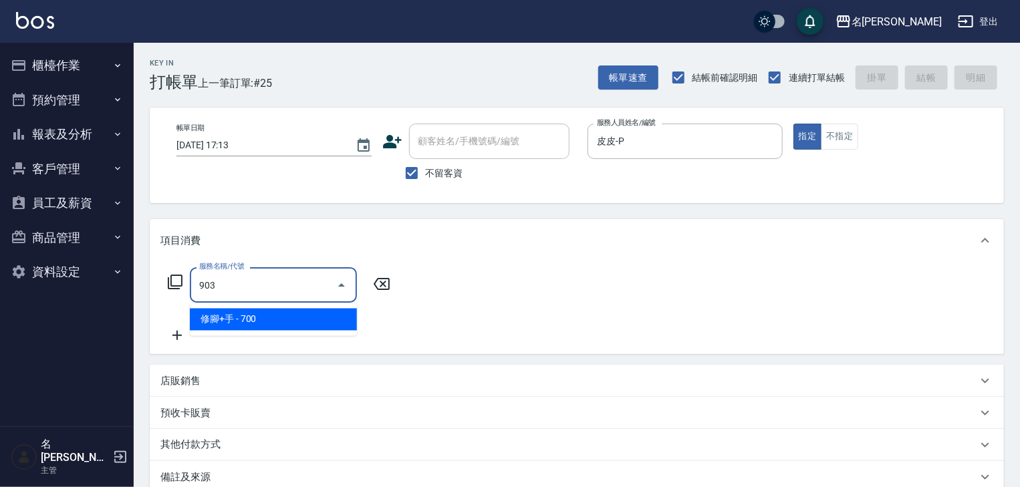
click at [325, 324] on span "修腳+手 - 700" at bounding box center [273, 320] width 167 height 22
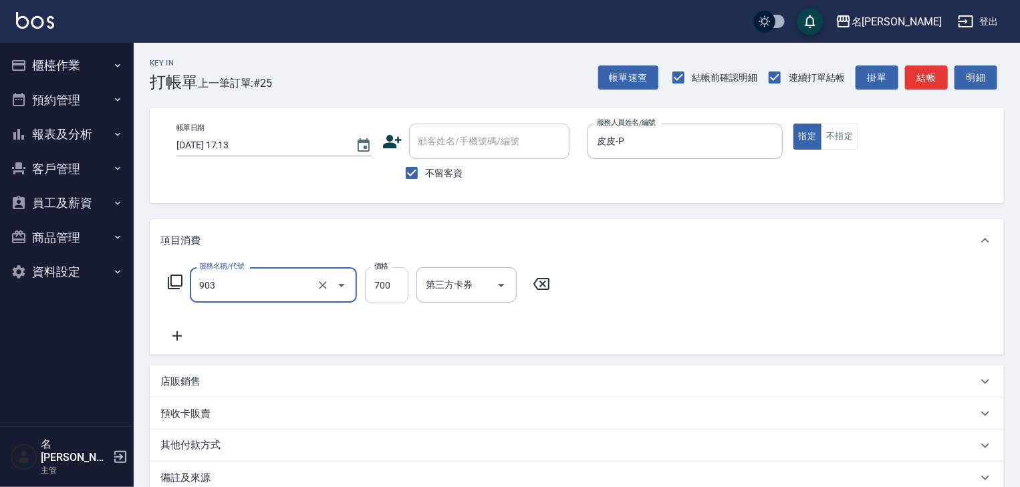
type input "修腳+手(903)"
click at [389, 287] on input "700" at bounding box center [386, 285] width 43 height 36
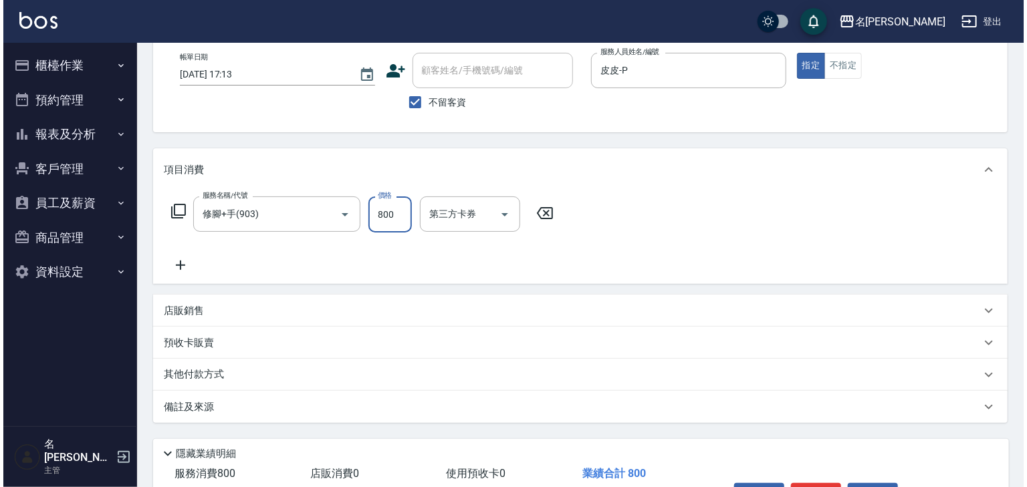
scroll to position [156, 0]
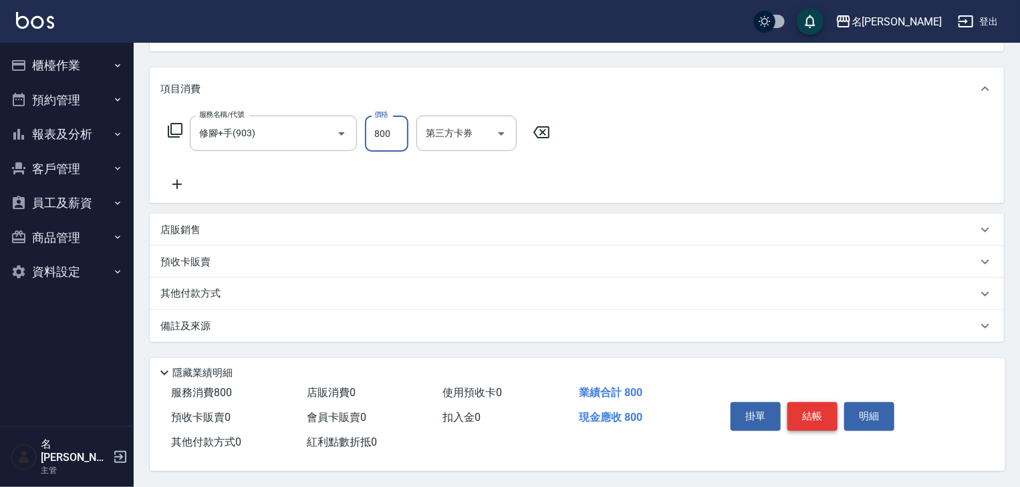
type input "800"
click at [803, 419] on button "結帳" at bounding box center [813, 417] width 50 height 28
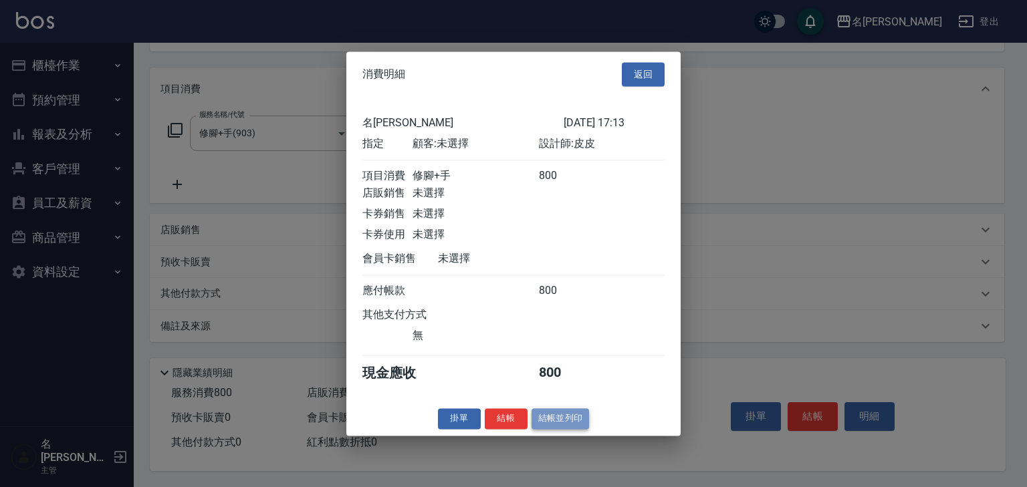
click at [574, 425] on button "結帳並列印" at bounding box center [561, 419] width 58 height 21
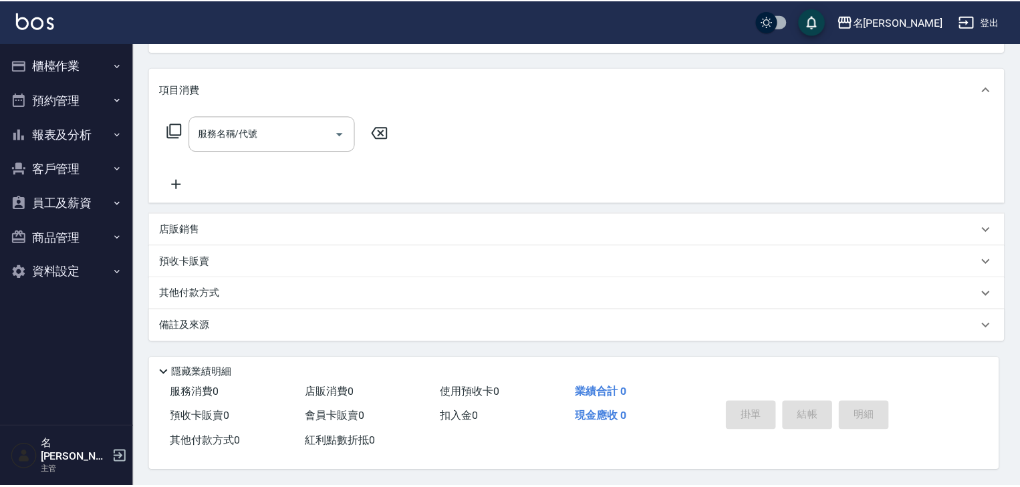
scroll to position [0, 0]
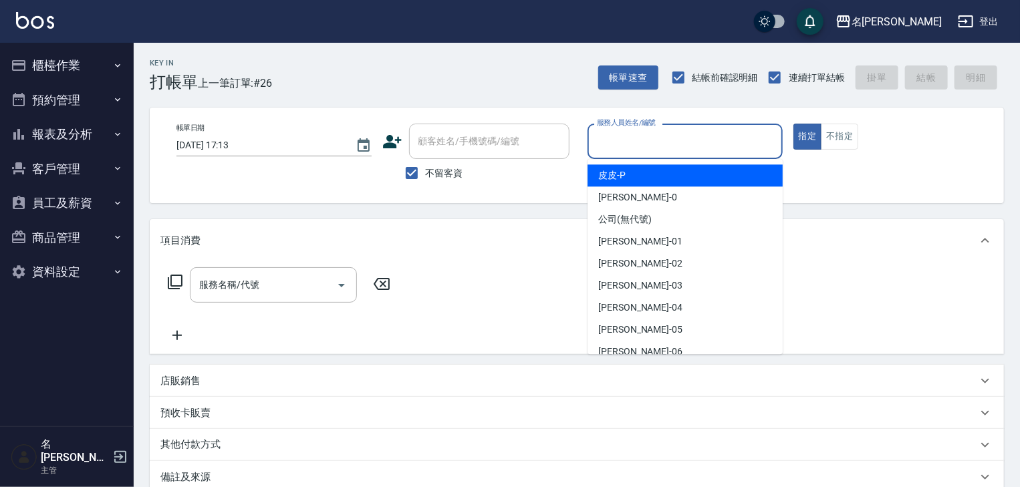
click at [653, 144] on input "服務人員姓名/編號" at bounding box center [685, 141] width 183 height 23
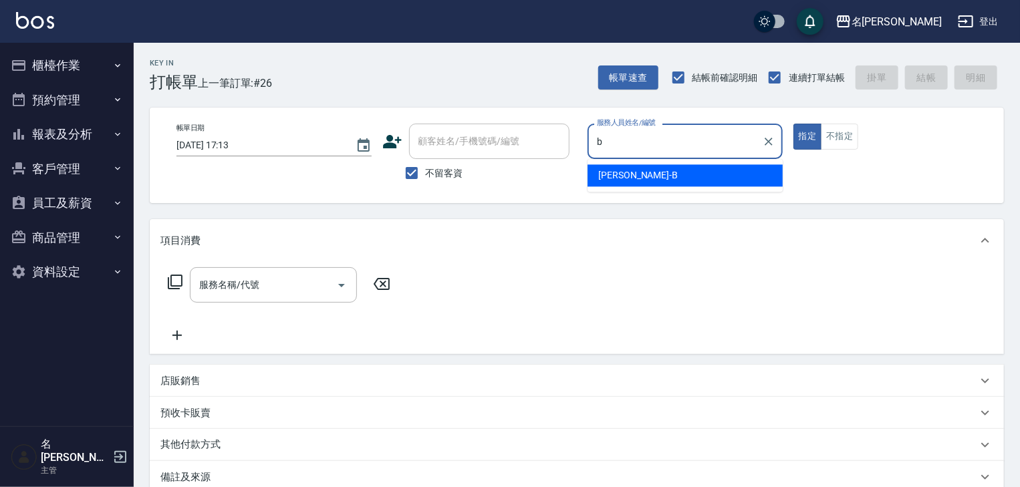
click at [597, 174] on div "[PERSON_NAME]" at bounding box center [685, 175] width 195 height 22
type input "[PERSON_NAME]"
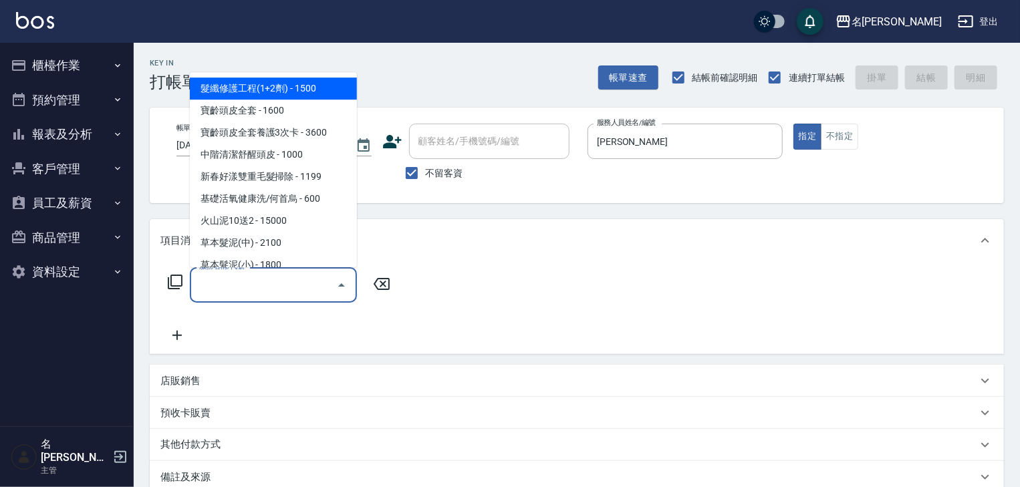
click at [261, 289] on input "服務名稱/代號" at bounding box center [263, 284] width 135 height 23
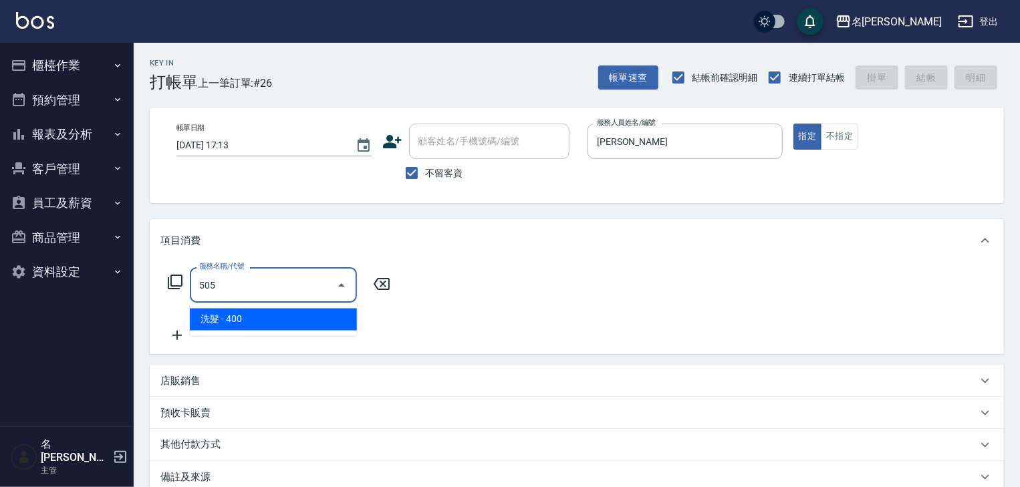
click at [293, 316] on span "洗髮 - 400" at bounding box center [273, 320] width 167 height 22
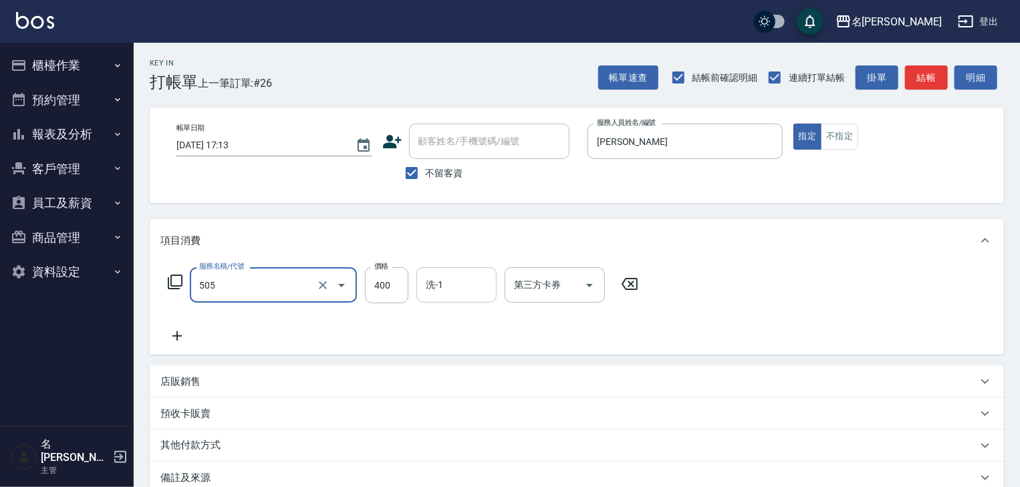
type input "洗髮(505)"
click at [440, 285] on input "洗-1" at bounding box center [457, 284] width 68 height 23
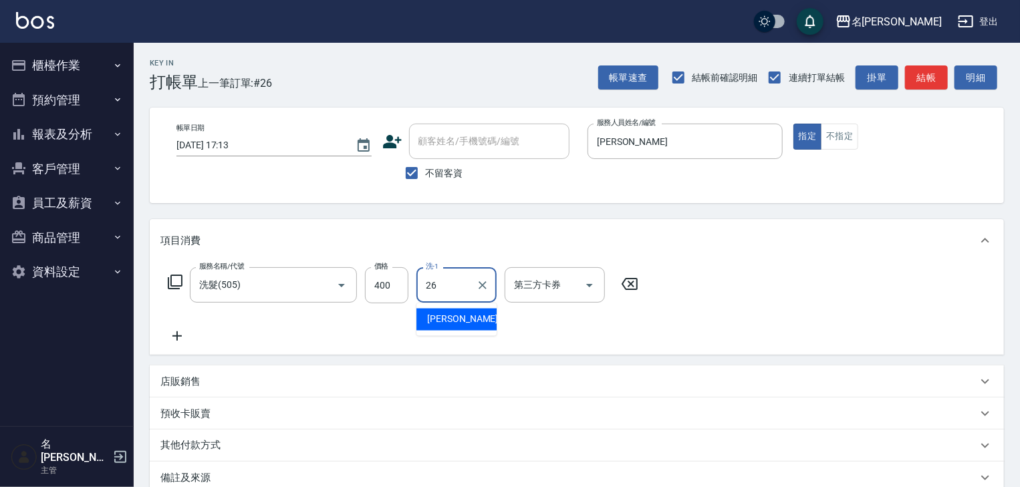
click at [463, 315] on span "[PERSON_NAME]筑 -26" at bounding box center [469, 320] width 84 height 14
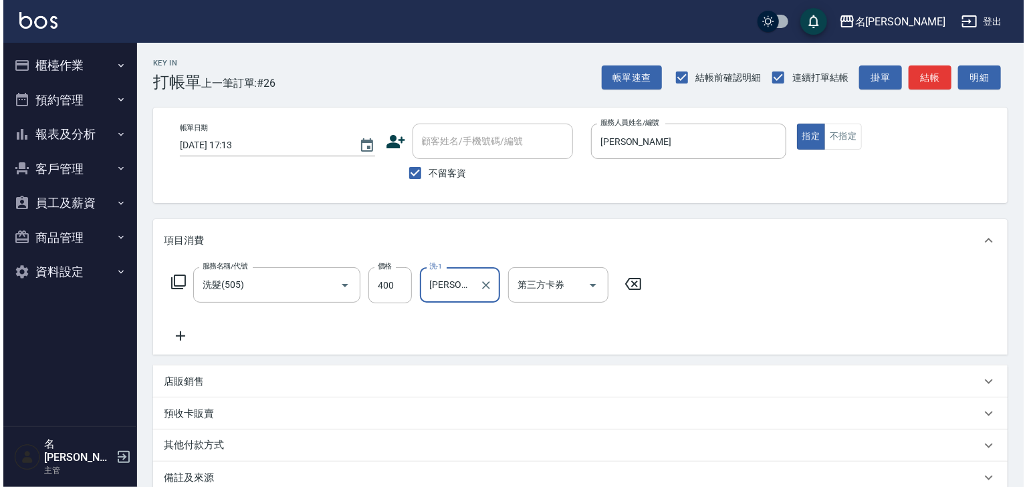
scroll to position [156, 0]
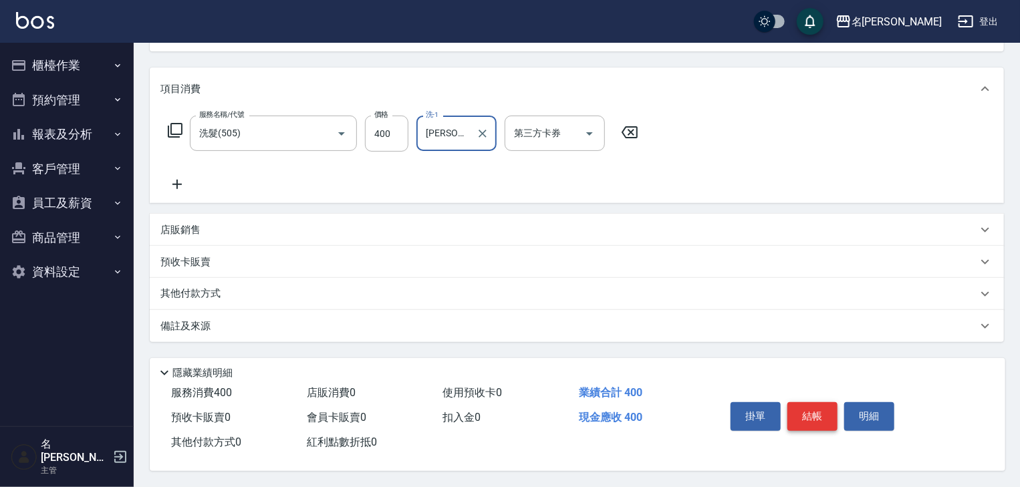
type input "[PERSON_NAME]筑-26"
click at [805, 419] on button "結帳" at bounding box center [813, 417] width 50 height 28
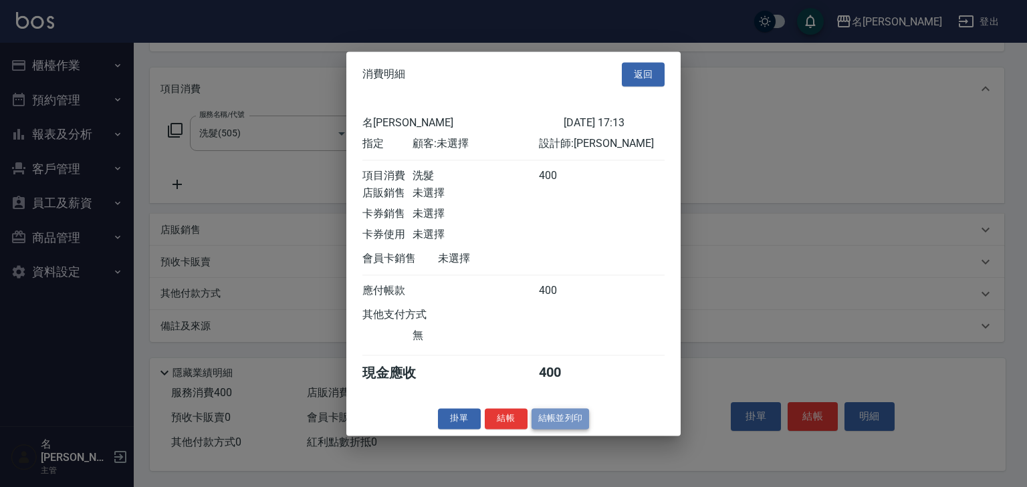
click at [568, 429] on button "結帳並列印" at bounding box center [561, 419] width 58 height 21
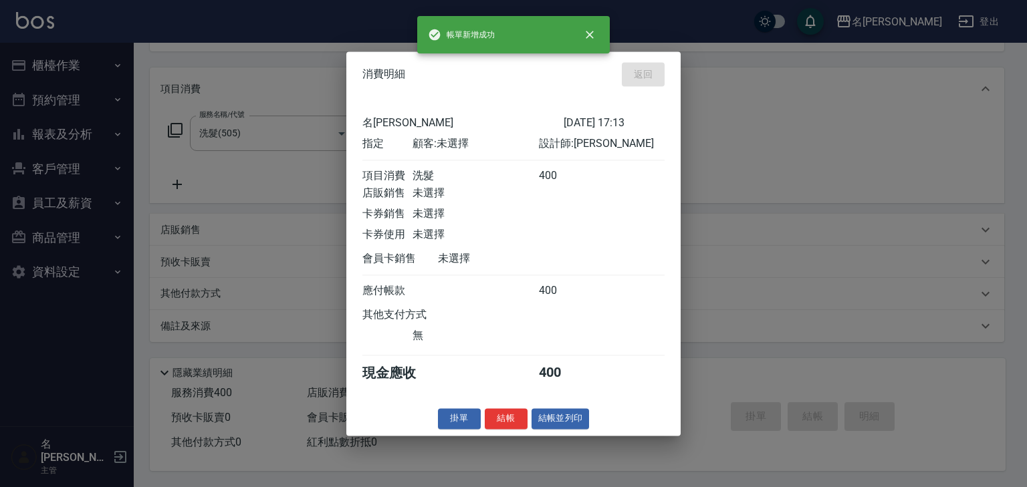
type input "[DATE] 17:38"
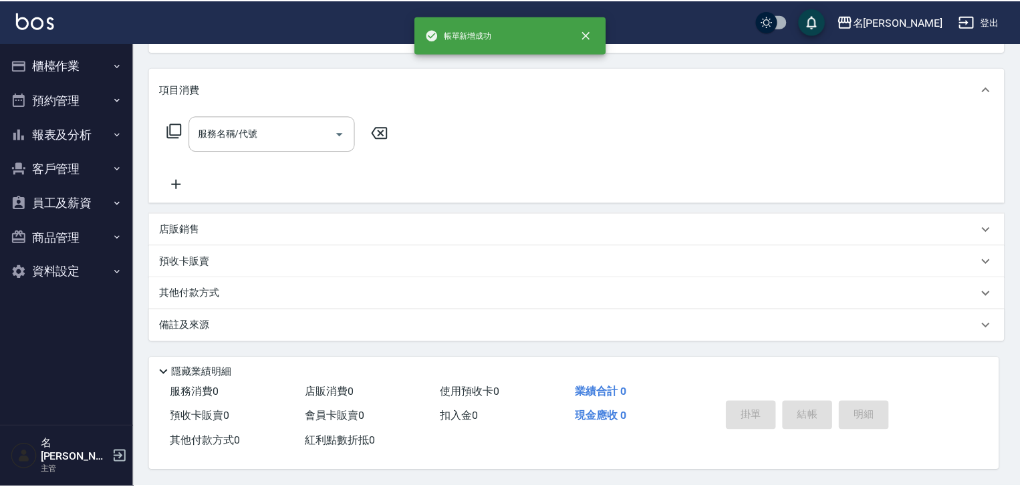
scroll to position [0, 0]
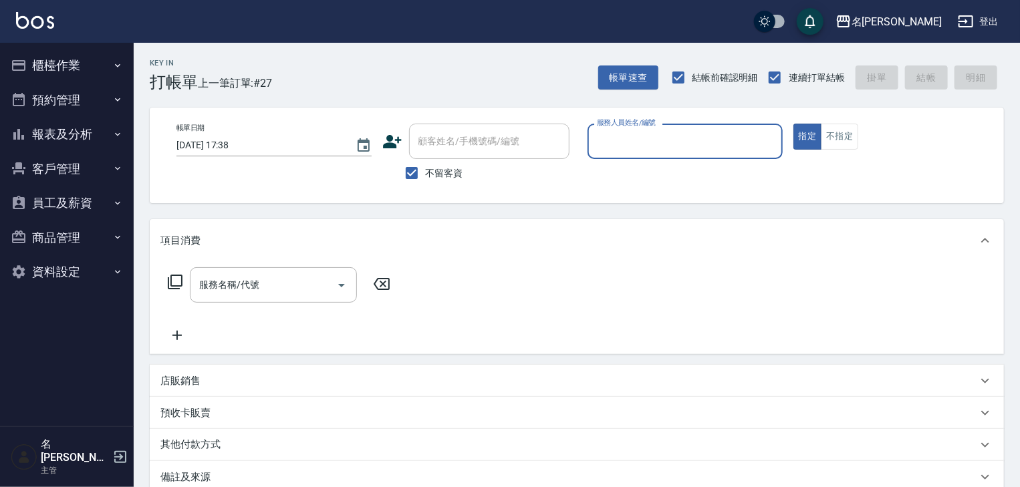
click at [666, 129] on div "服務人員姓名/編號" at bounding box center [685, 141] width 195 height 35
click at [634, 164] on ul "[PERSON_NAME]" at bounding box center [685, 175] width 195 height 33
click at [635, 171] on span "[PERSON_NAME]" at bounding box center [638, 175] width 80 height 14
type input "[PERSON_NAME]"
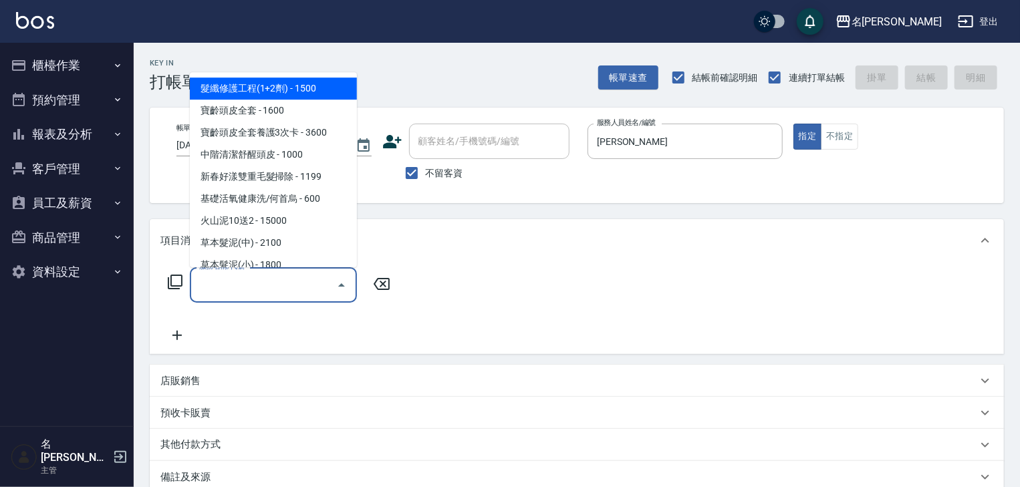
click at [277, 294] on input "服務名稱/代號" at bounding box center [263, 284] width 135 height 23
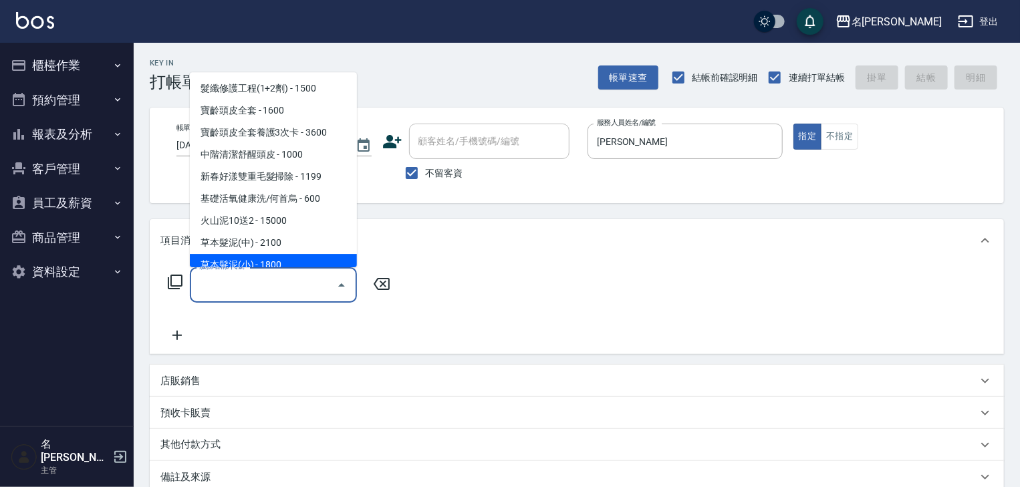
click at [279, 265] on span "草本髮泥(小) - 1800" at bounding box center [273, 266] width 167 height 22
type input "草本髮泥(小)(122)"
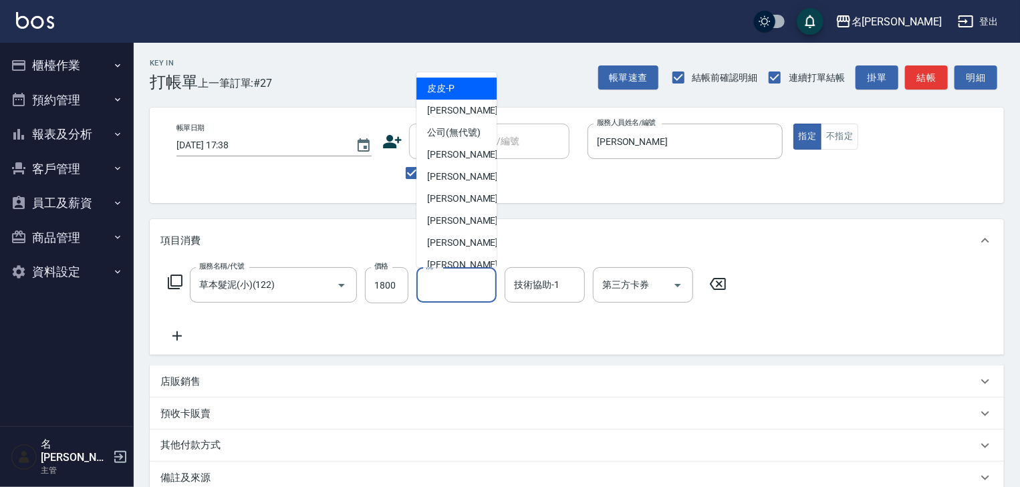
click at [459, 294] on input "洗-1" at bounding box center [457, 284] width 68 height 23
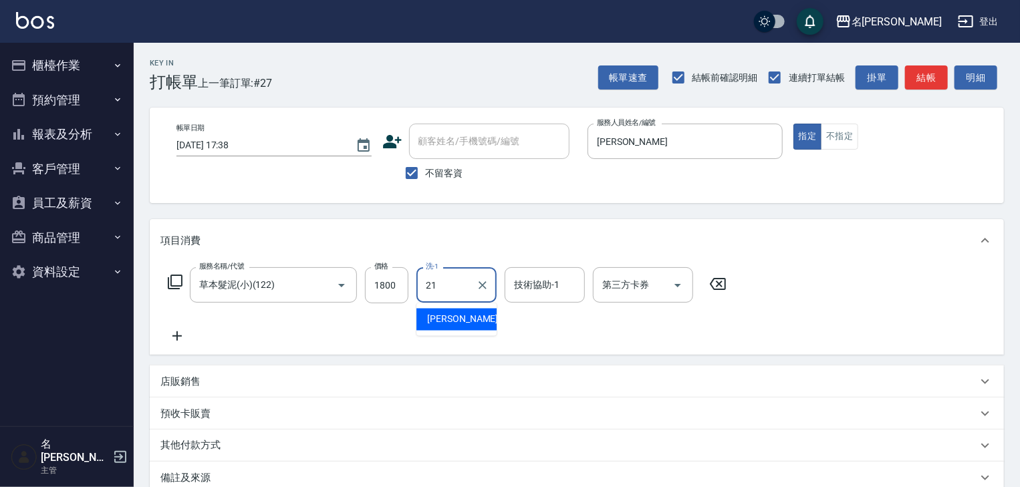
click at [465, 315] on span "[PERSON_NAME]-21" at bounding box center [469, 320] width 84 height 14
type input "[PERSON_NAME]-21"
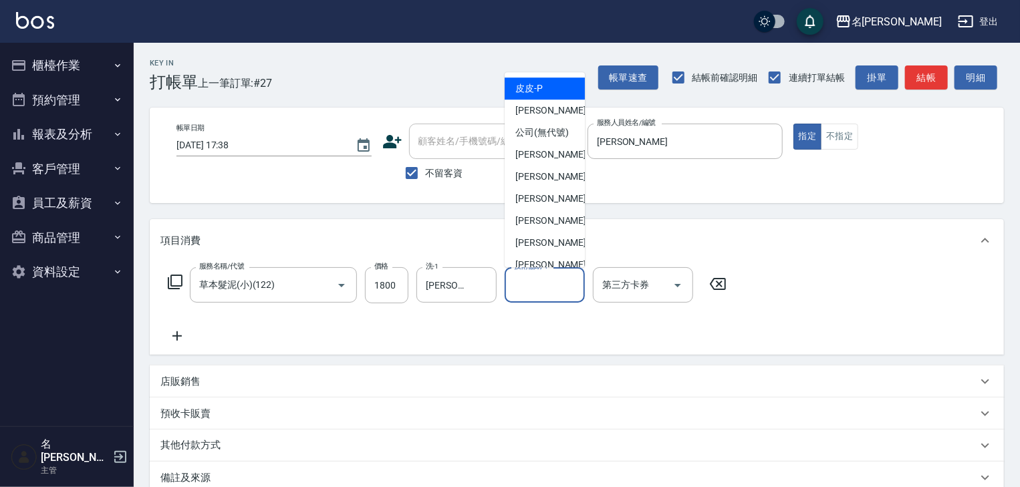
click at [538, 294] on input "技術協助-1" at bounding box center [545, 284] width 68 height 23
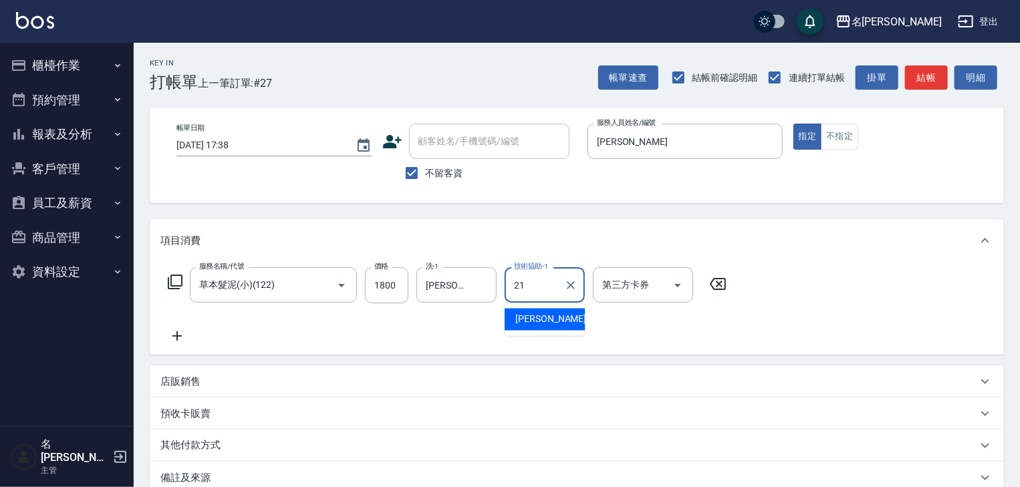
click at [535, 322] on span "[PERSON_NAME]-21" at bounding box center [558, 320] width 84 height 14
type input "[PERSON_NAME]-21"
click at [185, 342] on icon at bounding box center [176, 336] width 33 height 16
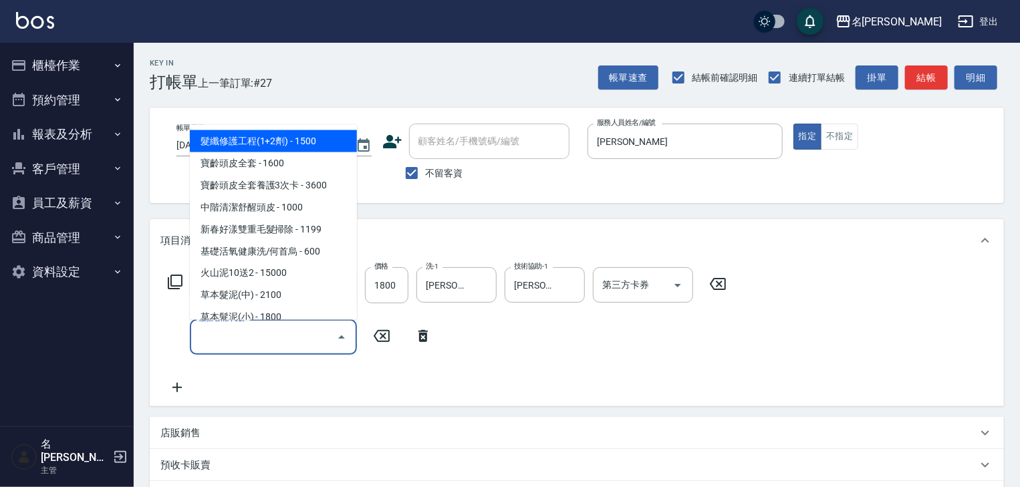
click at [236, 340] on input "服務名稱/代號" at bounding box center [263, 337] width 135 height 23
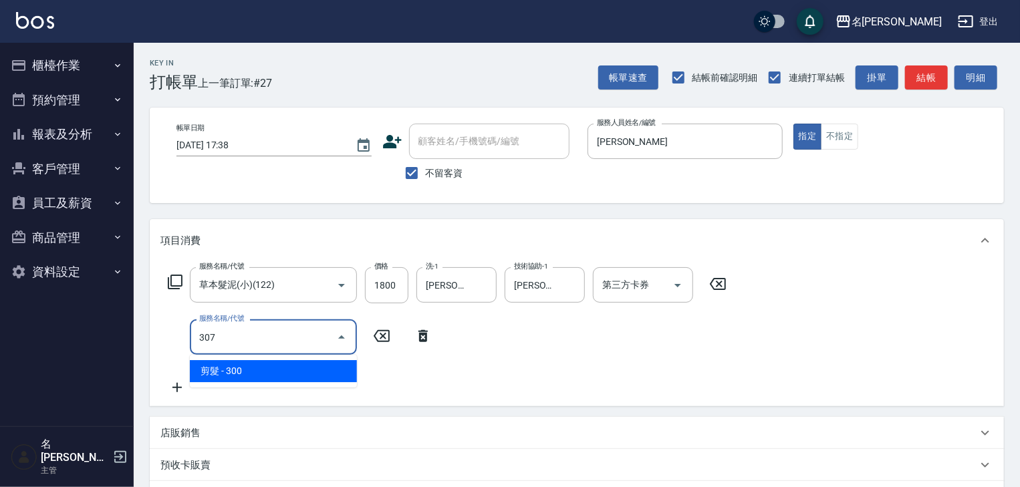
click at [269, 372] on span "剪髮 - 300" at bounding box center [273, 371] width 167 height 22
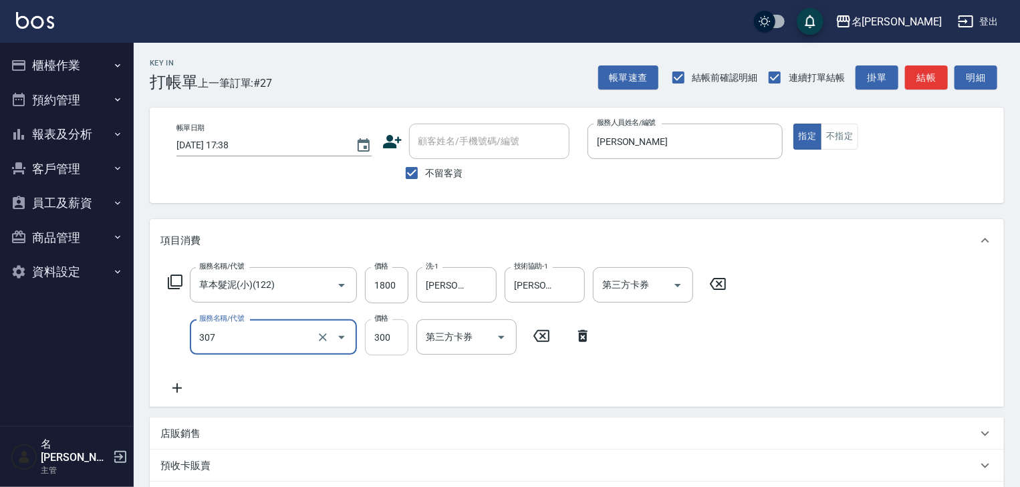
type input "剪髮(307)"
click at [392, 347] on input "300" at bounding box center [386, 338] width 43 height 36
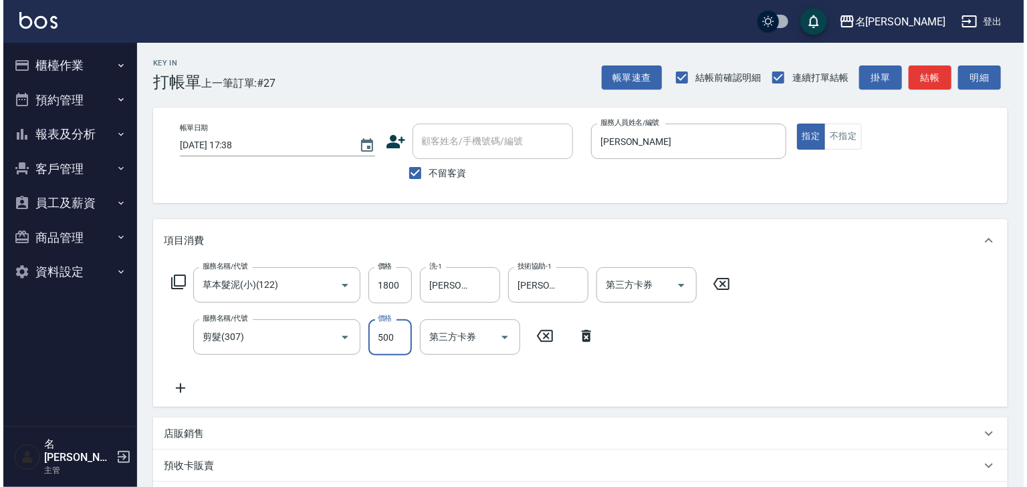
scroll to position [209, 0]
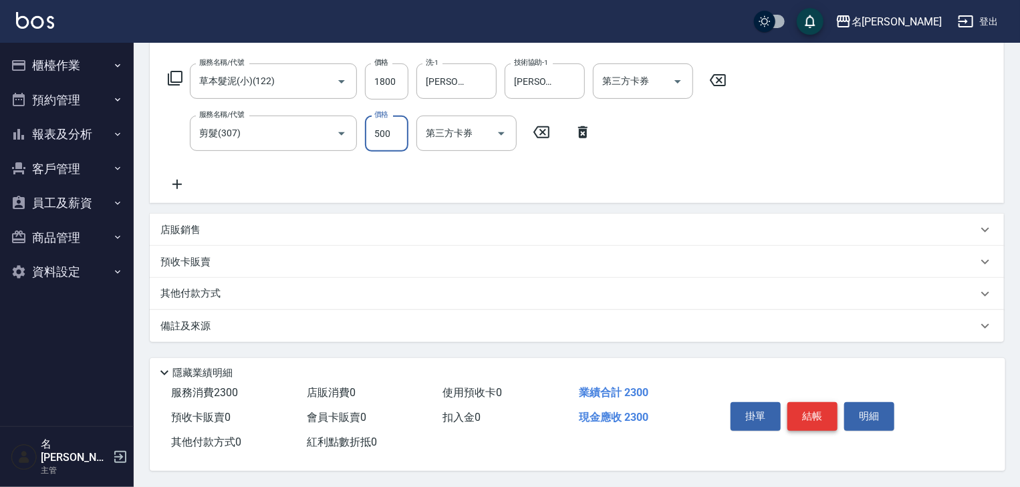
type input "500"
click at [808, 415] on button "結帳" at bounding box center [813, 417] width 50 height 28
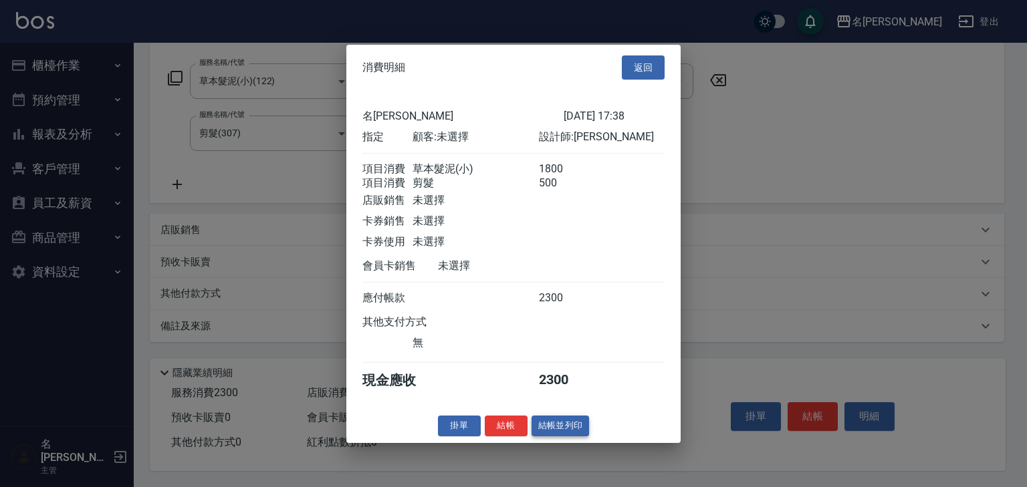
click at [575, 436] on button "結帳並列印" at bounding box center [561, 426] width 58 height 21
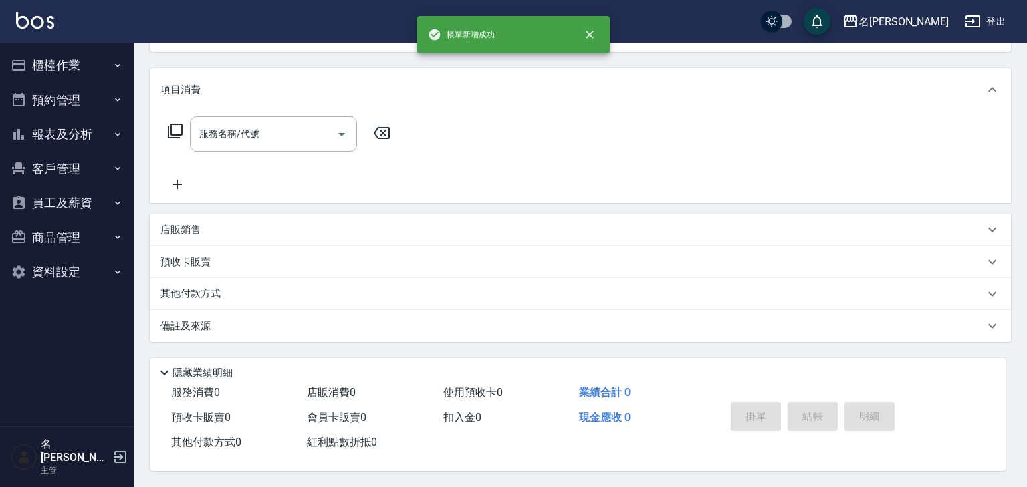
scroll to position [0, 0]
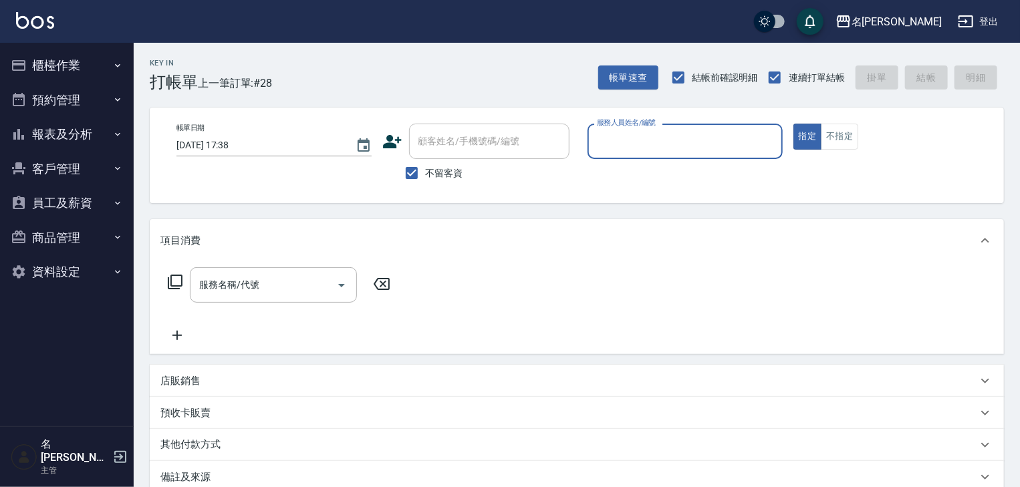
click at [653, 154] on div "服務人員姓名/編號" at bounding box center [685, 141] width 195 height 35
click at [629, 170] on span "[PERSON_NAME]" at bounding box center [638, 175] width 80 height 14
type input "[PERSON_NAME]"
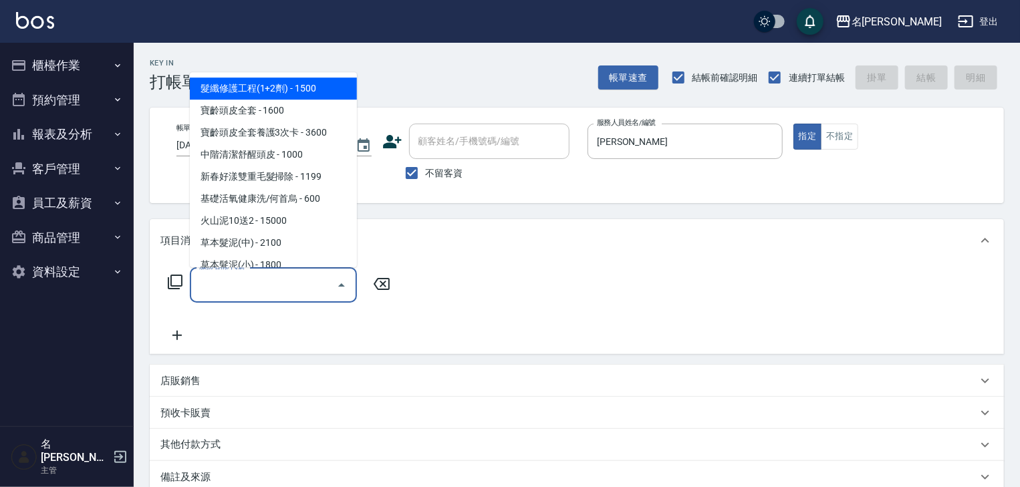
click at [282, 276] on input "服務名稱/代號" at bounding box center [263, 284] width 135 height 23
click at [175, 279] on icon at bounding box center [175, 282] width 16 height 16
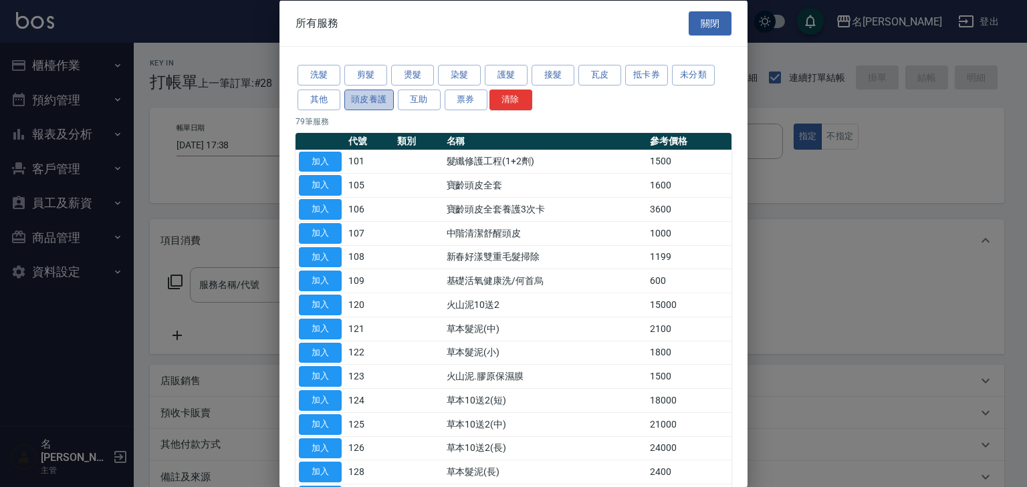
click at [379, 105] on button "頭皮養護" at bounding box center [368, 99] width 49 height 21
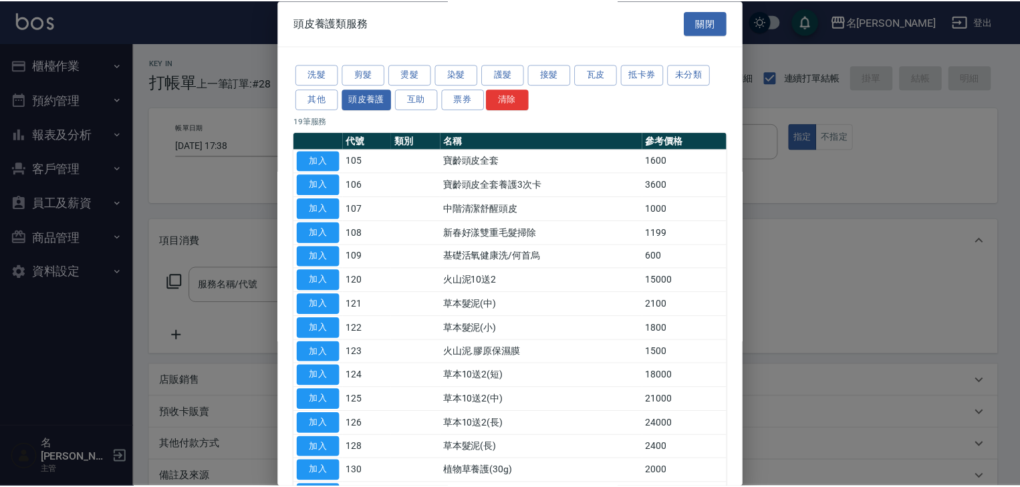
scroll to position [187, 0]
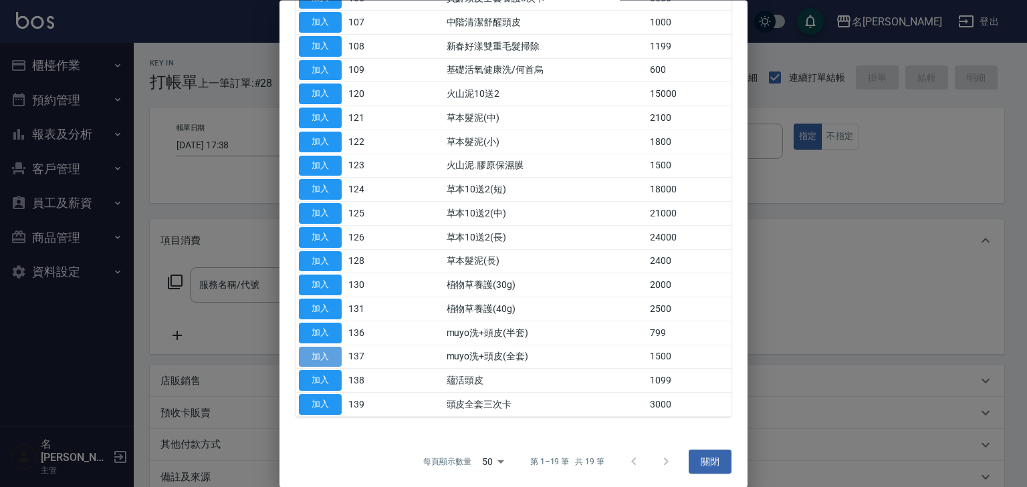
click at [318, 359] on button "加入" at bounding box center [320, 357] width 43 height 21
type input "muyo洗+頭皮(全套)(137)"
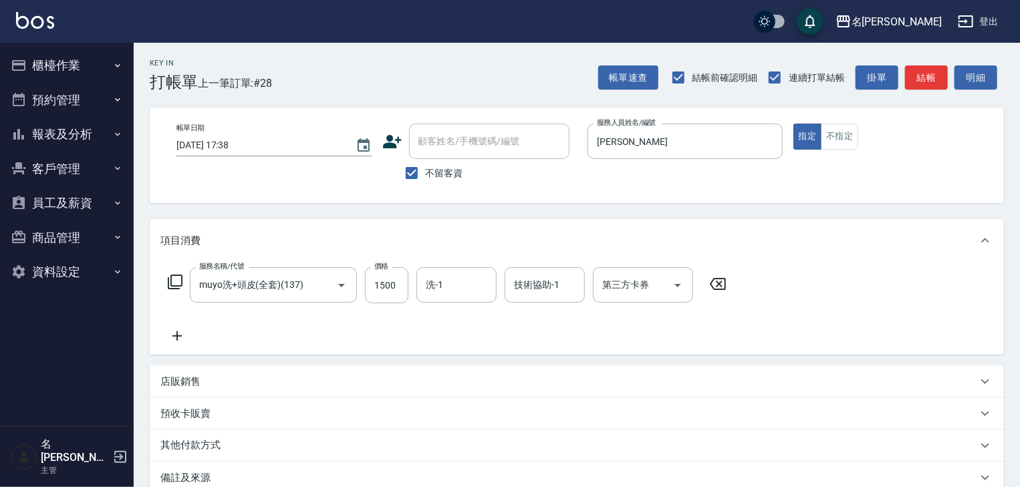
click at [170, 335] on icon at bounding box center [176, 336] width 33 height 16
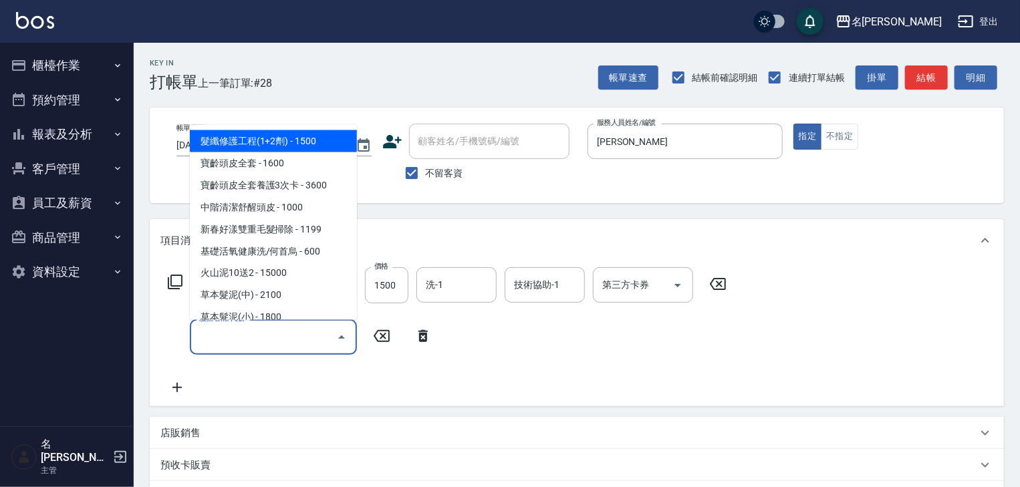
click at [219, 339] on input "服務名稱/代號" at bounding box center [263, 337] width 135 height 23
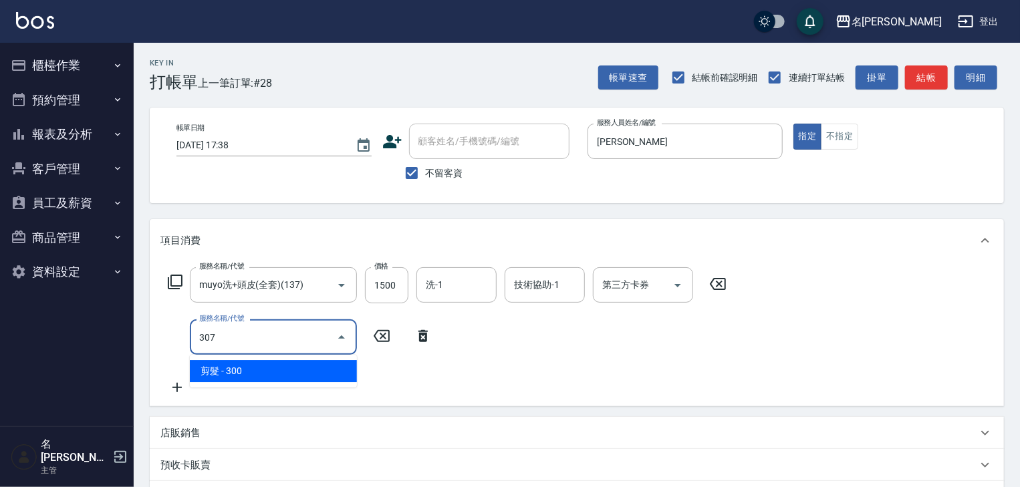
drag, startPoint x: 259, startPoint y: 370, endPoint x: 330, endPoint y: 362, distance: 71.4
click at [259, 371] on span "剪髮 - 300" at bounding box center [273, 371] width 167 height 22
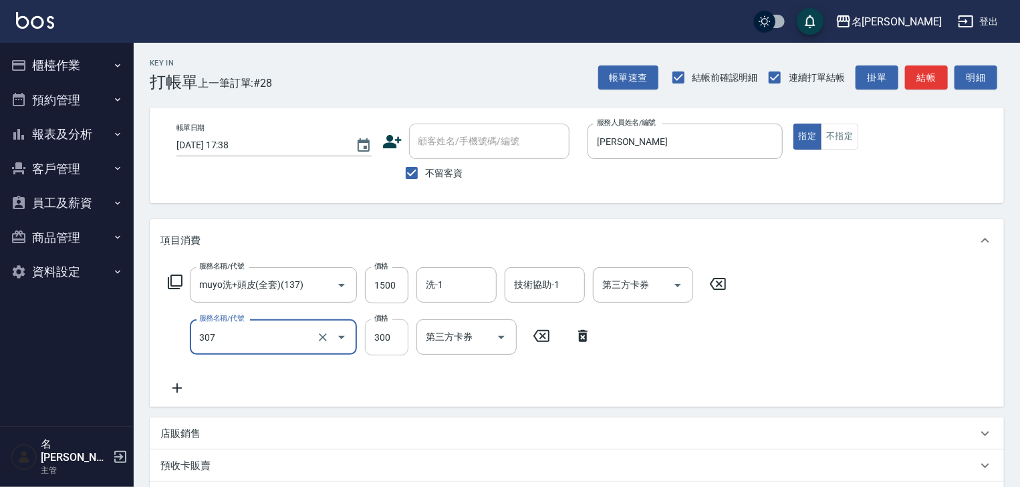
type input "剪髮(307)"
click at [382, 341] on input "300" at bounding box center [386, 338] width 43 height 36
type input "1500"
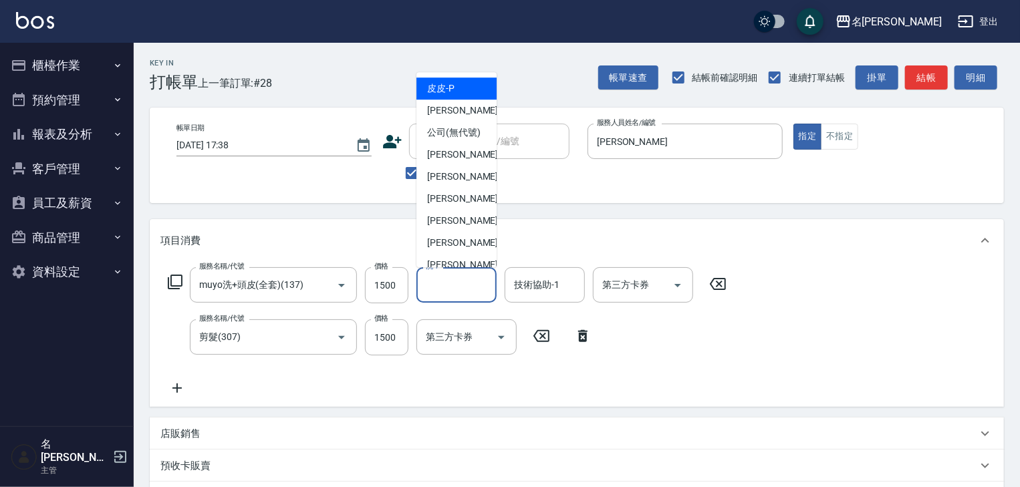
click at [447, 293] on input "洗-1" at bounding box center [457, 284] width 68 height 23
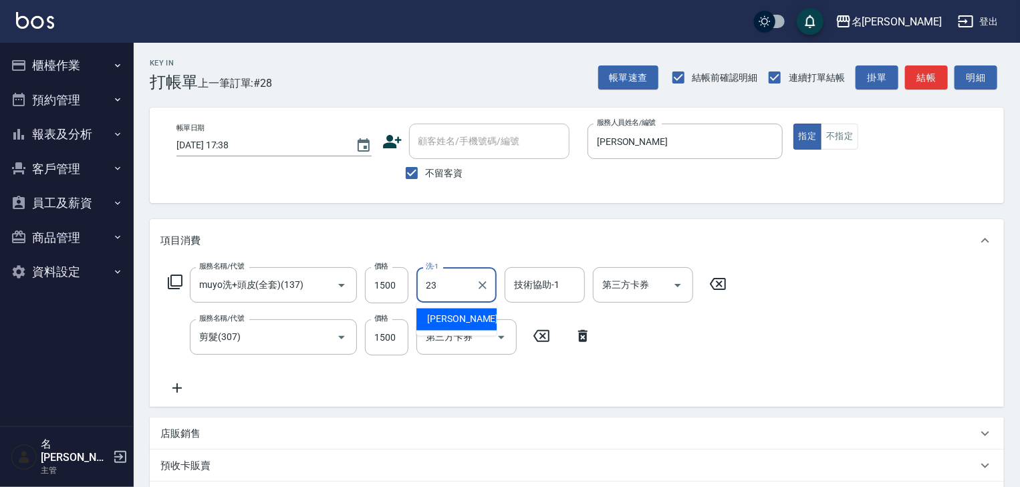
click at [461, 319] on span "[PERSON_NAME]-23" at bounding box center [469, 320] width 84 height 14
type input "[PERSON_NAME]-23"
click at [544, 283] on input "技術協助-1" at bounding box center [545, 284] width 68 height 23
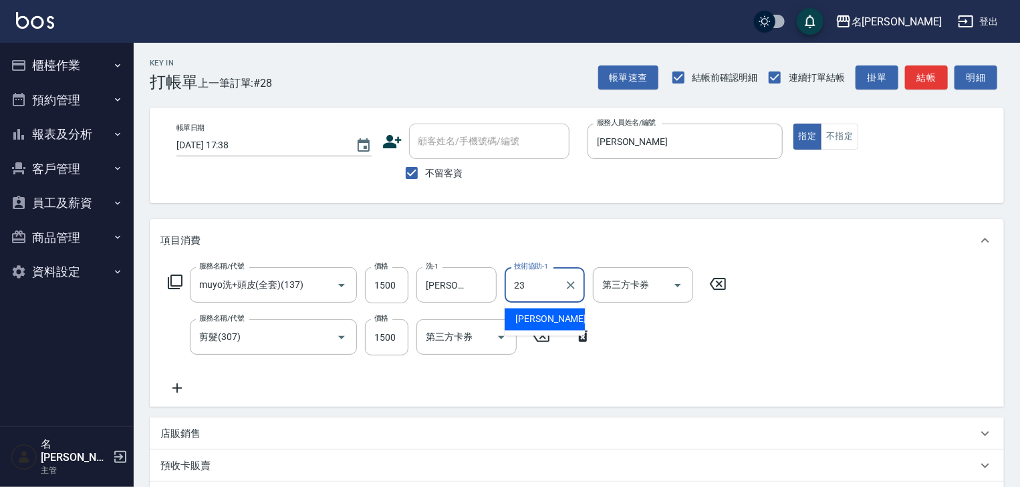
click at [555, 313] on span "[PERSON_NAME]-23" at bounding box center [558, 320] width 84 height 14
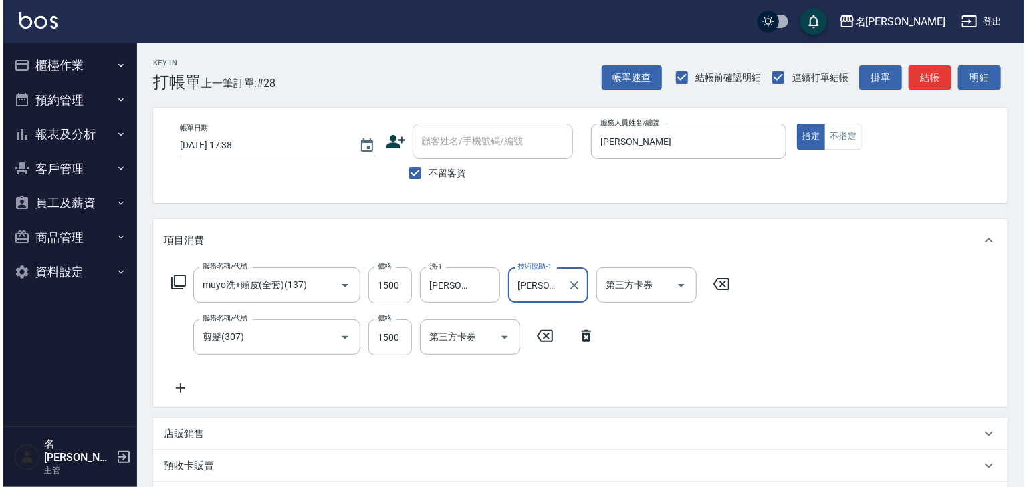
scroll to position [209, 0]
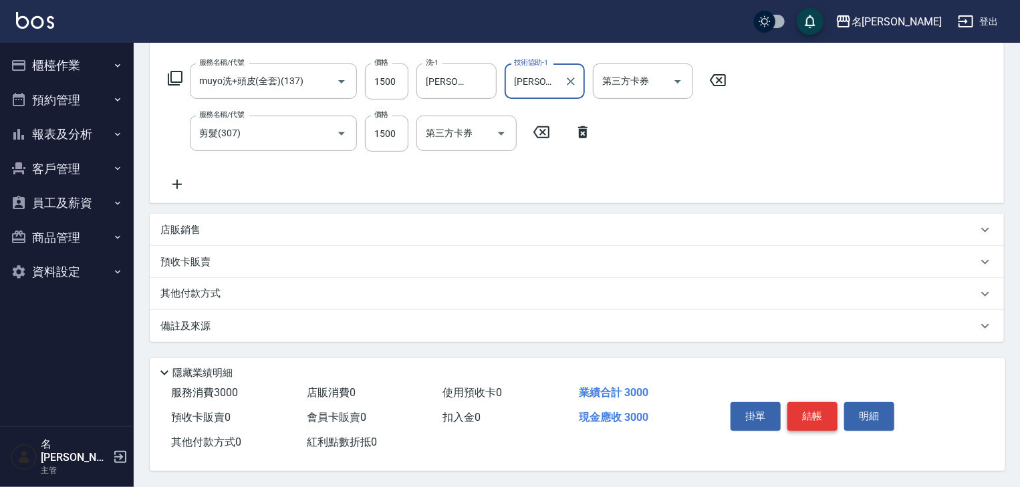
type input "[PERSON_NAME]-23"
click at [805, 412] on button "結帳" at bounding box center [813, 417] width 50 height 28
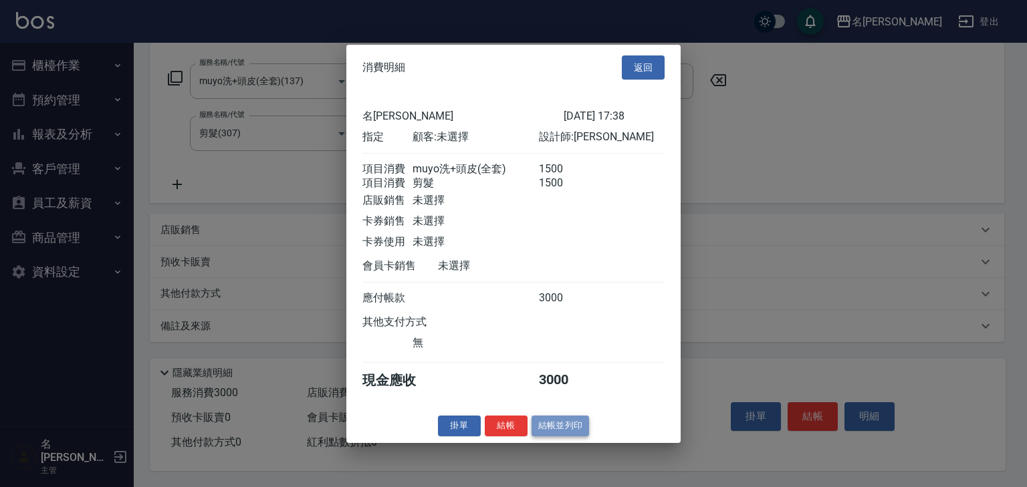
click at [554, 433] on button "結帳並列印" at bounding box center [561, 426] width 58 height 21
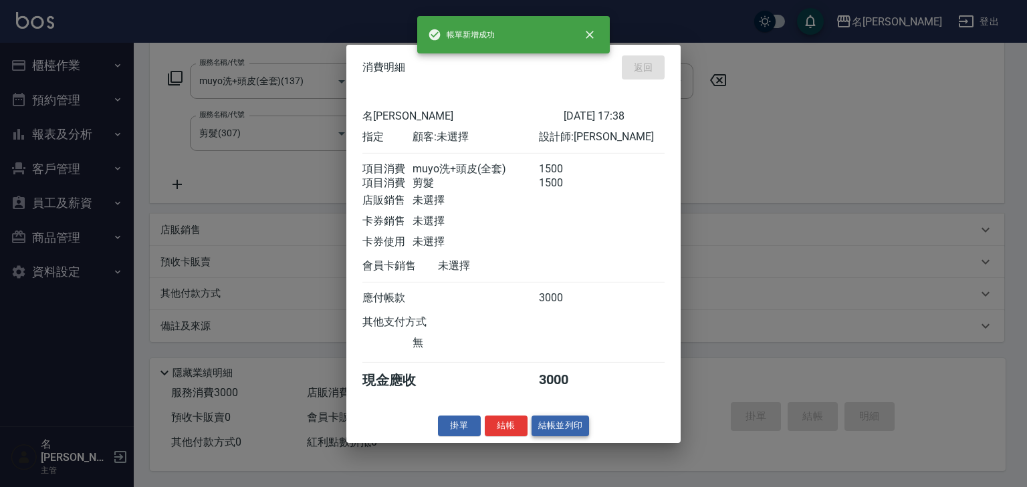
type input "[DATE] 17:39"
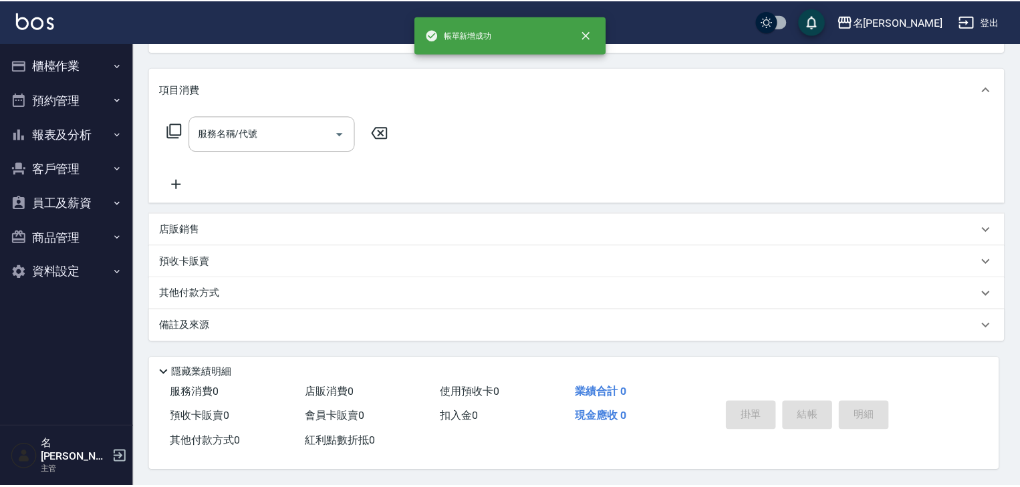
scroll to position [0, 0]
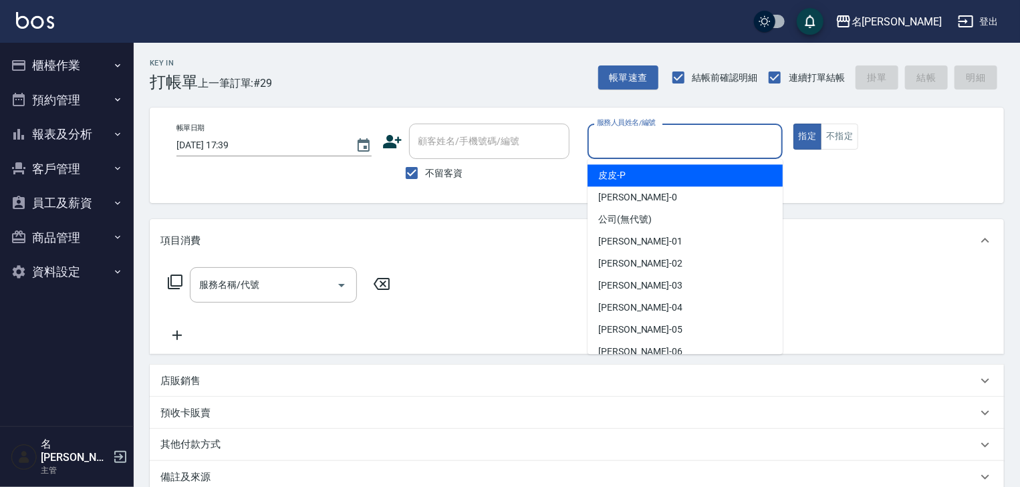
click at [663, 141] on input "服務人員姓名/編號" at bounding box center [685, 141] width 183 height 23
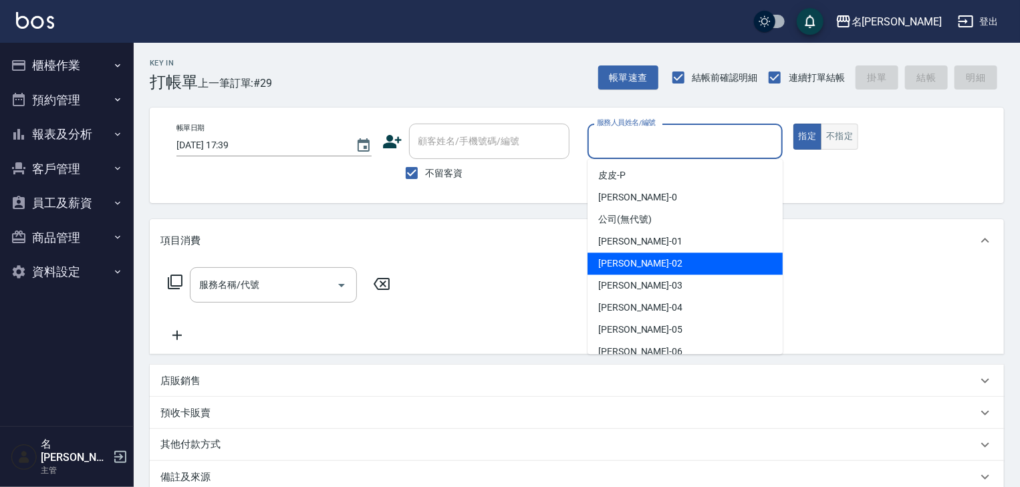
click at [846, 142] on button "不指定" at bounding box center [839, 137] width 37 height 26
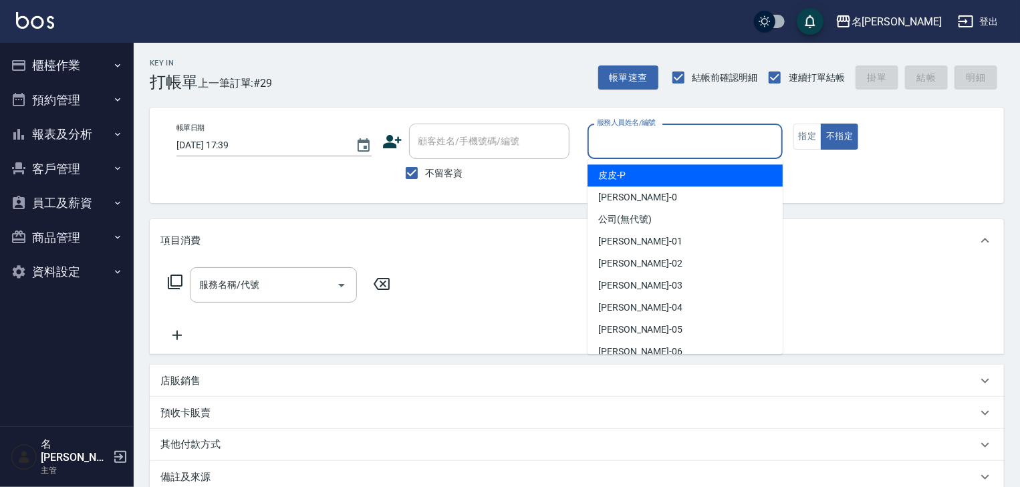
click at [655, 146] on input "服務人員姓名/編號" at bounding box center [685, 141] width 183 height 23
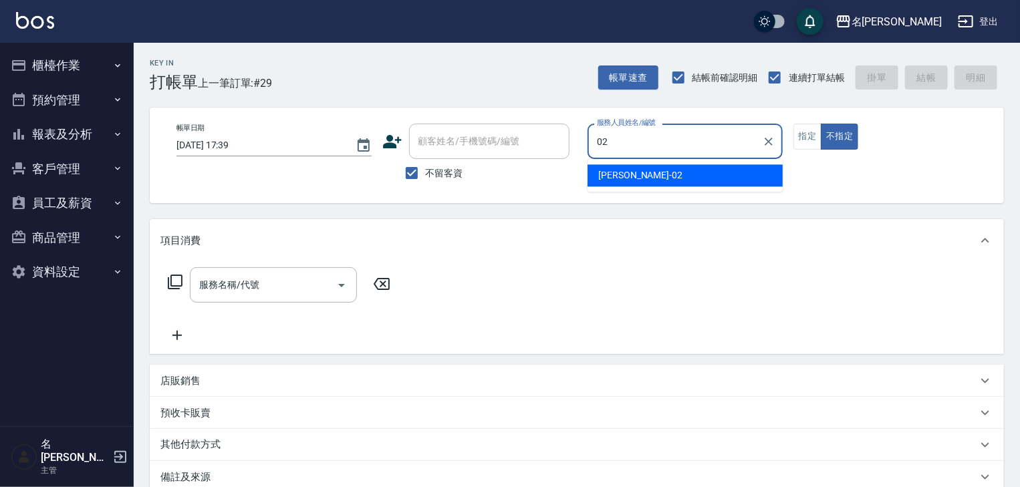
click at [651, 168] on div "[PERSON_NAME]-02" at bounding box center [685, 175] width 195 height 22
type input "[PERSON_NAME]-02"
click at [273, 285] on input "服務名稱/代號" at bounding box center [263, 284] width 135 height 23
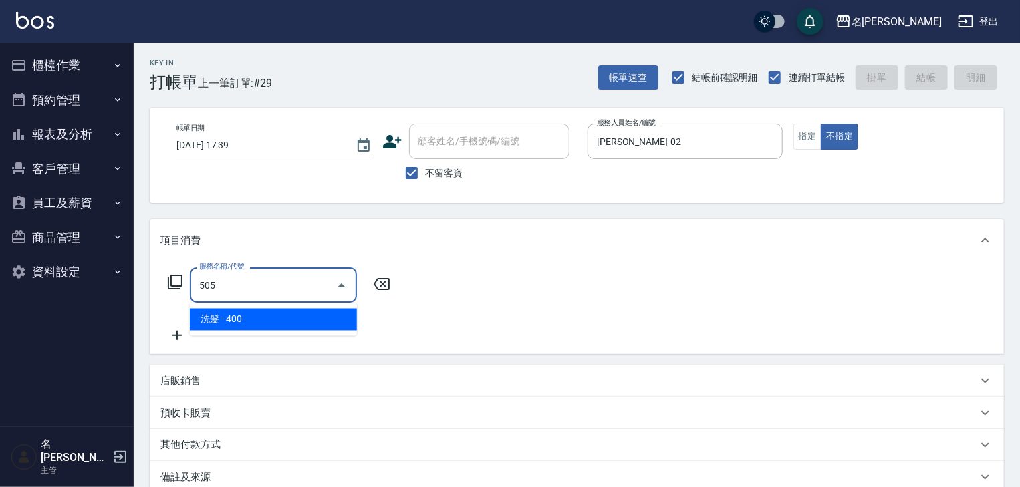
click at [305, 324] on span "洗髮 - 400" at bounding box center [273, 320] width 167 height 22
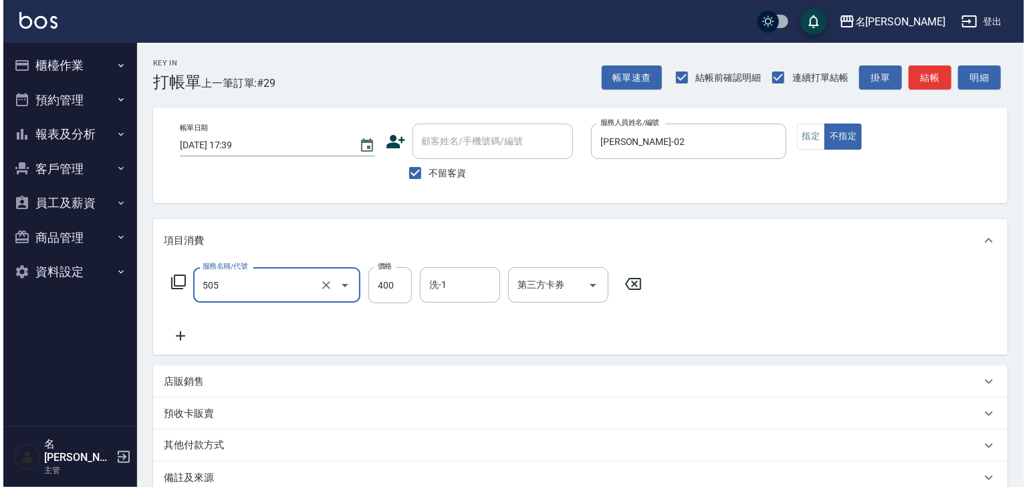
scroll to position [156, 0]
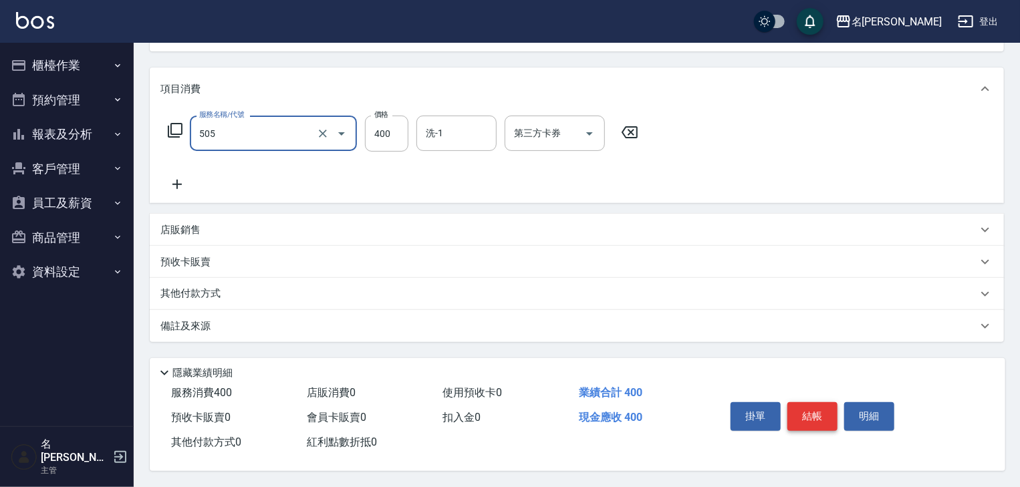
type input "洗髮(505)"
click at [808, 411] on button "結帳" at bounding box center [813, 417] width 50 height 28
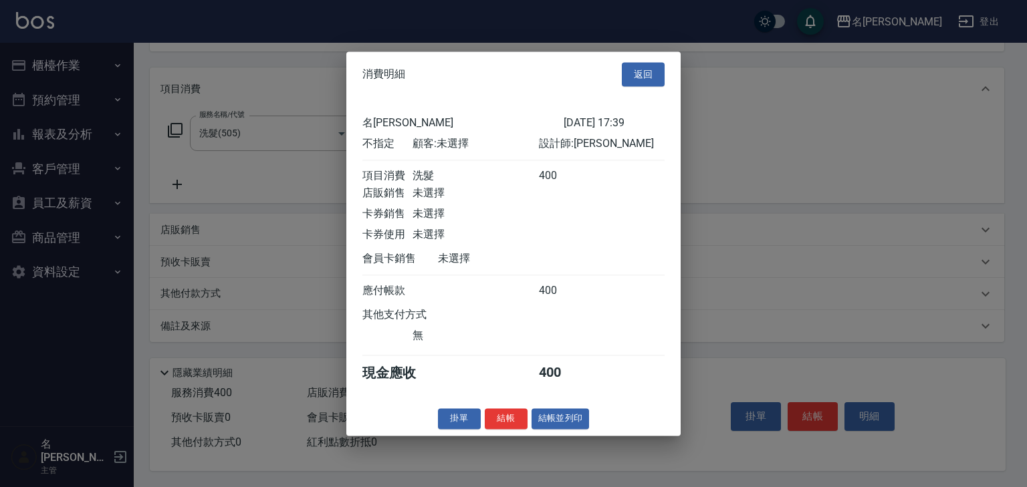
click at [556, 413] on div "消費明細 返回 名留[PERSON_NAME] [DATE] 17:39 不指定 顧客: 未選擇 設計師: [PERSON_NAME]消費 洗髮 400 店販…" at bounding box center [513, 243] width 334 height 384
click at [560, 420] on button "結帳並列印" at bounding box center [561, 419] width 58 height 21
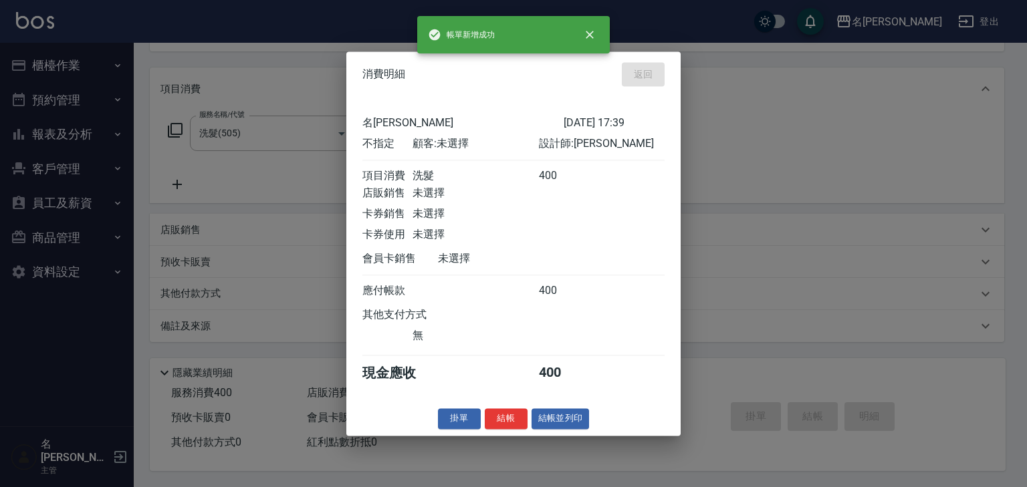
type input "[DATE] 17:40"
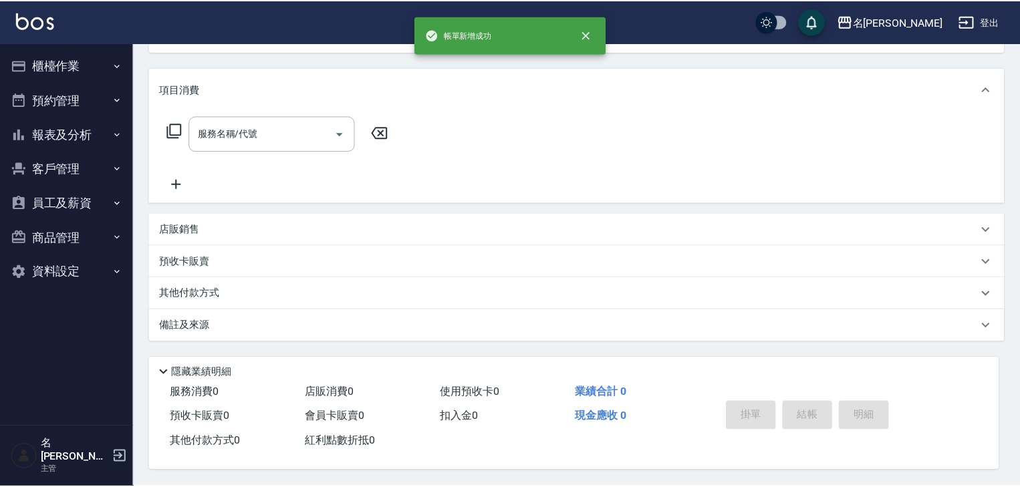
scroll to position [0, 0]
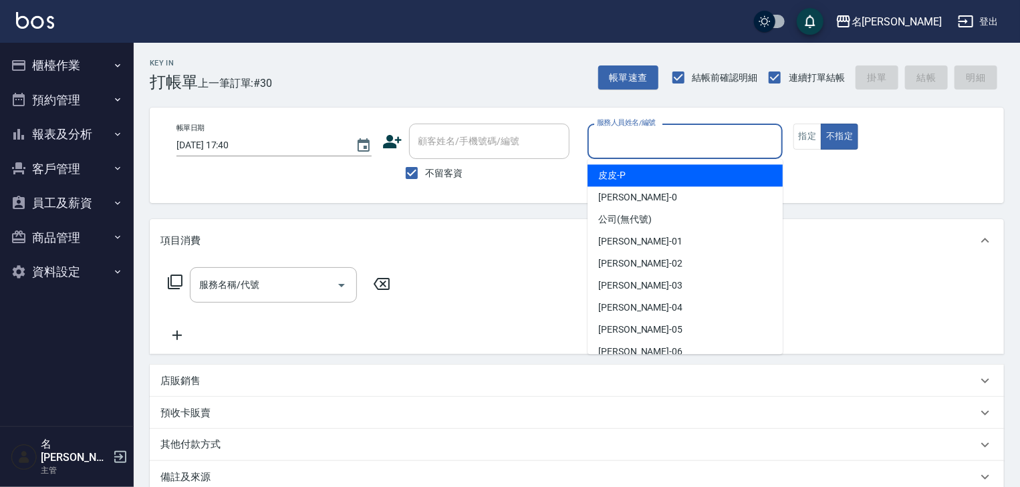
click at [701, 144] on input "服務人員姓名/編號" at bounding box center [685, 141] width 183 height 23
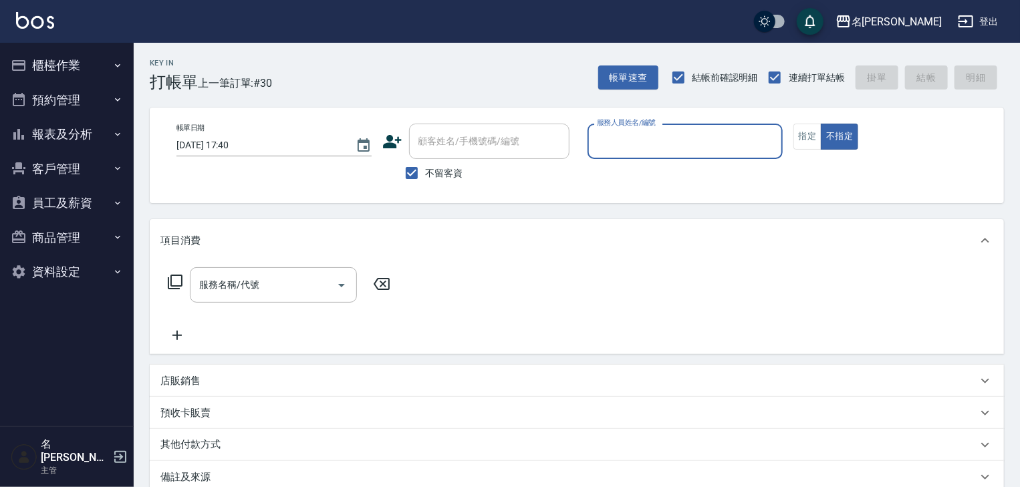
click at [628, 147] on input "服務人員姓名/編號" at bounding box center [685, 141] width 183 height 23
click at [800, 138] on button "指定" at bounding box center [808, 137] width 29 height 26
click at [657, 141] on input "服務人員姓名/編號" at bounding box center [685, 141] width 183 height 23
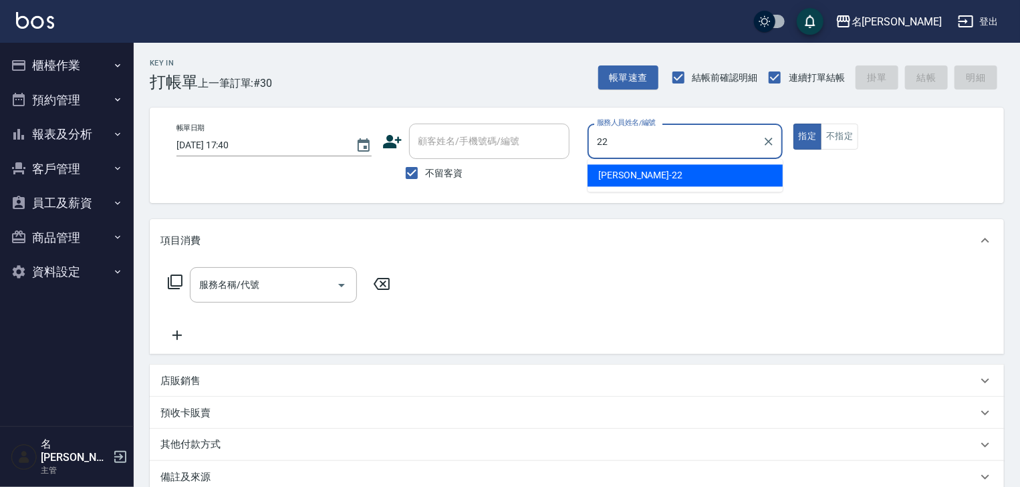
click at [651, 174] on div "[PERSON_NAME] -22" at bounding box center [685, 175] width 195 height 22
type input "[PERSON_NAME]-22"
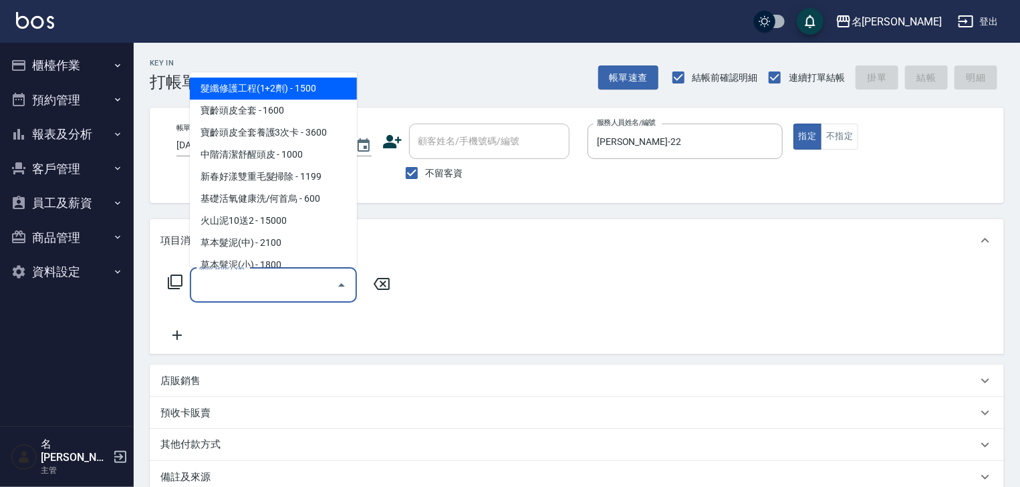
click at [315, 285] on input "服務名稱/代號" at bounding box center [263, 284] width 135 height 23
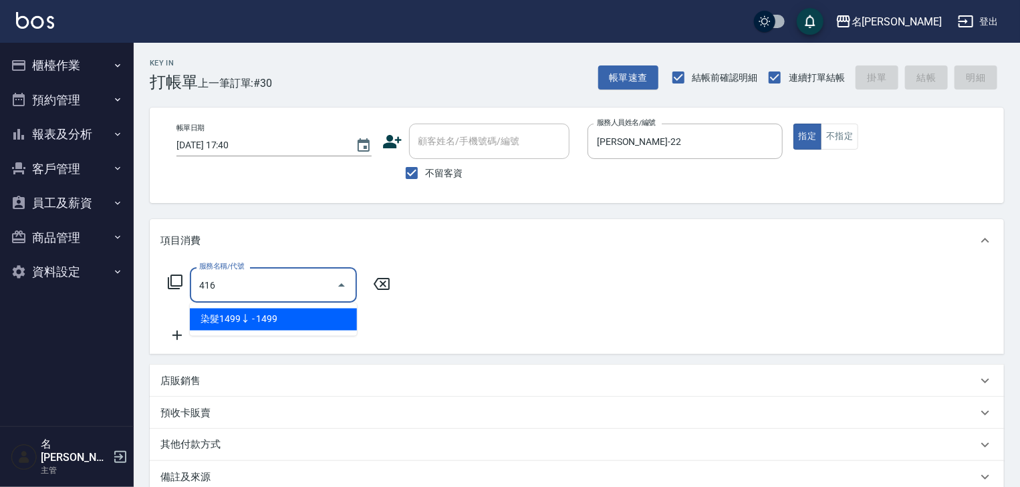
click at [318, 318] on span "染髮1499↓ - 1499" at bounding box center [273, 320] width 167 height 22
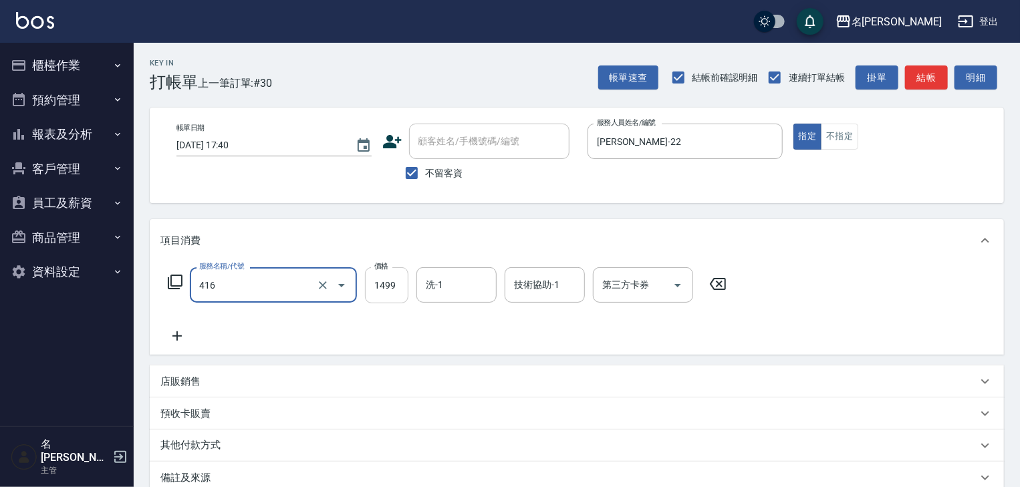
type input "染髮1499↓(416)"
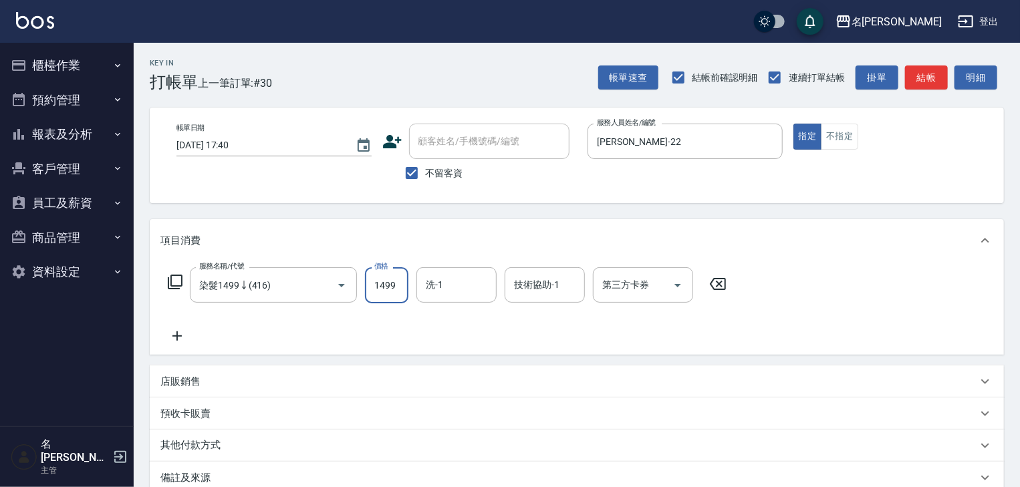
click at [382, 290] on input "1499" at bounding box center [386, 285] width 43 height 36
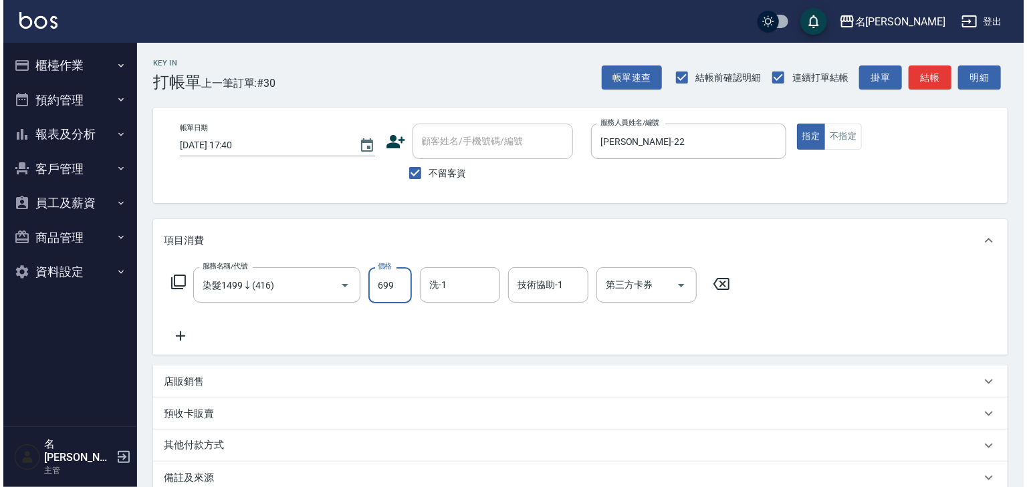
scroll to position [156, 0]
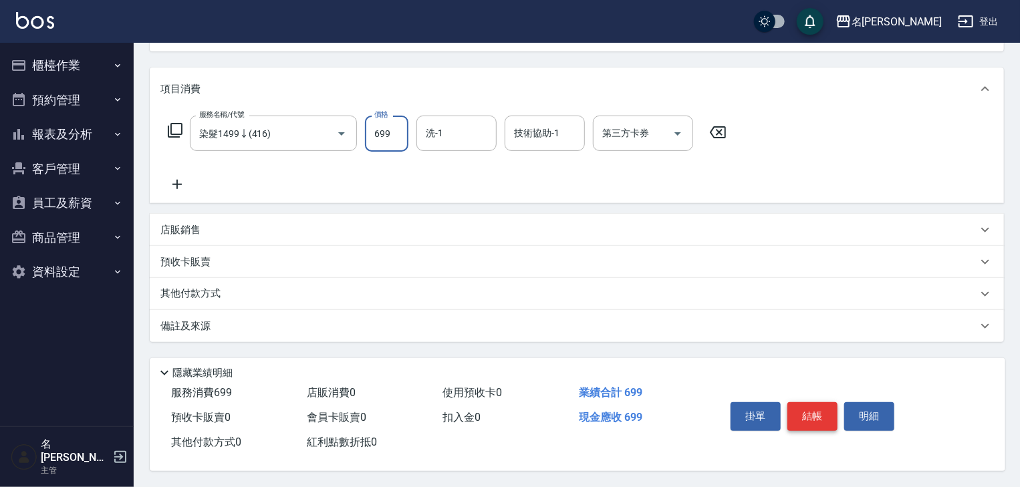
type input "699"
click at [811, 405] on button "結帳" at bounding box center [813, 417] width 50 height 28
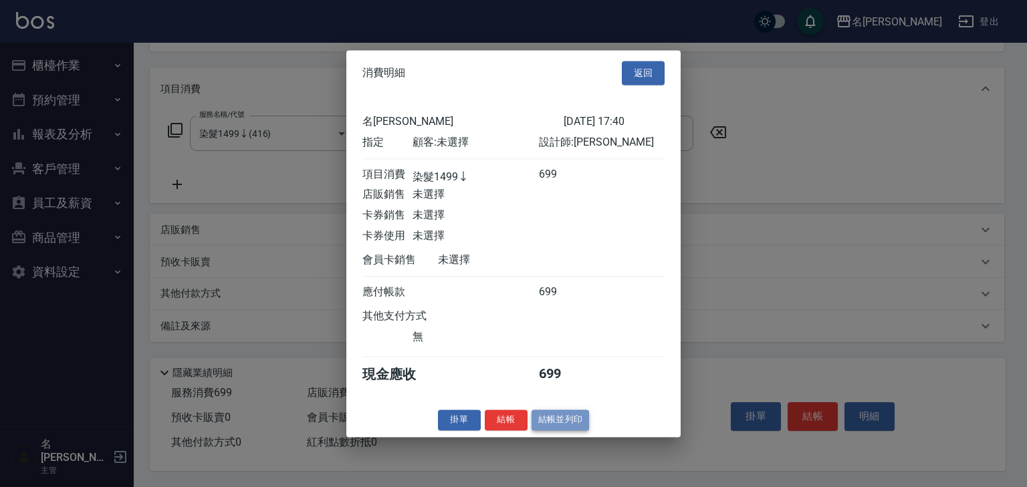
click at [549, 423] on button "結帳並列印" at bounding box center [561, 420] width 58 height 21
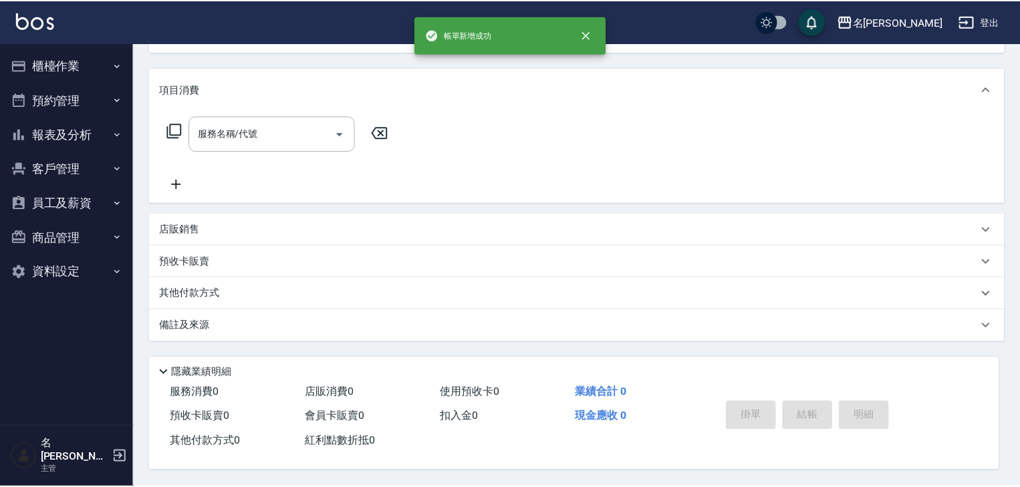
scroll to position [0, 0]
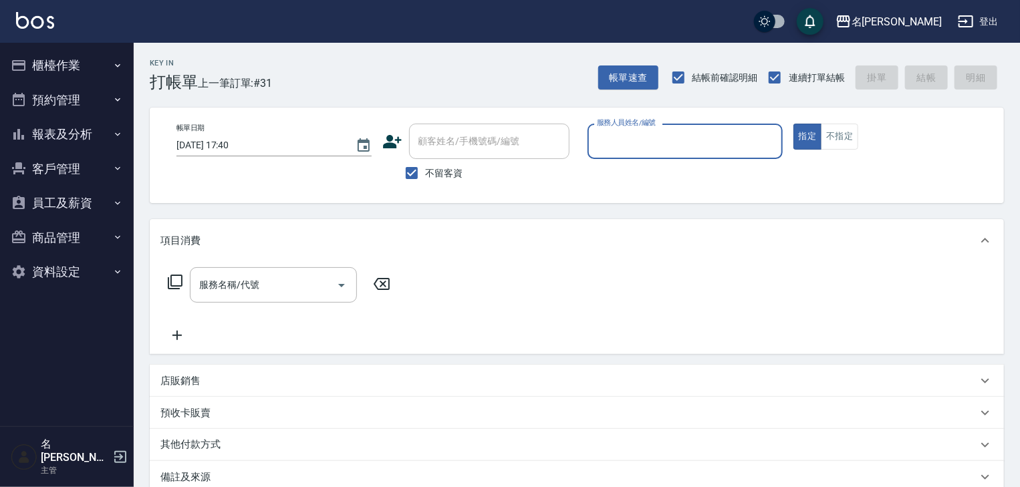
click at [90, 141] on button "報表及分析" at bounding box center [66, 134] width 123 height 35
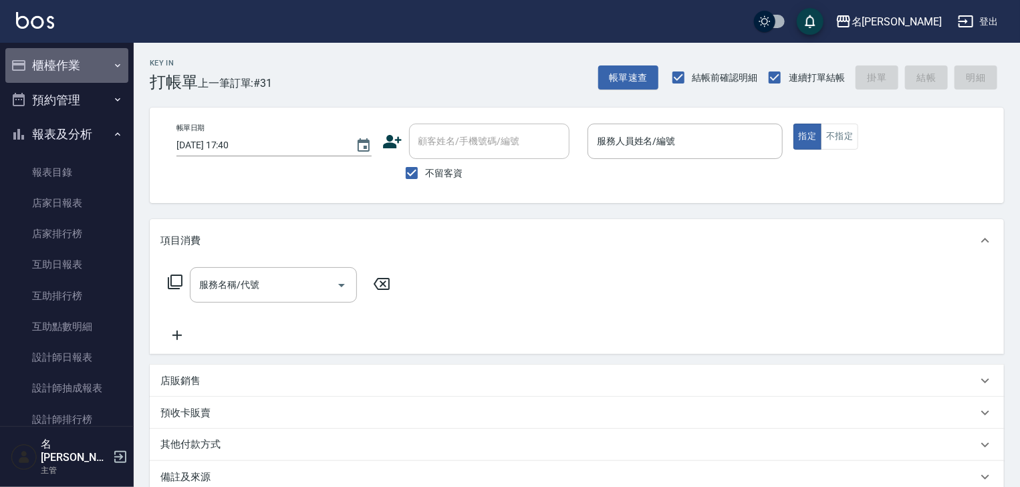
click at [92, 62] on button "櫃檯作業" at bounding box center [66, 65] width 123 height 35
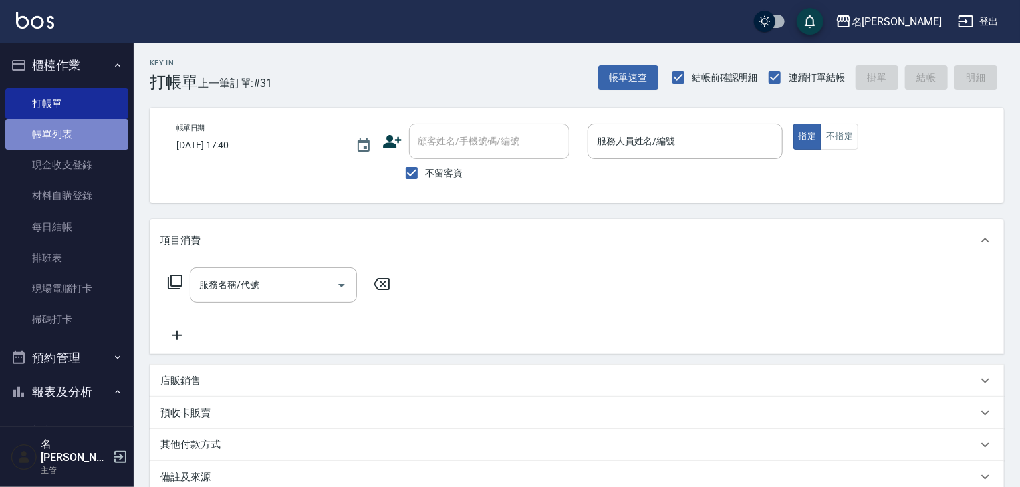
click at [99, 140] on link "帳單列表" at bounding box center [66, 134] width 123 height 31
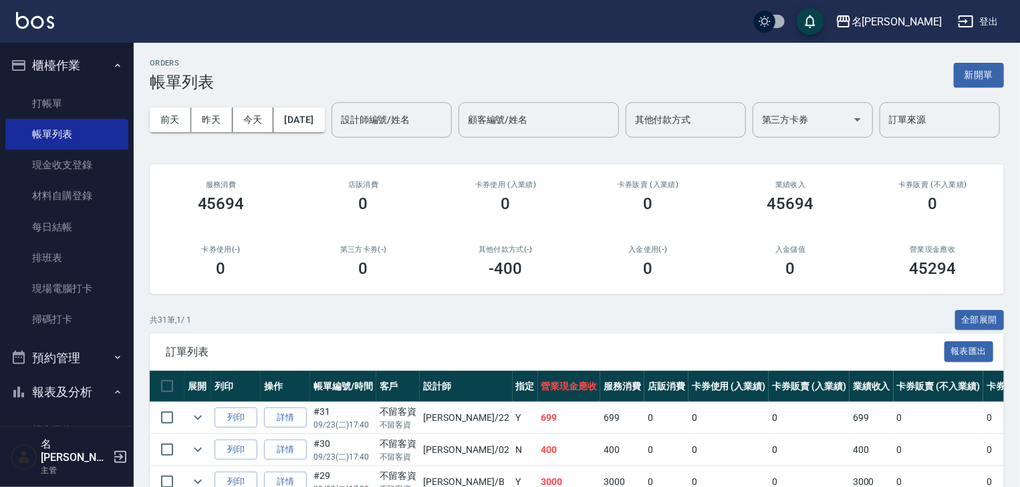
scroll to position [214, 0]
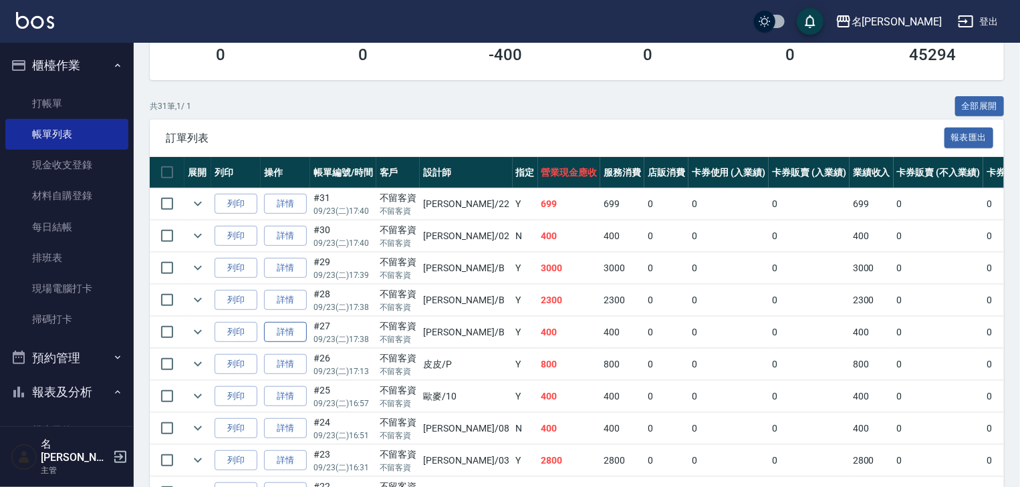
click at [294, 343] on link "詳情" at bounding box center [285, 332] width 43 height 21
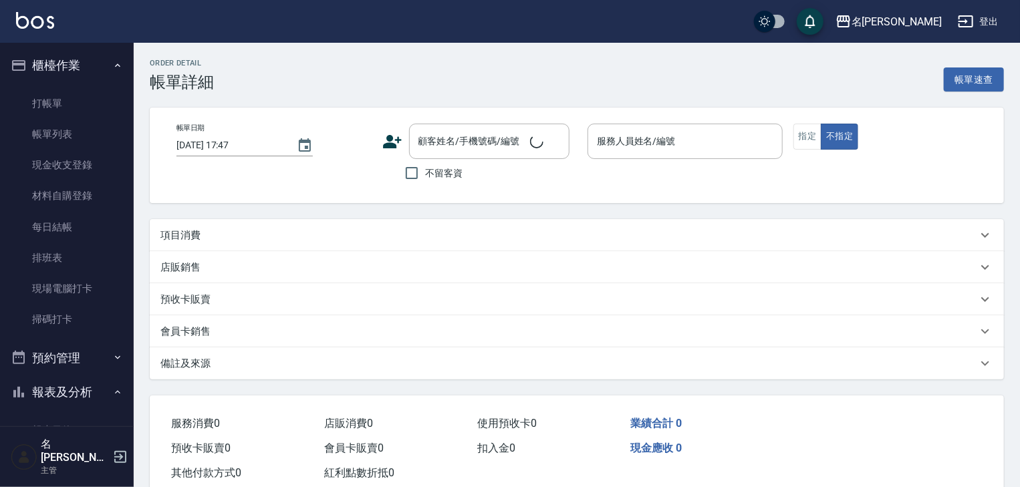
type input "[DATE] 17:38"
checkbox input "true"
type input "[PERSON_NAME]"
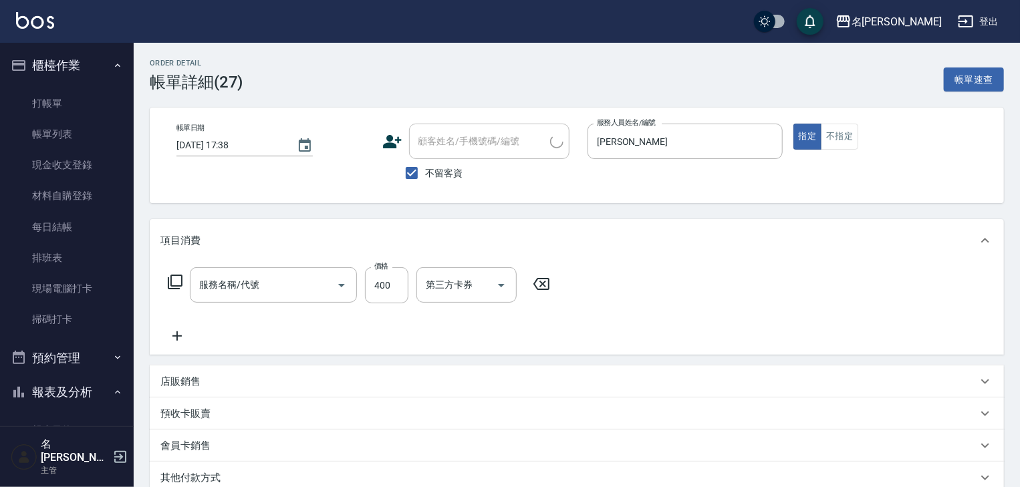
type input "洗髮(505)"
click at [766, 141] on icon "Clear" at bounding box center [768, 141] width 13 height 13
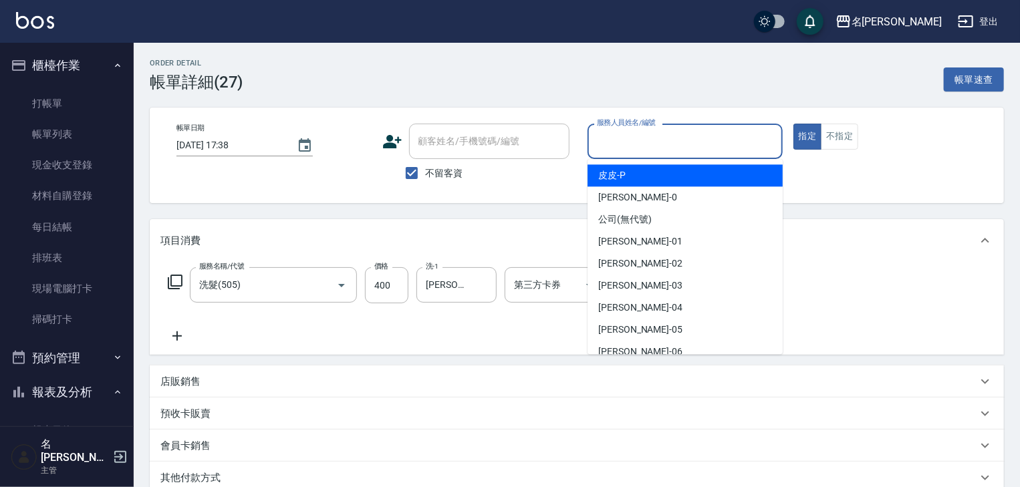
click at [635, 148] on input "服務人員姓名/編號" at bounding box center [685, 141] width 183 height 23
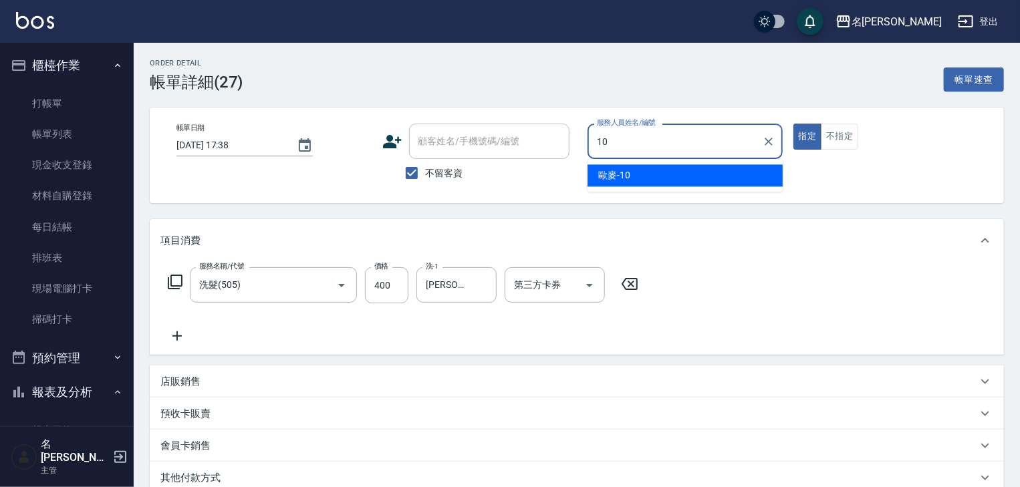
click at [633, 168] on div "歐麥 -10" at bounding box center [685, 175] width 195 height 22
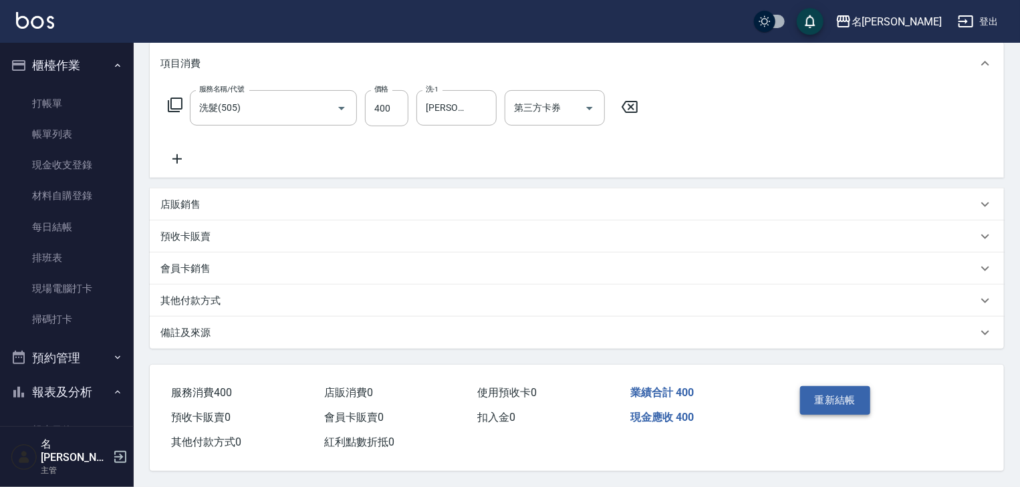
type input "歐麥-10"
click at [819, 396] on button "重新結帳" at bounding box center [835, 400] width 71 height 28
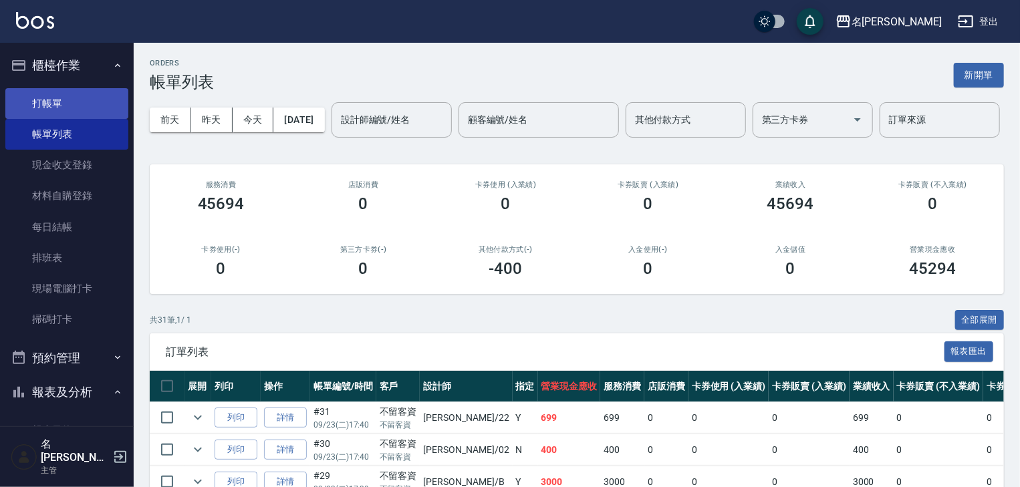
click at [68, 104] on link "打帳單" at bounding box center [66, 103] width 123 height 31
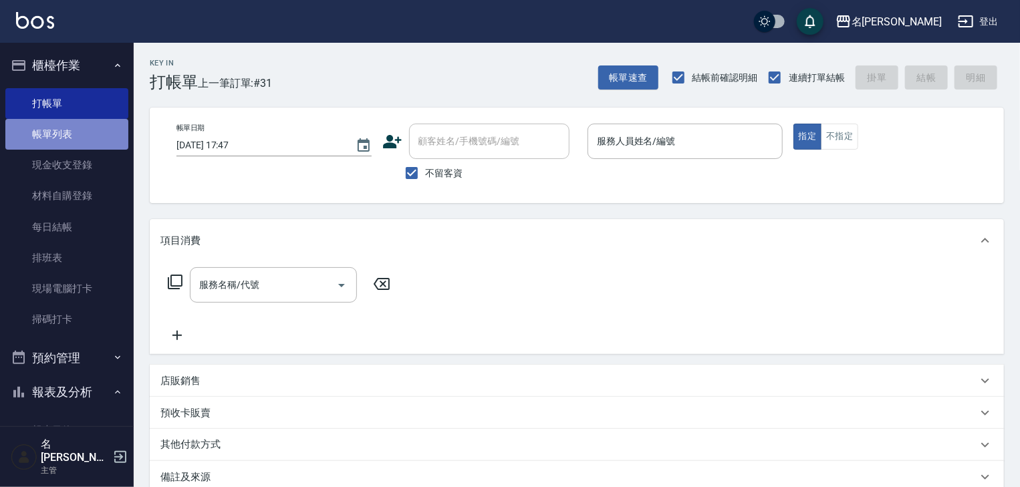
click at [89, 137] on link "帳單列表" at bounding box center [66, 134] width 123 height 31
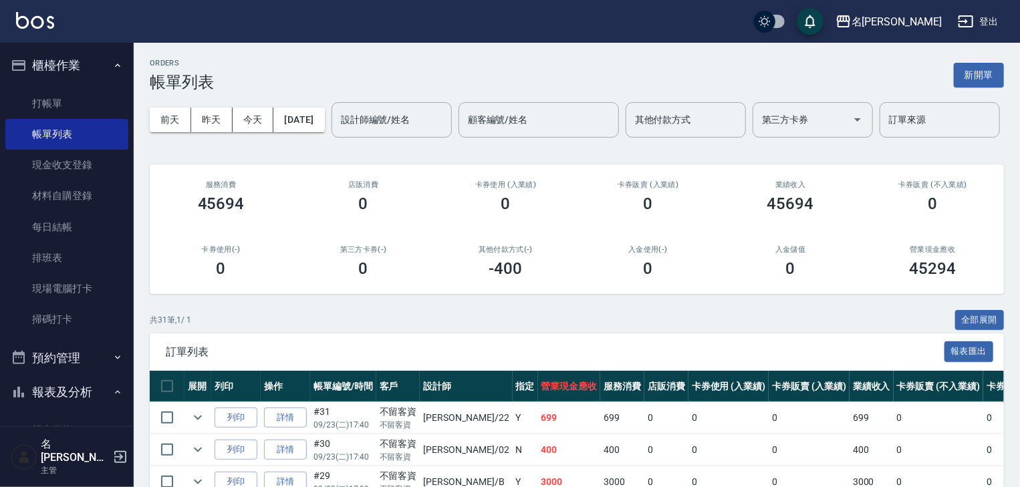
scroll to position [356, 0]
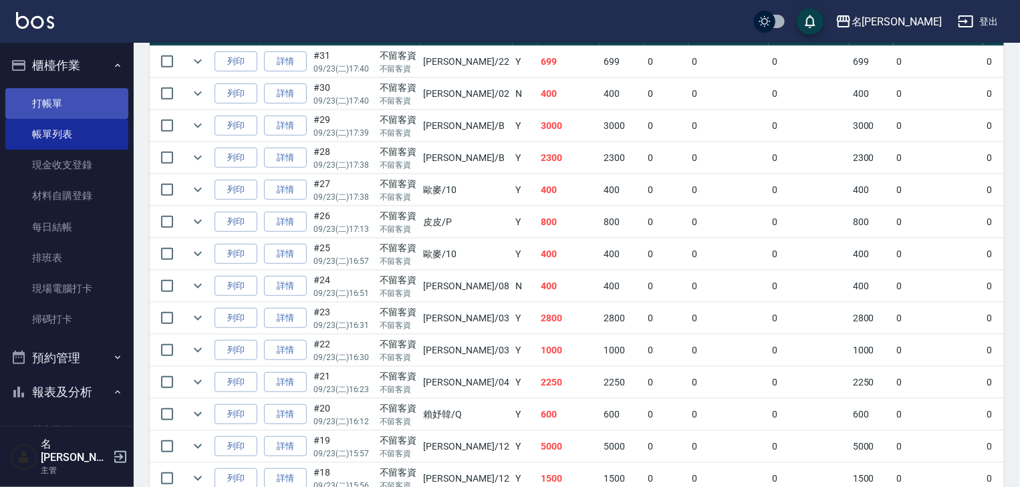
click at [84, 98] on link "打帳單" at bounding box center [66, 103] width 123 height 31
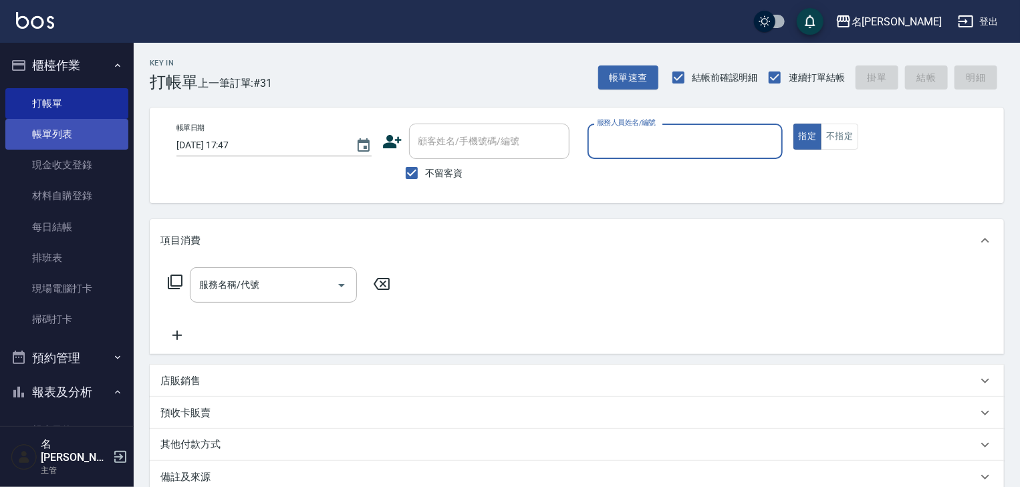
click at [86, 131] on link "帳單列表" at bounding box center [66, 134] width 123 height 31
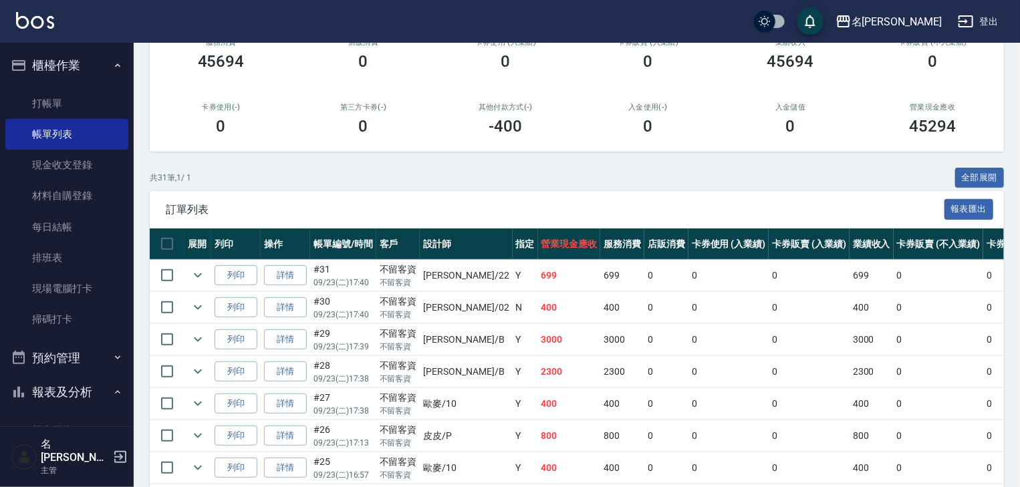
scroll to position [214, 0]
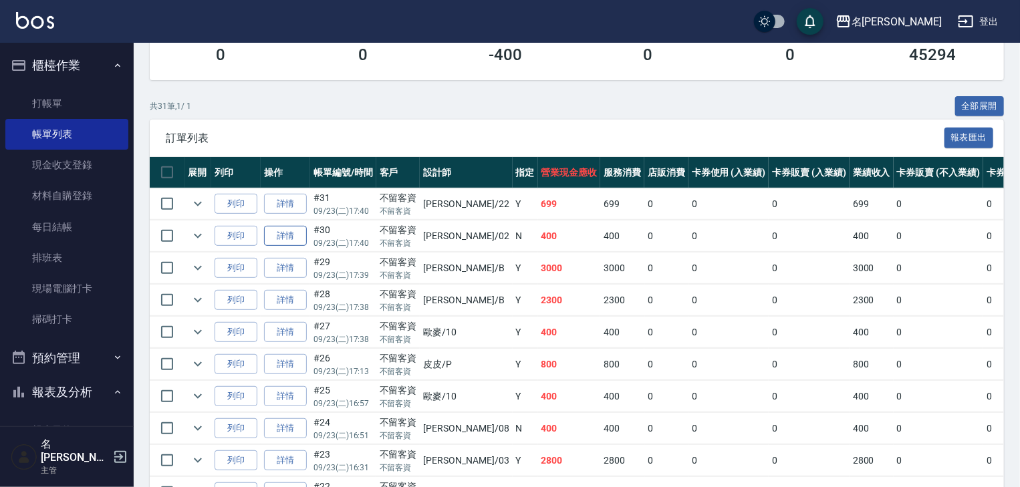
click at [287, 247] on link "詳情" at bounding box center [285, 236] width 43 height 21
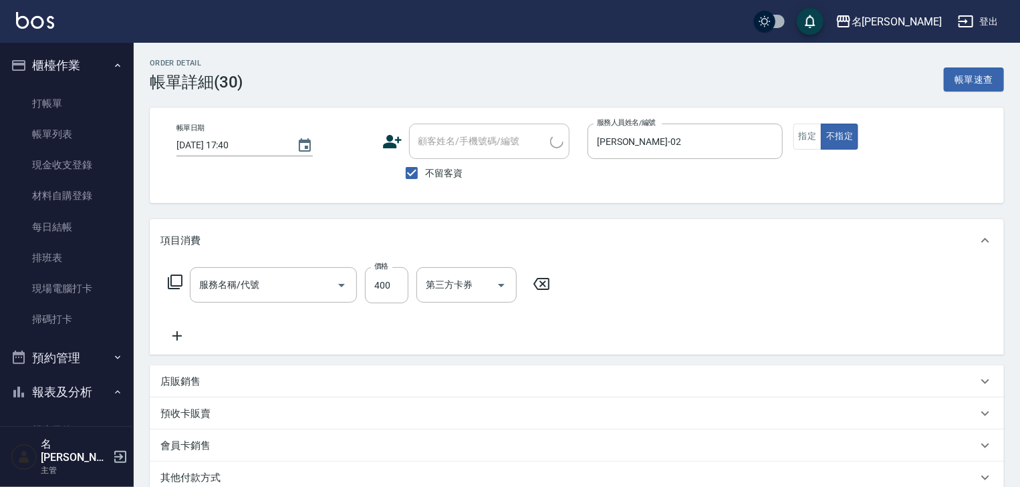
type input "[DATE] 17:40"
checkbox input "true"
type input "[PERSON_NAME]-02"
type input "洗髮(505)"
click at [173, 334] on icon at bounding box center [176, 336] width 33 height 16
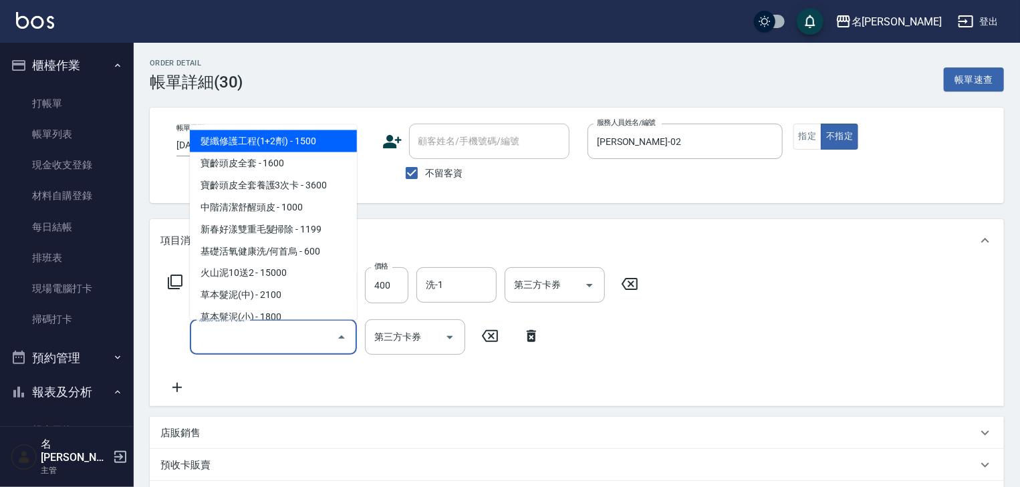
click at [198, 339] on input "服務名稱/代號" at bounding box center [263, 337] width 135 height 23
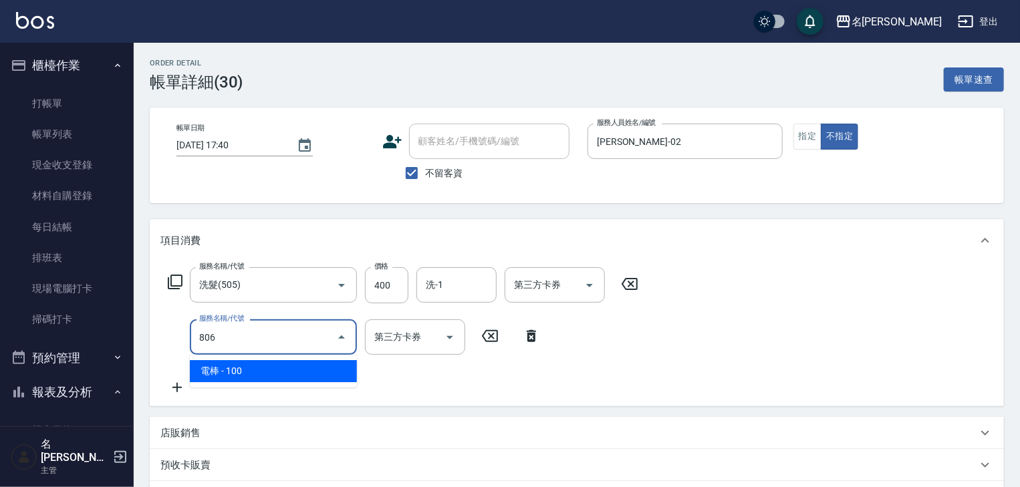
click at [249, 366] on span "電棒 - 100" at bounding box center [273, 371] width 167 height 22
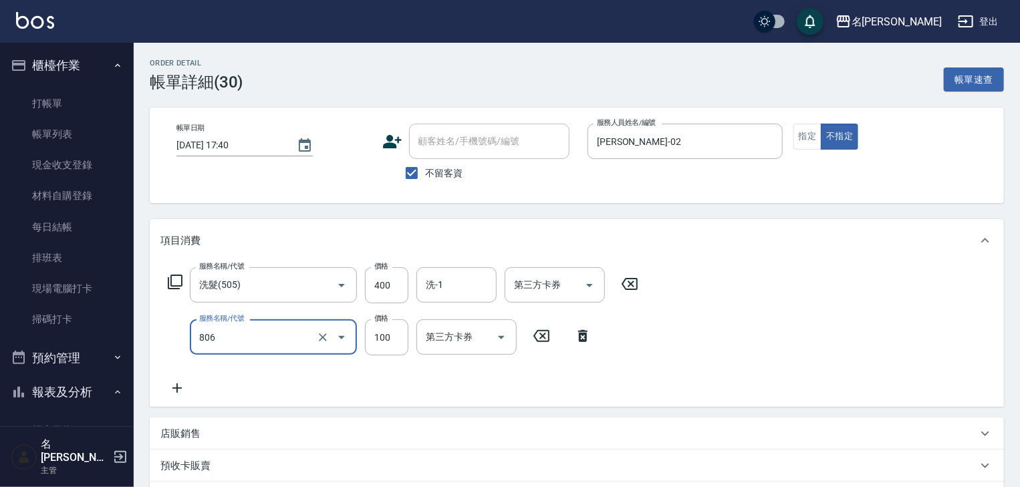
type input "電棒(806)"
click at [180, 386] on icon at bounding box center [176, 388] width 33 height 16
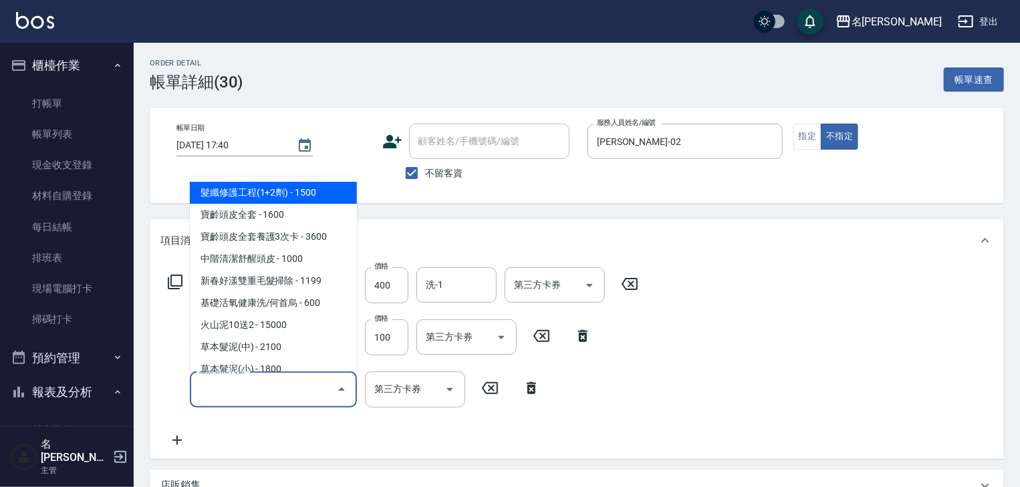
click at [217, 392] on input "服務名稱/代號" at bounding box center [263, 389] width 135 height 23
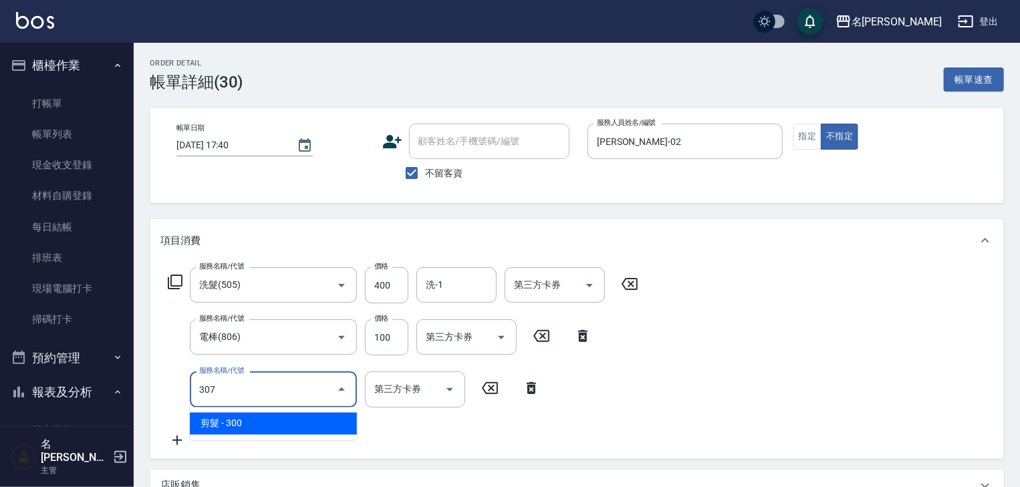
drag, startPoint x: 255, startPoint y: 421, endPoint x: 269, endPoint y: 420, distance: 14.1
click at [256, 421] on span "剪髮 - 300" at bounding box center [273, 424] width 167 height 22
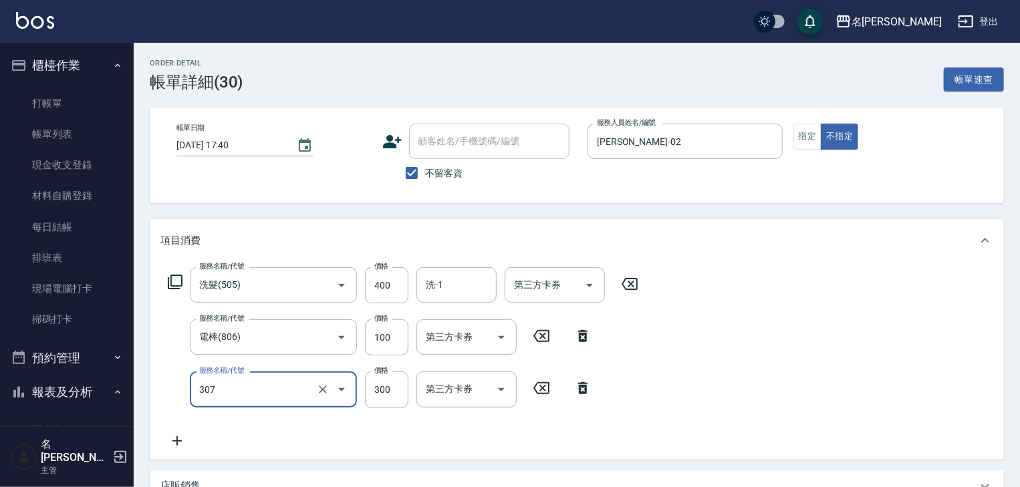
scroll to position [286, 0]
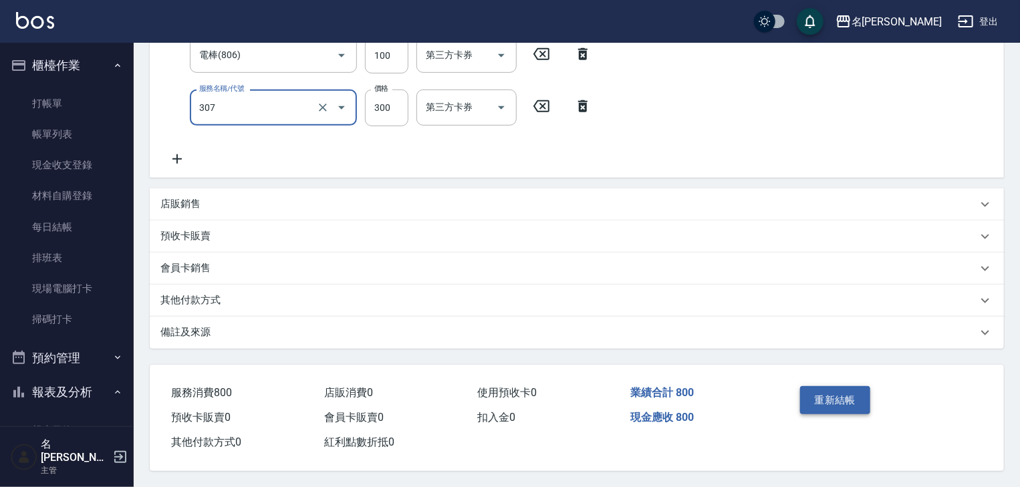
type input "剪髮(307)"
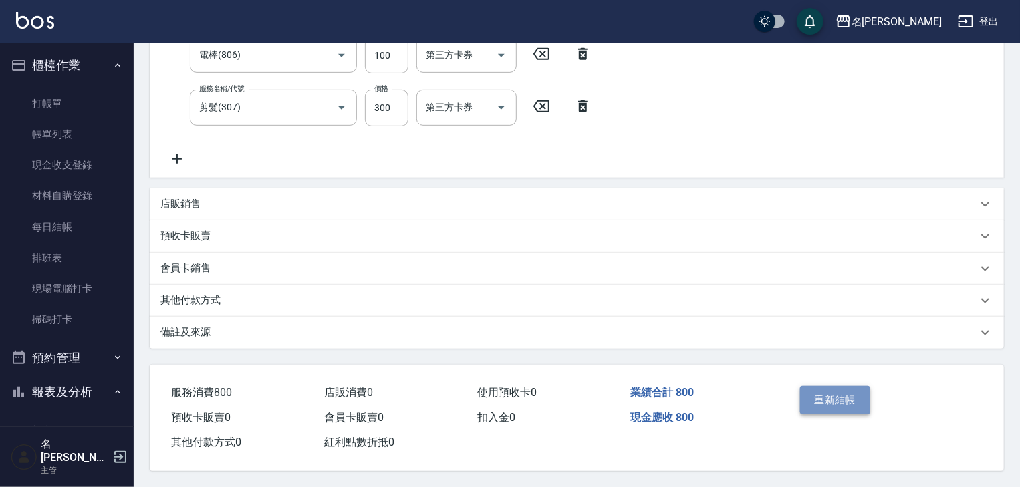
click at [824, 402] on button "重新結帳" at bounding box center [835, 400] width 71 height 28
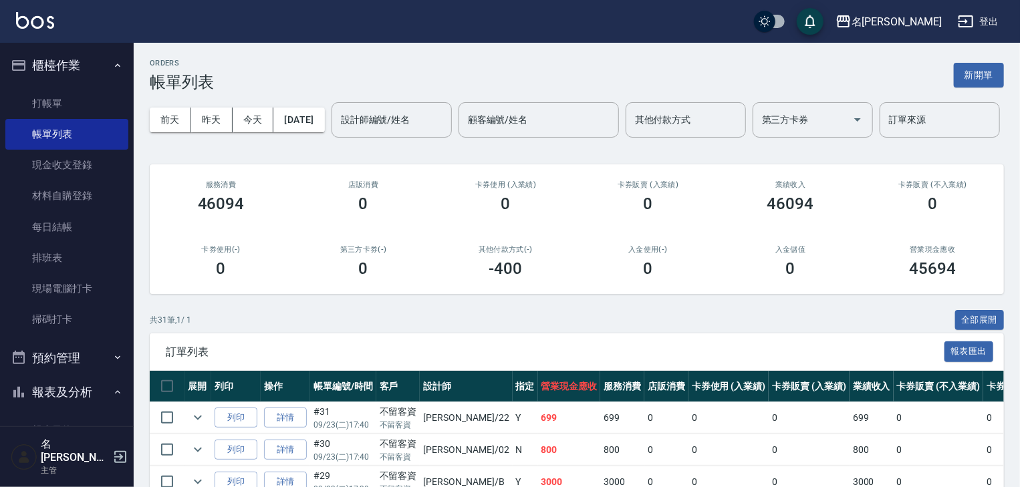
scroll to position [142, 0]
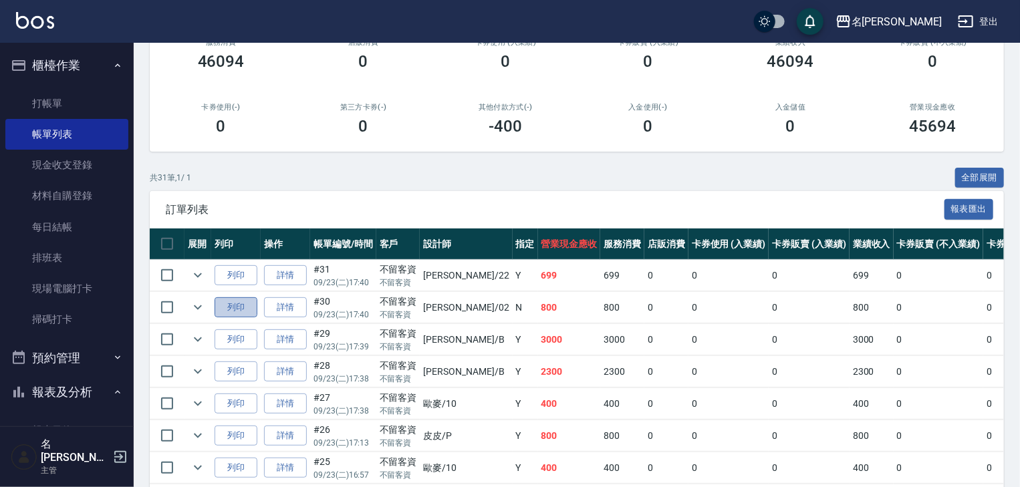
click at [241, 318] on button "列印" at bounding box center [236, 308] width 43 height 21
click at [99, 96] on link "打帳單" at bounding box center [66, 103] width 123 height 31
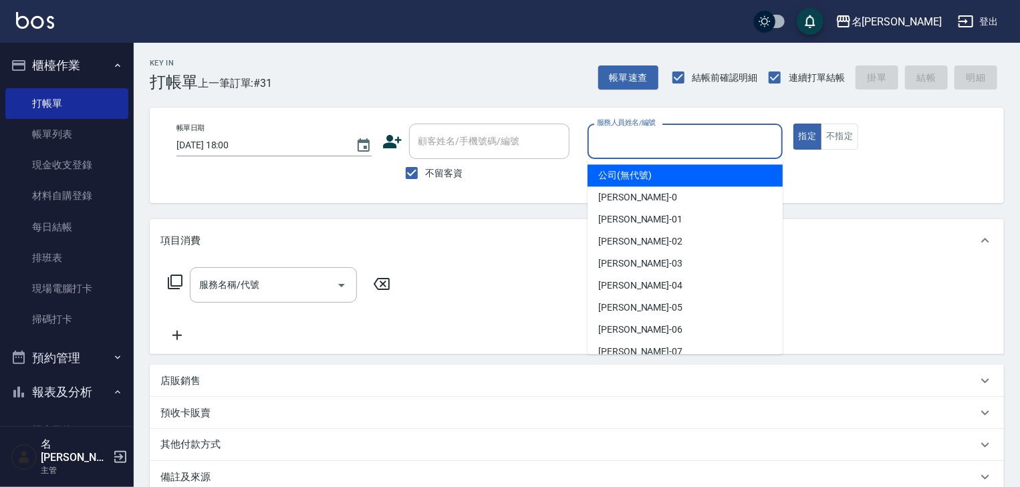
click at [682, 130] on input "服務人員姓名/編號" at bounding box center [685, 141] width 183 height 23
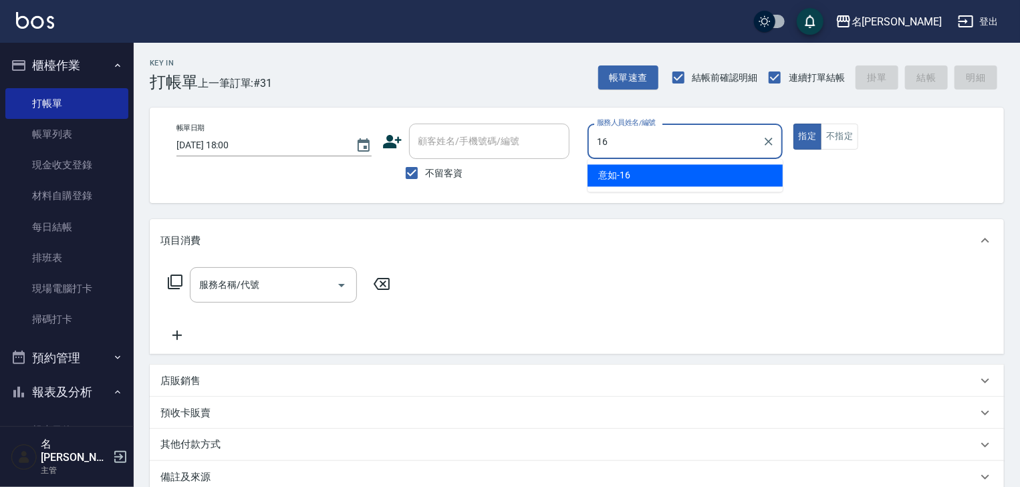
click at [675, 177] on div "意如 -16" at bounding box center [685, 175] width 195 height 22
type input "意如-16"
click at [261, 288] on input "服務名稱/代號" at bounding box center [263, 284] width 135 height 23
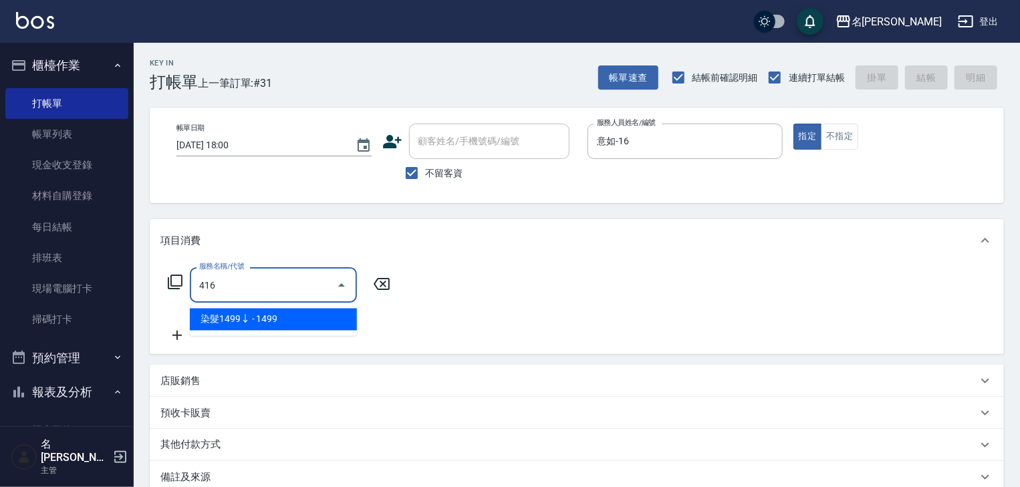
click at [326, 324] on span "染髮1499↓ - 1499" at bounding box center [273, 320] width 167 height 22
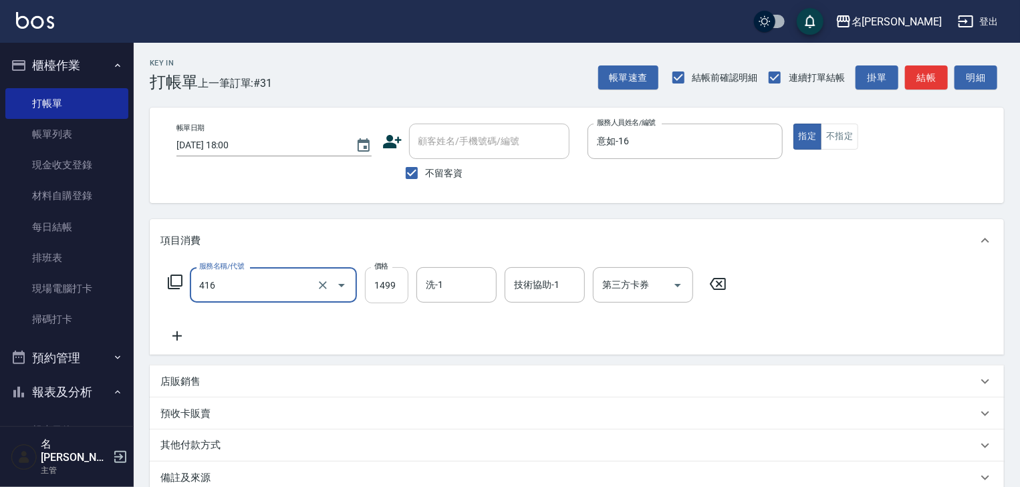
type input "染髮1499↓(416)"
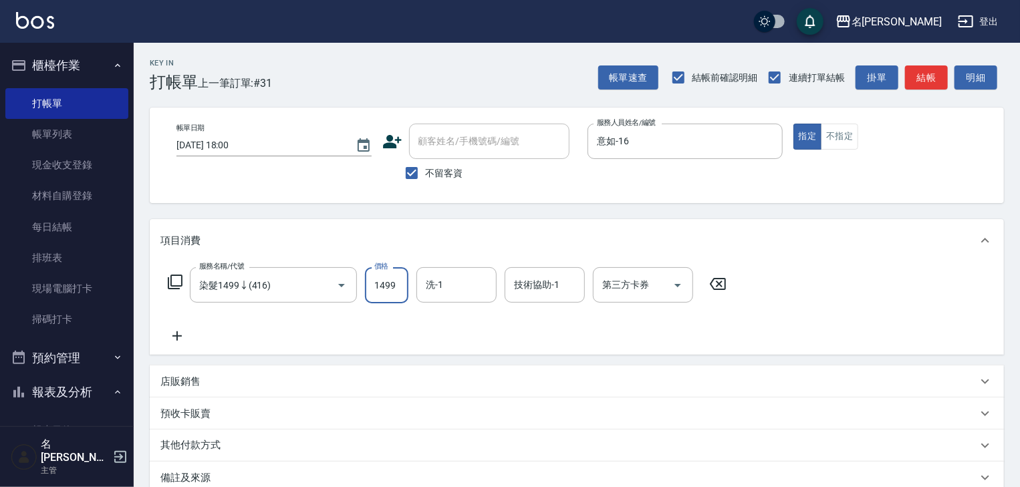
click at [390, 297] on input "1499" at bounding box center [386, 285] width 43 height 36
type input "1200"
click at [453, 291] on input "洗-1" at bounding box center [457, 284] width 68 height 23
drag, startPoint x: 458, startPoint y: 314, endPoint x: 509, endPoint y: 302, distance: 52.2
click at [459, 314] on span "[PERSON_NAME]-21" at bounding box center [469, 320] width 84 height 14
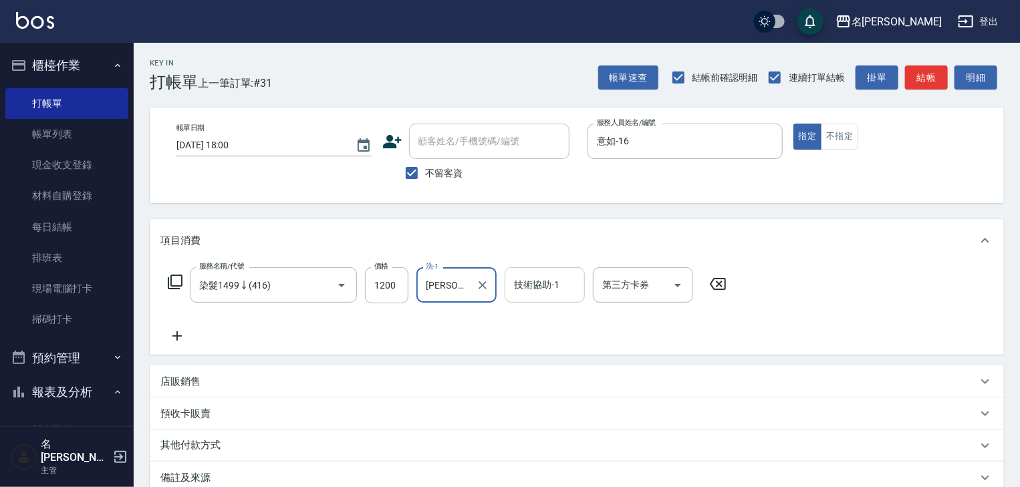
type input "[PERSON_NAME]-21"
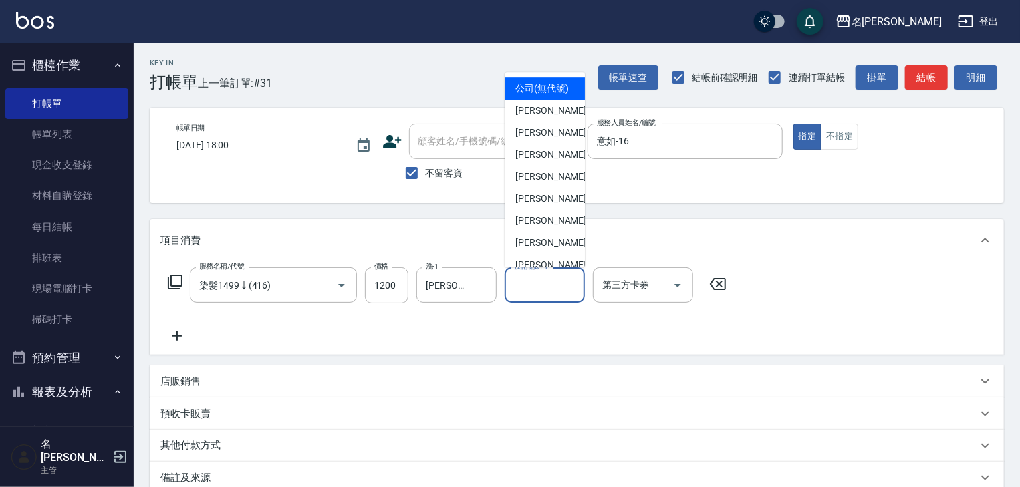
click at [549, 292] on input "技術協助-1" at bounding box center [545, 284] width 68 height 23
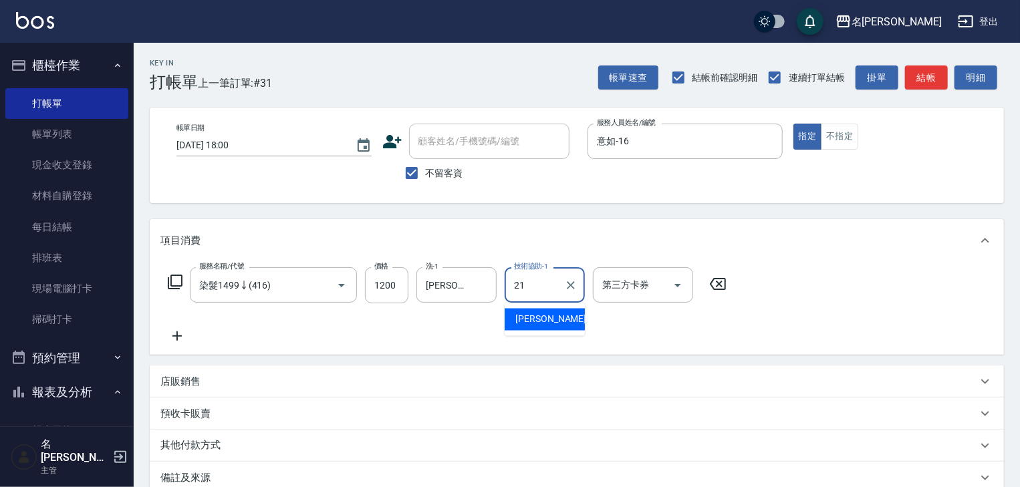
click at [550, 322] on span "[PERSON_NAME]-21" at bounding box center [558, 320] width 84 height 14
type input "[PERSON_NAME]-21"
click at [182, 337] on icon at bounding box center [177, 336] width 9 height 9
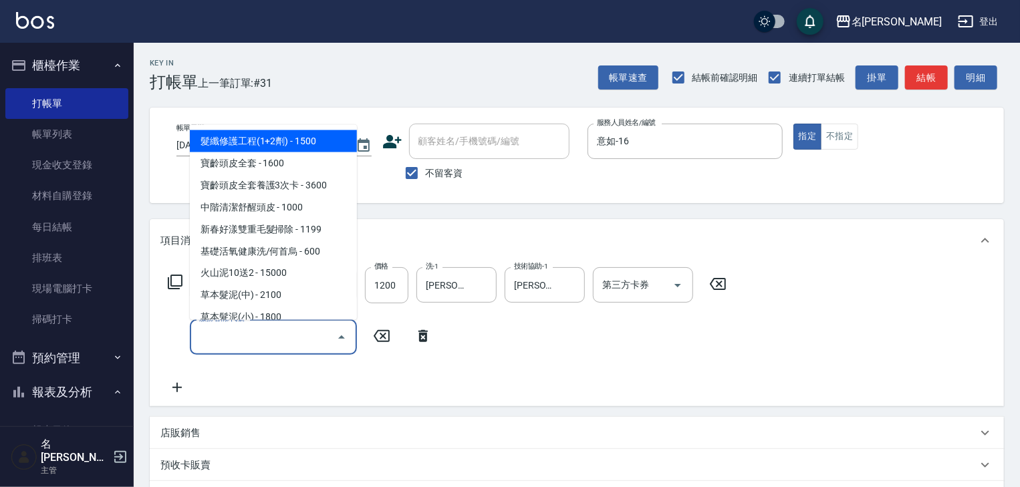
click at [220, 342] on input "服務名稱/代號" at bounding box center [263, 337] width 135 height 23
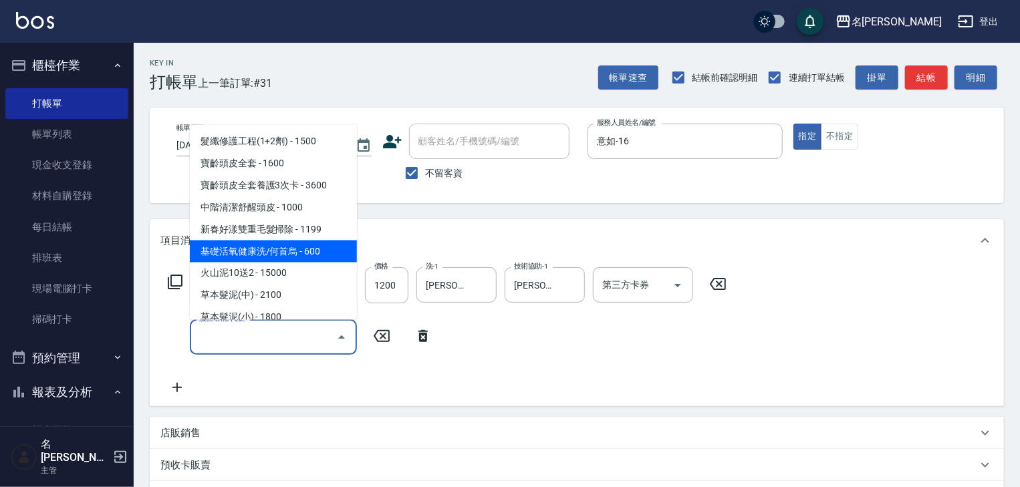
click at [317, 255] on span "基礎活氧健康洗/何首烏 - 600" at bounding box center [273, 252] width 167 height 22
type input "基礎活氧健康洗/何首烏(109)"
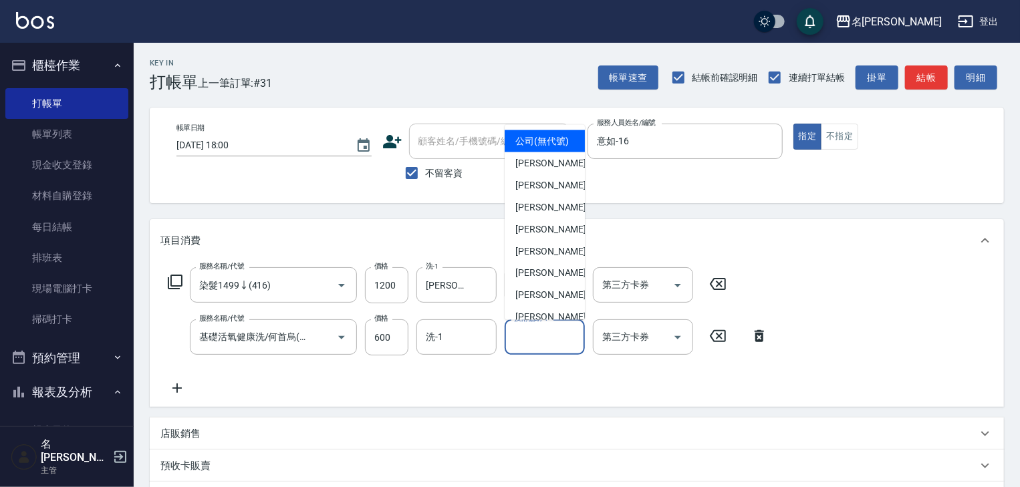
click at [551, 343] on input "技術協助-1" at bounding box center [545, 337] width 68 height 23
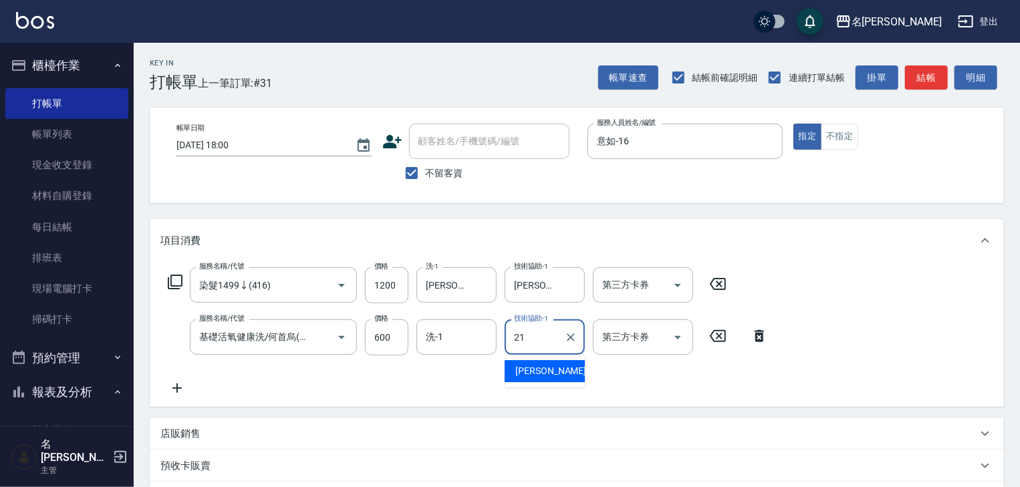
click at [565, 373] on div "[PERSON_NAME]-21" at bounding box center [545, 371] width 80 height 22
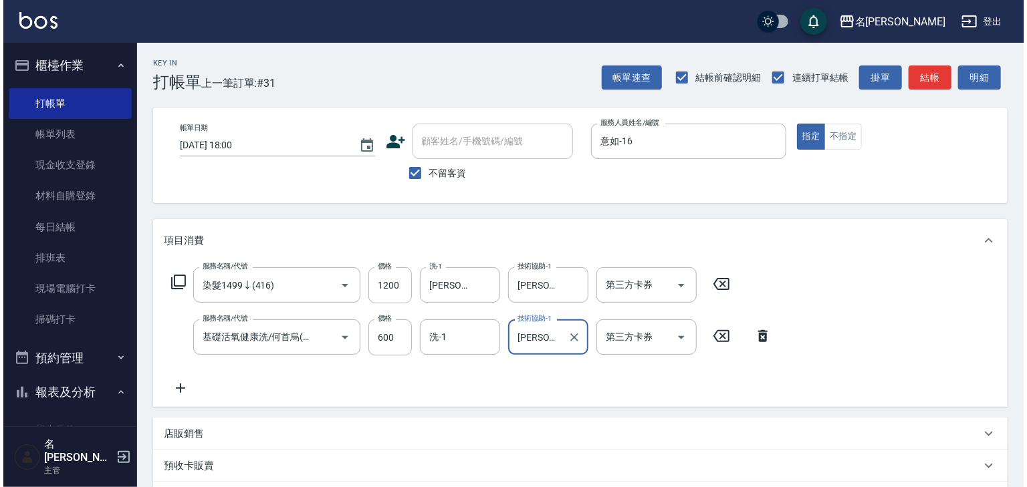
scroll to position [209, 0]
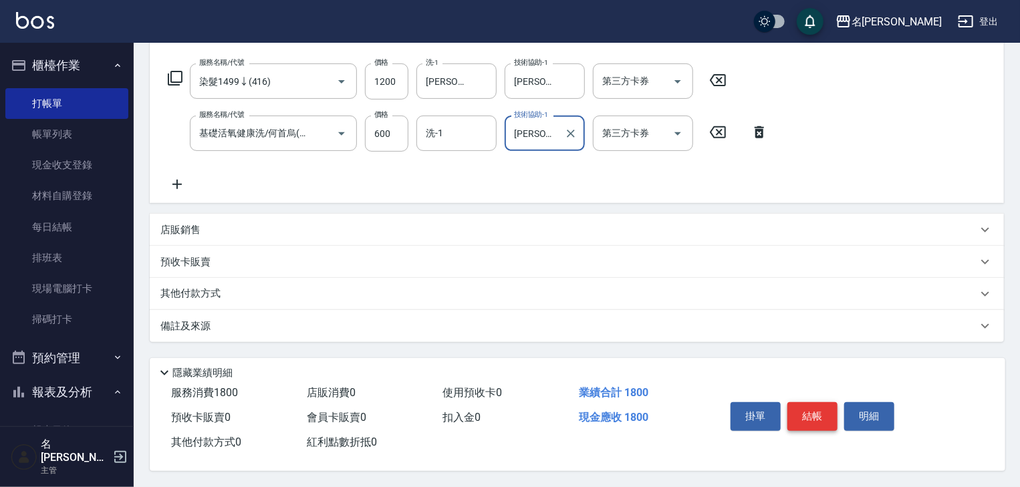
type input "[PERSON_NAME]-21"
click at [804, 411] on button "結帳" at bounding box center [813, 417] width 50 height 28
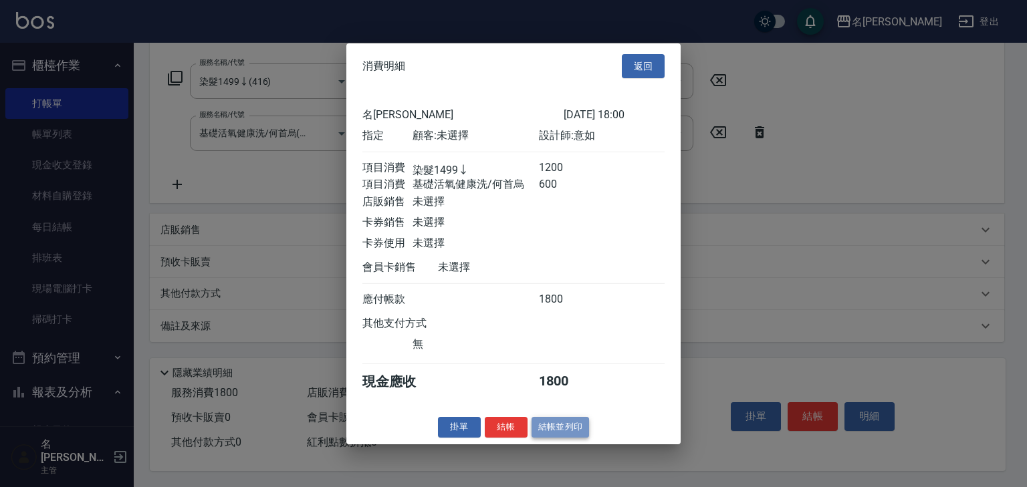
click at [586, 431] on button "結帳並列印" at bounding box center [561, 427] width 58 height 21
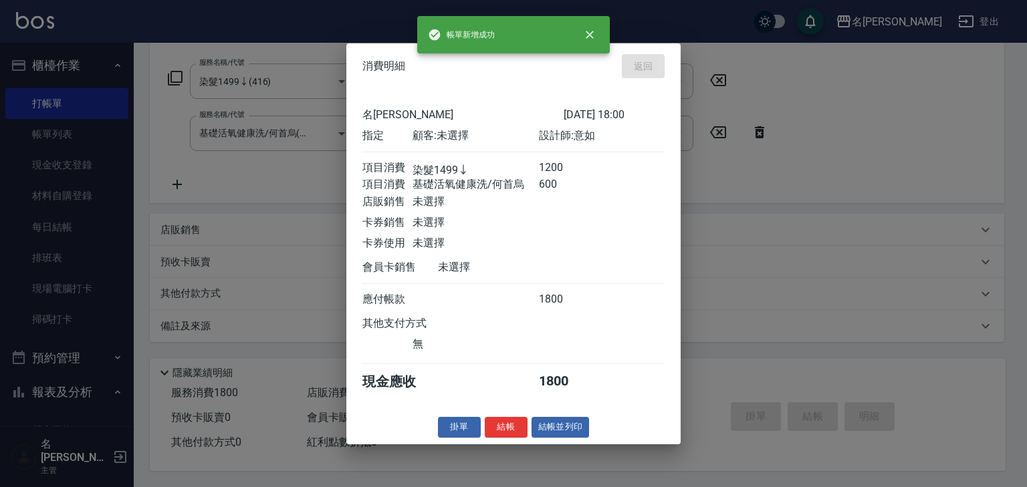
type input "[DATE] 18:01"
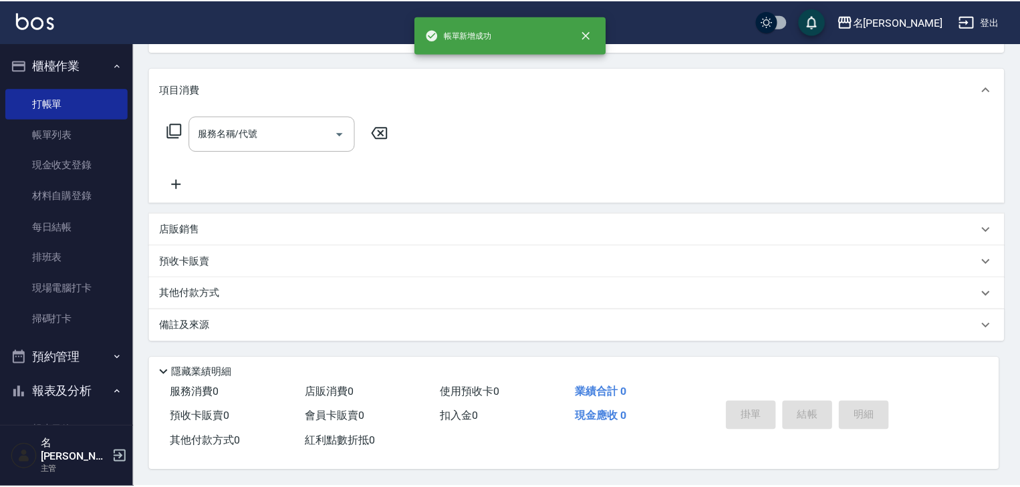
scroll to position [0, 0]
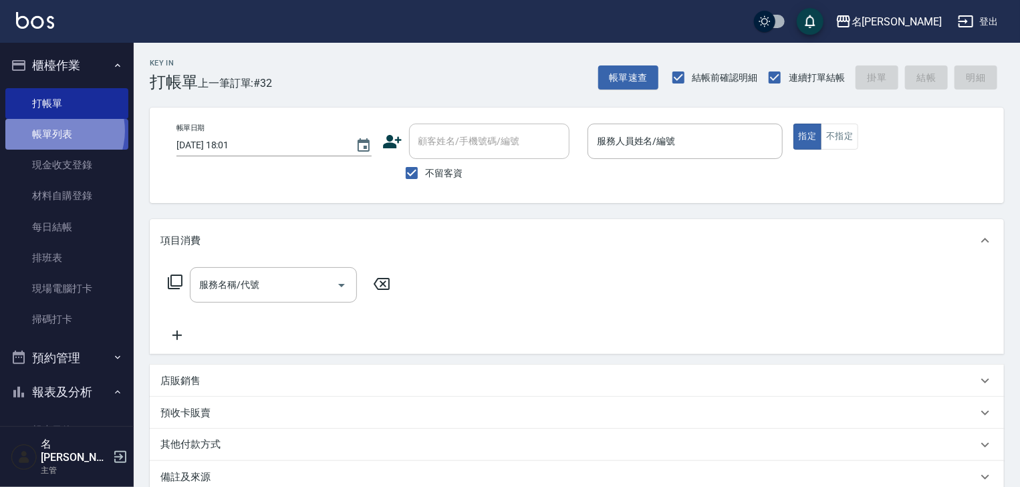
click at [53, 131] on link "帳單列表" at bounding box center [66, 134] width 123 height 31
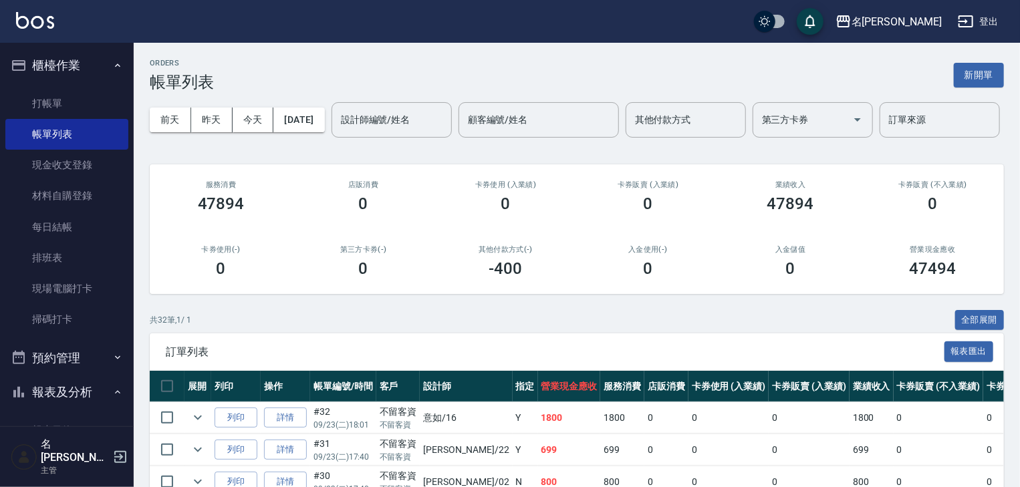
scroll to position [214, 0]
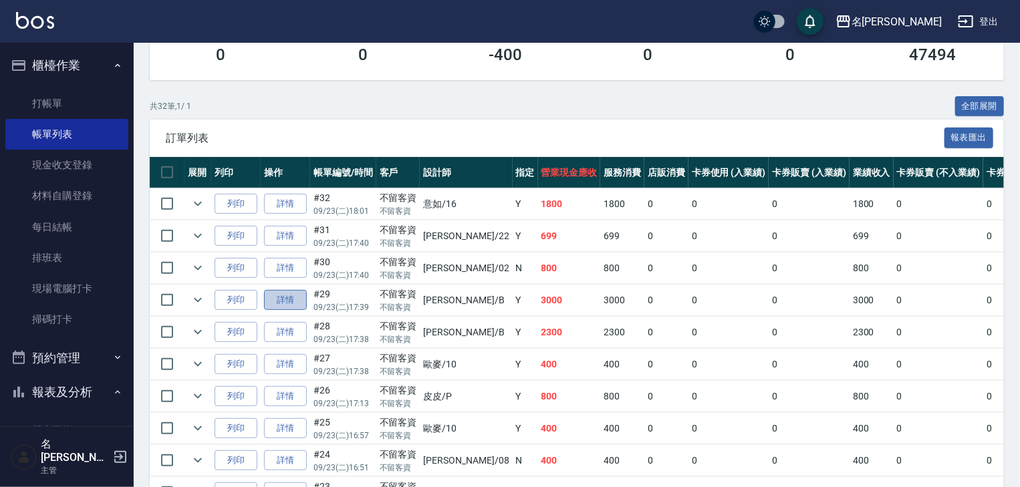
click at [299, 311] on link "詳情" at bounding box center [285, 300] width 43 height 21
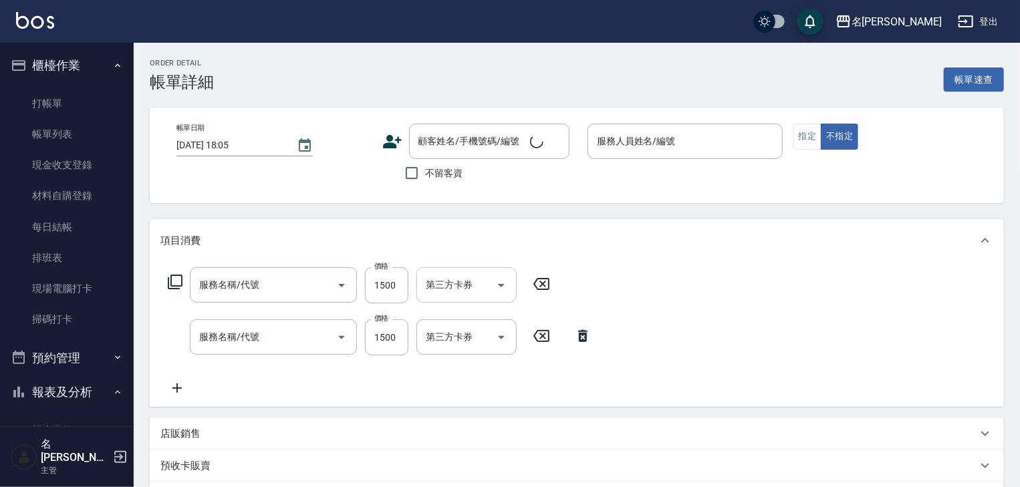
type input "[DATE] 17:39"
checkbox input "true"
type input "[PERSON_NAME]"
type input "剪髮(307)"
type input "muyo洗+頭皮(全套)(137)"
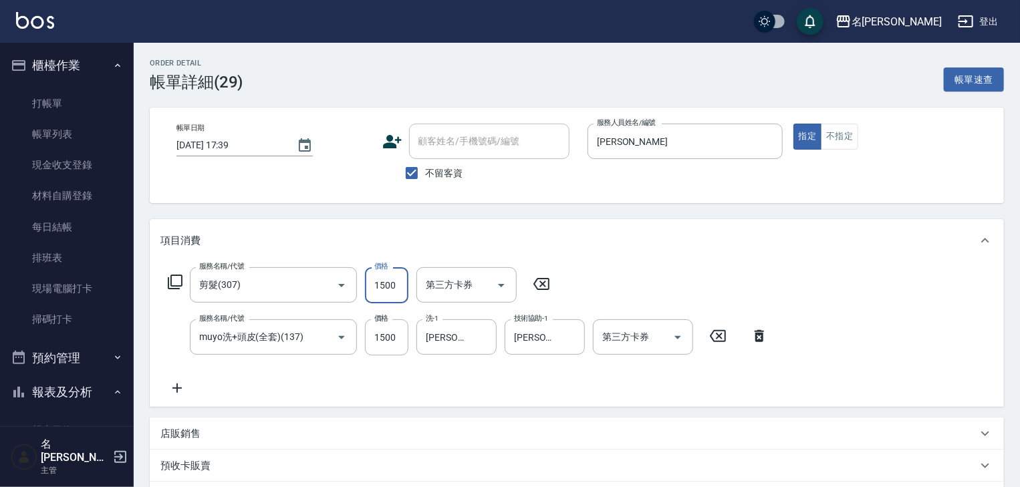
click at [391, 294] on input "1500" at bounding box center [386, 285] width 43 height 36
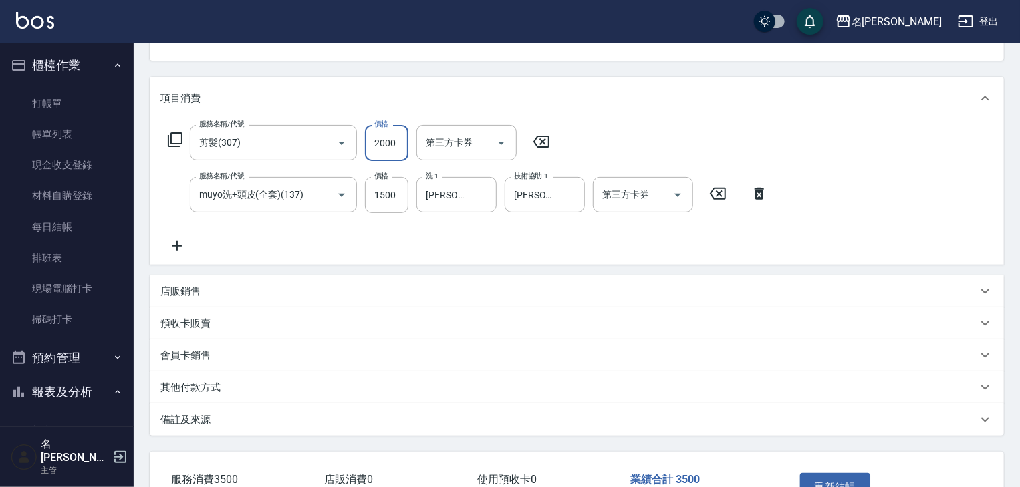
scroll to position [234, 0]
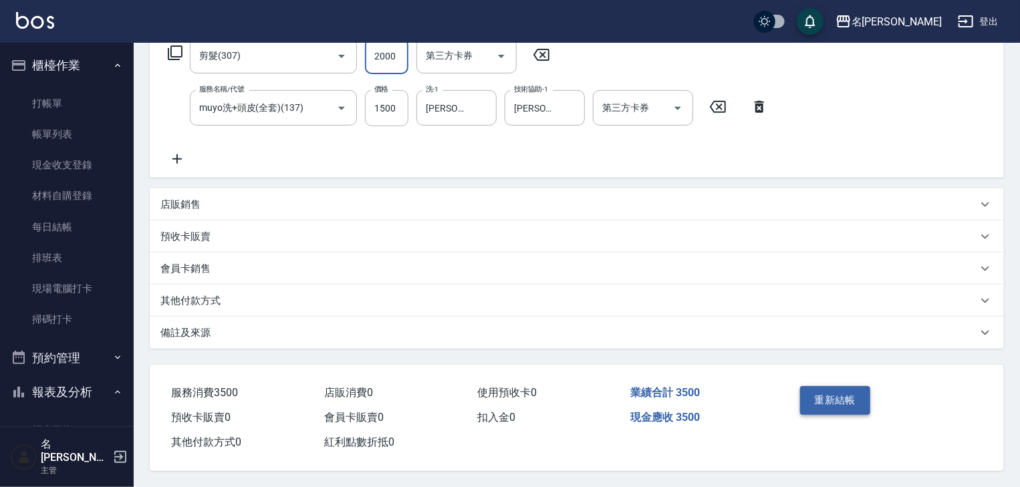
type input "2000"
click at [835, 390] on button "重新結帳" at bounding box center [835, 400] width 71 height 28
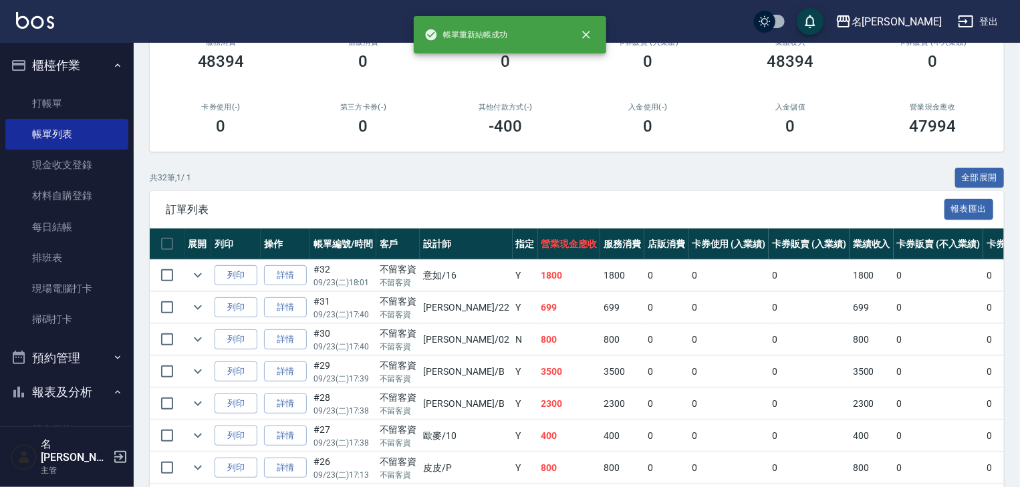
scroll to position [356, 0]
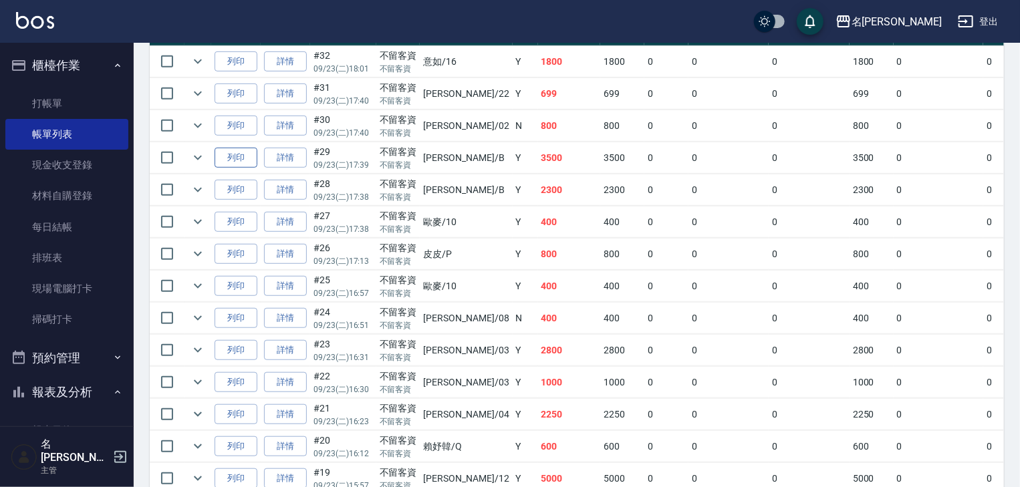
click at [241, 168] on button "列印" at bounding box center [236, 158] width 43 height 21
click at [100, 107] on link "打帳單" at bounding box center [66, 103] width 123 height 31
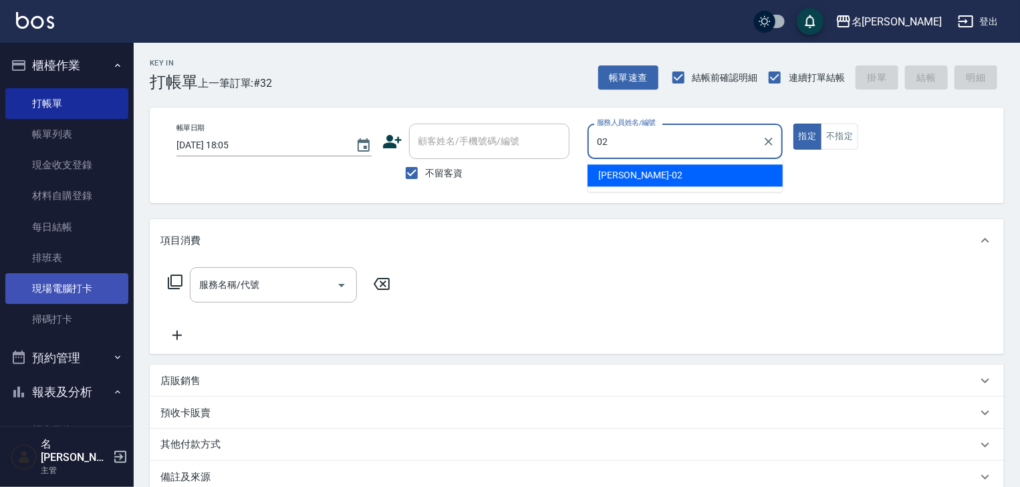
type input "[PERSON_NAME]-02"
type button "true"
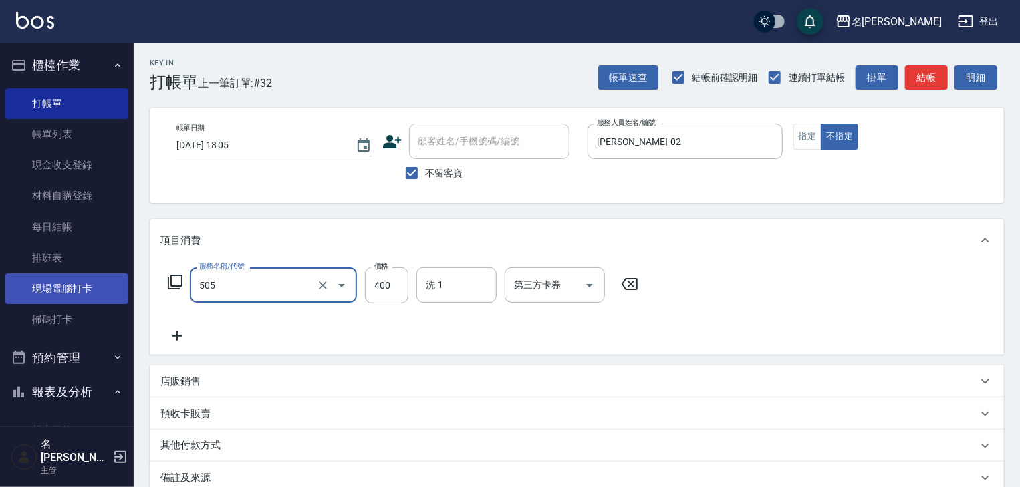
type input "洗髮(505)"
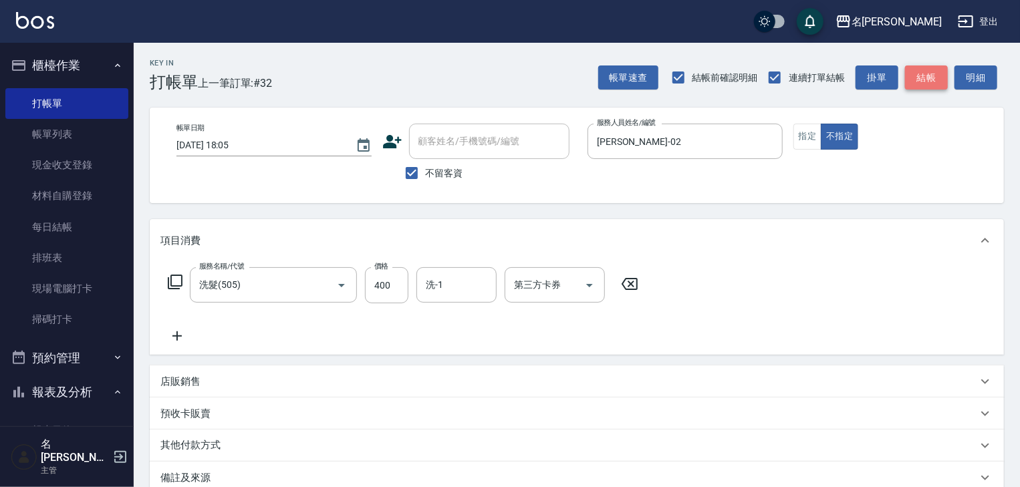
click at [936, 78] on button "結帳" at bounding box center [926, 78] width 43 height 25
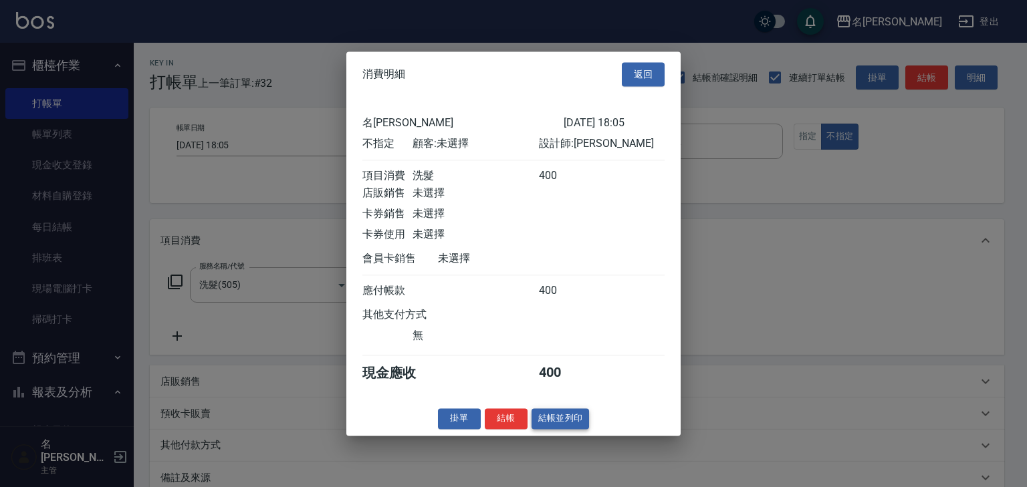
click at [548, 423] on button "結帳並列印" at bounding box center [561, 419] width 58 height 21
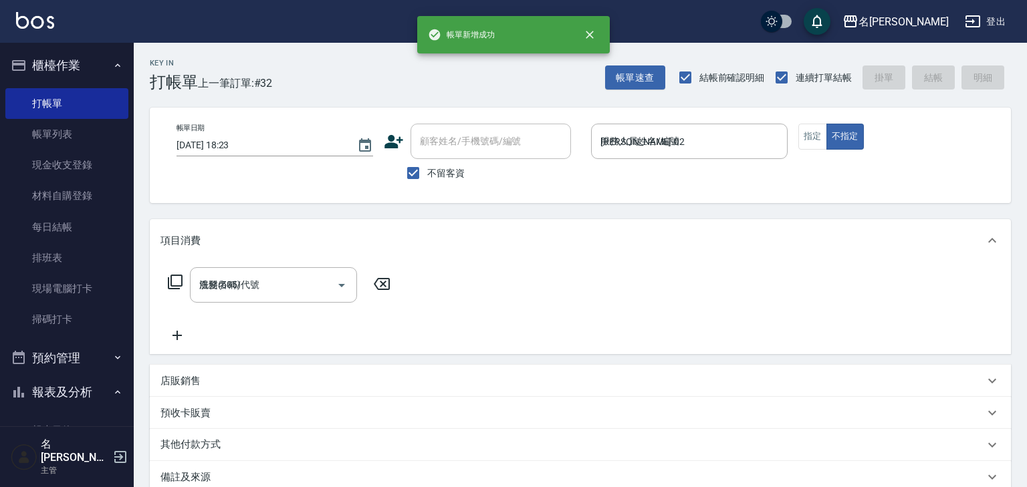
type input "[DATE] 18:23"
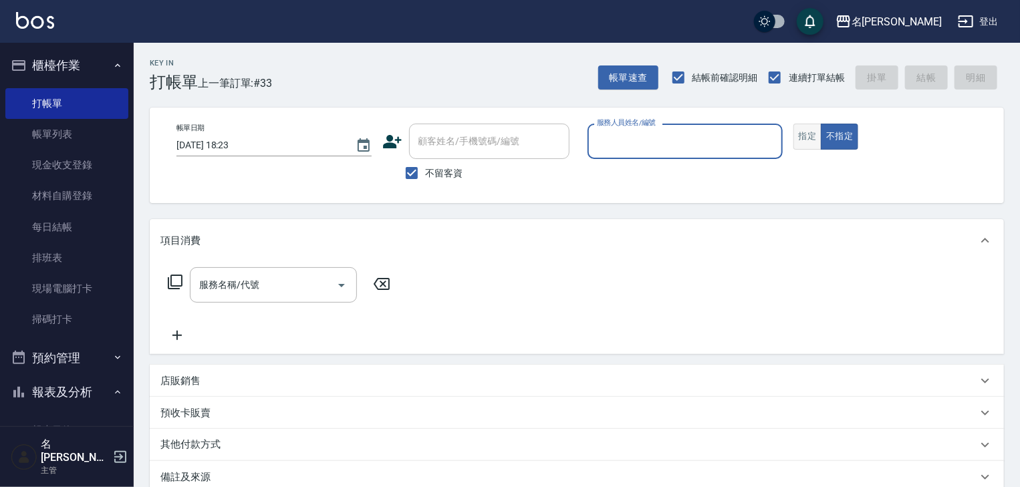
click at [810, 134] on button "指定" at bounding box center [808, 137] width 29 height 26
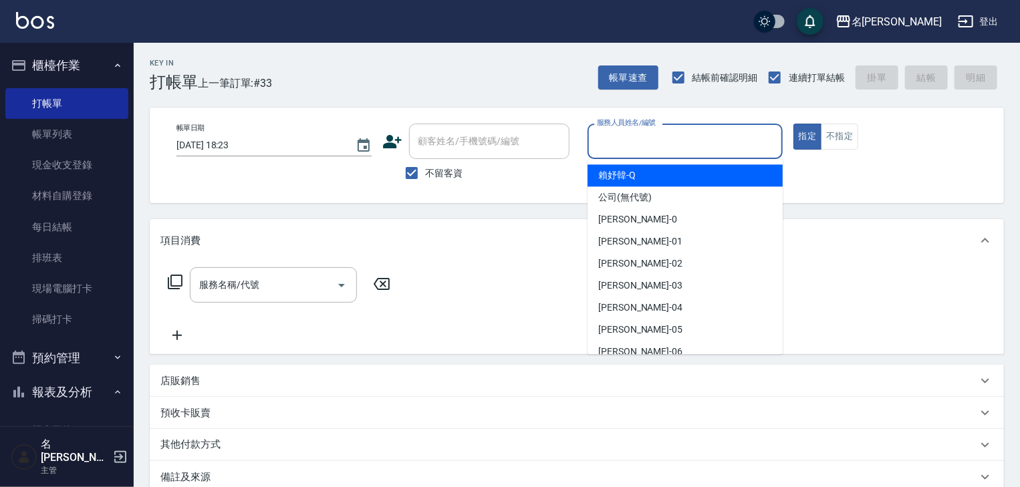
click at [660, 147] on input "服務人員姓名/編號" at bounding box center [685, 141] width 183 height 23
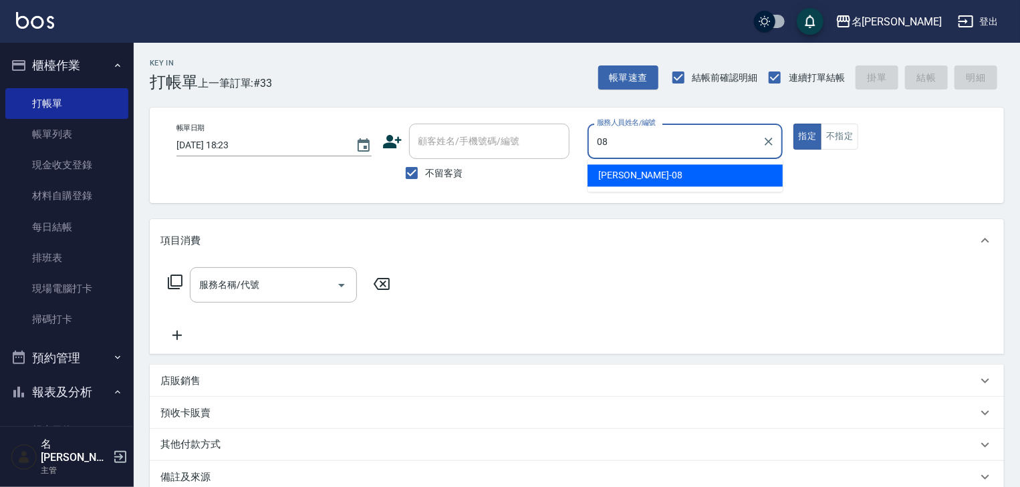
type input "[PERSON_NAME]-08"
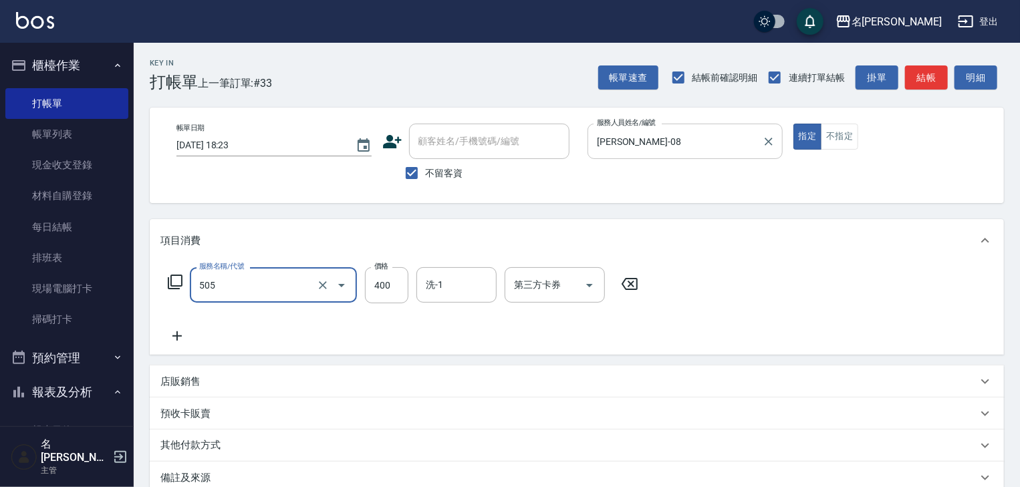
type input "洗髮(505)"
click at [931, 72] on button "結帳" at bounding box center [926, 78] width 43 height 25
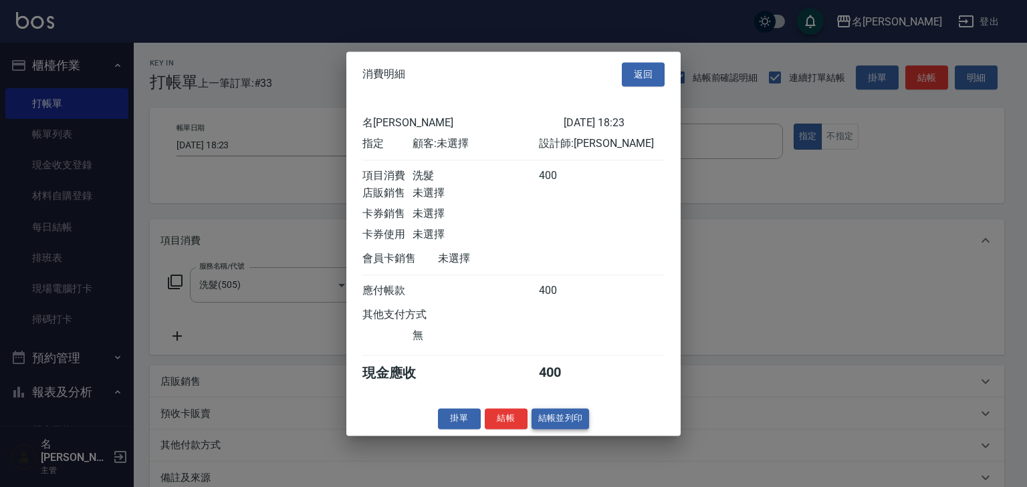
click at [552, 427] on button "結帳並列印" at bounding box center [561, 419] width 58 height 21
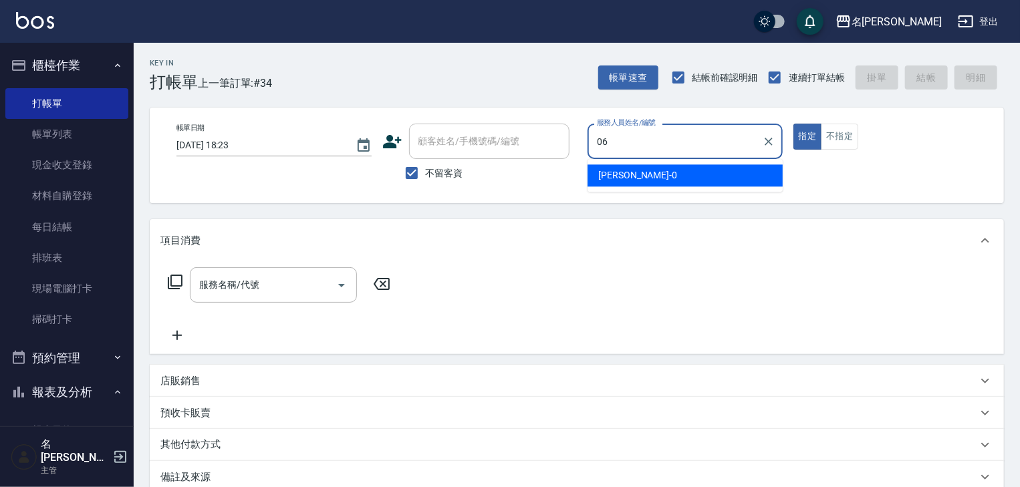
type input "[PERSON_NAME]-06"
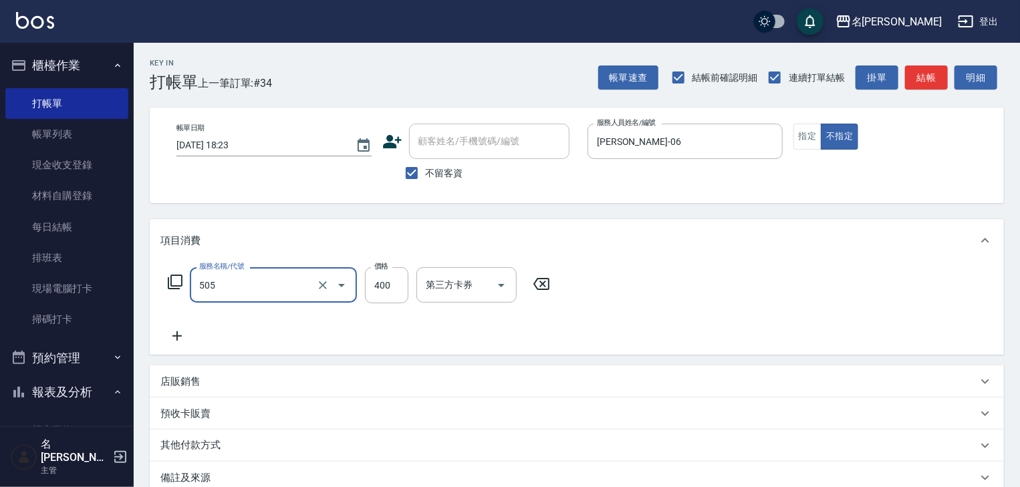
type input "洗髮(505)"
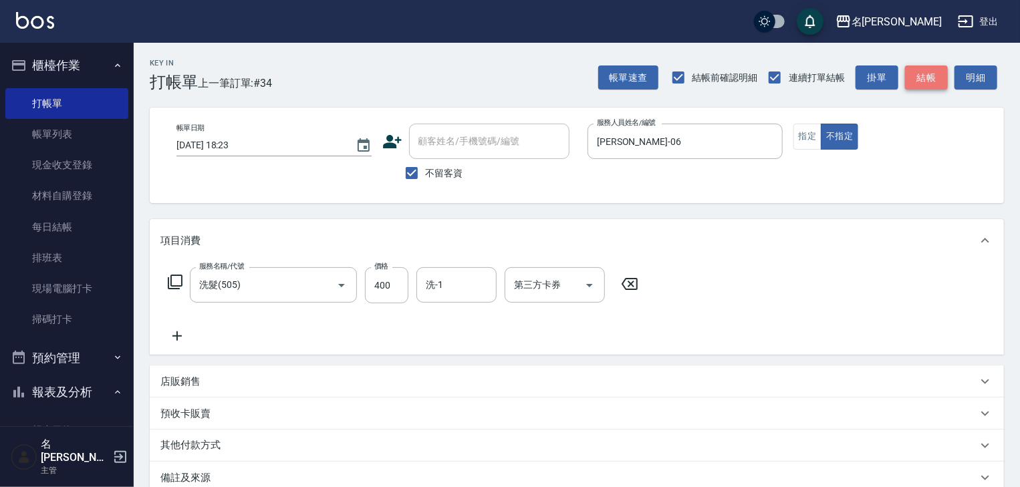
click at [929, 72] on button "結帳" at bounding box center [926, 78] width 43 height 25
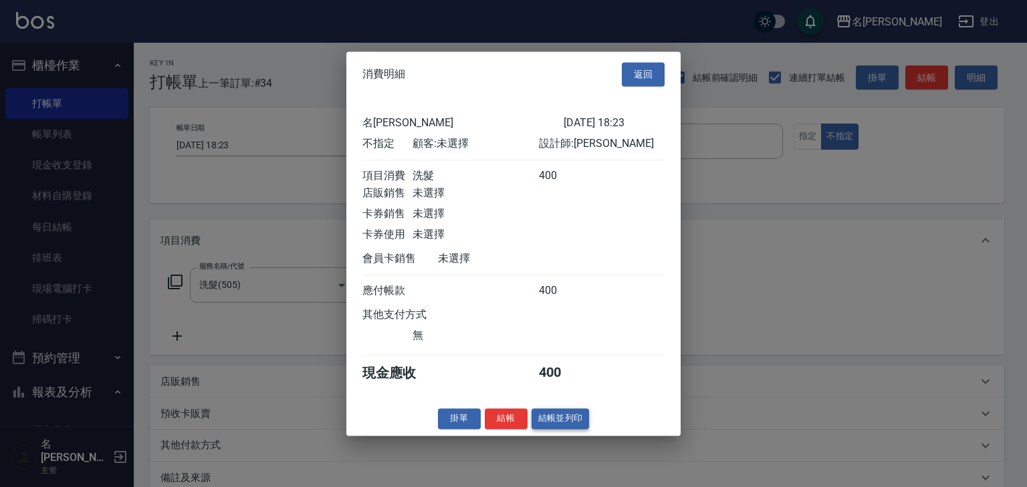
click at [552, 425] on button "結帳並列印" at bounding box center [561, 419] width 58 height 21
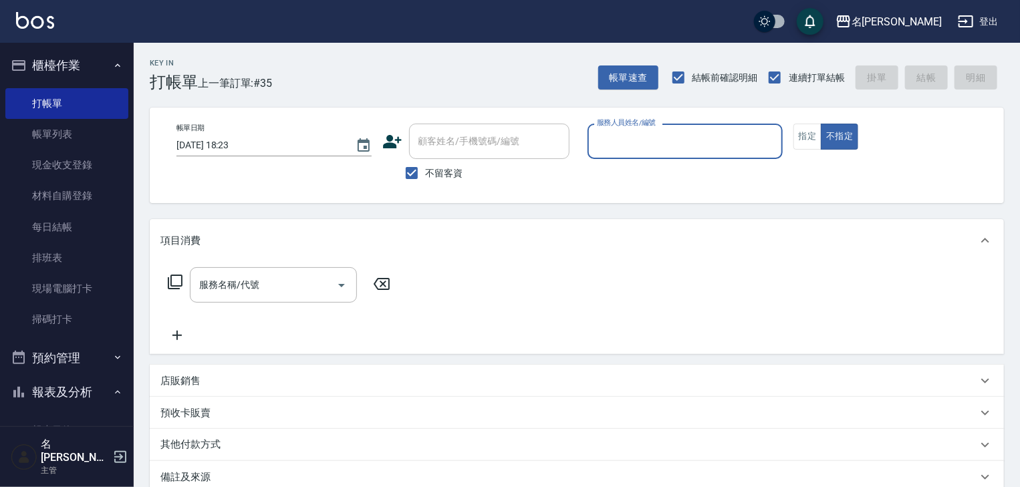
drag, startPoint x: 74, startPoint y: 140, endPoint x: 604, endPoint y: 320, distance: 560.5
click at [74, 140] on link "帳單列表" at bounding box center [66, 134] width 123 height 31
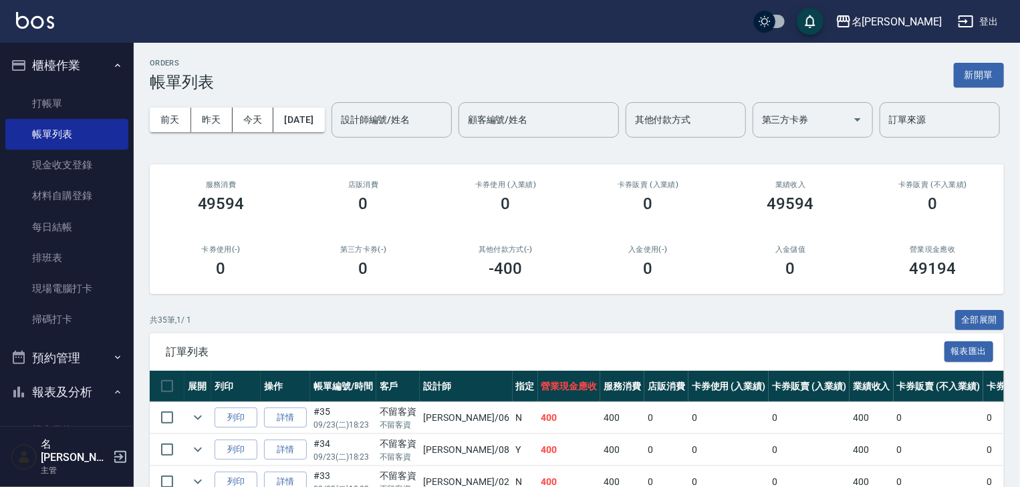
scroll to position [142, 0]
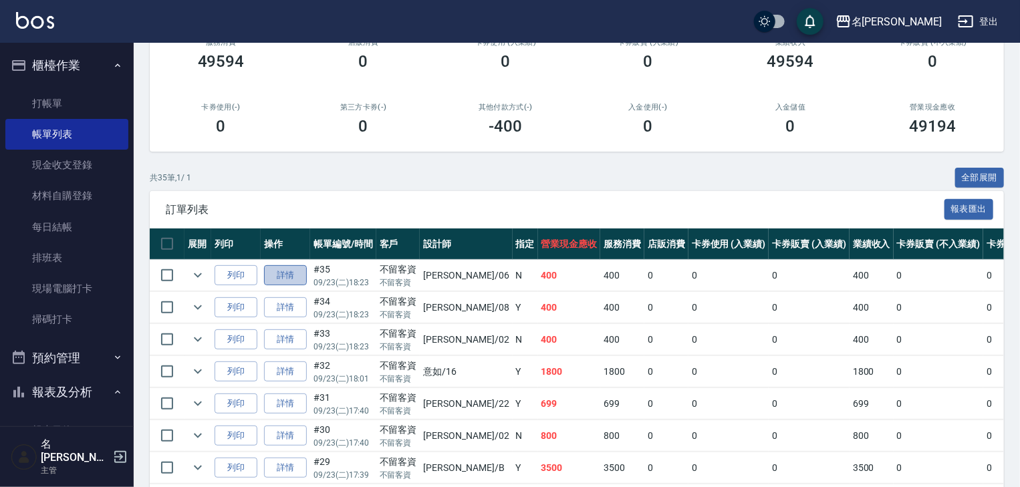
click at [300, 286] on link "詳情" at bounding box center [285, 275] width 43 height 21
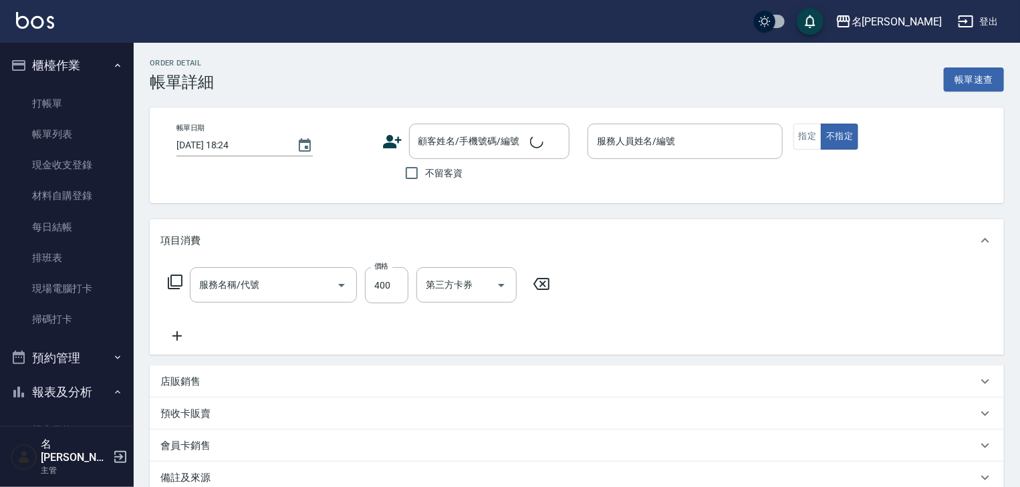
type input "洗髮(505)"
type input "[DATE] 18:23"
checkbox input "true"
type input "[PERSON_NAME]-06"
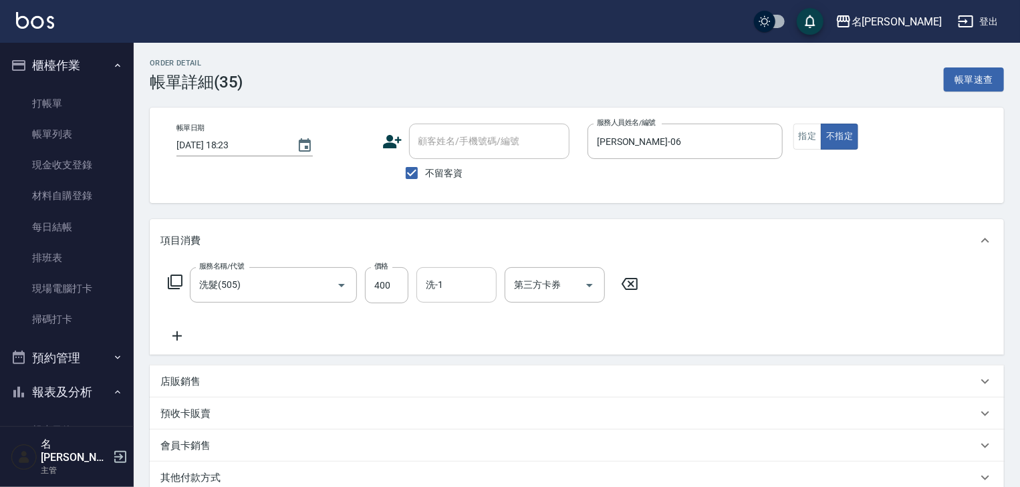
click at [455, 288] on input "洗-1" at bounding box center [457, 284] width 68 height 23
type input "[PERSON_NAME]-21"
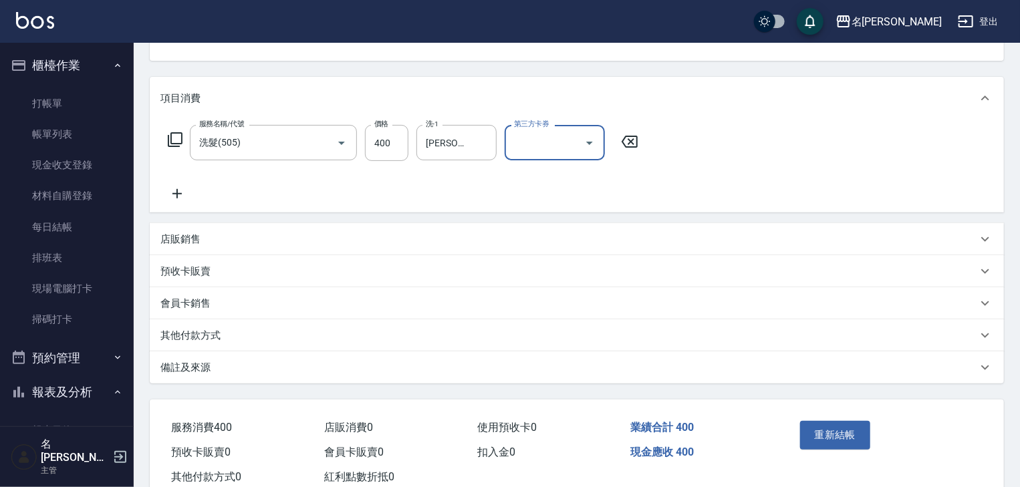
scroll to position [182, 0]
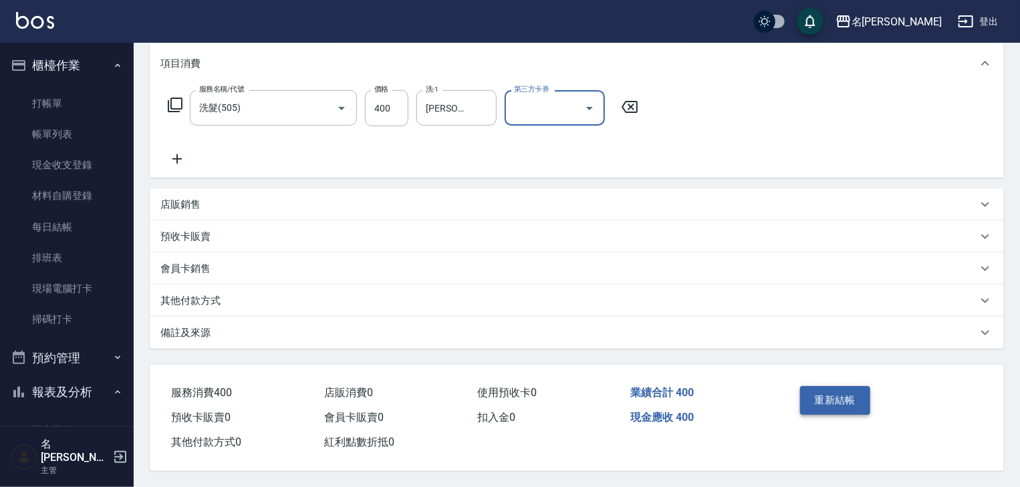
click at [834, 401] on button "重新結帳" at bounding box center [835, 400] width 71 height 28
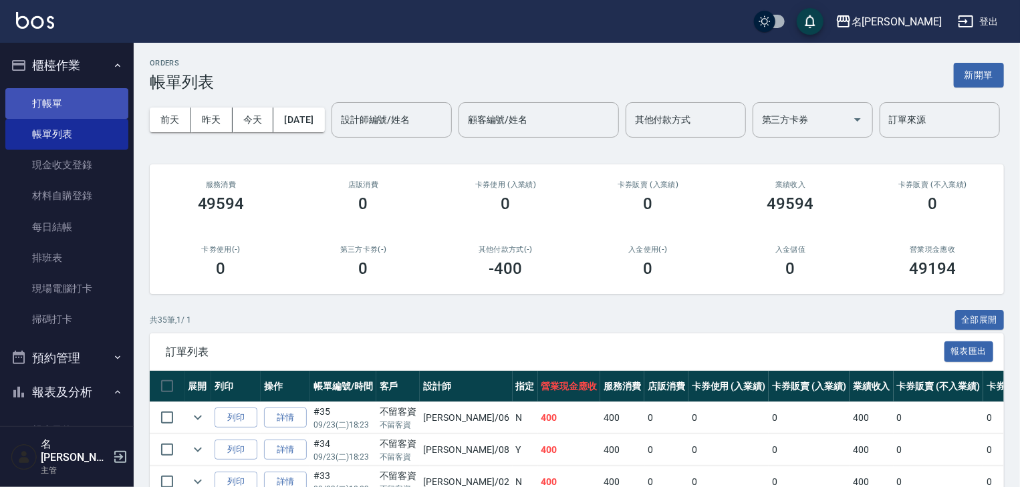
click at [43, 102] on link "打帳單" at bounding box center [66, 103] width 123 height 31
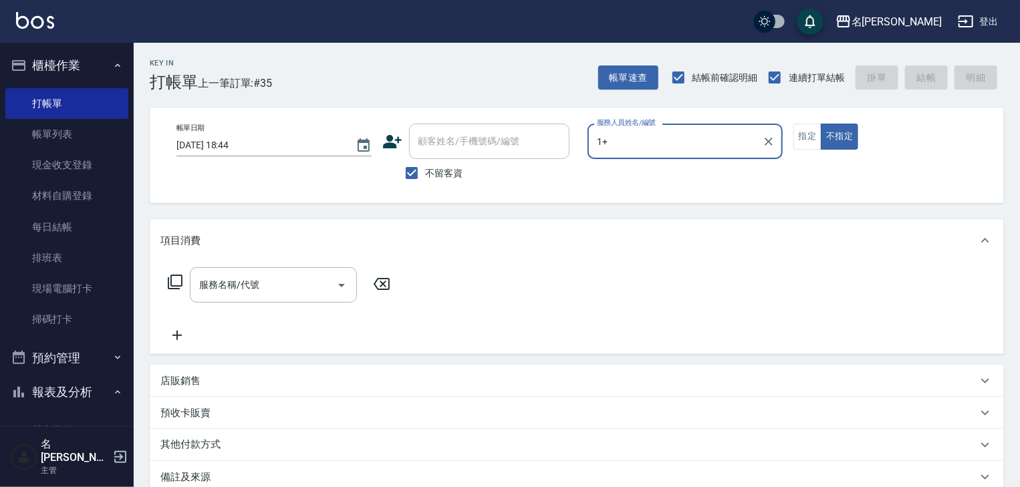
type input "1+"
click at [821, 124] on button "不指定" at bounding box center [839, 137] width 37 height 26
type button "false"
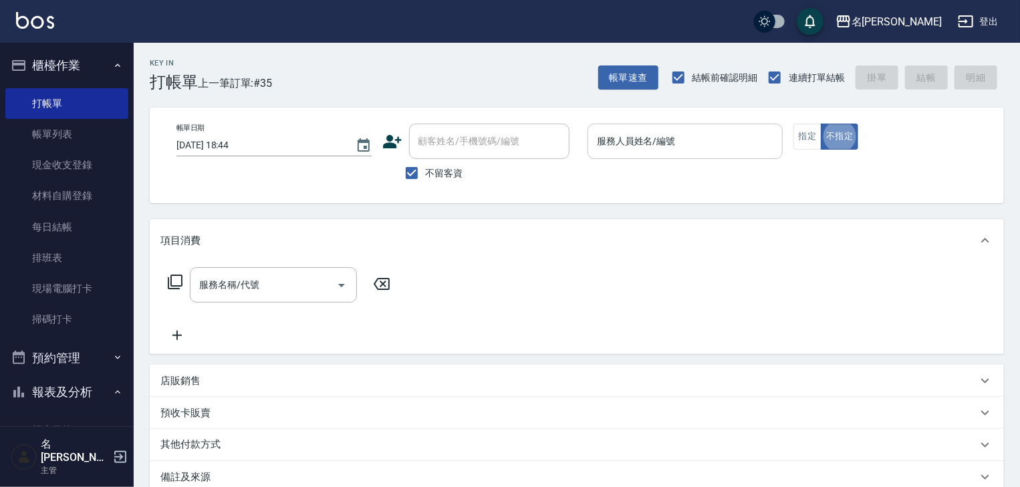
click at [696, 149] on input "服務人員姓名/編號" at bounding box center [685, 141] width 183 height 23
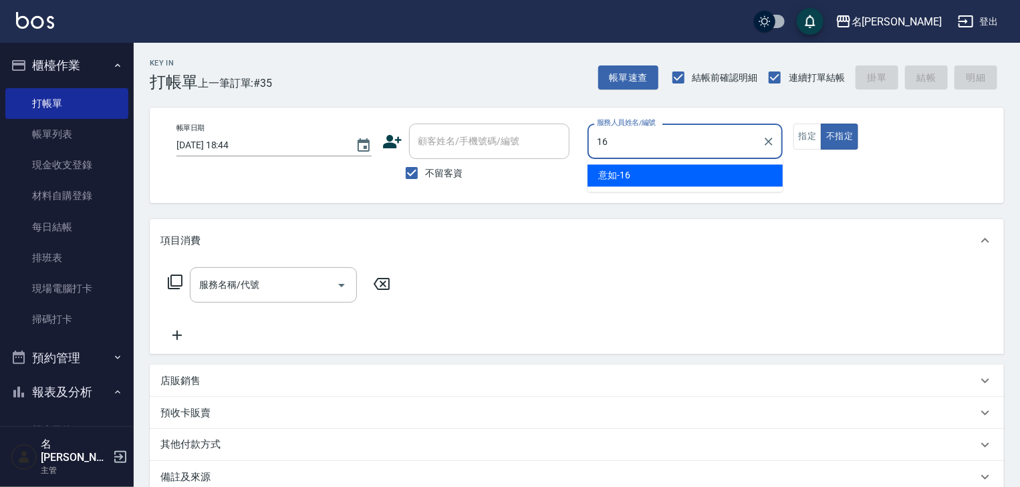
type input "意如-16"
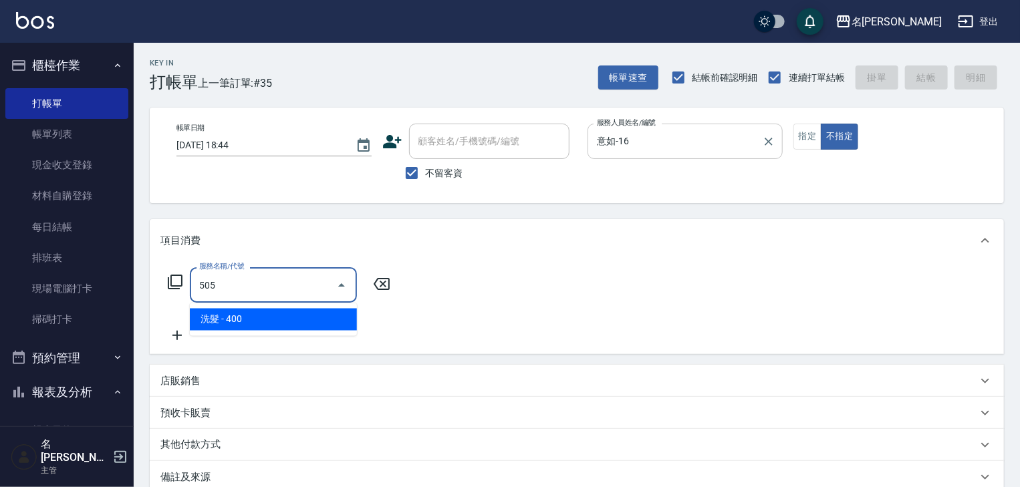
type input "洗髮(505)"
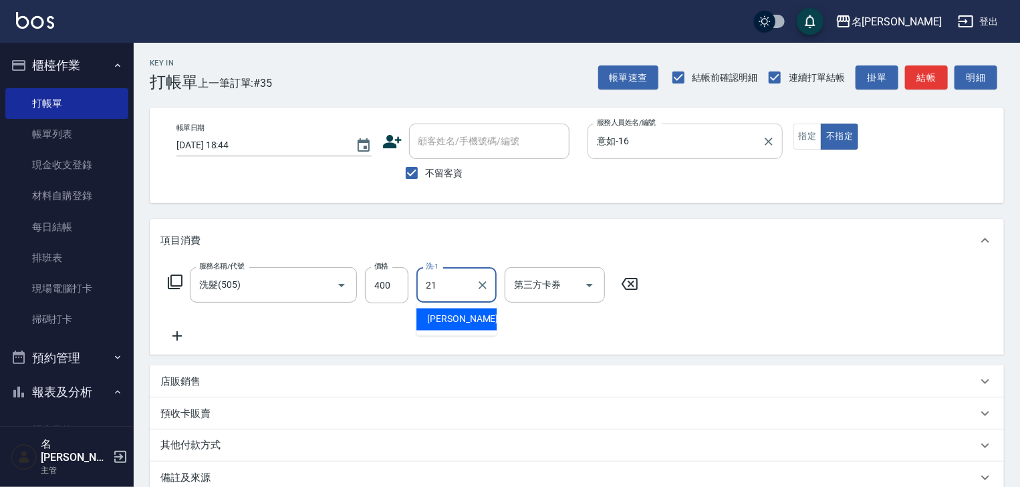
type input "[PERSON_NAME]-21"
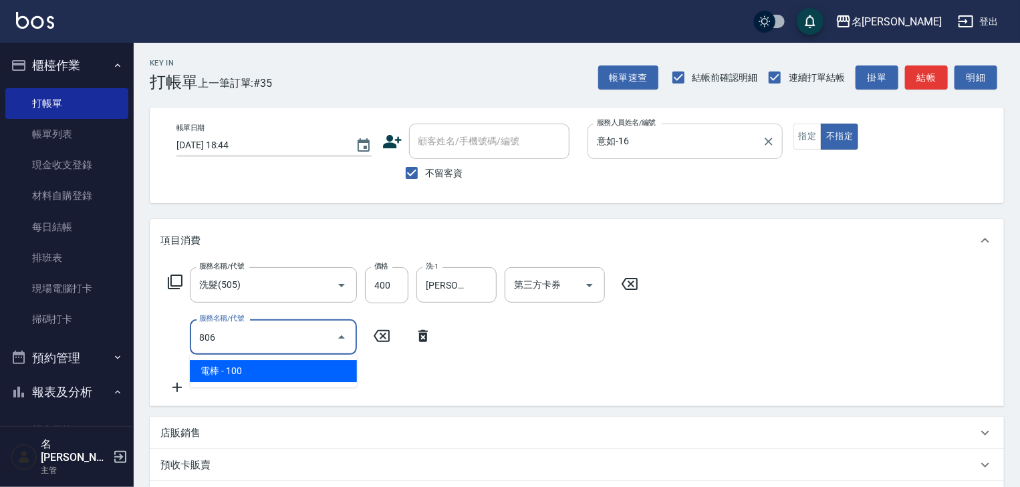
type input "電棒(806)"
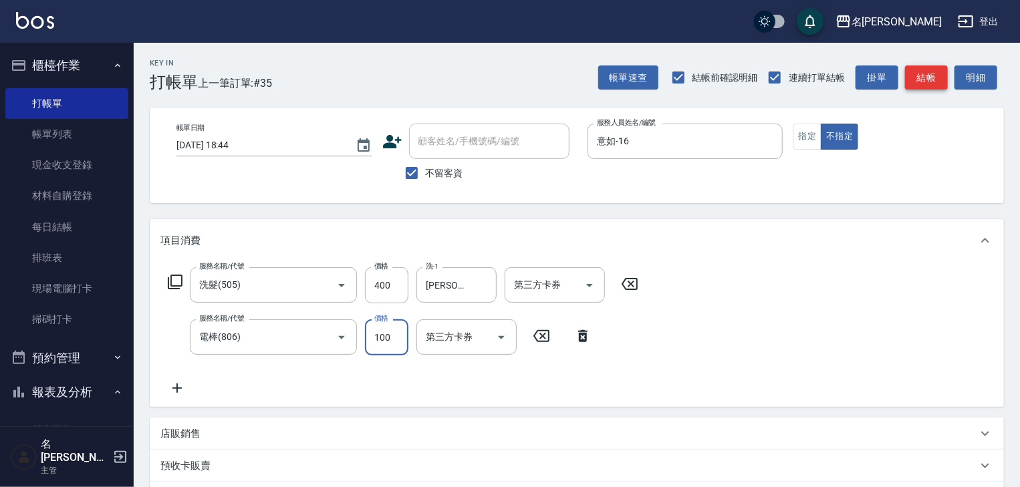
click at [920, 76] on button "結帳" at bounding box center [926, 78] width 43 height 25
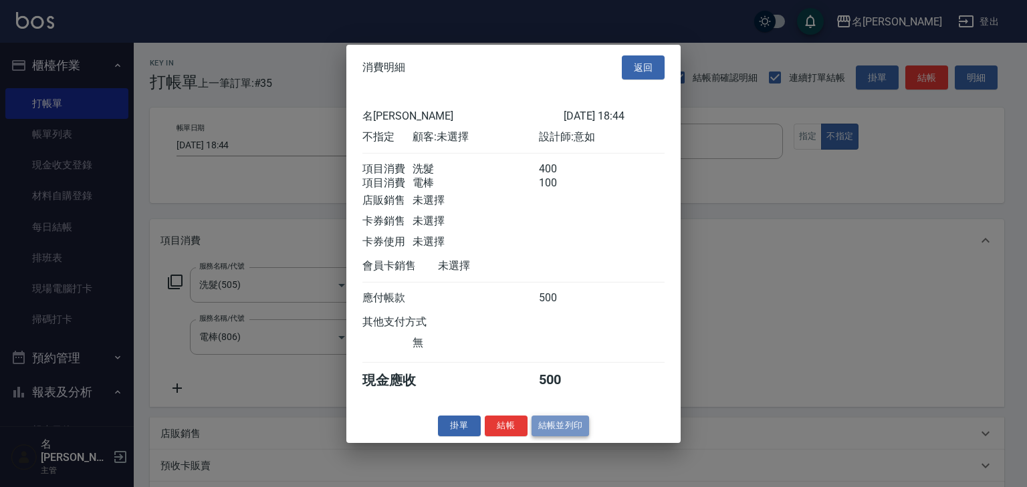
click at [556, 436] on button "結帳並列印" at bounding box center [561, 426] width 58 height 21
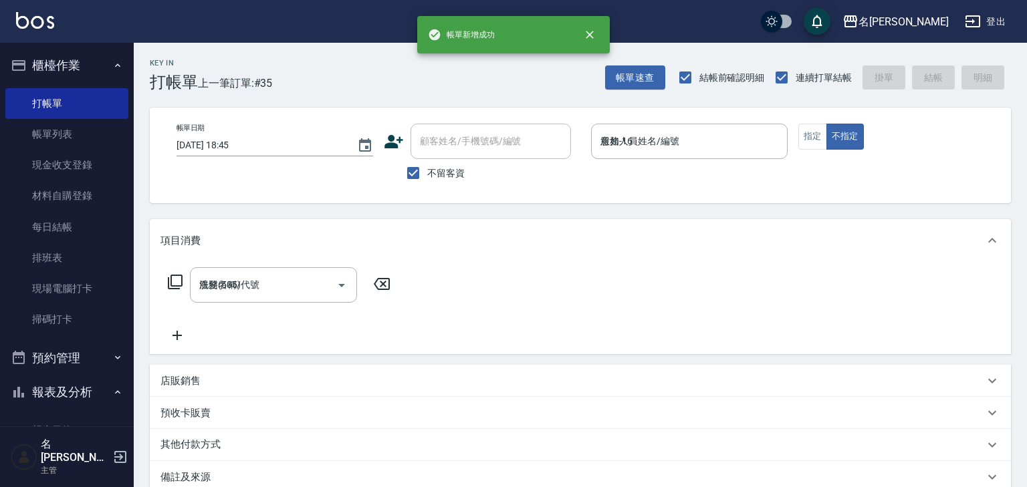
type input "[DATE] 18:45"
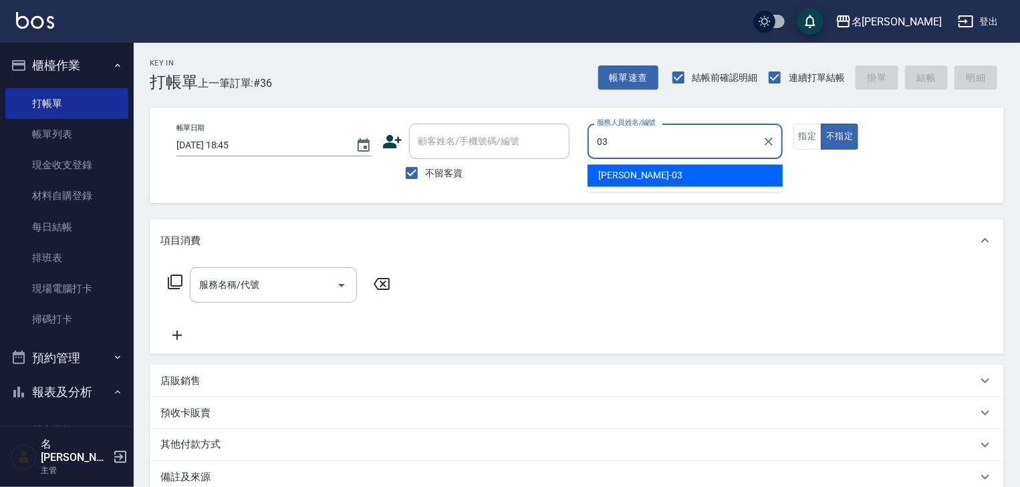
type input "[PERSON_NAME]-03"
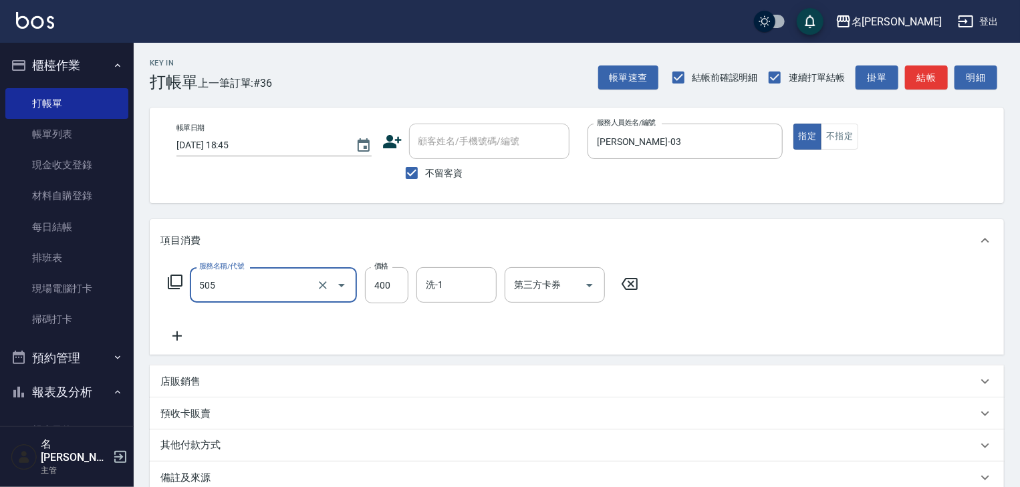
type input "洗髮(505)"
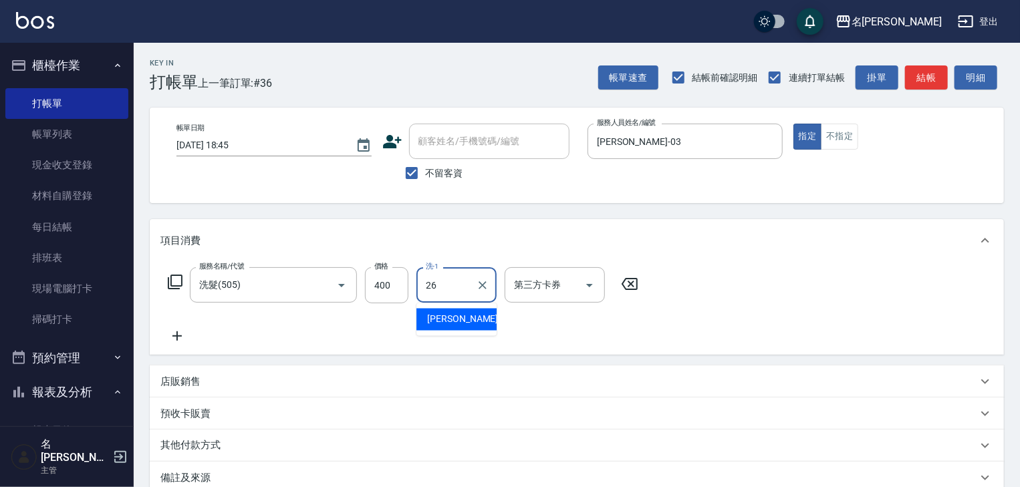
type input "[PERSON_NAME]筑-26"
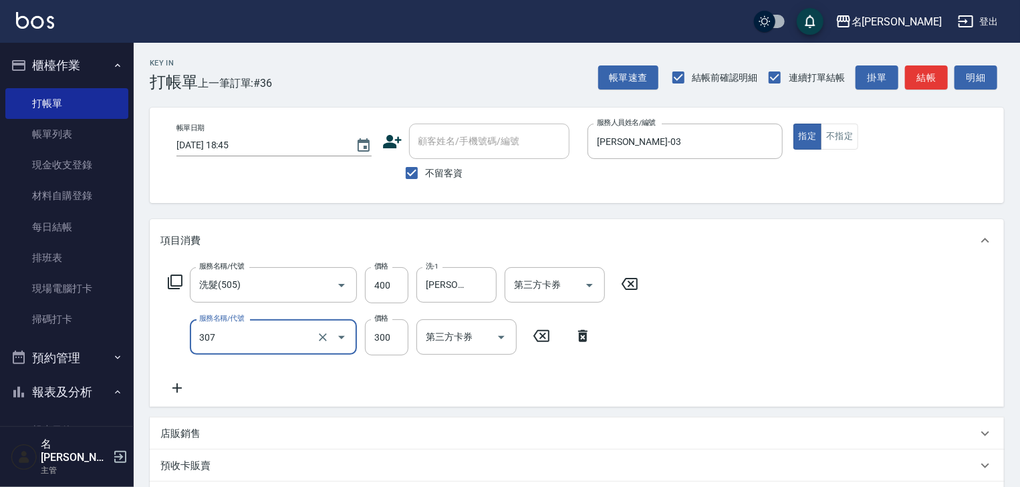
type input "剪髮(307)"
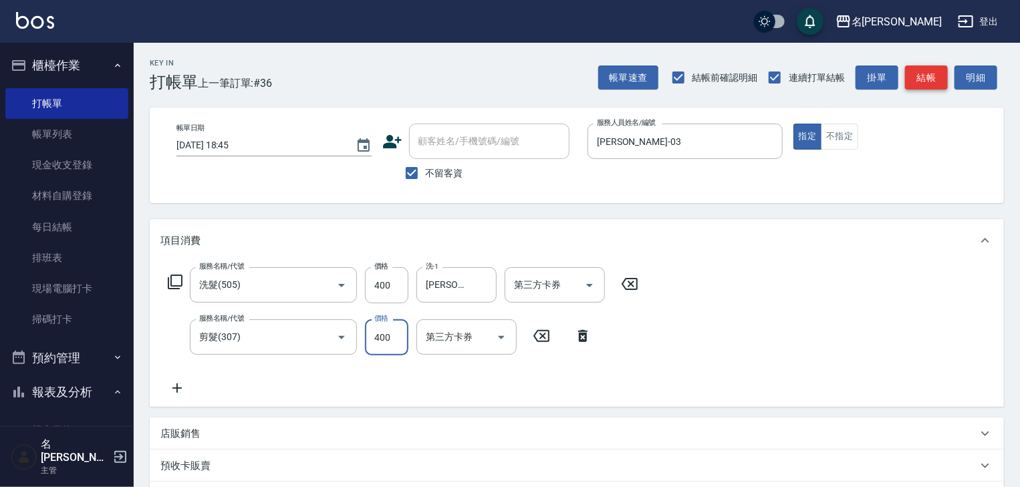
type input "400"
click at [934, 84] on button "結帳" at bounding box center [926, 78] width 43 height 25
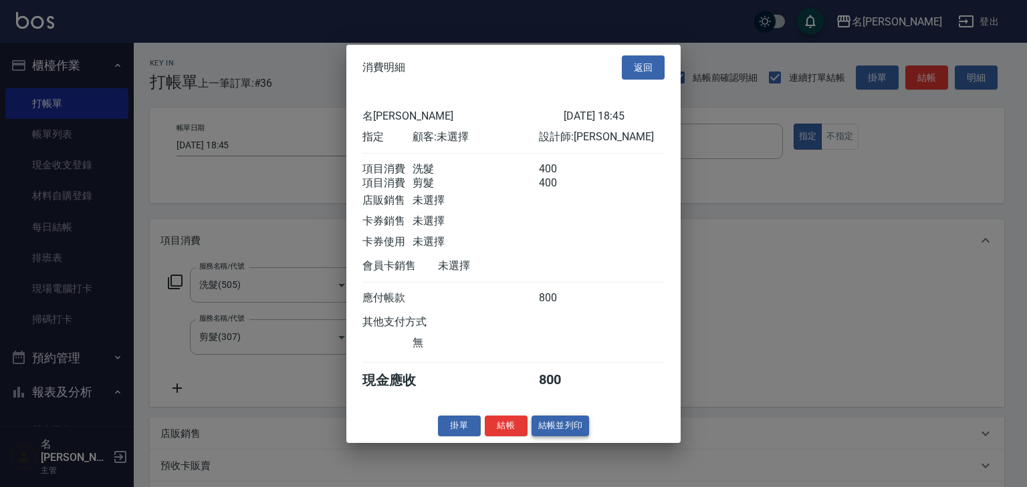
click at [549, 431] on button "結帳並列印" at bounding box center [561, 426] width 58 height 21
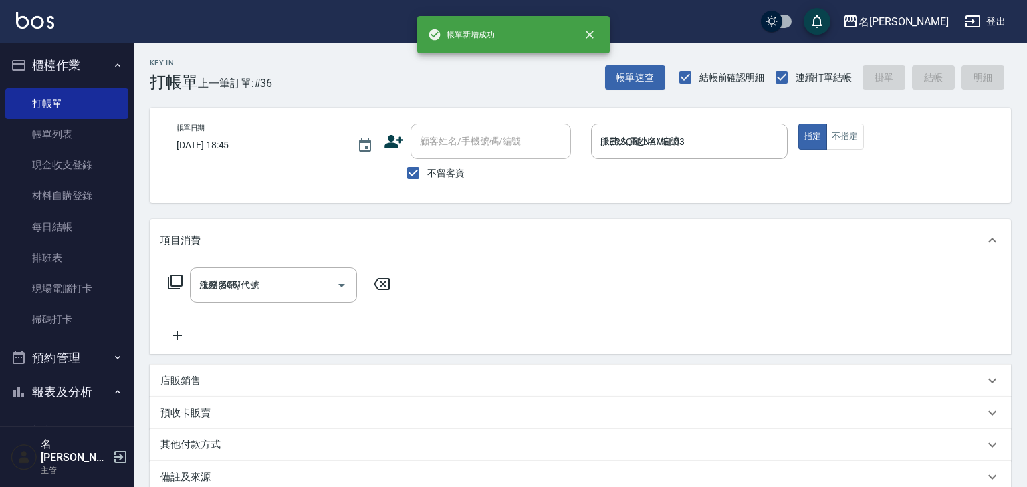
type input "[DATE] 18:50"
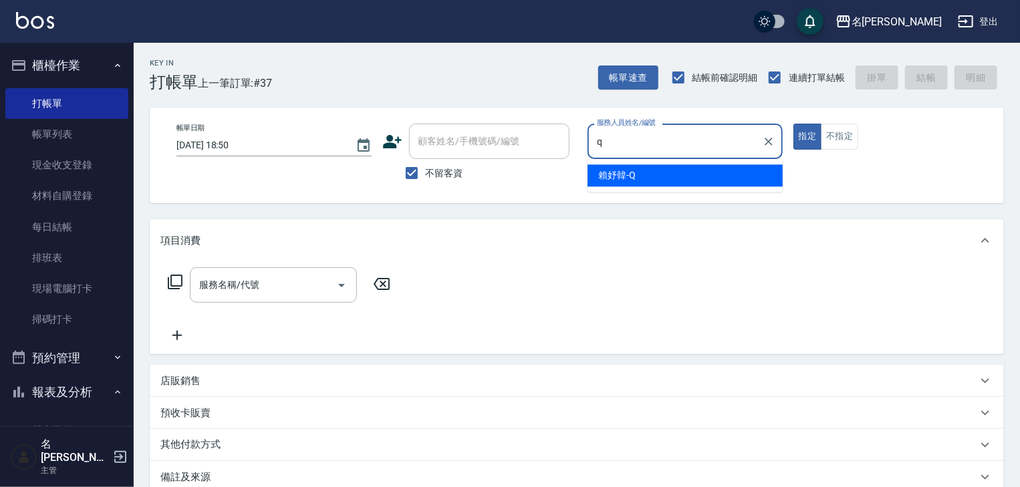
type input "賴妤韓-Q"
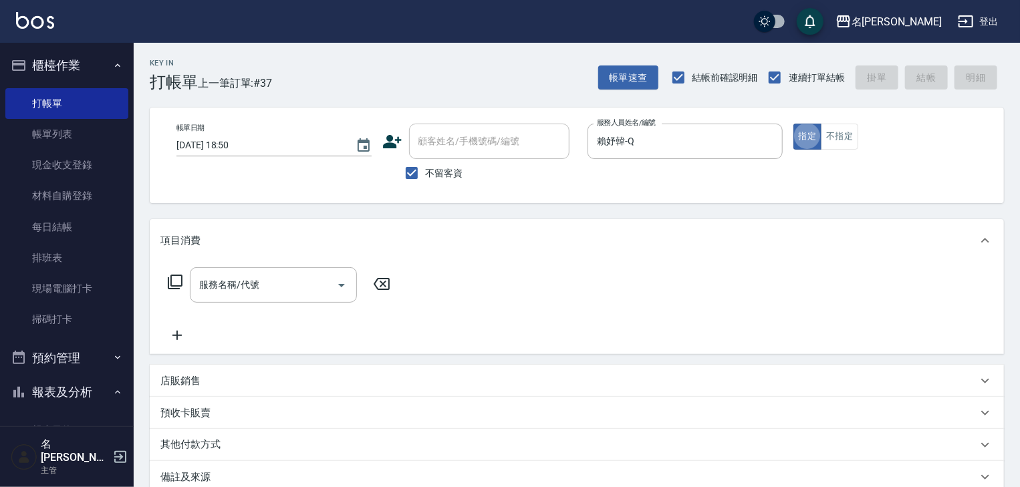
type button "true"
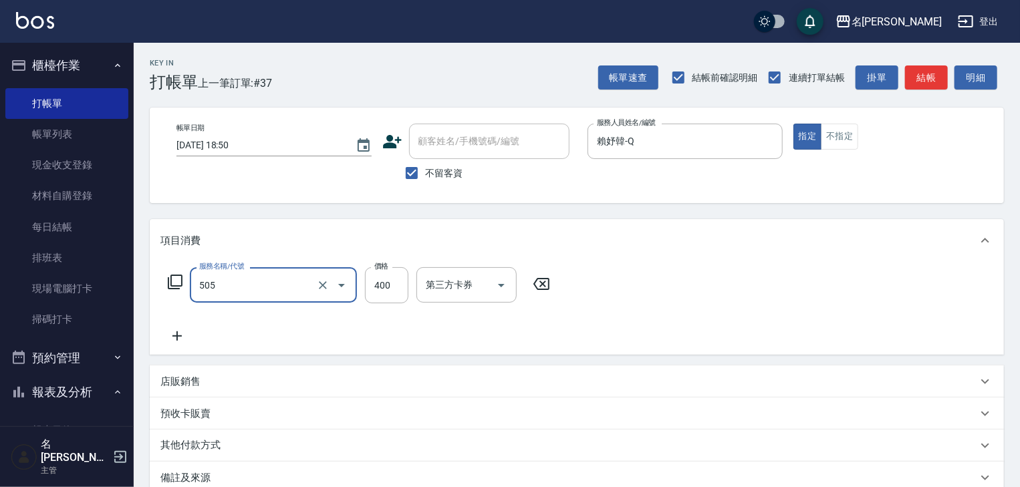
type input "洗髮(505)"
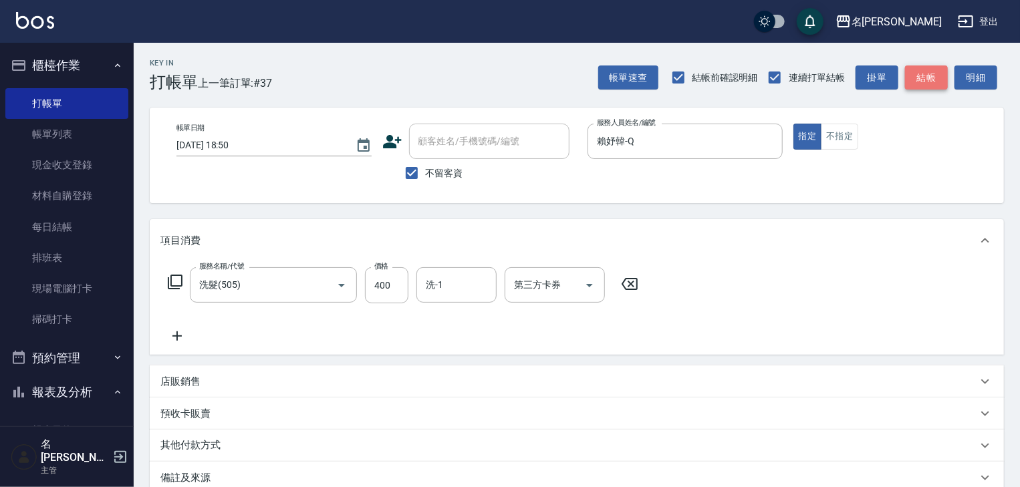
click at [925, 70] on button "結帳" at bounding box center [926, 78] width 43 height 25
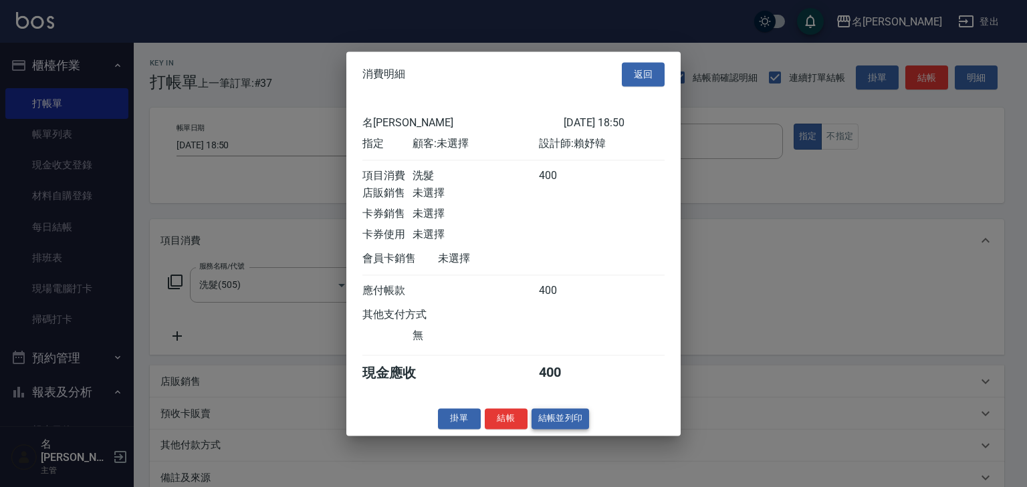
click at [576, 418] on button "結帳並列印" at bounding box center [561, 419] width 58 height 21
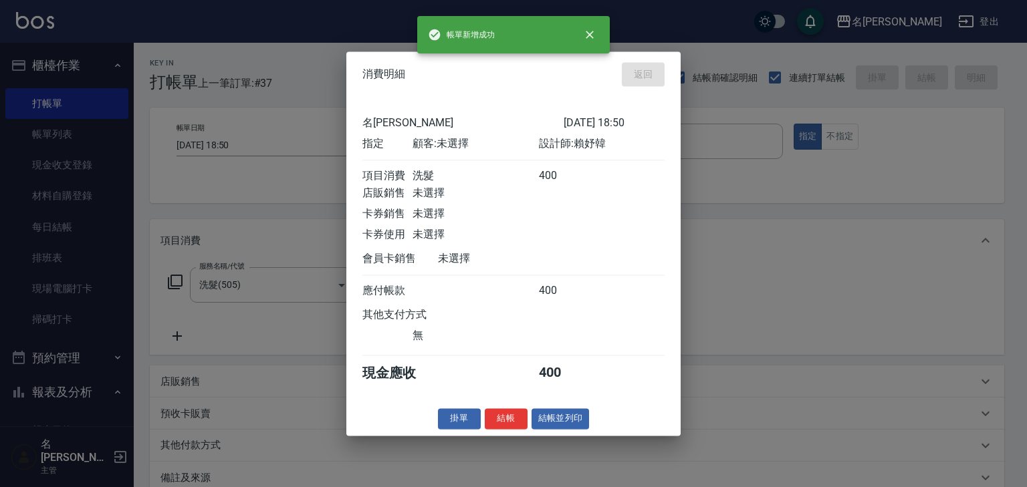
type input "[DATE] 18:53"
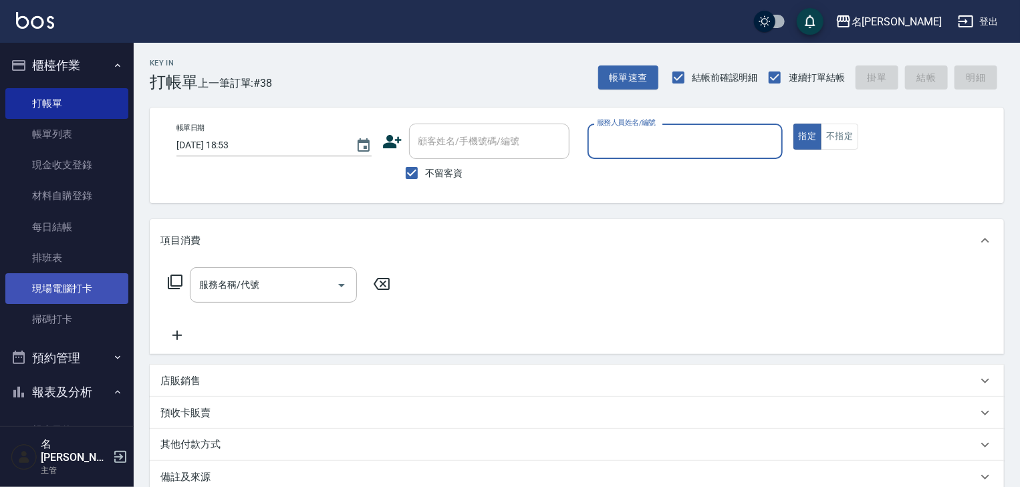
click at [54, 288] on link "現場電腦打卡" at bounding box center [66, 288] width 123 height 31
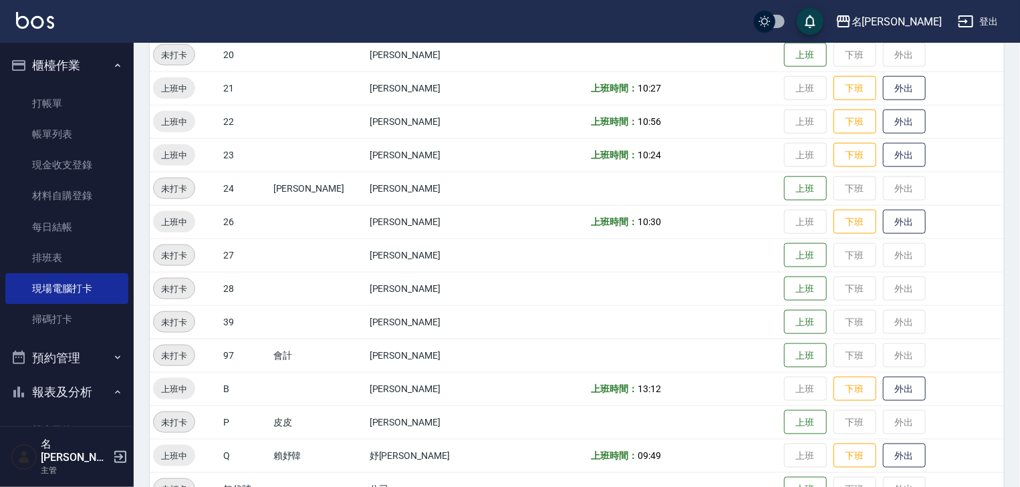
scroll to position [848, 0]
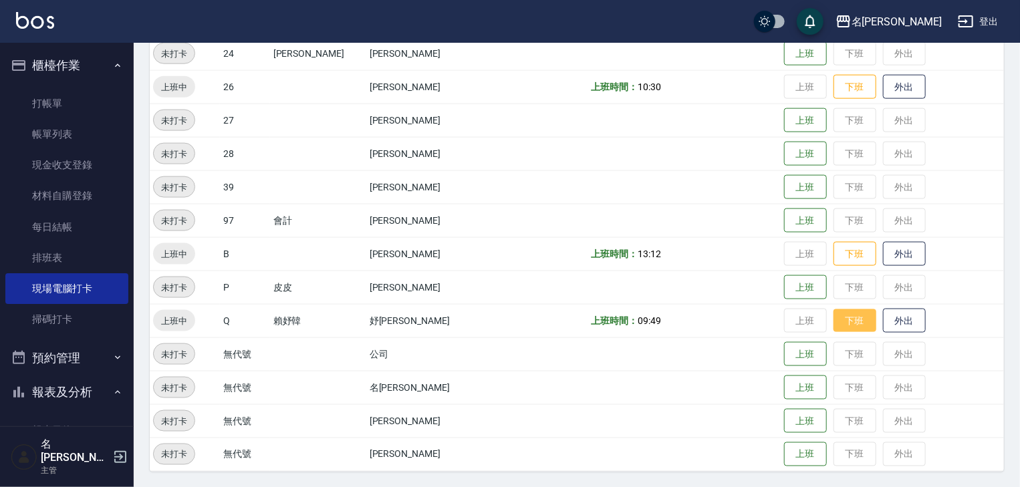
click at [835, 319] on button "下班" at bounding box center [855, 321] width 43 height 23
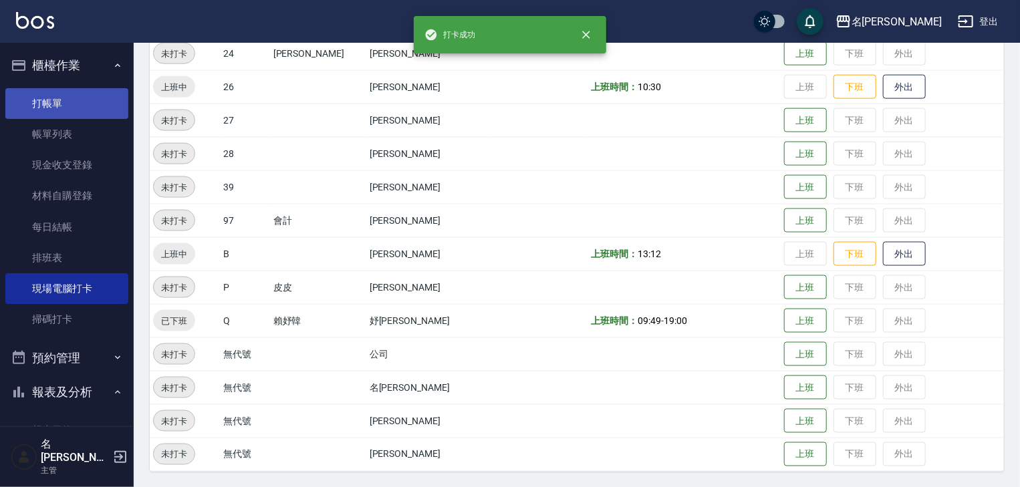
click at [52, 106] on link "打帳單" at bounding box center [66, 103] width 123 height 31
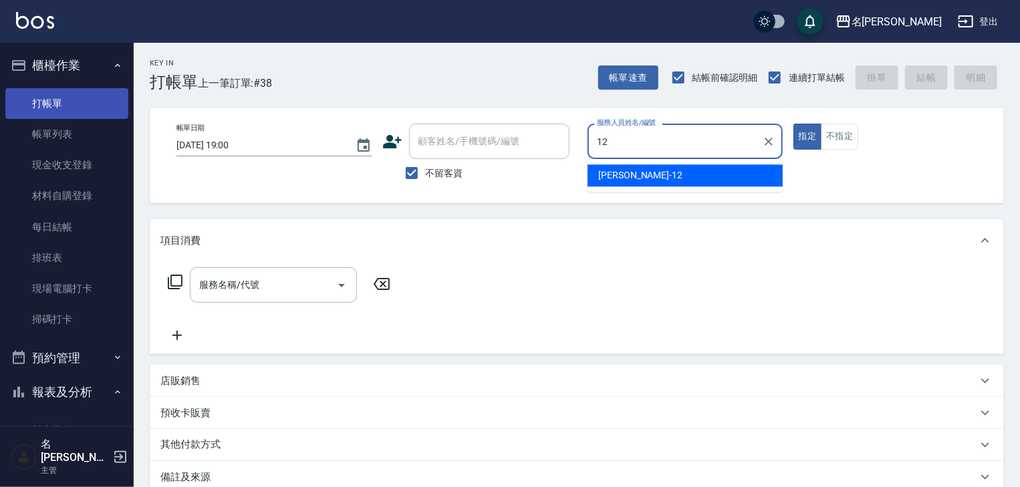
type input "[PERSON_NAME]-12"
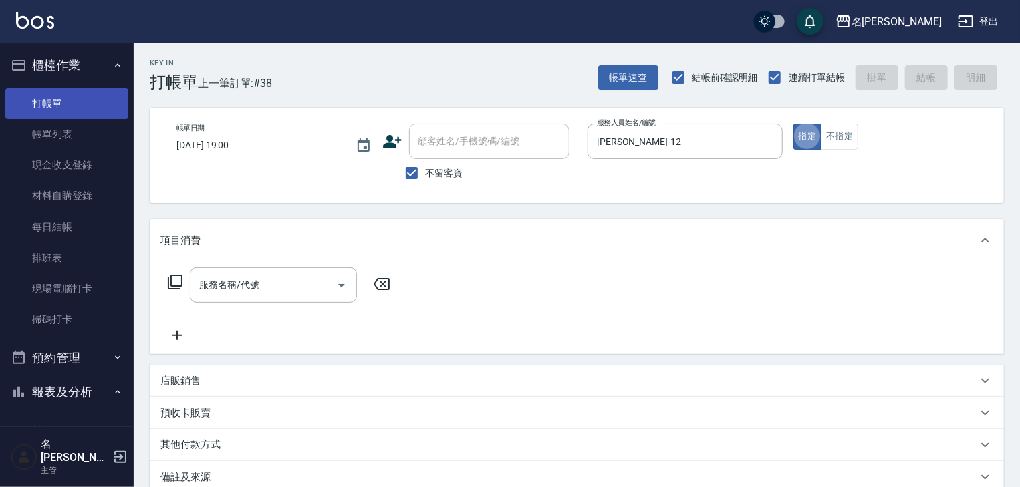
type button "true"
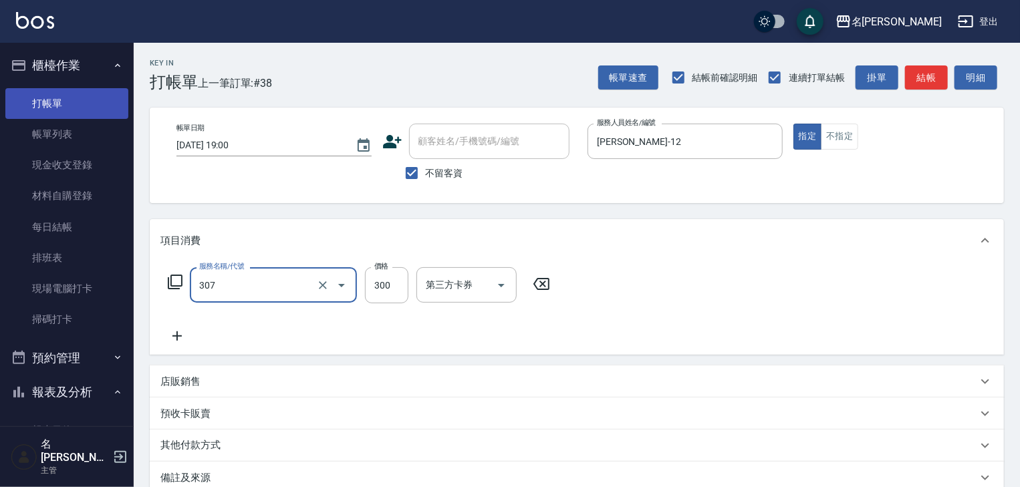
type input "剪髮(307)"
type input "500"
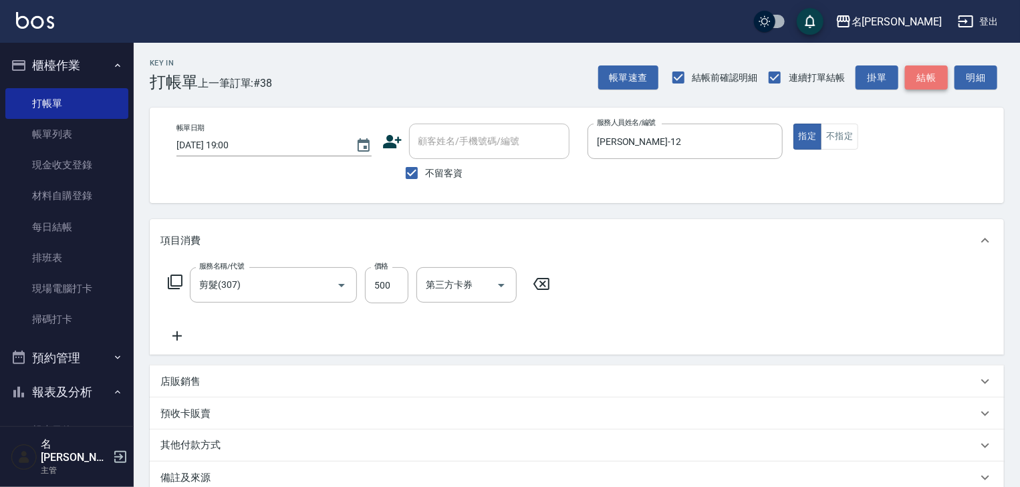
click at [923, 80] on button "結帳" at bounding box center [926, 78] width 43 height 25
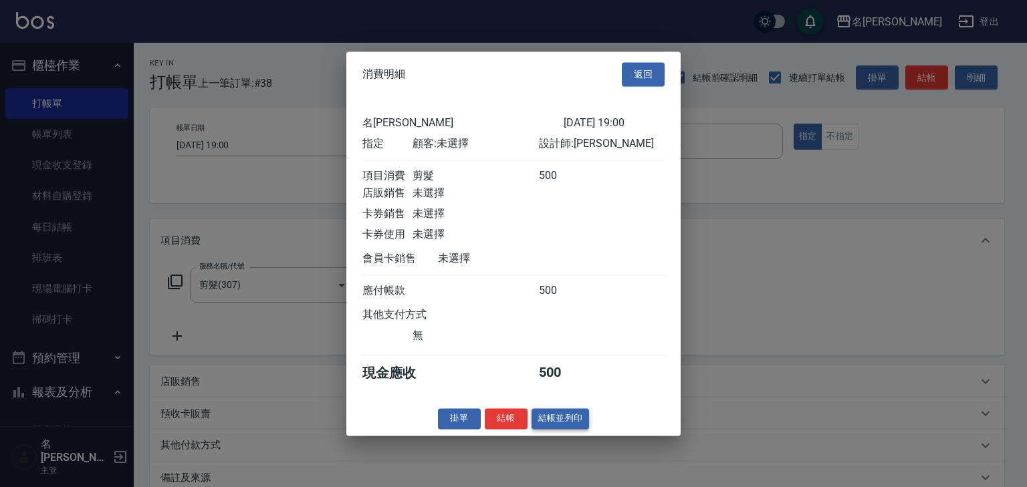
click at [559, 425] on button "結帳並列印" at bounding box center [561, 419] width 58 height 21
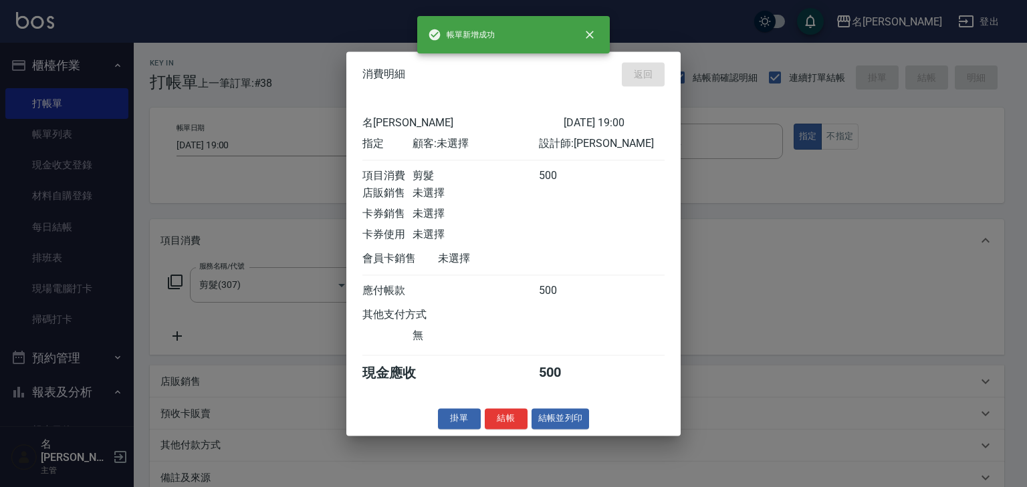
type input "[DATE] 19:01"
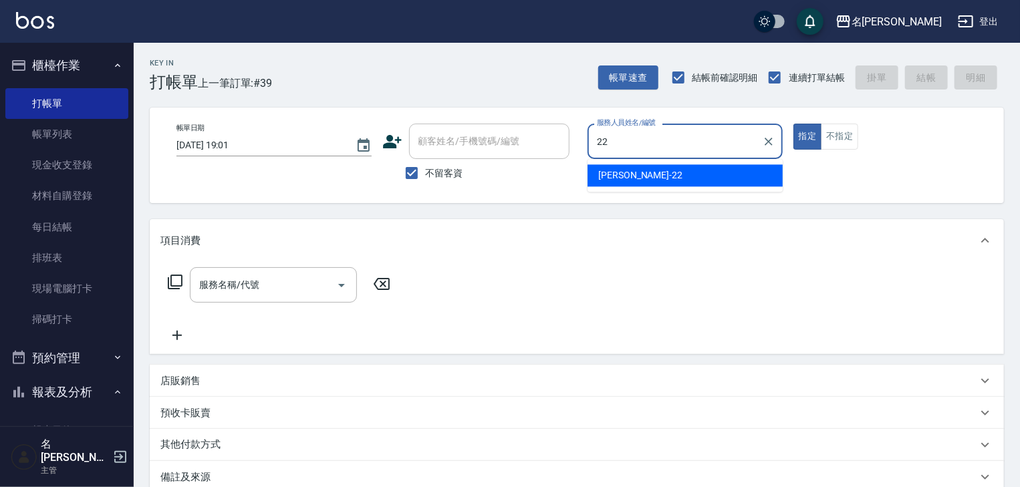
type input "[PERSON_NAME]-22"
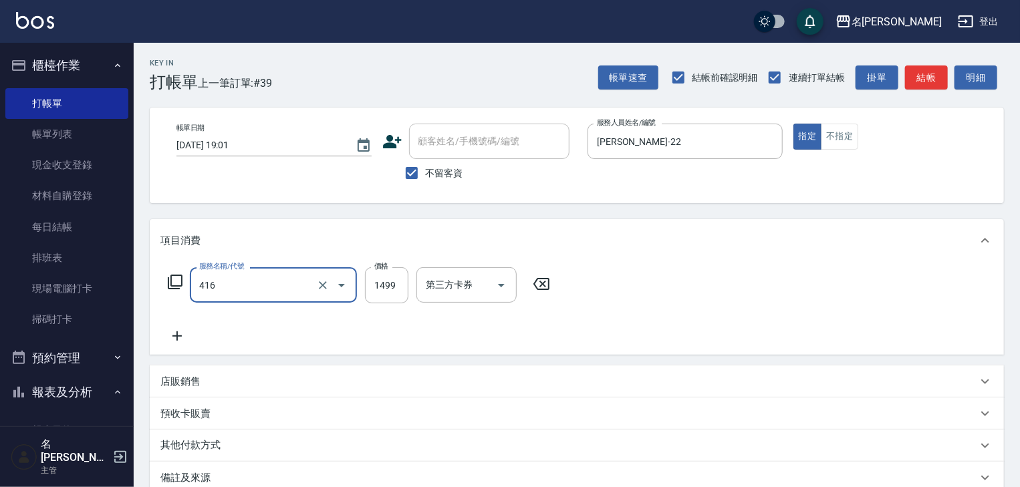
type input "染髮1499↓(416)"
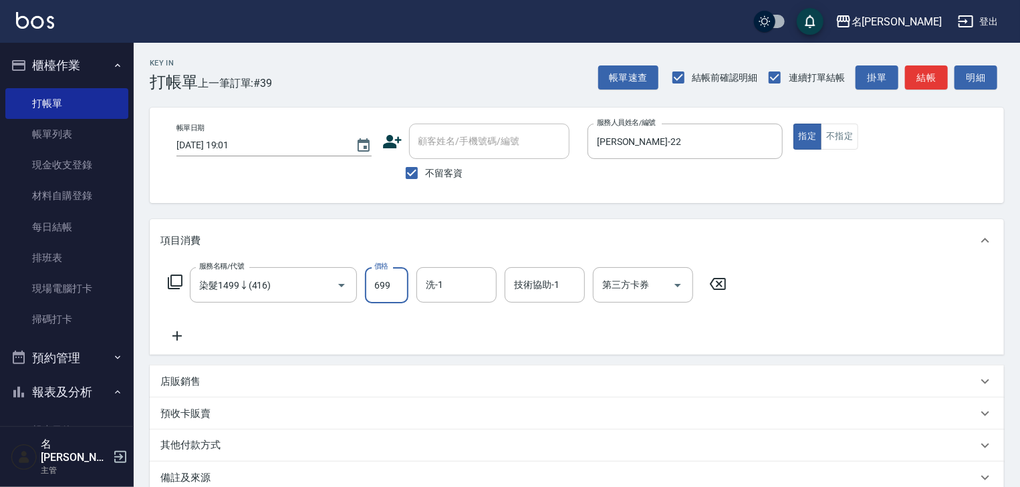
type input "699"
click at [941, 83] on button "結帳" at bounding box center [926, 78] width 43 height 25
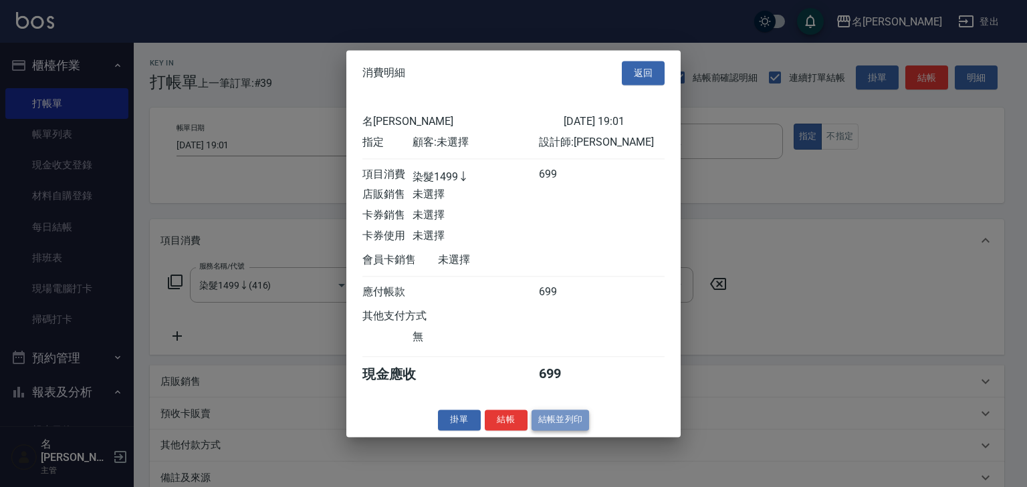
click at [576, 431] on button "結帳並列印" at bounding box center [561, 420] width 58 height 21
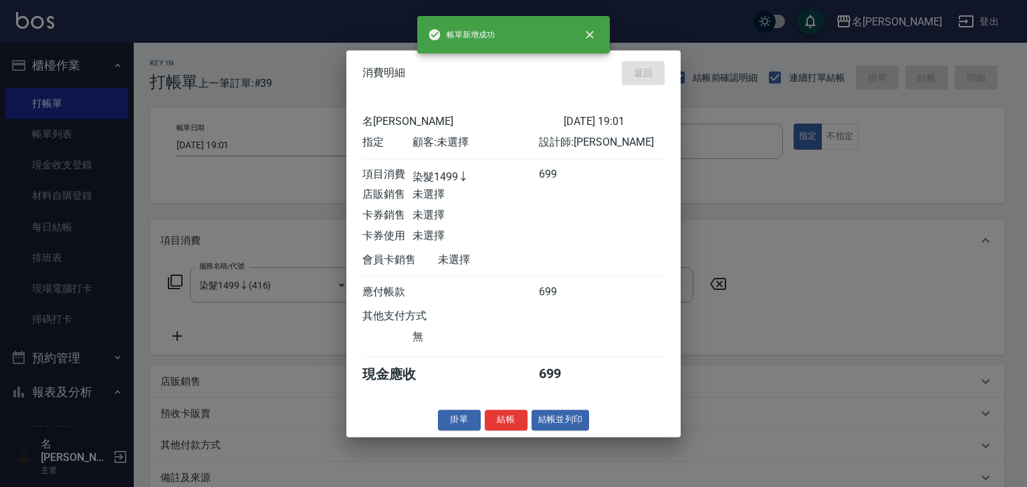
type input "[DATE] 19:18"
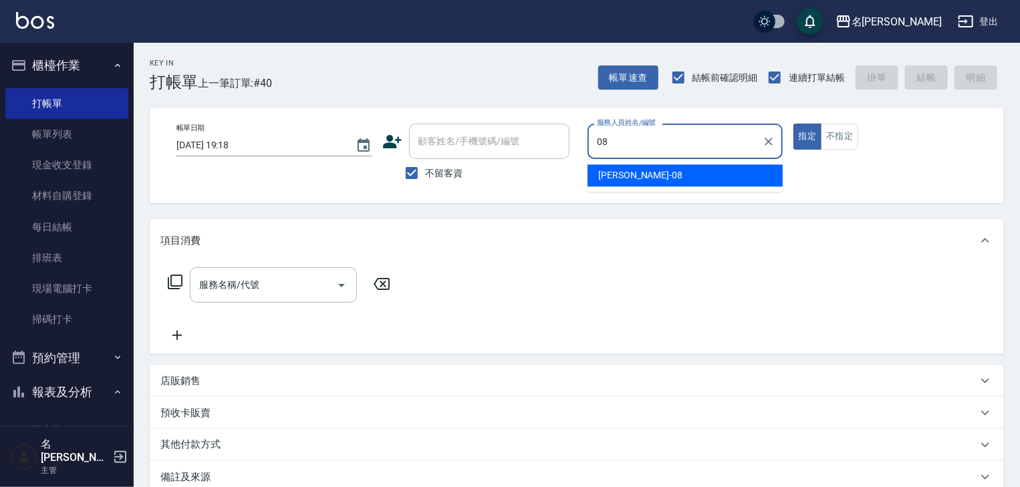
type input "[PERSON_NAME]-08"
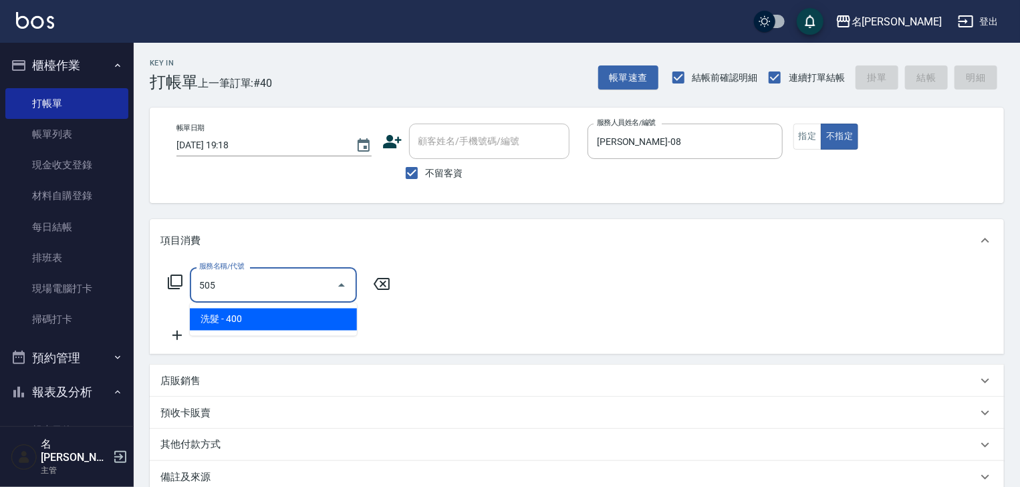
type input "洗髮(505)"
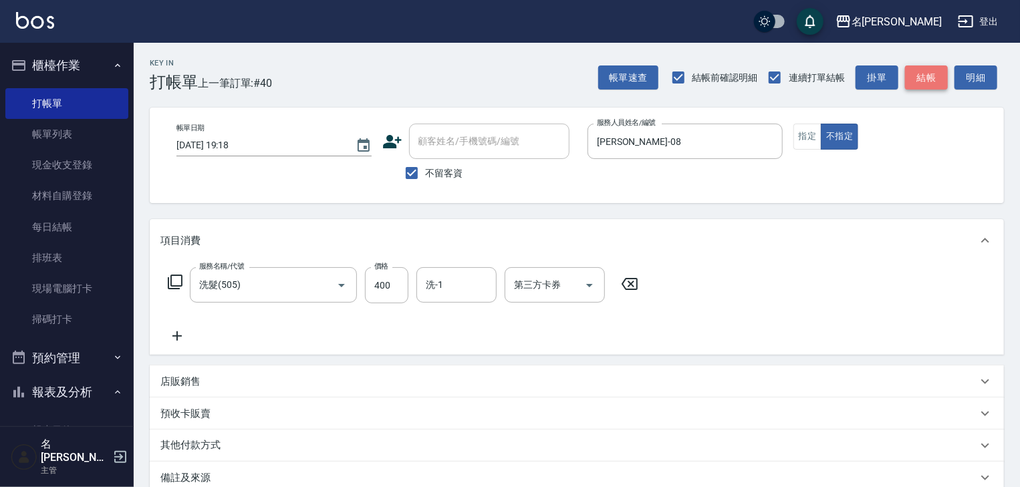
click at [937, 79] on button "結帳" at bounding box center [926, 78] width 43 height 25
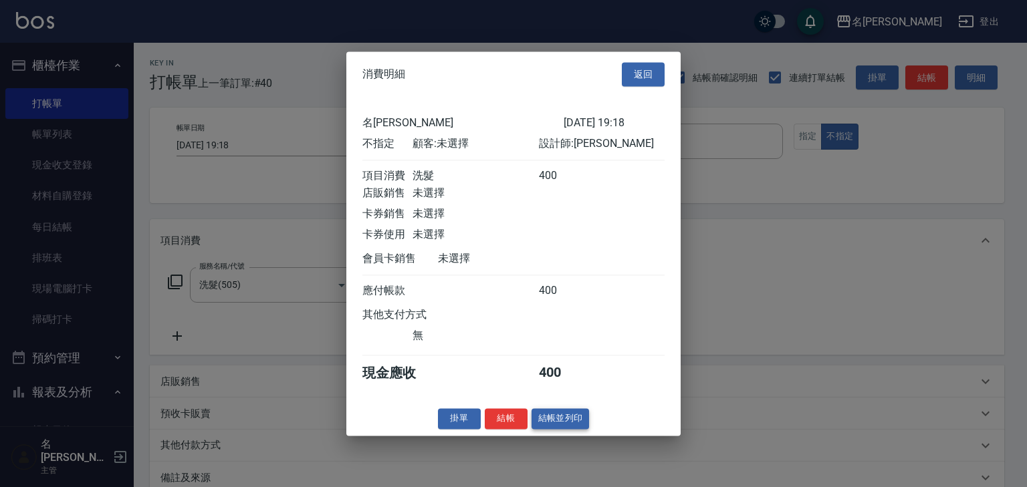
click at [552, 425] on button "結帳並列印" at bounding box center [561, 419] width 58 height 21
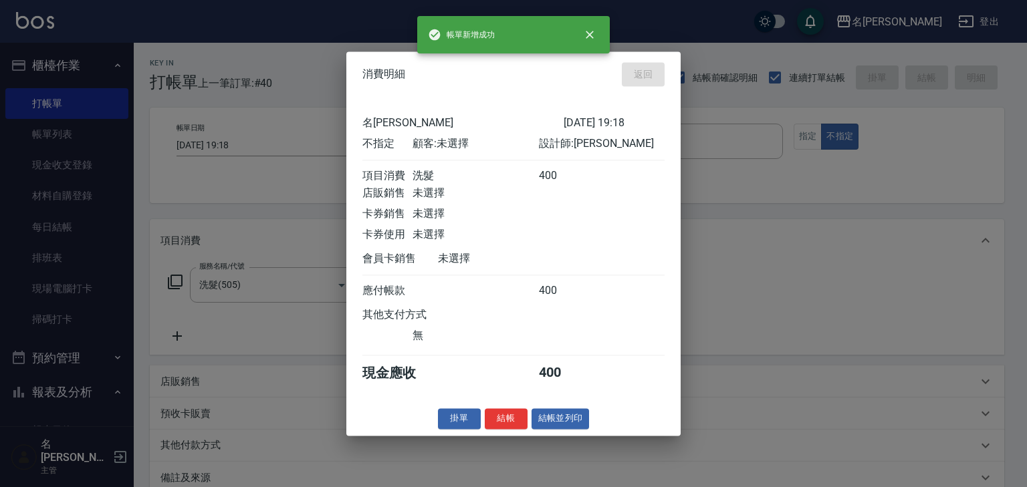
type input "[DATE] 19:46"
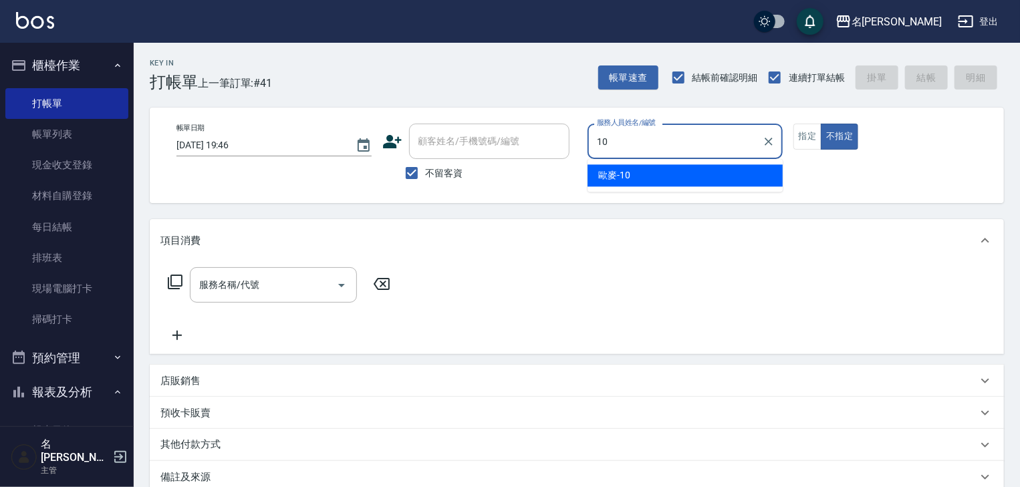
type input "歐麥-10"
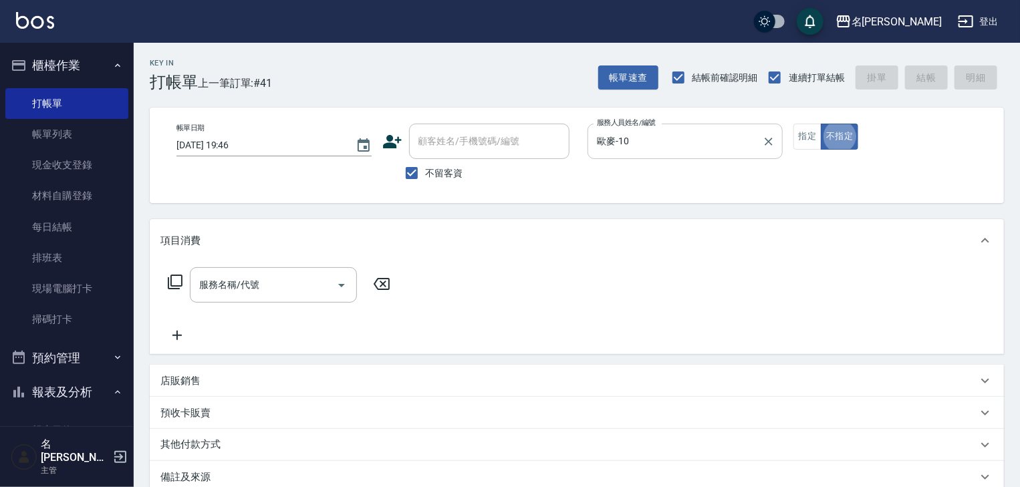
type button "false"
click at [288, 278] on input "服務名稱/代號" at bounding box center [263, 284] width 135 height 23
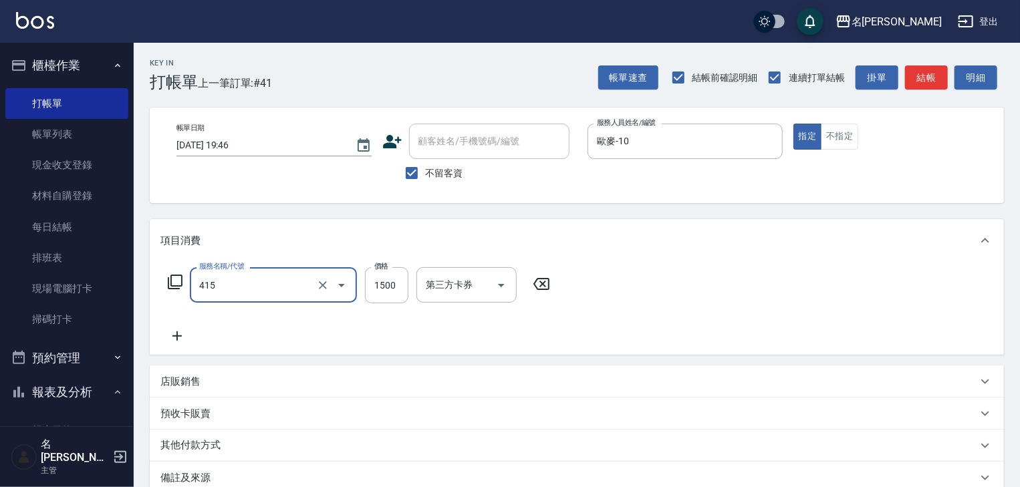
type input "染髮1500↑(415)"
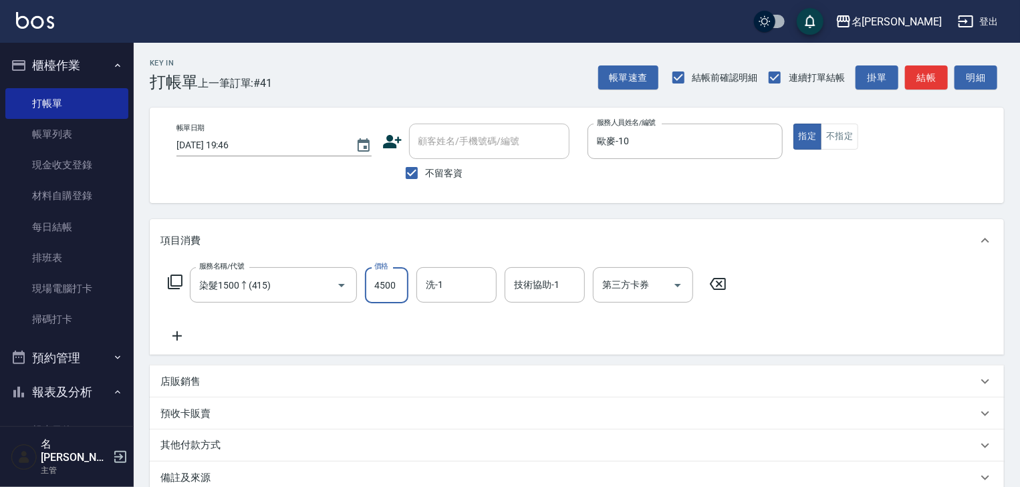
type input "4500"
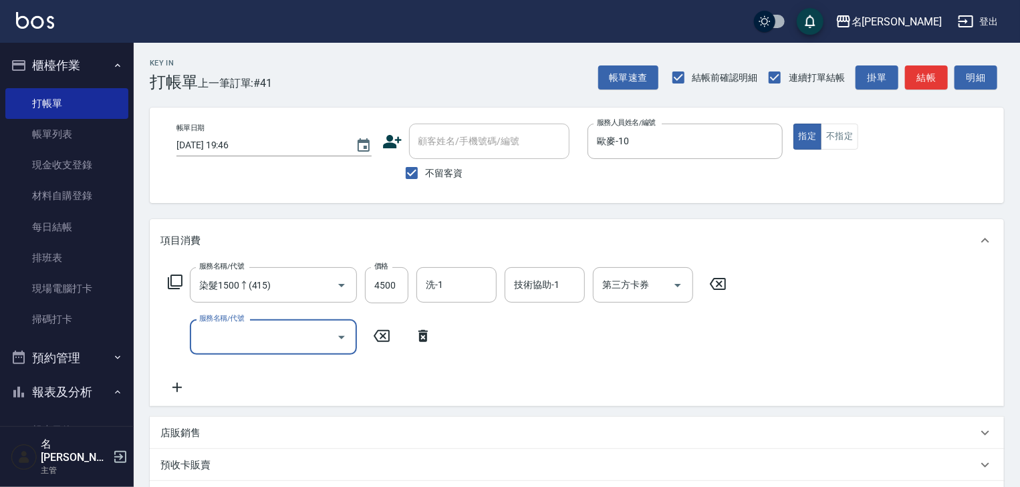
scroll to position [142, 0]
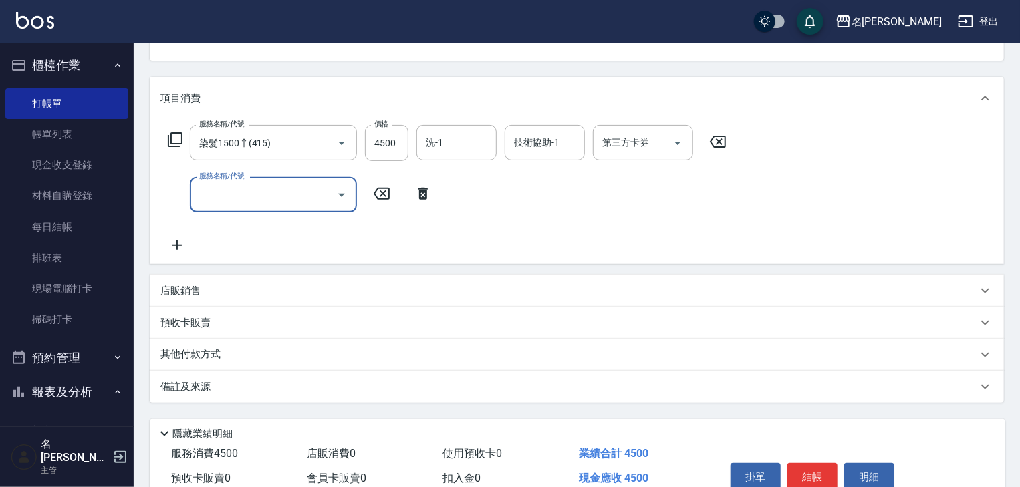
click at [215, 357] on p "其他付款方式" at bounding box center [193, 355] width 67 height 15
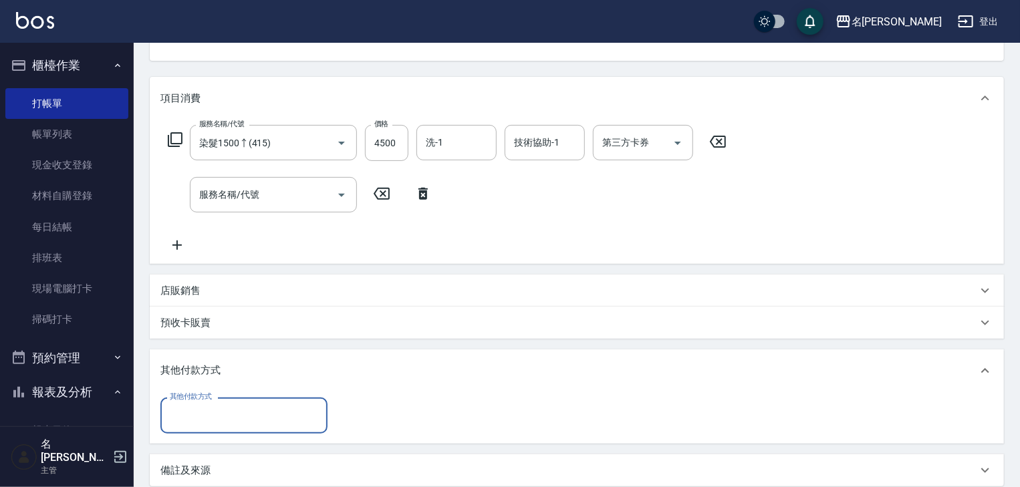
scroll to position [0, 0]
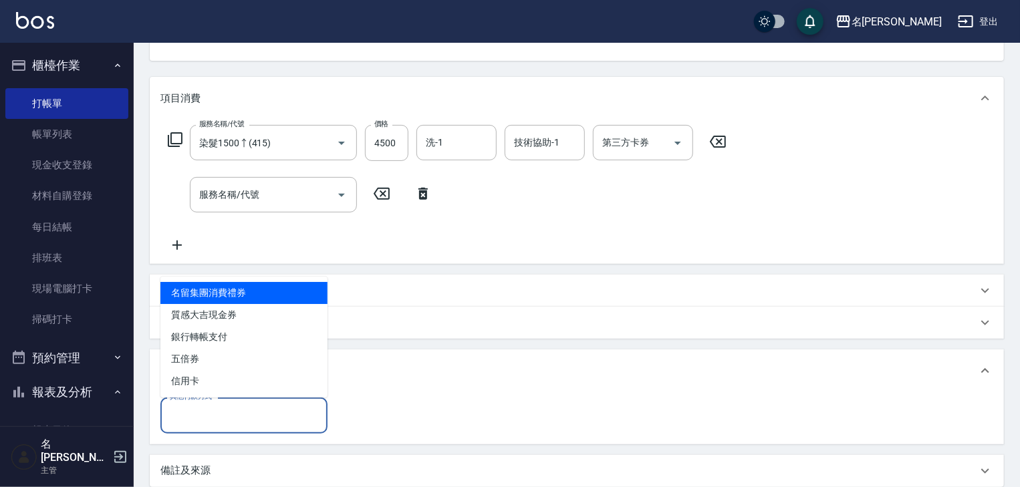
click at [233, 411] on input "其他付款方式" at bounding box center [243, 415] width 155 height 23
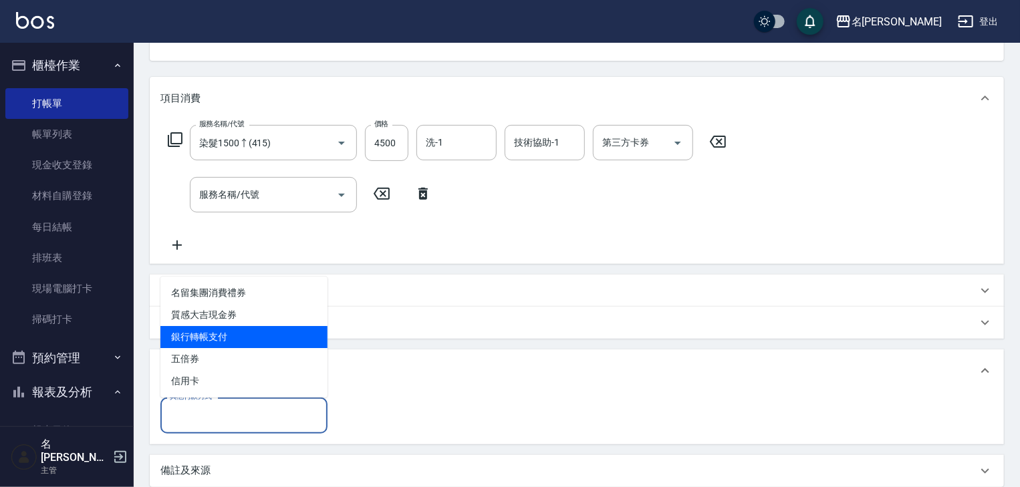
click at [209, 340] on span "銀行轉帳支付" at bounding box center [243, 337] width 167 height 22
type input "銀行轉帳支付"
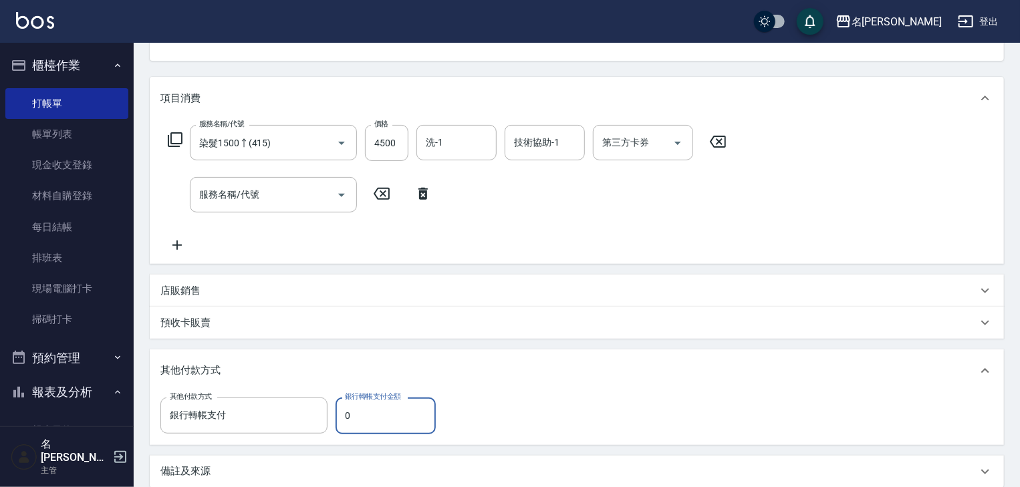
click at [385, 423] on input "0" at bounding box center [386, 416] width 100 height 36
type input "4500"
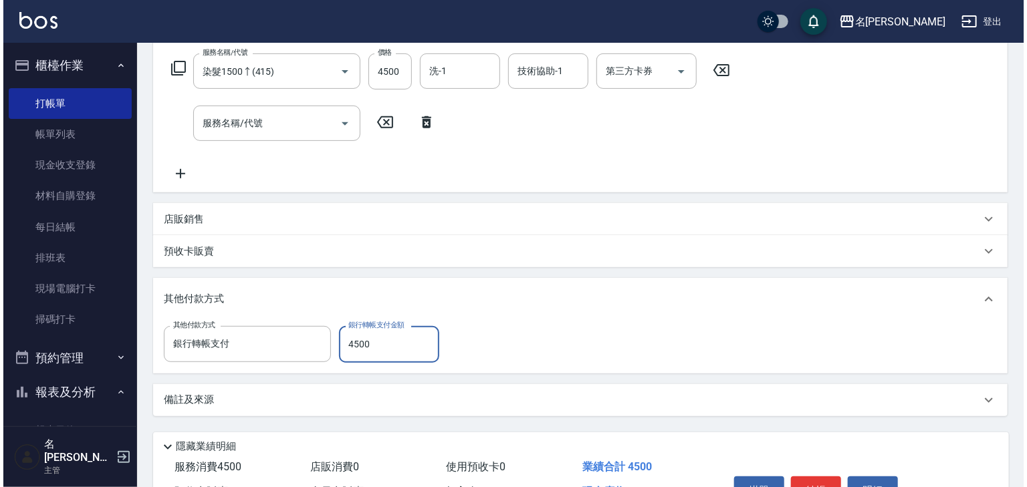
scroll to position [292, 0]
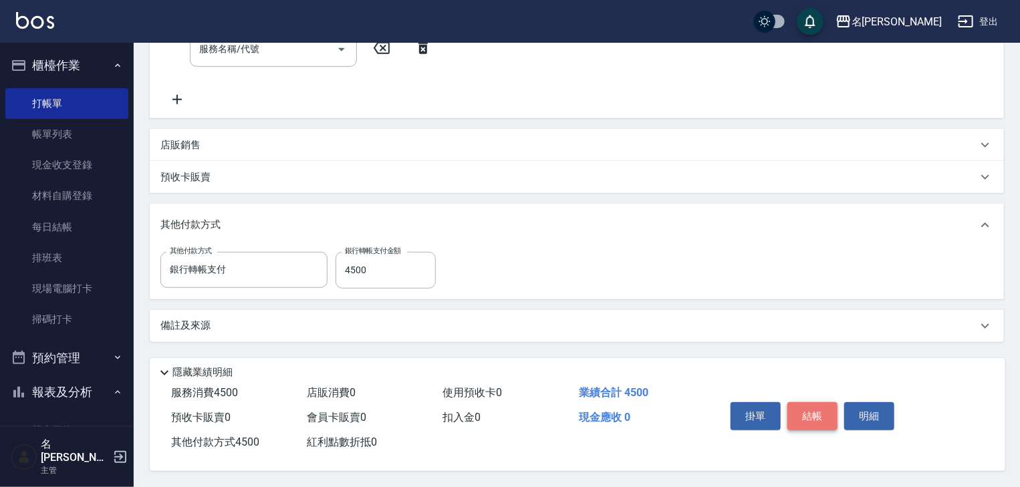
click at [815, 417] on button "結帳" at bounding box center [813, 417] width 50 height 28
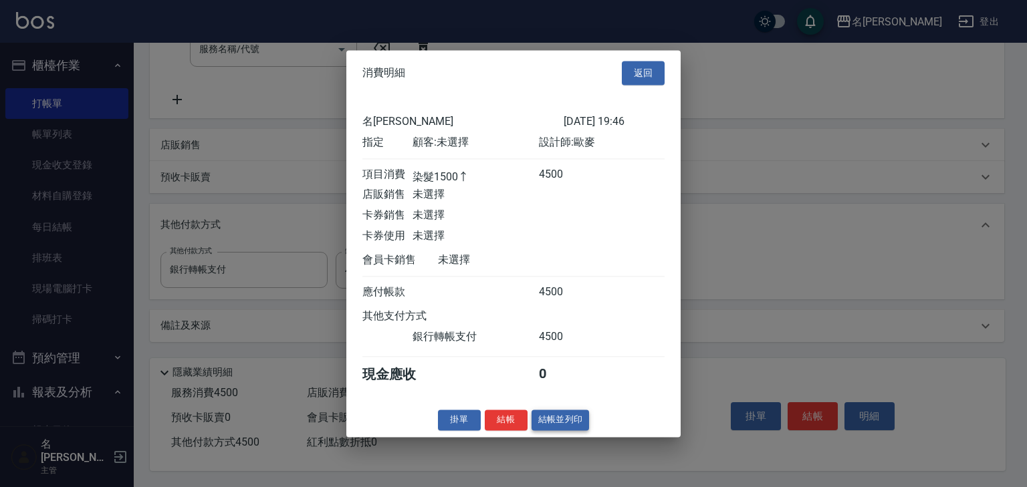
click at [560, 425] on button "結帳並列印" at bounding box center [561, 420] width 58 height 21
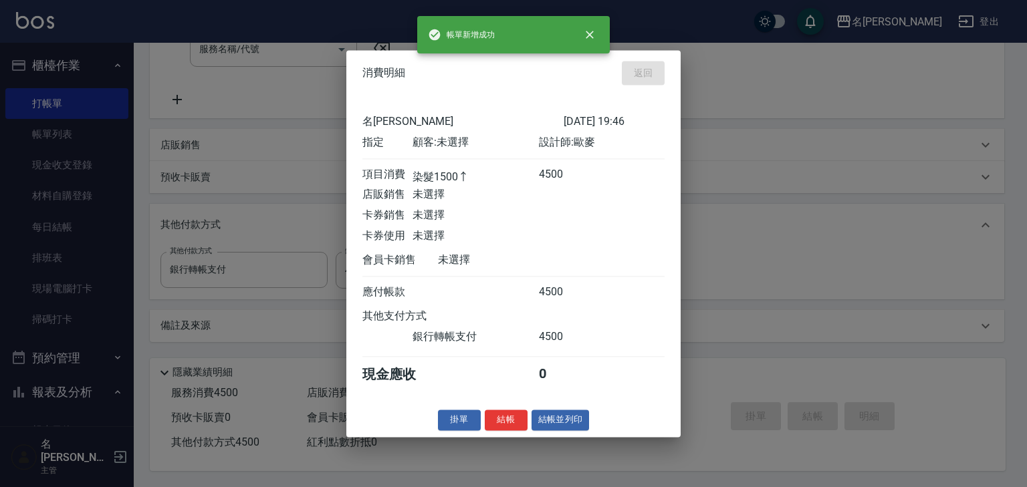
type input "[DATE] 19:48"
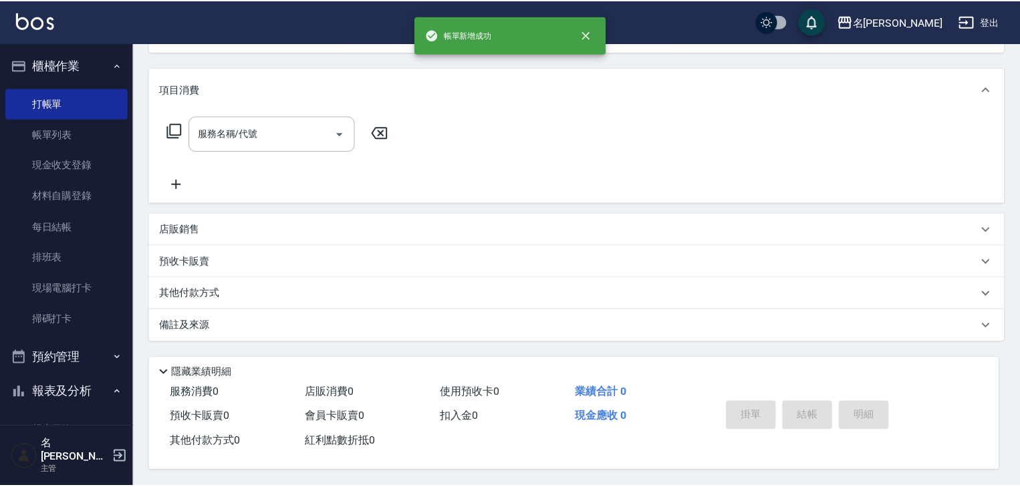
scroll to position [0, 0]
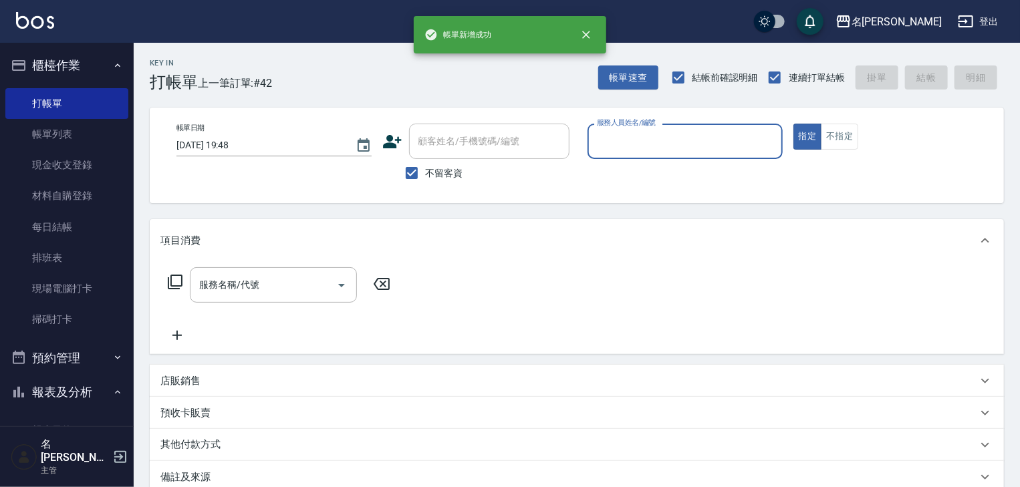
click at [42, 62] on button "櫃檯作業" at bounding box center [66, 65] width 123 height 35
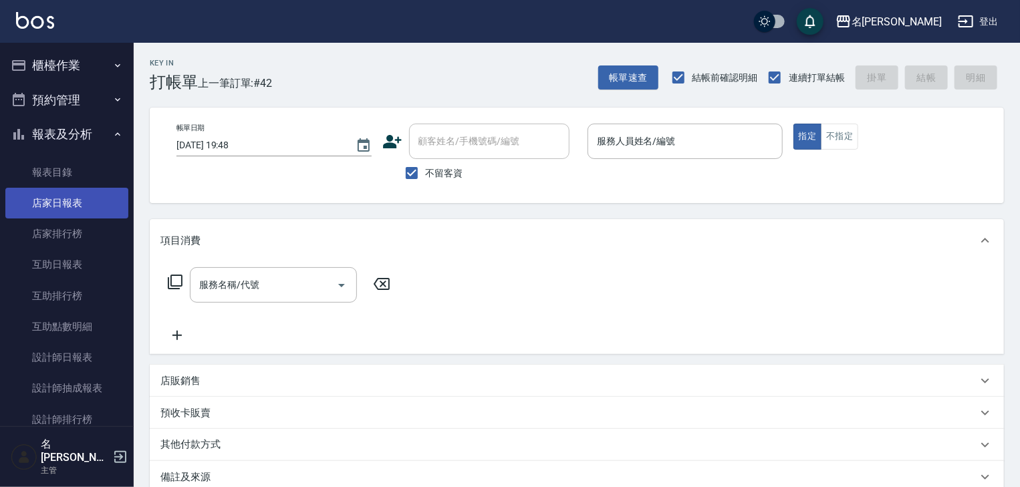
click at [45, 209] on link "店家日報表" at bounding box center [66, 203] width 123 height 31
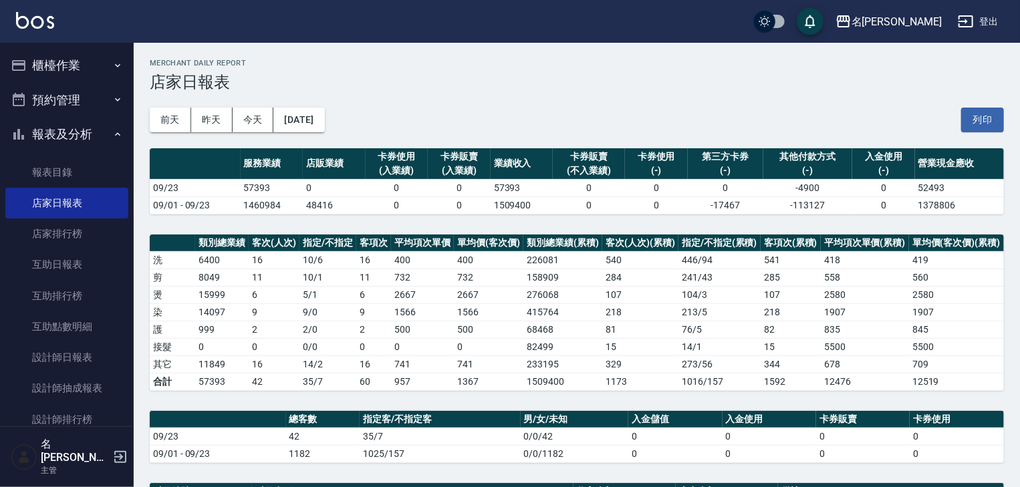
drag, startPoint x: 979, startPoint y: 123, endPoint x: 788, endPoint y: 418, distance: 351.4
click at [979, 123] on button "列印" at bounding box center [982, 120] width 43 height 25
click at [99, 128] on button "報表及分析" at bounding box center [66, 134] width 123 height 35
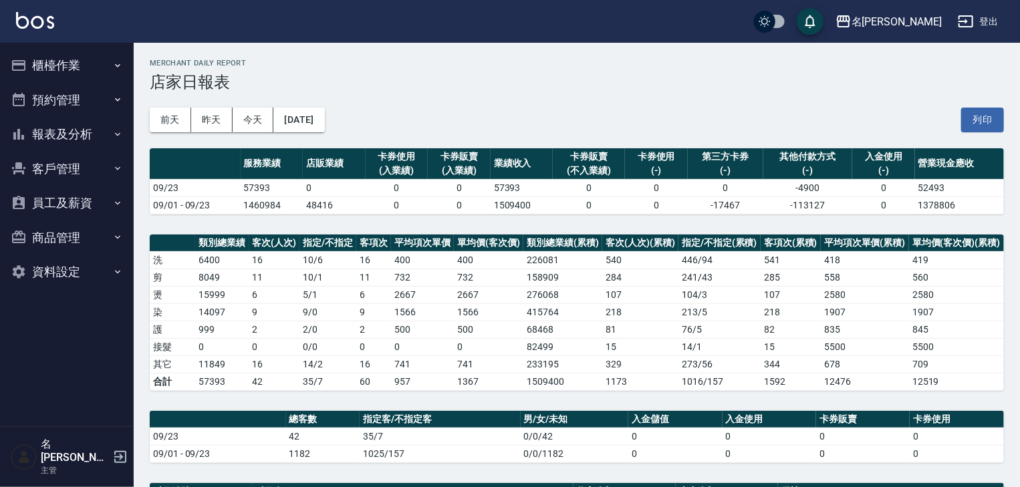
click at [72, 96] on button "預約管理" at bounding box center [66, 100] width 123 height 35
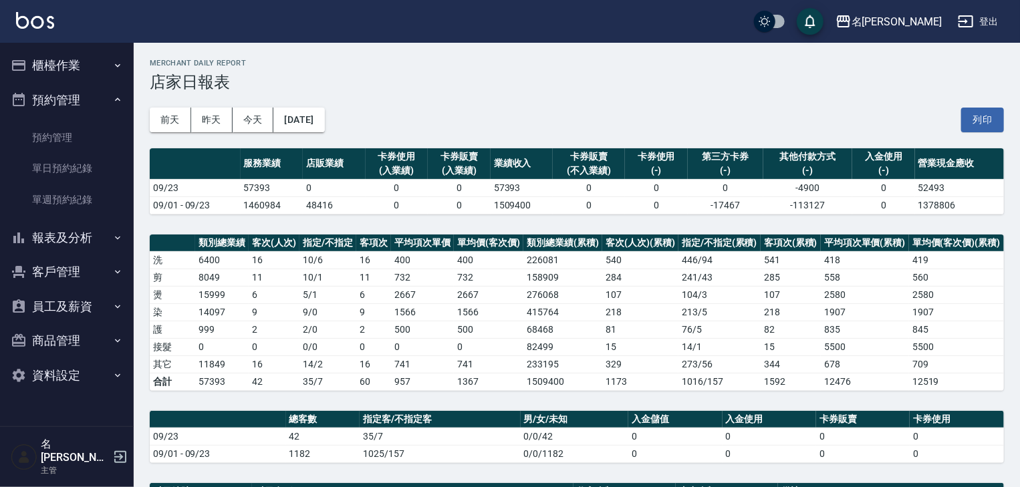
click at [74, 59] on button "櫃檯作業" at bounding box center [66, 65] width 123 height 35
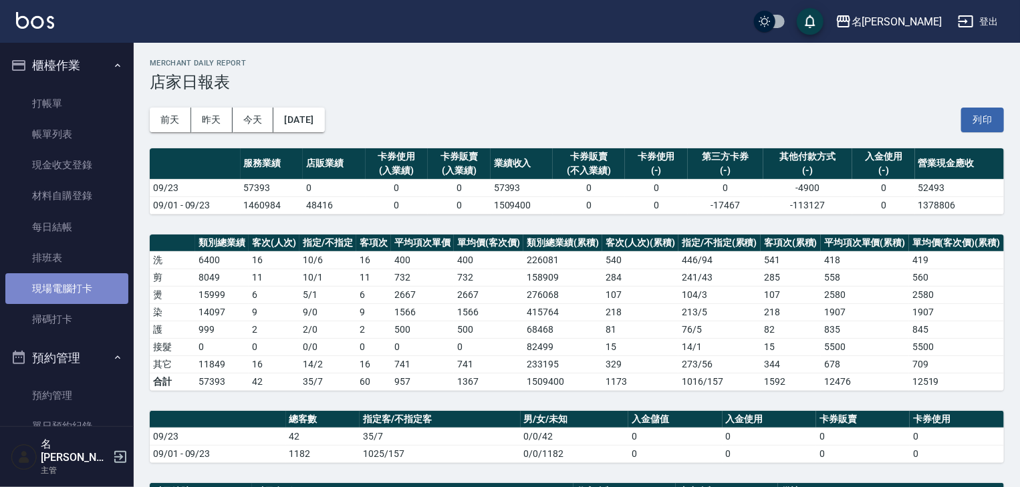
click at [72, 294] on link "現場電腦打卡" at bounding box center [66, 288] width 123 height 31
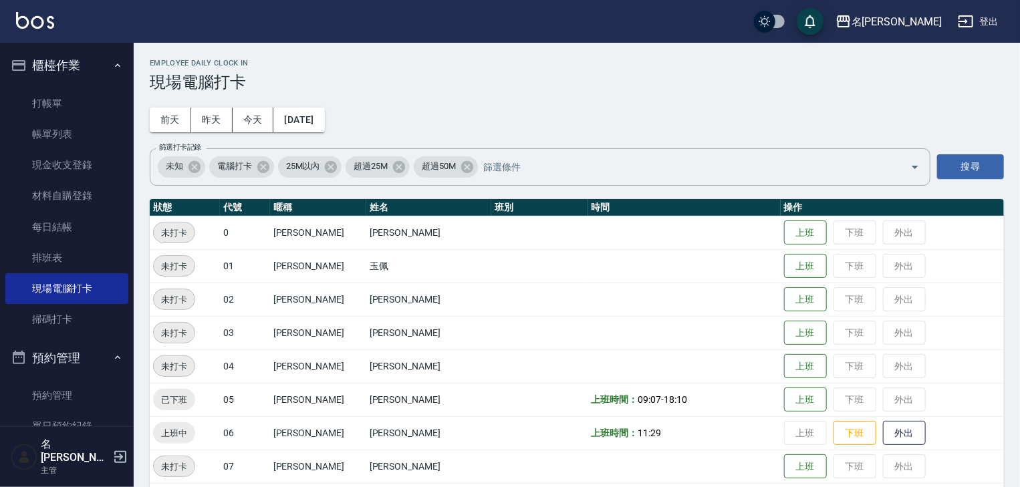
scroll to position [71, 0]
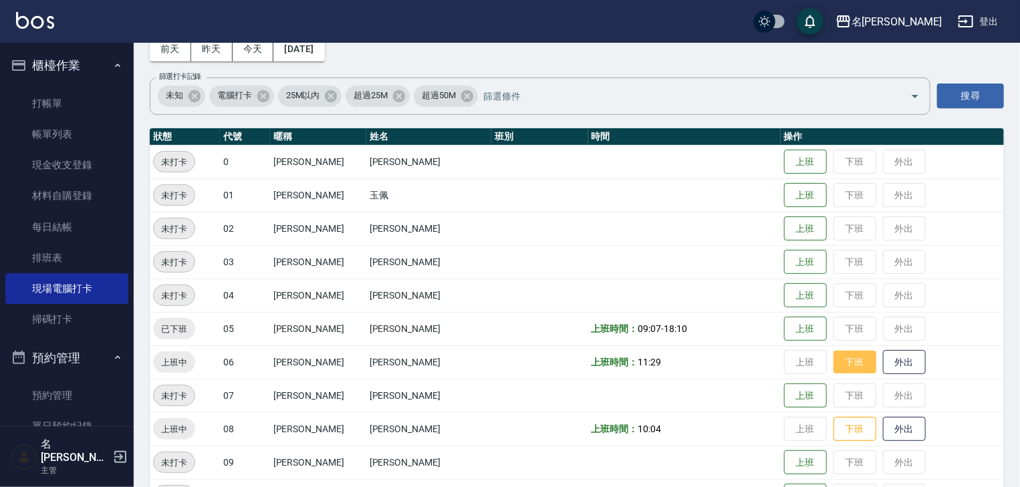
click at [836, 364] on button "下班" at bounding box center [855, 362] width 43 height 23
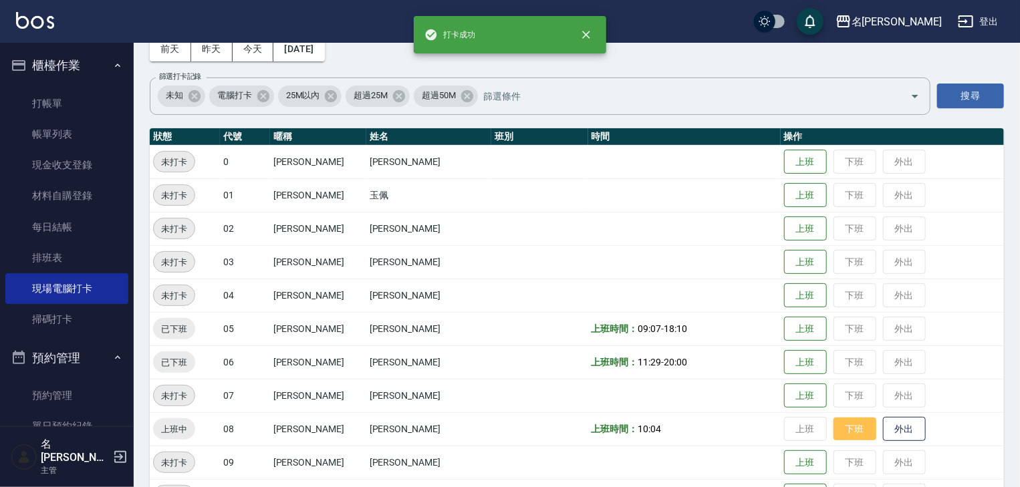
click at [834, 430] on button "下班" at bounding box center [855, 429] width 43 height 23
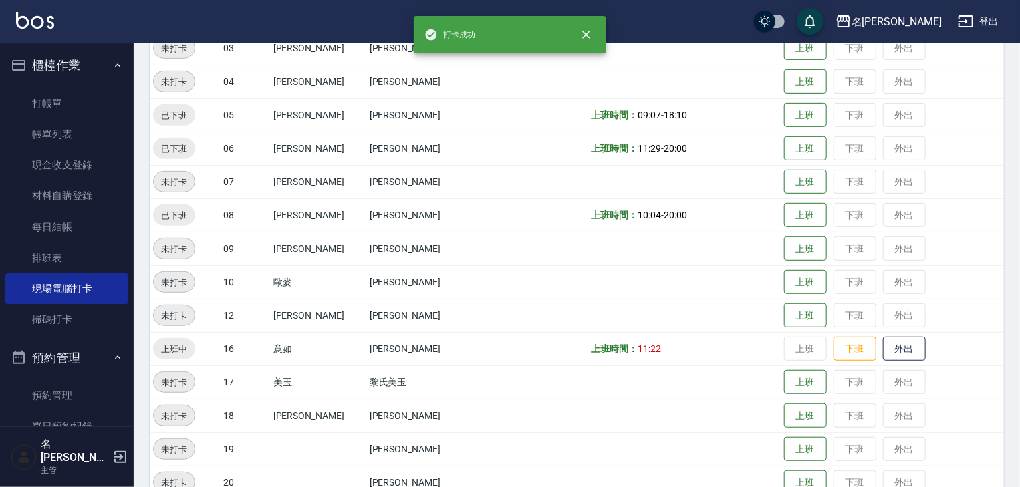
scroll to position [428, 0]
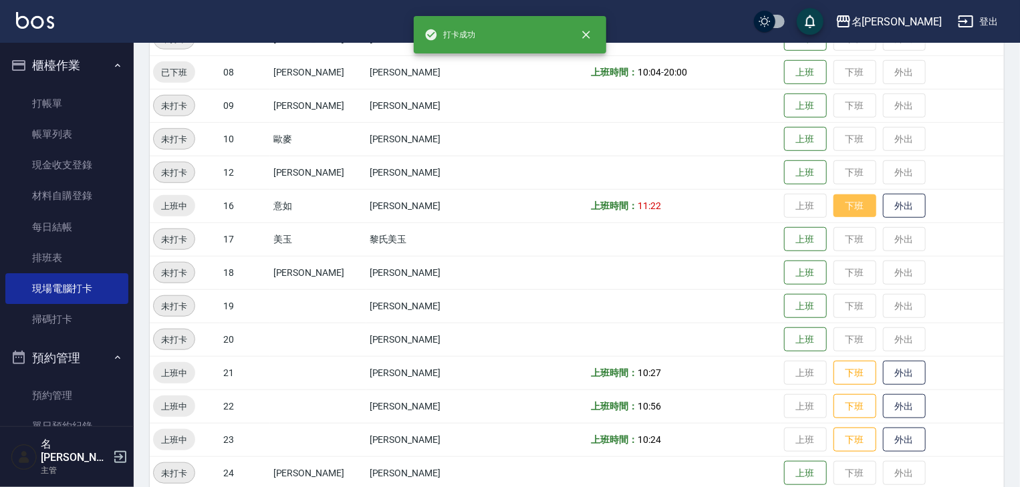
click at [838, 204] on button "下班" at bounding box center [855, 206] width 43 height 23
click at [834, 374] on button "下班" at bounding box center [855, 373] width 43 height 23
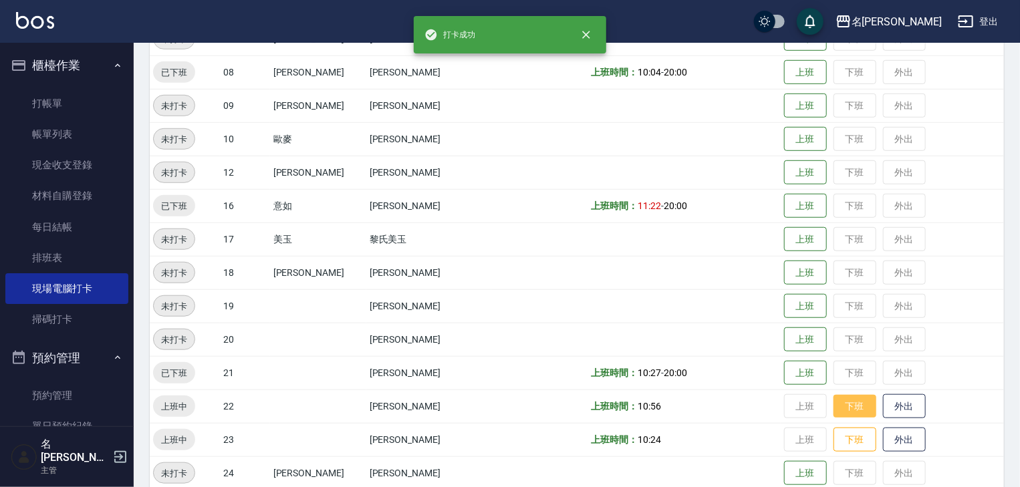
click at [837, 411] on button "下班" at bounding box center [855, 406] width 43 height 23
click at [840, 439] on button "下班" at bounding box center [855, 440] width 43 height 23
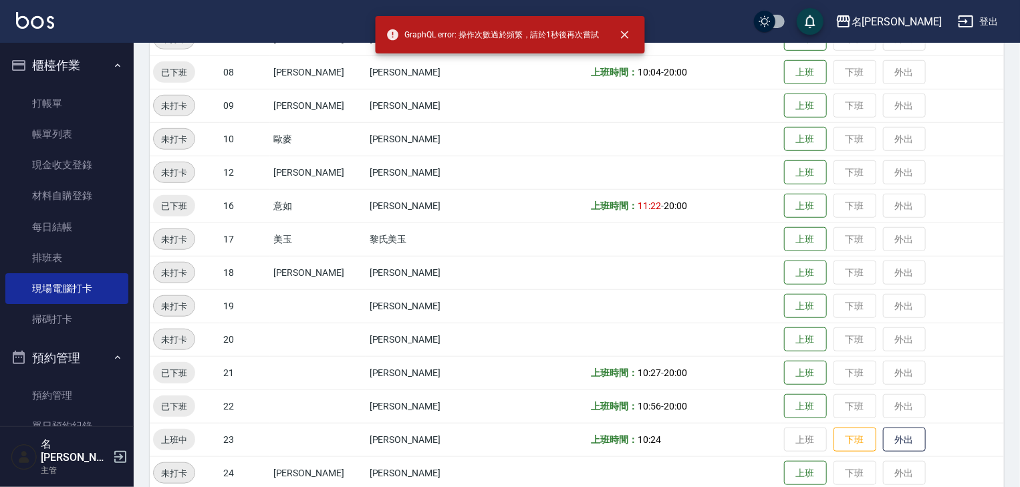
scroll to position [570, 0]
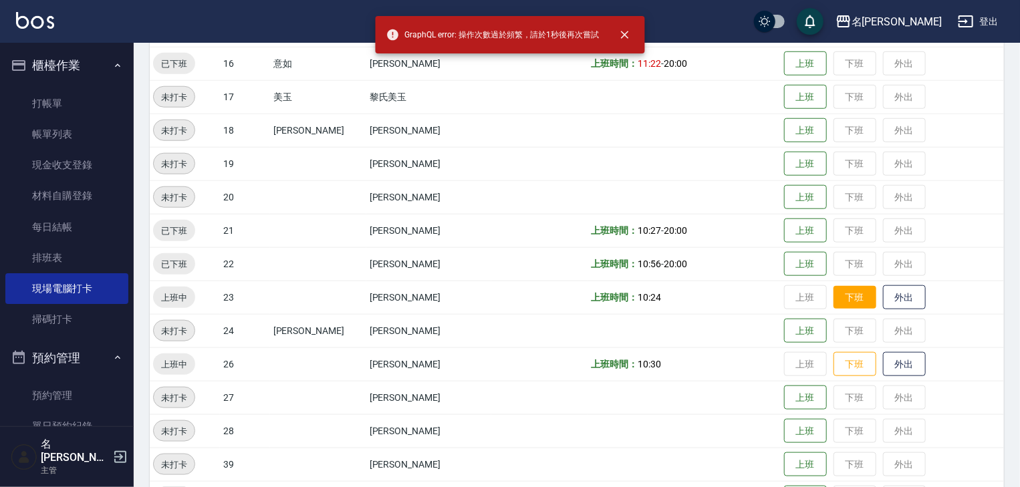
click at [848, 297] on button "下班" at bounding box center [855, 297] width 43 height 23
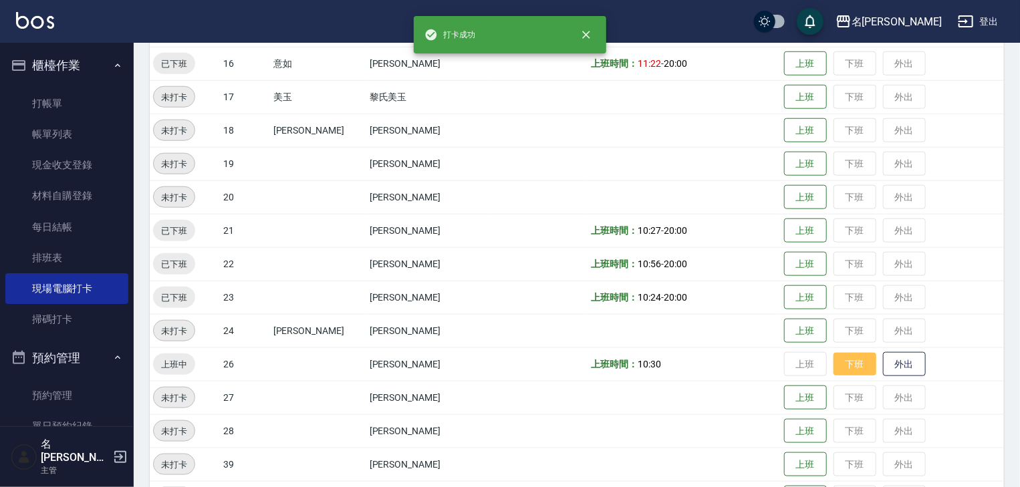
click at [837, 366] on button "下班" at bounding box center [855, 364] width 43 height 23
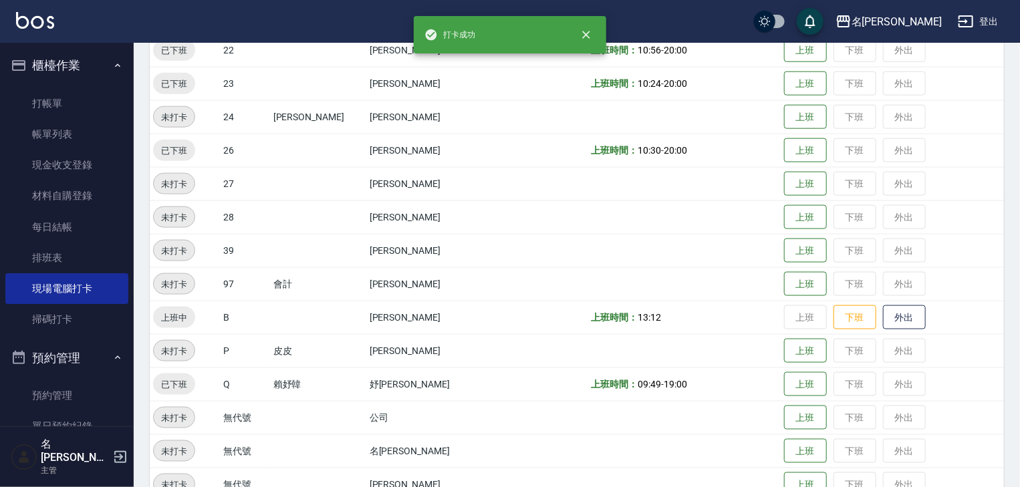
scroll to position [848, 0]
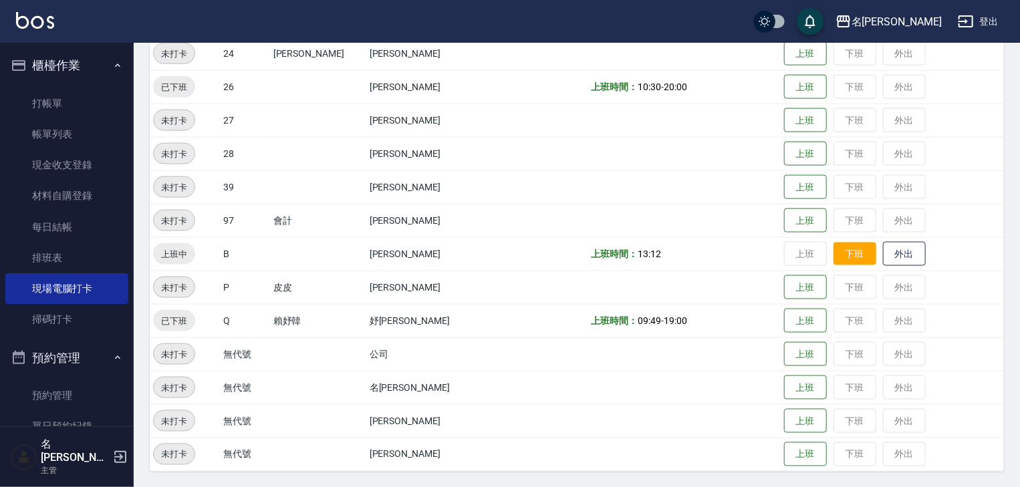
click at [834, 260] on button "下班" at bounding box center [855, 254] width 43 height 23
